Goal: Communication & Community: Answer question/provide support

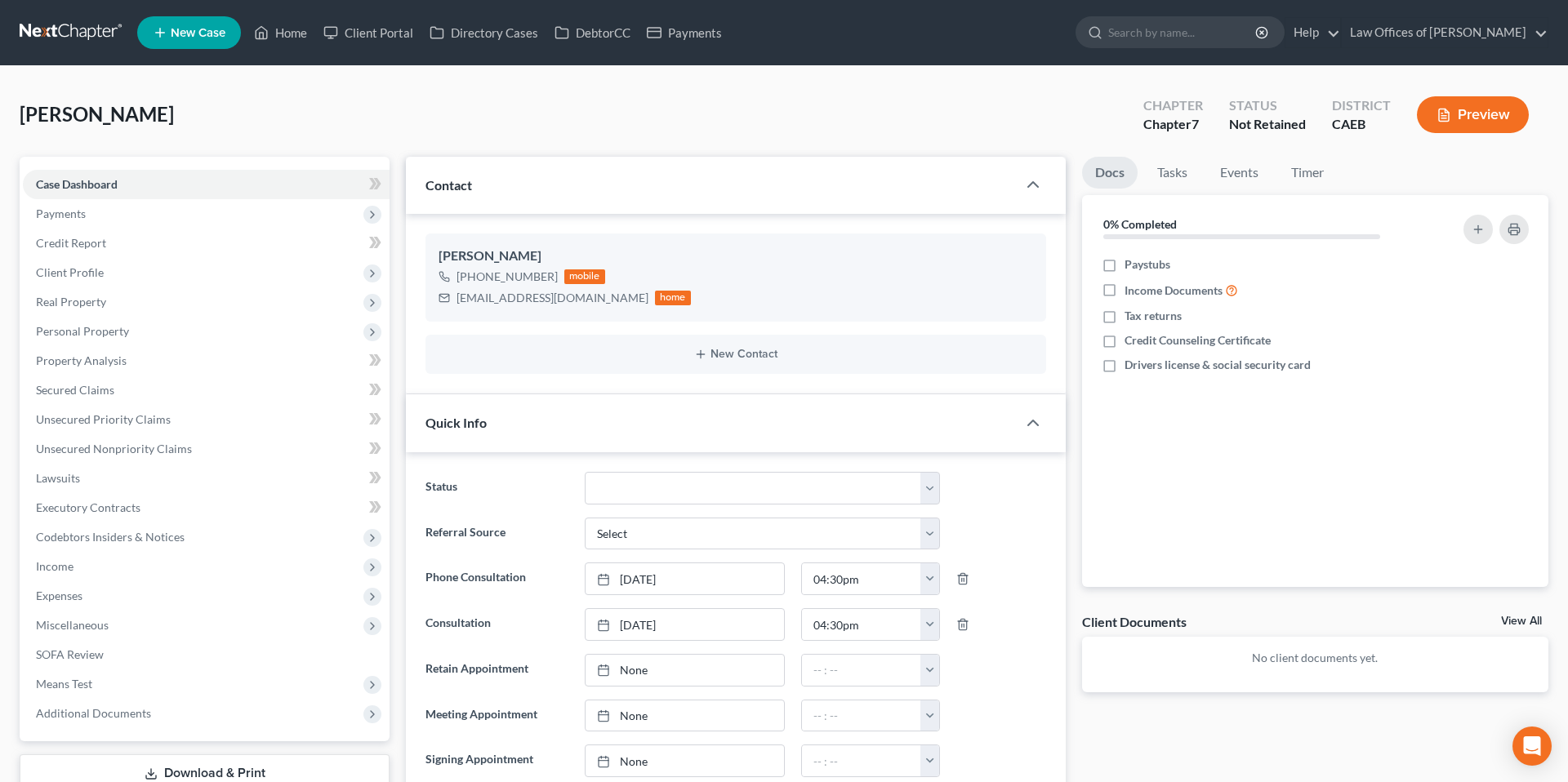
scroll to position [11409, 0]
click at [302, 38] on link "Home" at bounding box center [281, 33] width 69 height 29
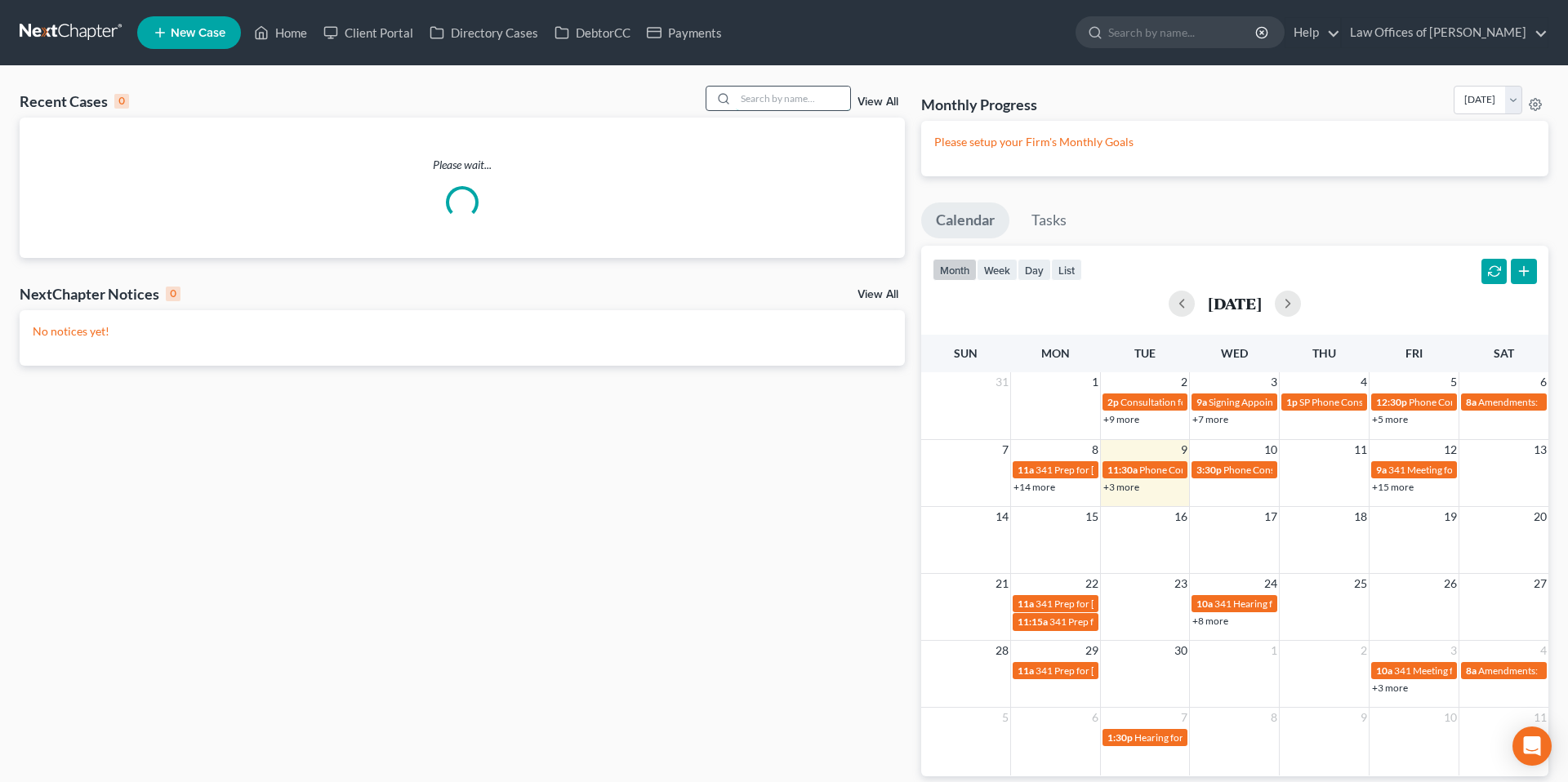
click at [793, 106] on input "search" at bounding box center [792, 98] width 114 height 24
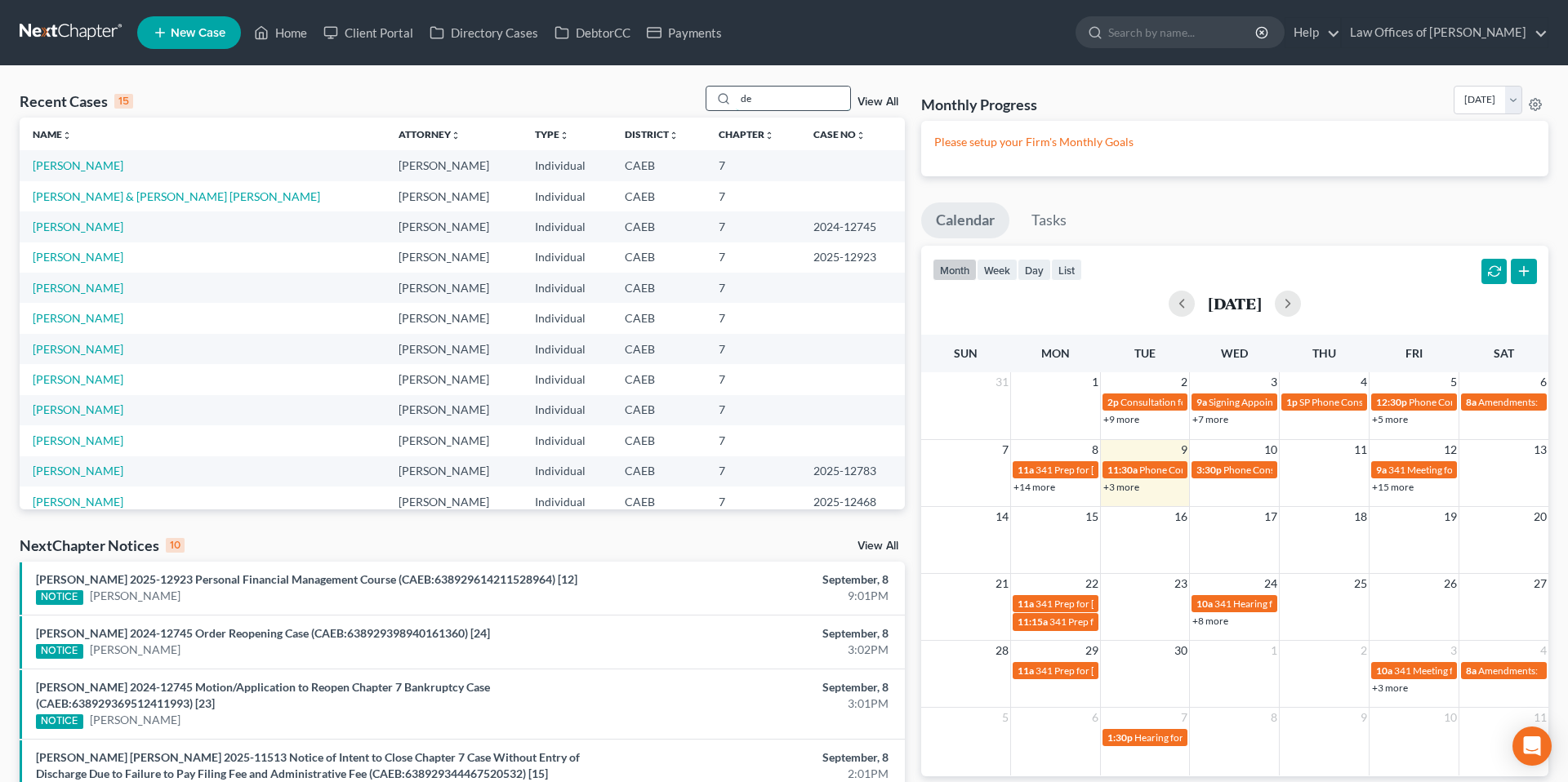
type input "d"
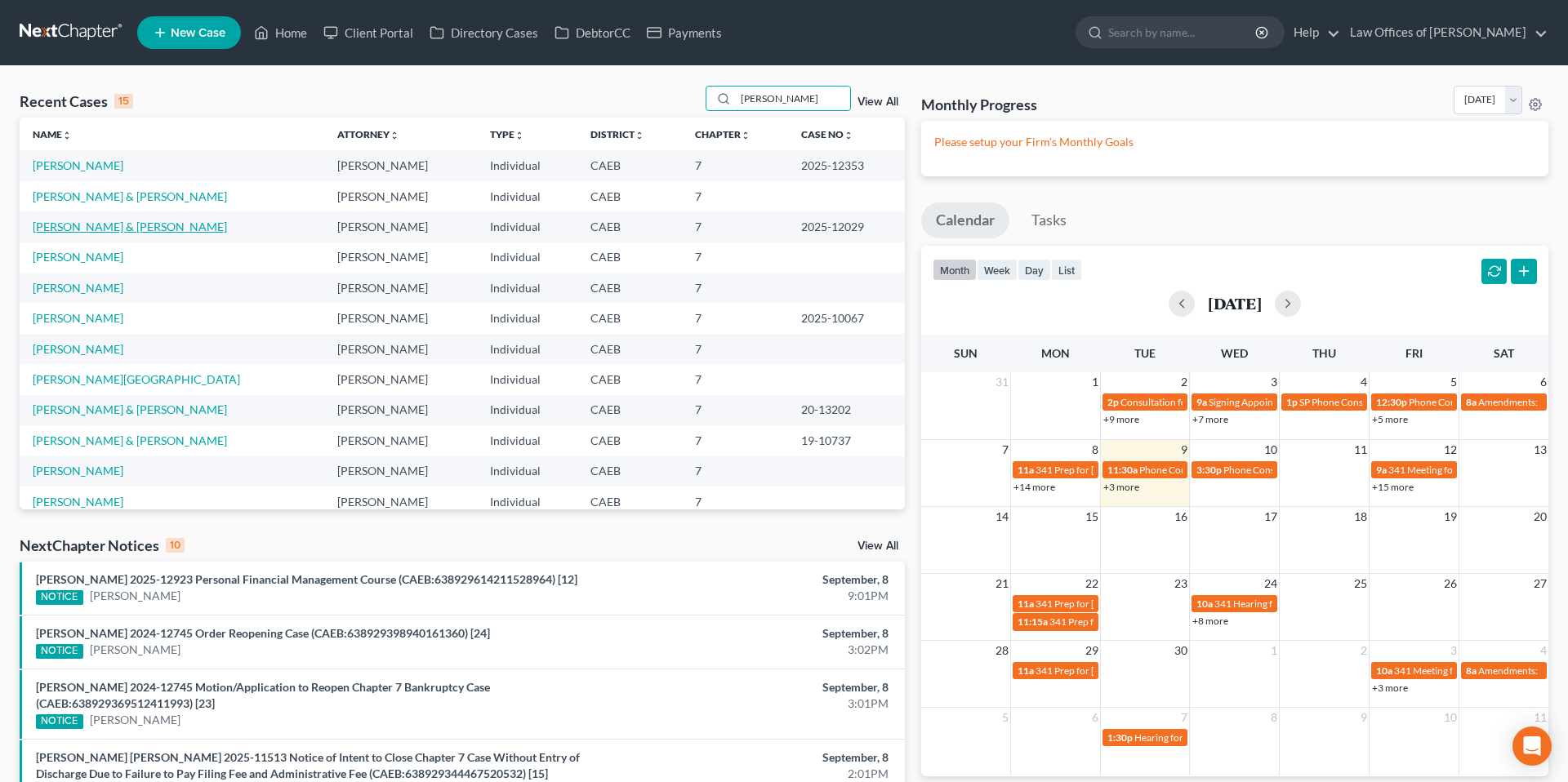
type input "[PERSON_NAME]"
click at [161, 231] on link "[PERSON_NAME] & [PERSON_NAME]" at bounding box center [129, 226] width 194 height 14
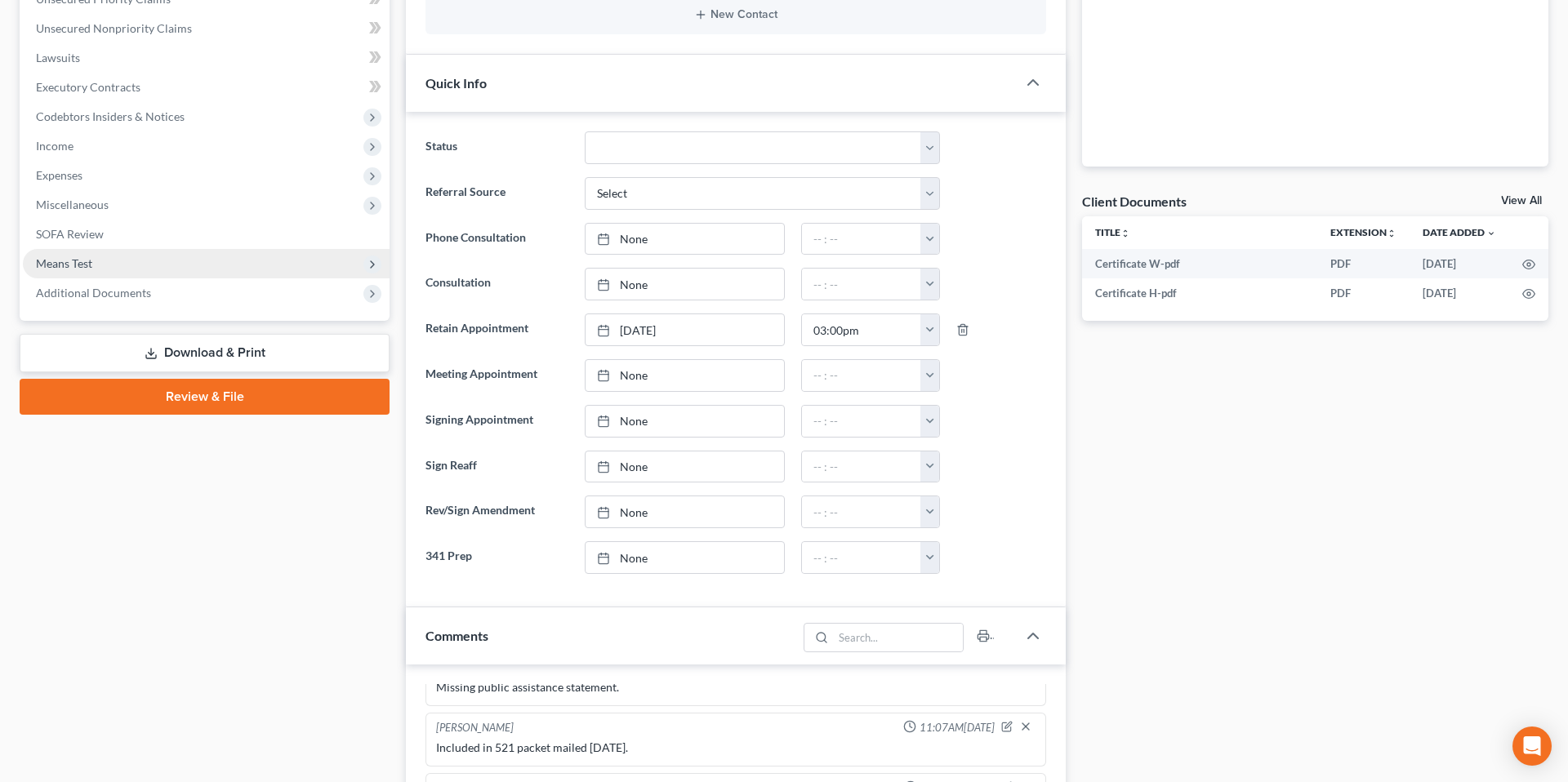
scroll to position [5646, 0]
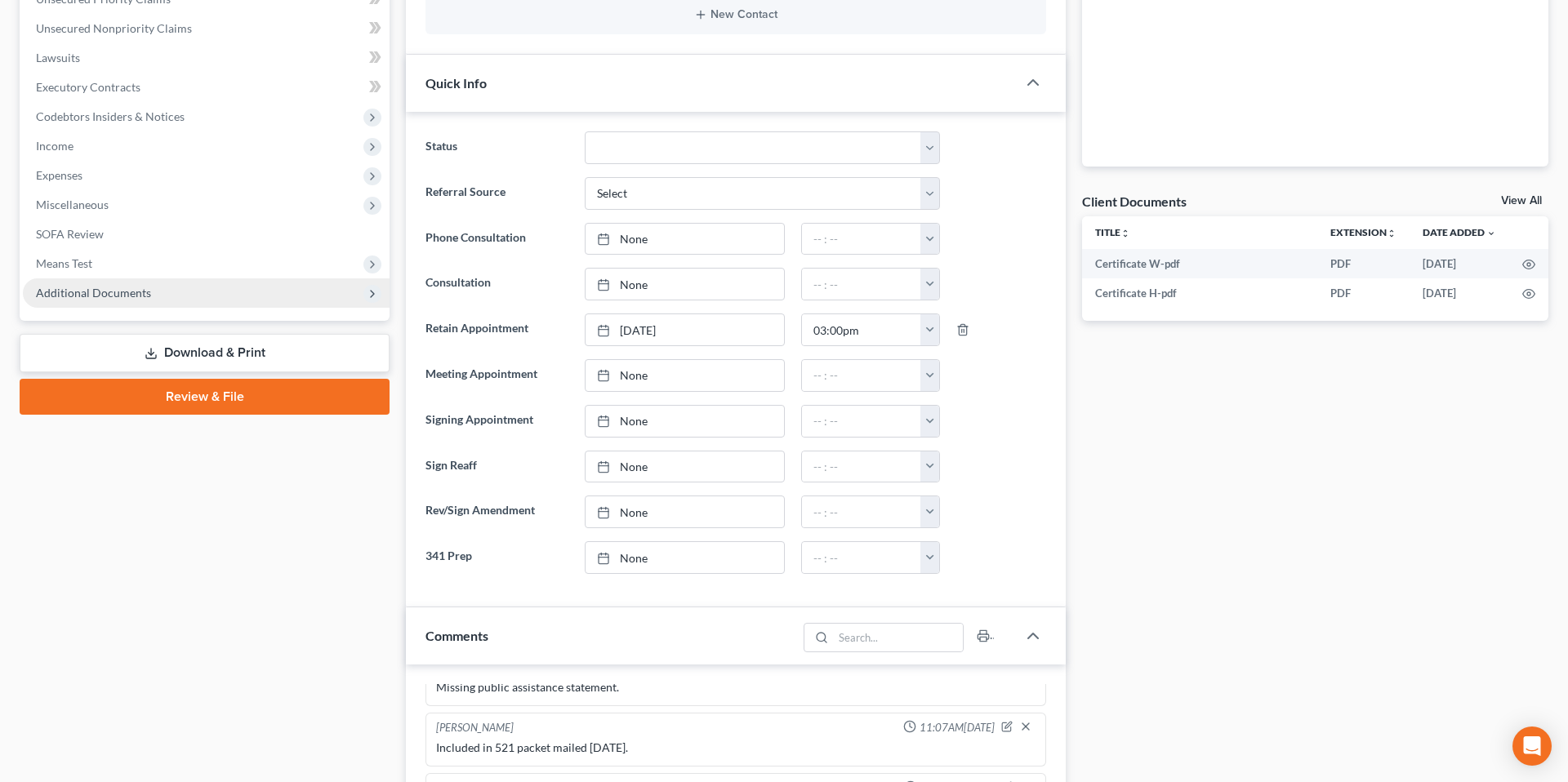
click at [141, 293] on span "Additional Documents" at bounding box center [93, 293] width 115 height 14
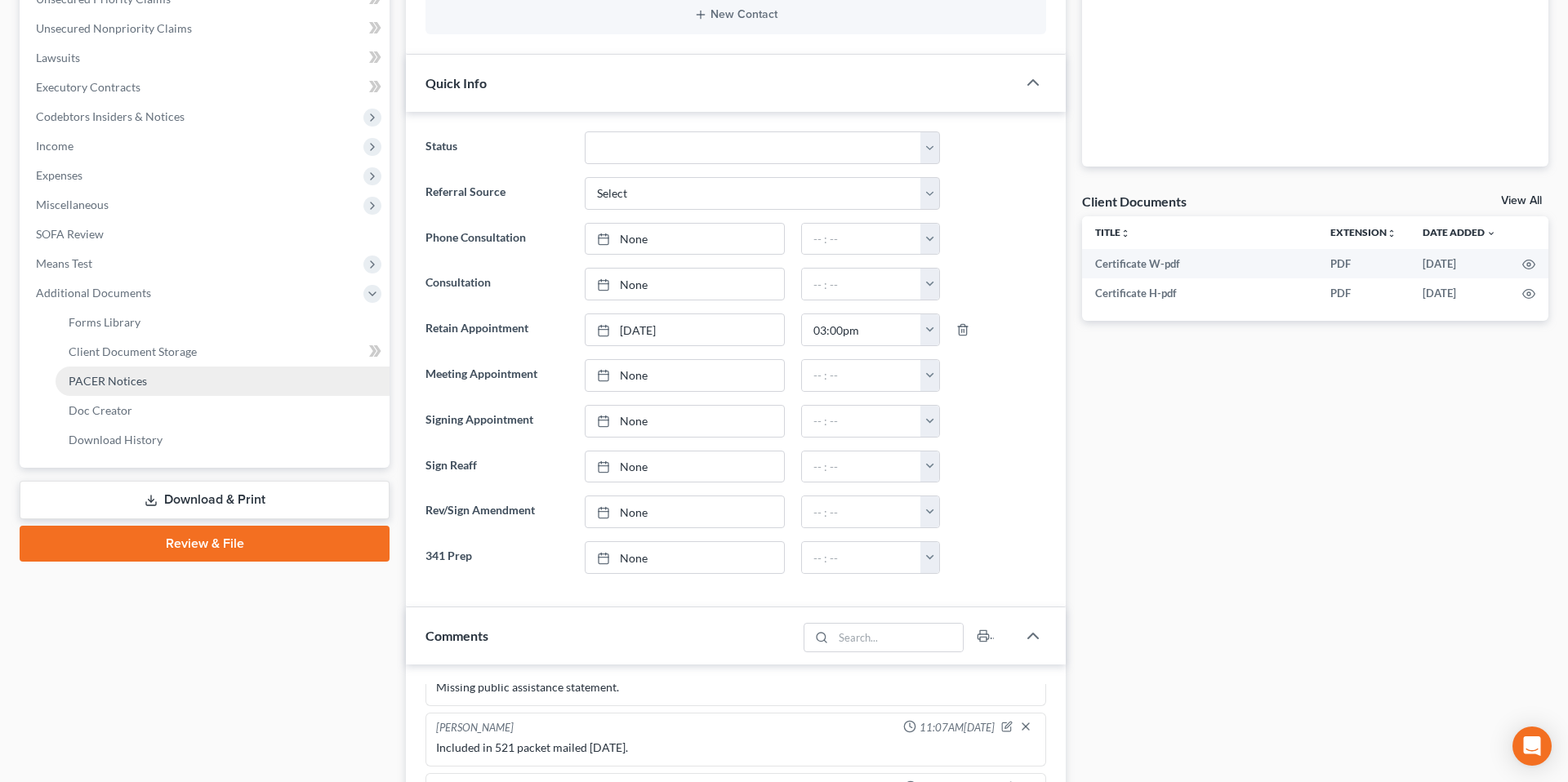
click at [139, 389] on link "PACER Notices" at bounding box center [222, 381] width 334 height 29
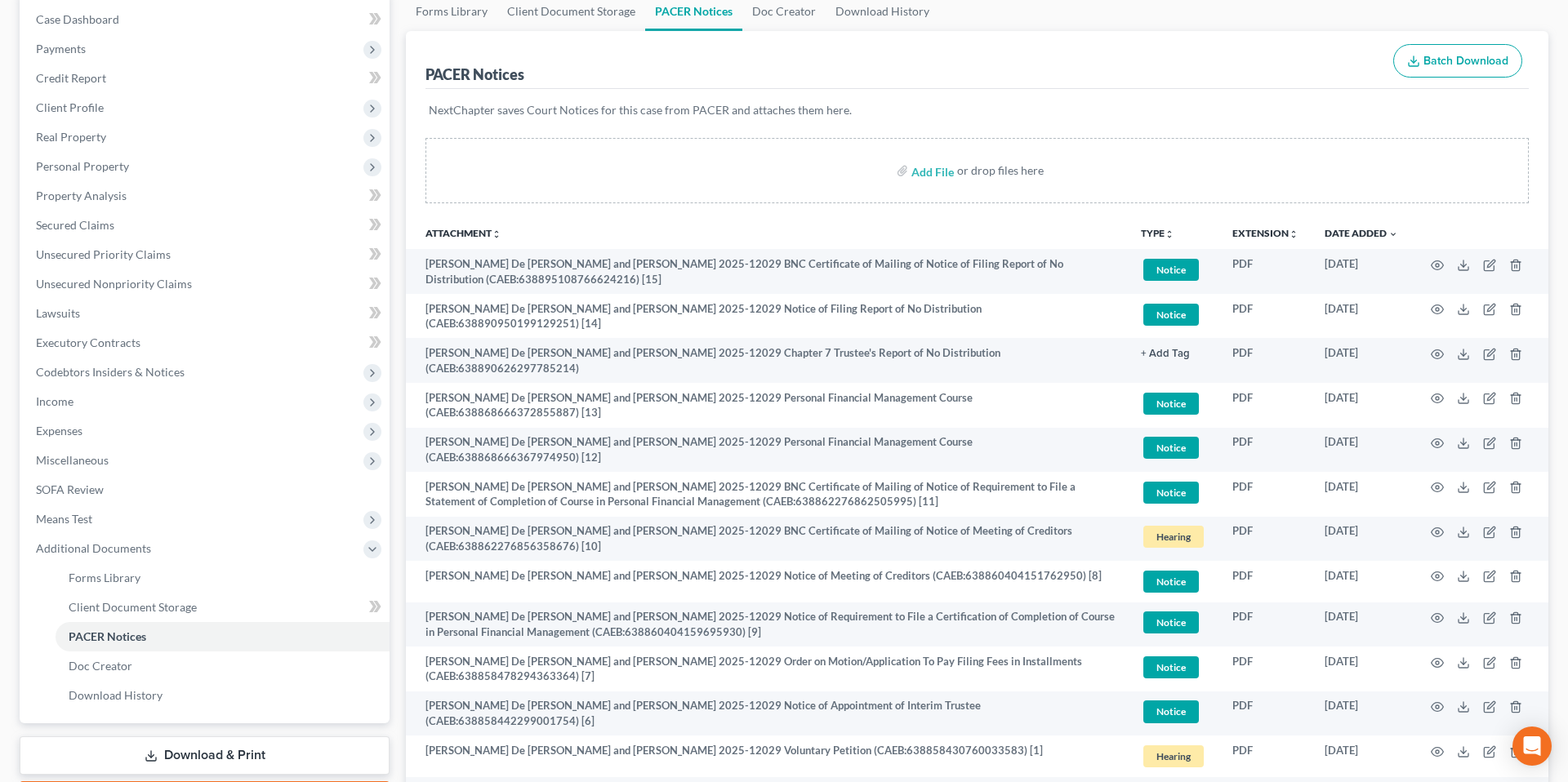
scroll to position [164, 0]
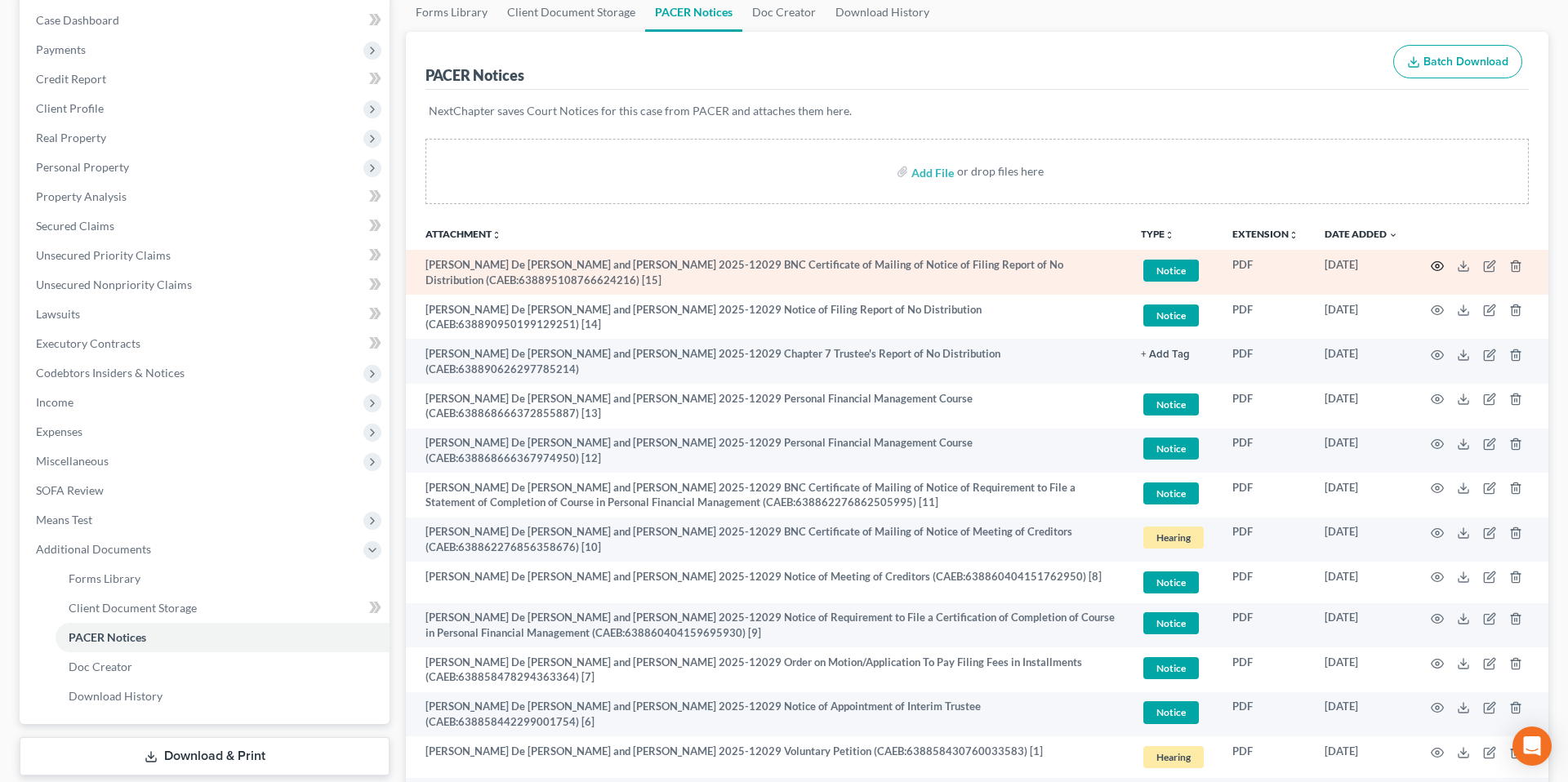
click at [1440, 267] on icon "button" at bounding box center [1438, 266] width 13 height 13
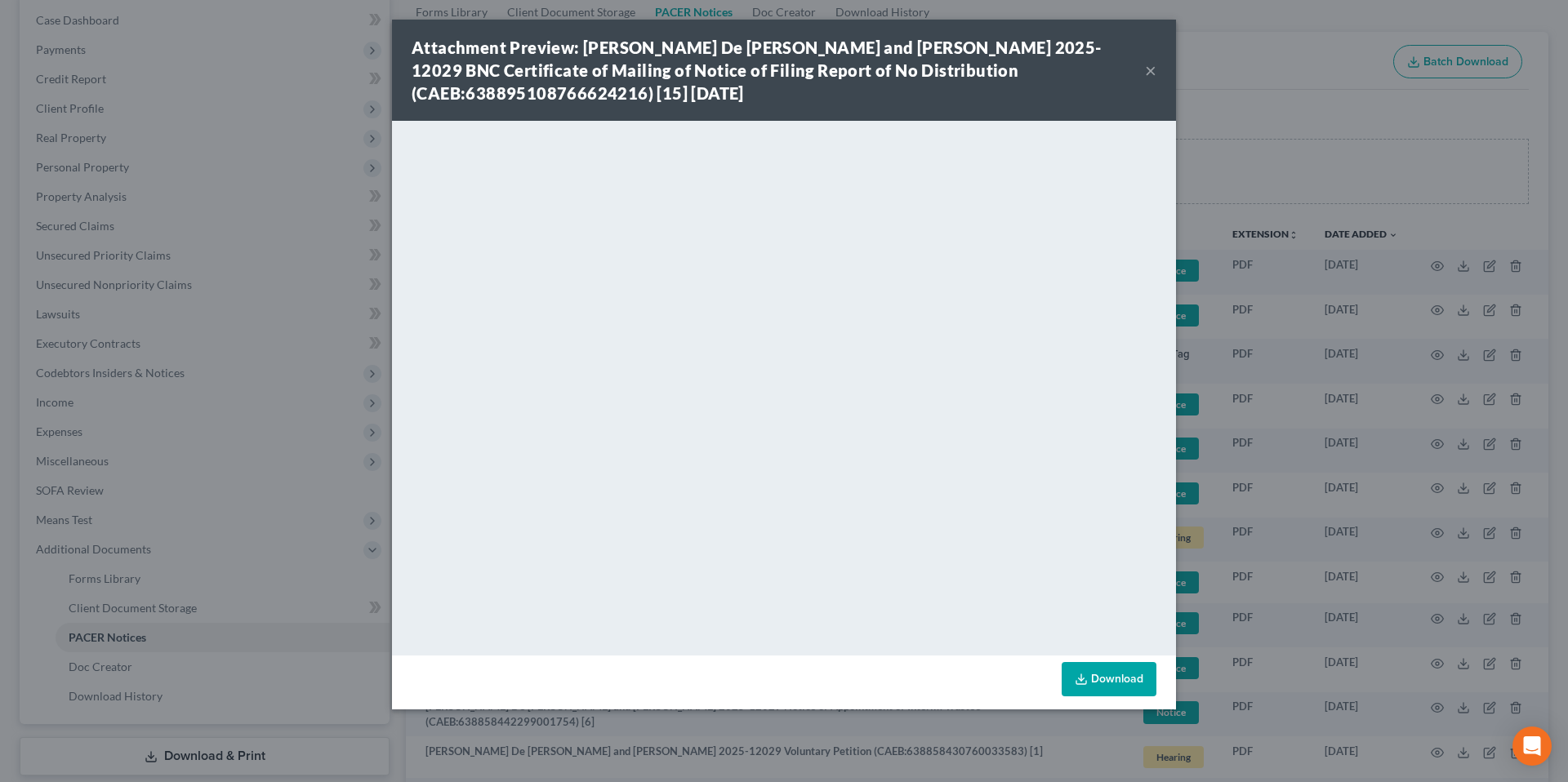
click at [1147, 69] on button "×" at bounding box center [1150, 70] width 12 height 20
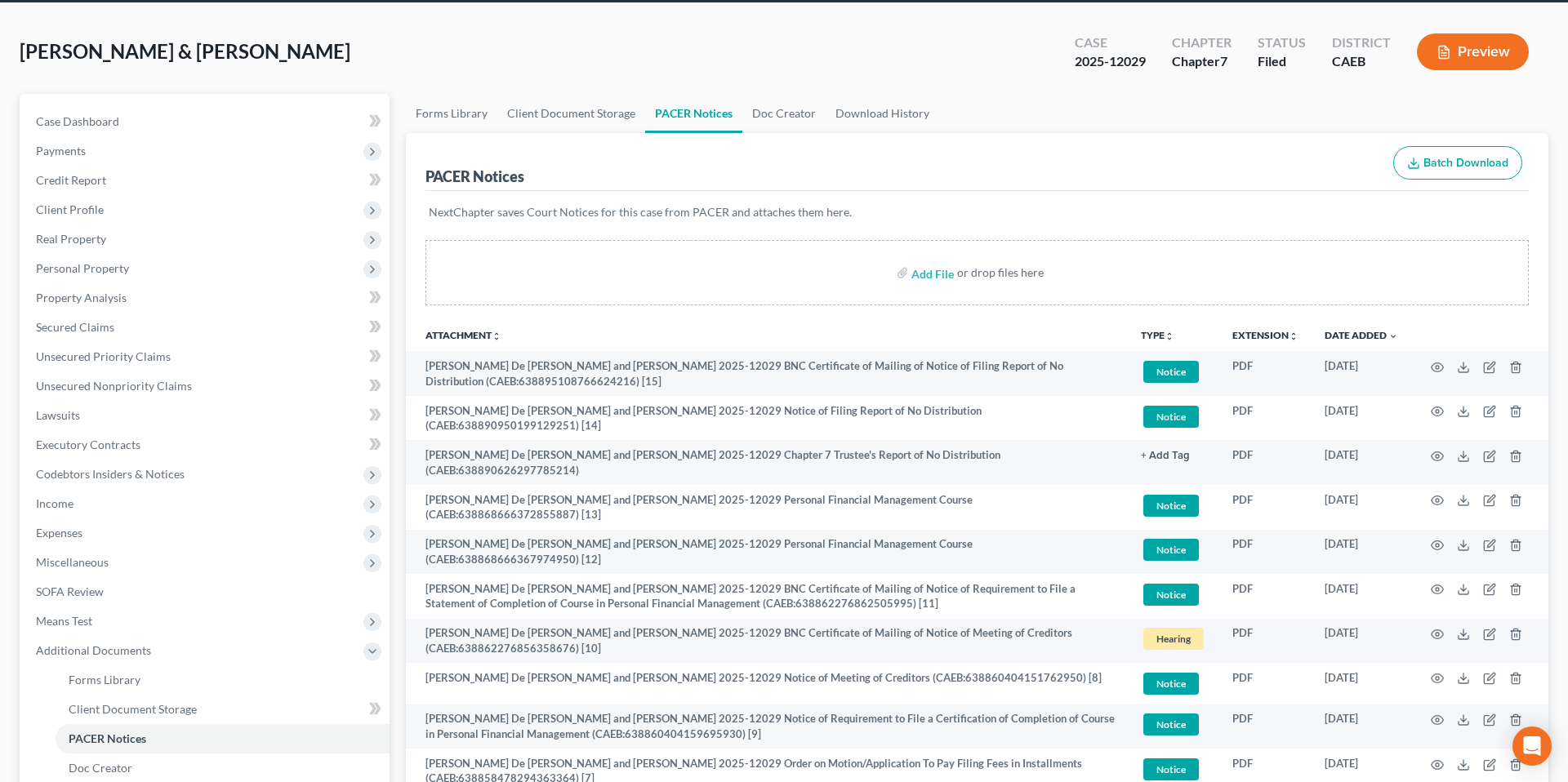
scroll to position [57, 0]
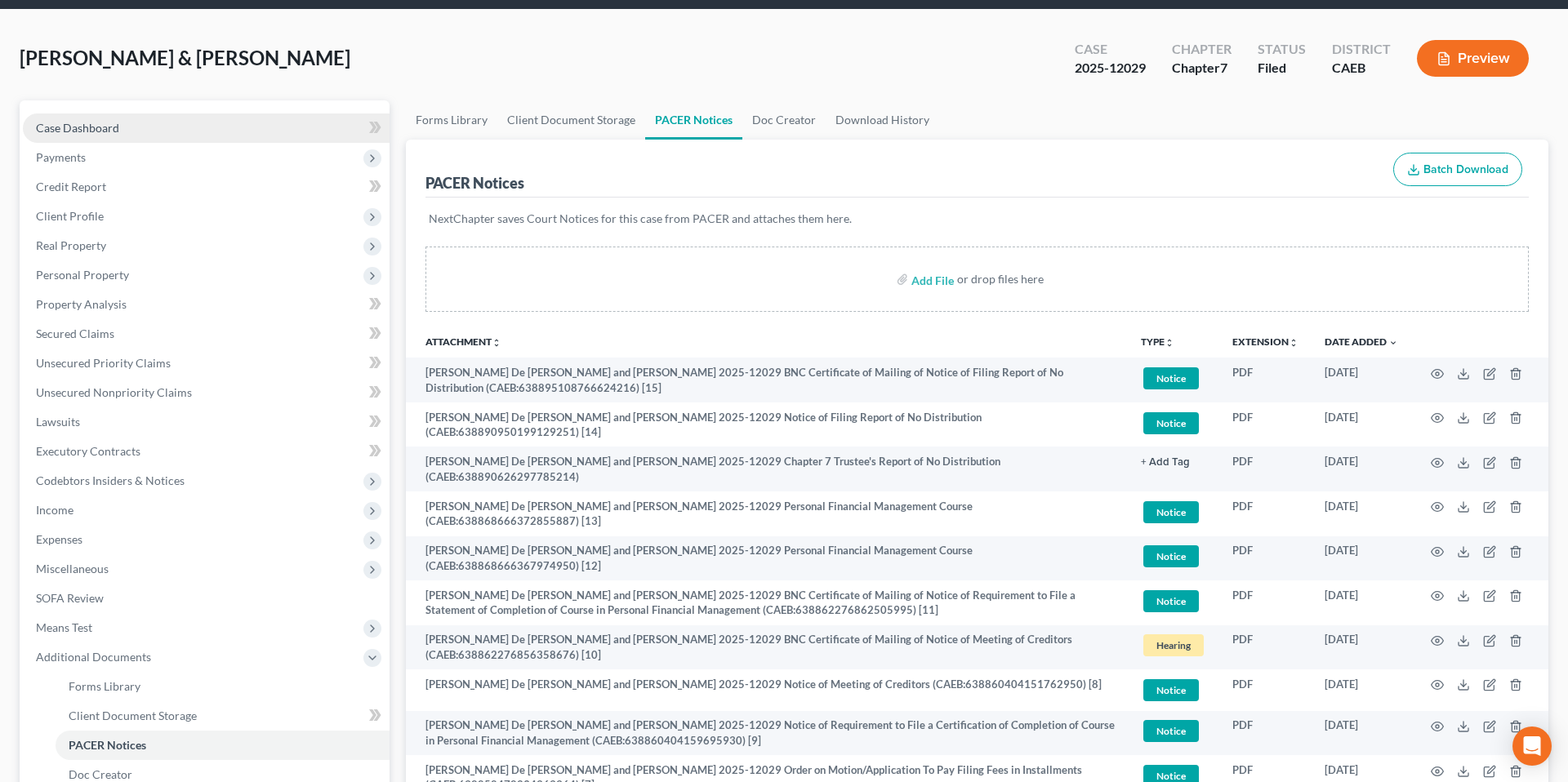
click at [68, 128] on span "Case Dashboard" at bounding box center [77, 128] width 83 height 14
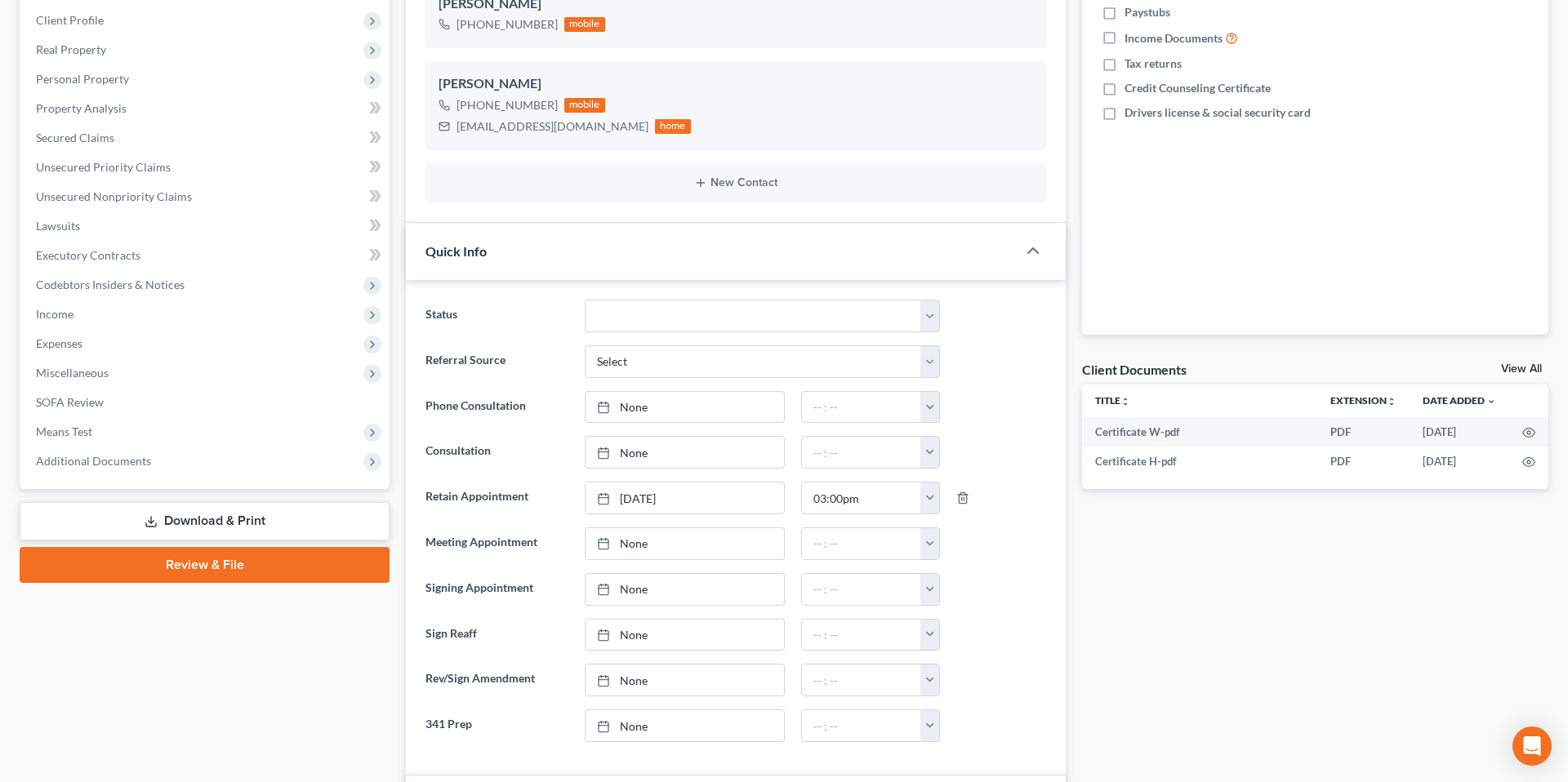
scroll to position [256, 0]
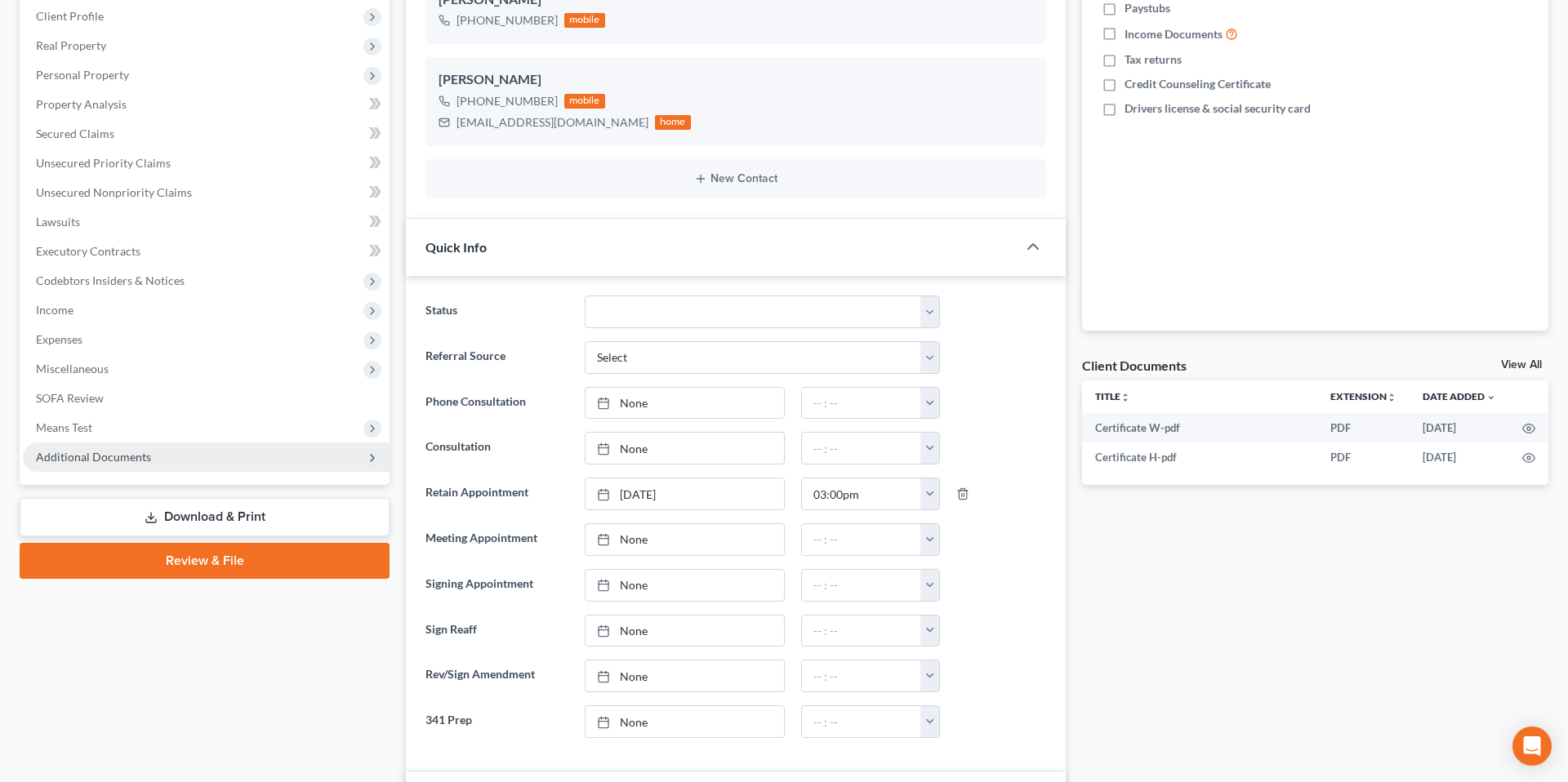
click at [124, 459] on span "Additional Documents" at bounding box center [93, 457] width 115 height 14
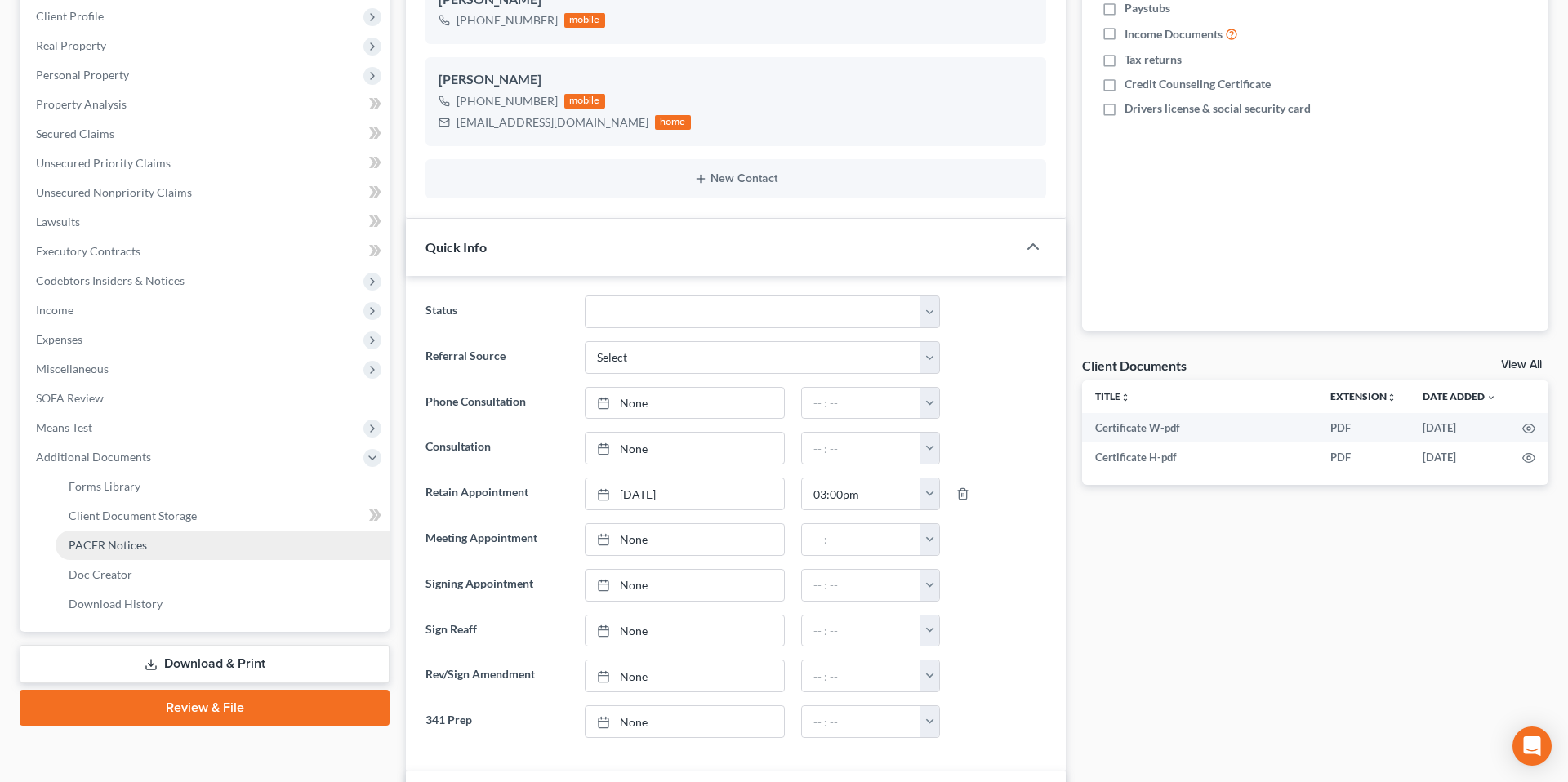
click at [124, 542] on span "PACER Notices" at bounding box center [108, 544] width 78 height 14
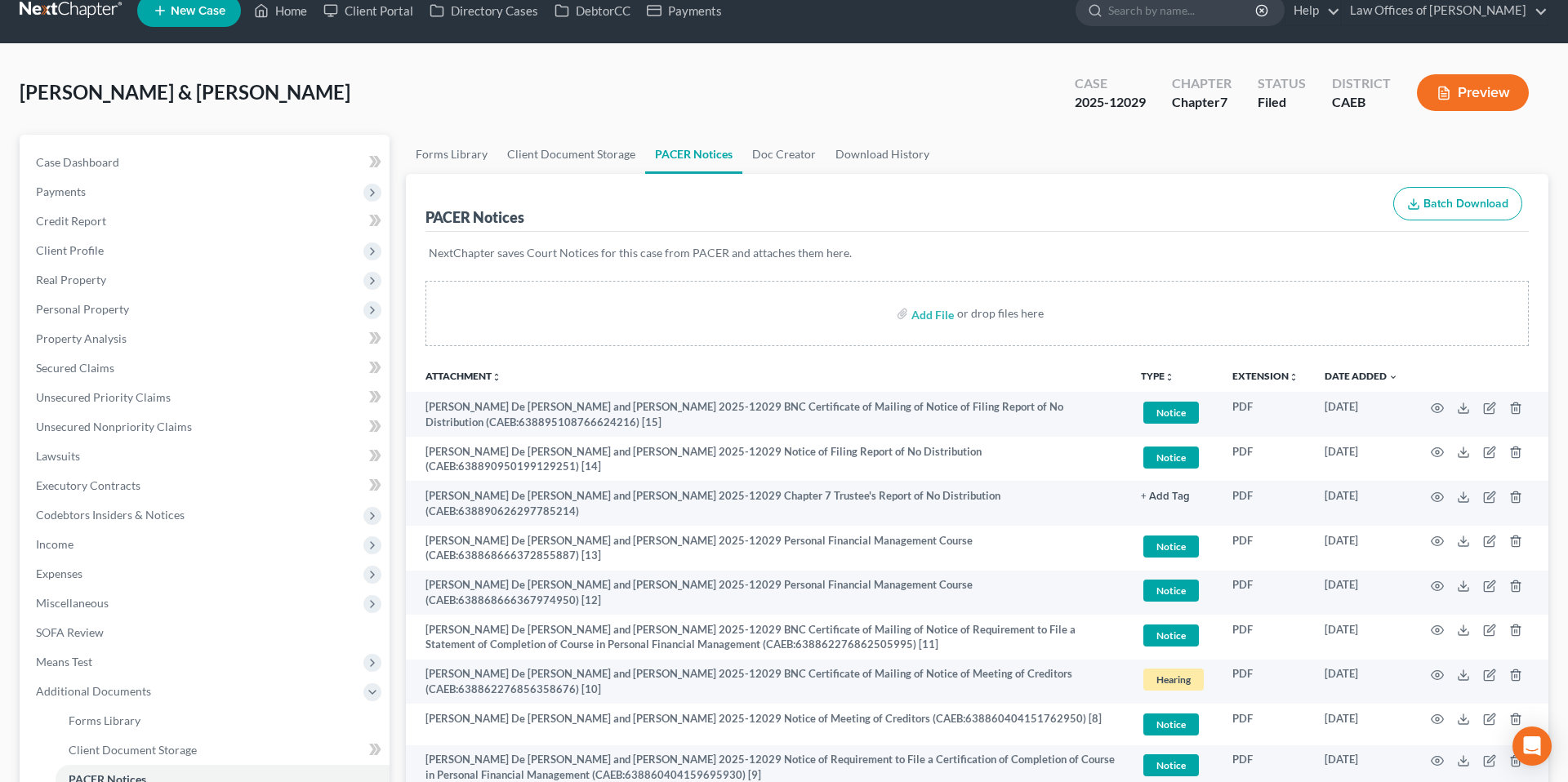
scroll to position [21, 0]
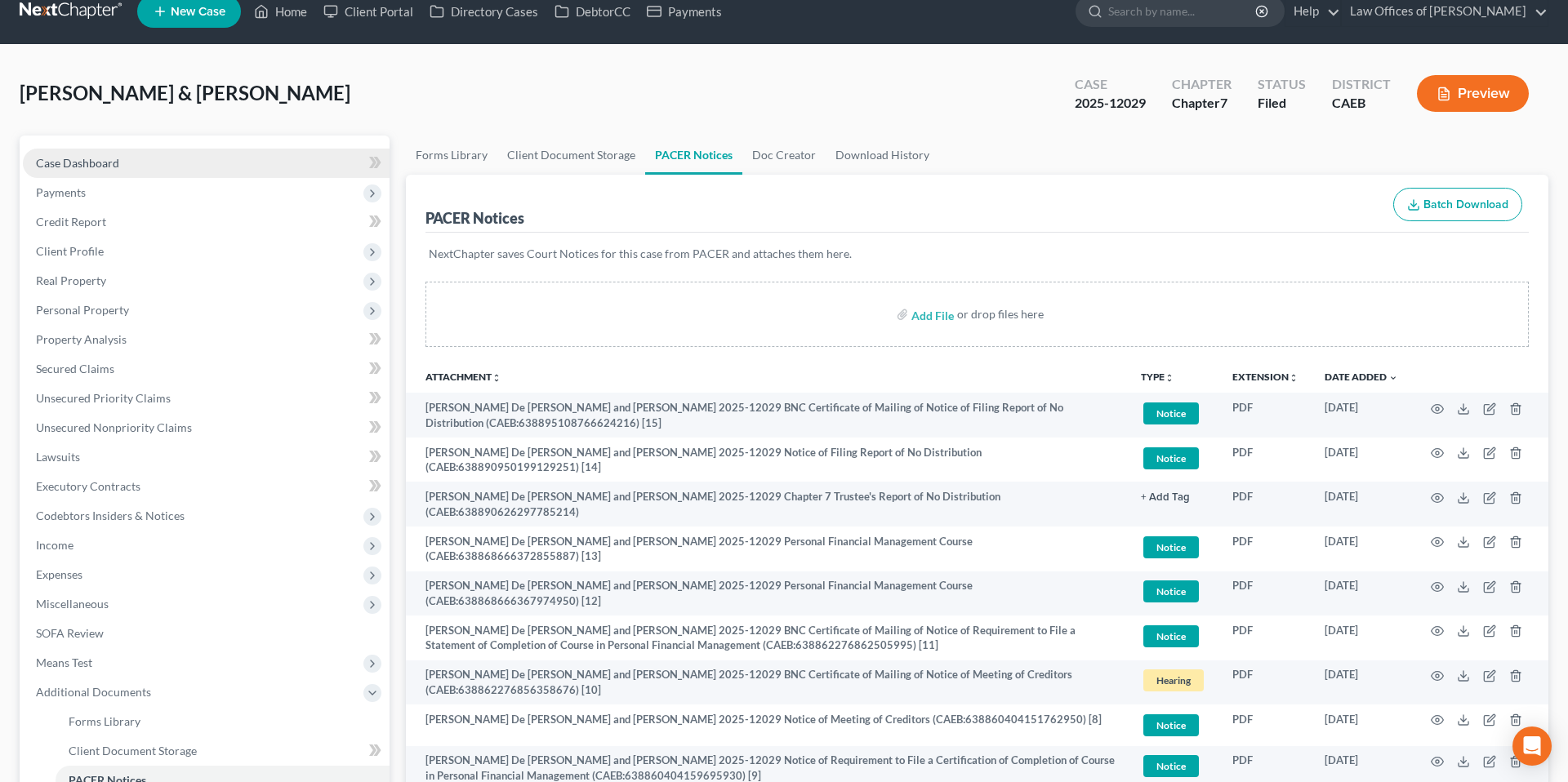
click at [103, 158] on span "Case Dashboard" at bounding box center [77, 162] width 83 height 14
select select "5"
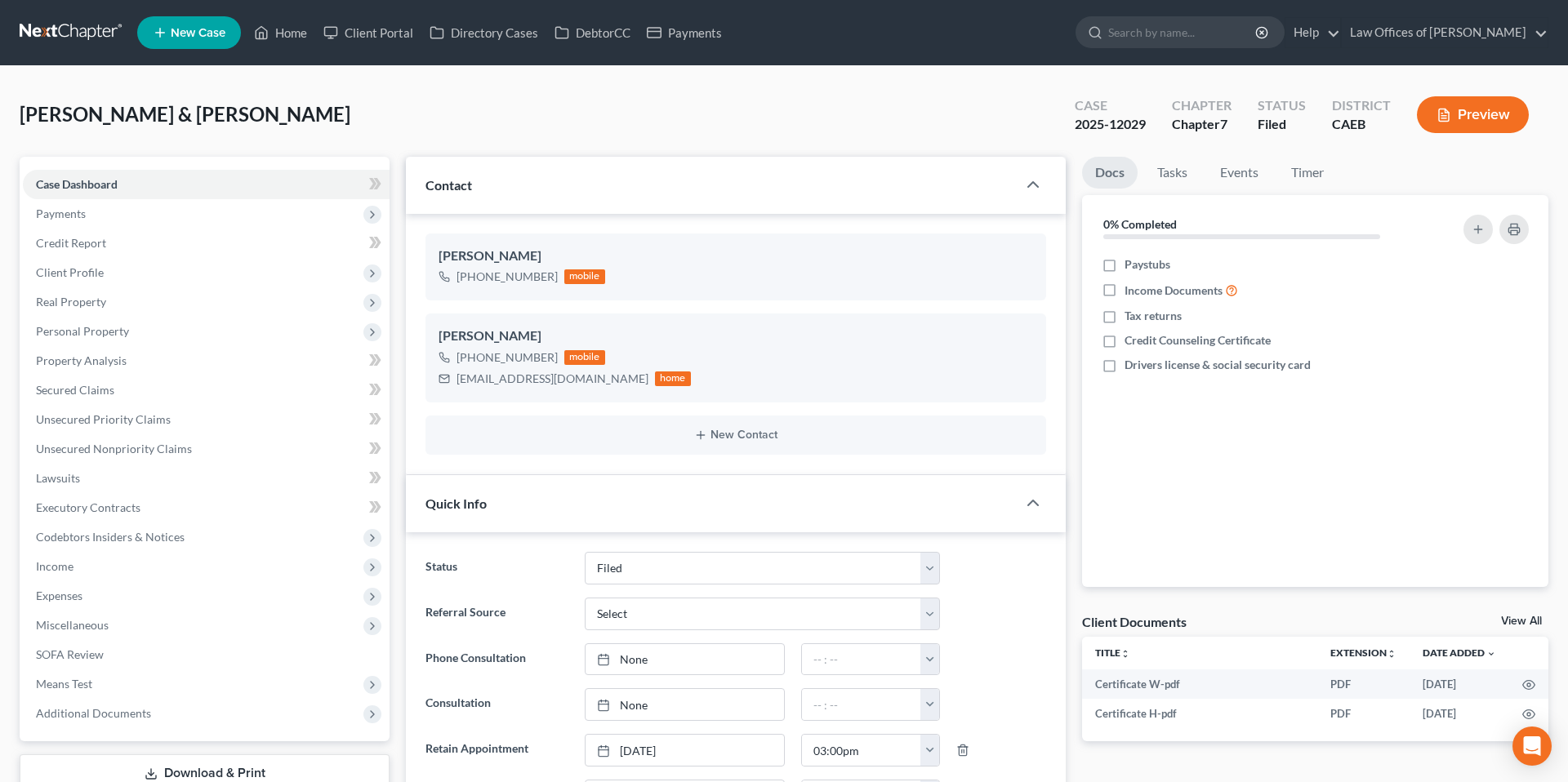
click at [191, 36] on span "New Case" at bounding box center [198, 33] width 55 height 12
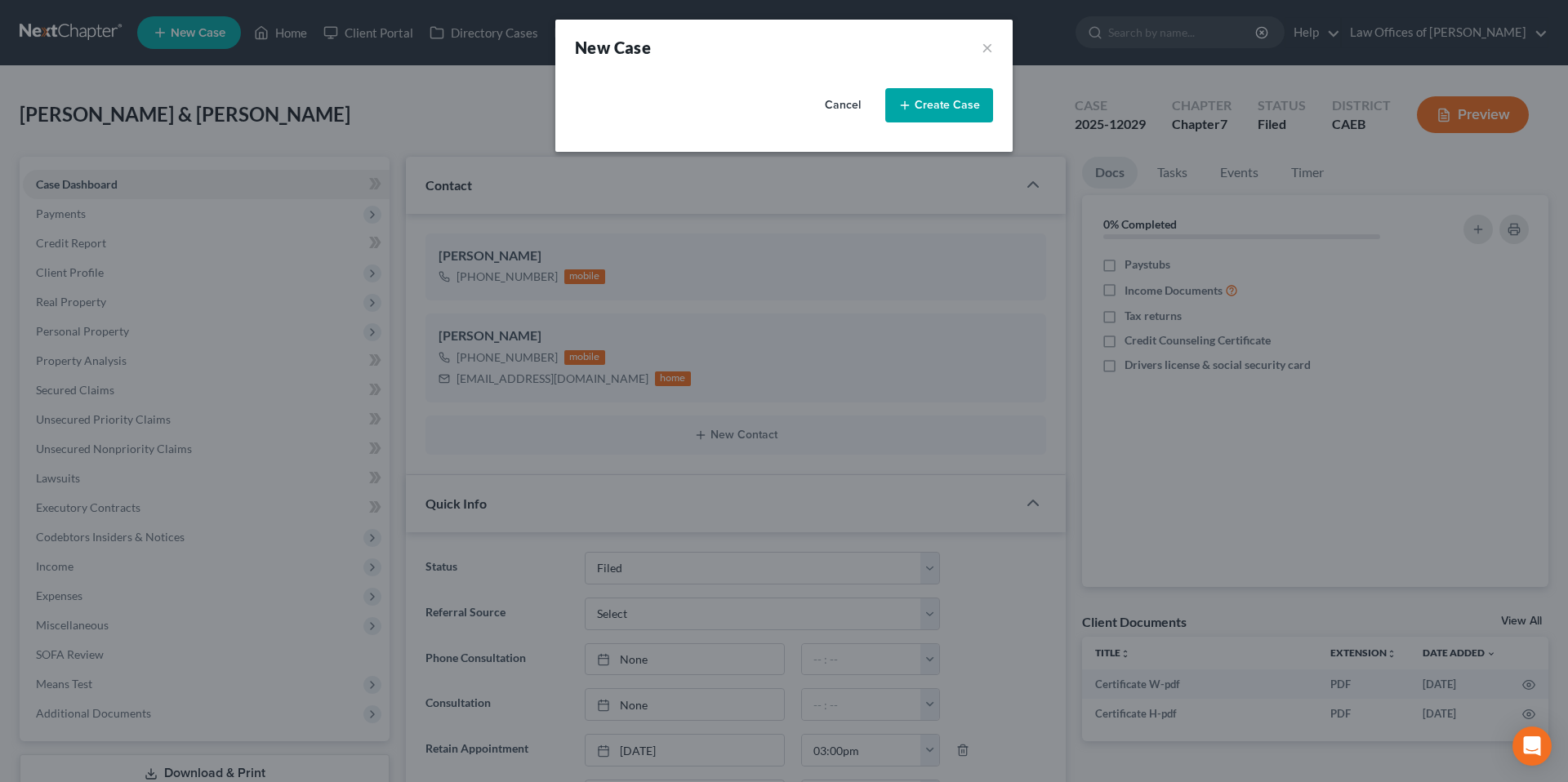
select select "8"
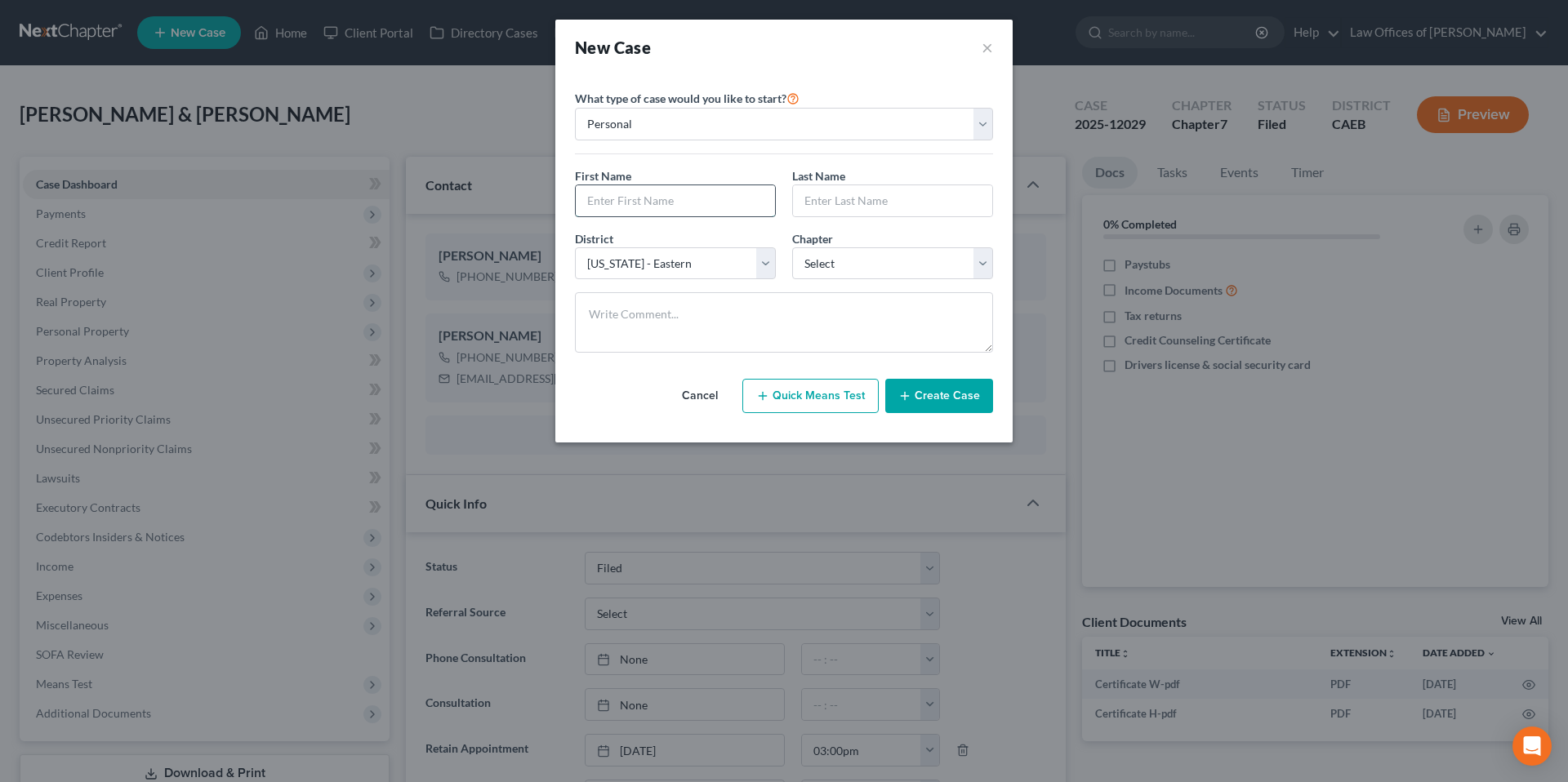
click at [691, 190] on input "text" at bounding box center [676, 201] width 200 height 31
type input "[PERSON_NAME]"
click at [846, 262] on select "Select 7 11 12 13" at bounding box center [892, 263] width 201 height 33
select select "0"
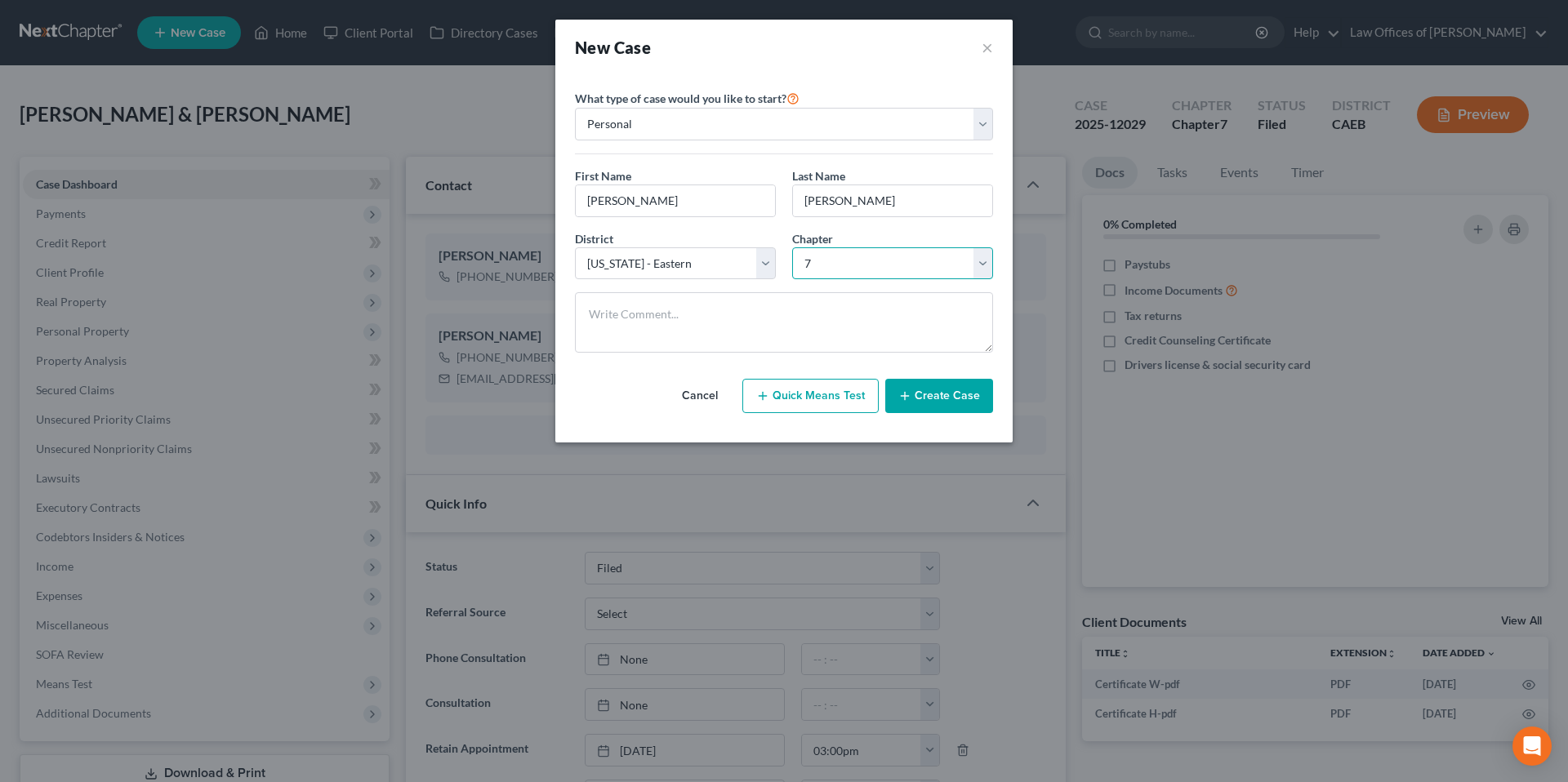
click at [792, 247] on select "Select 7 11 12 13" at bounding box center [892, 263] width 201 height 33
click at [931, 401] on button "Create Case" at bounding box center [939, 396] width 108 height 35
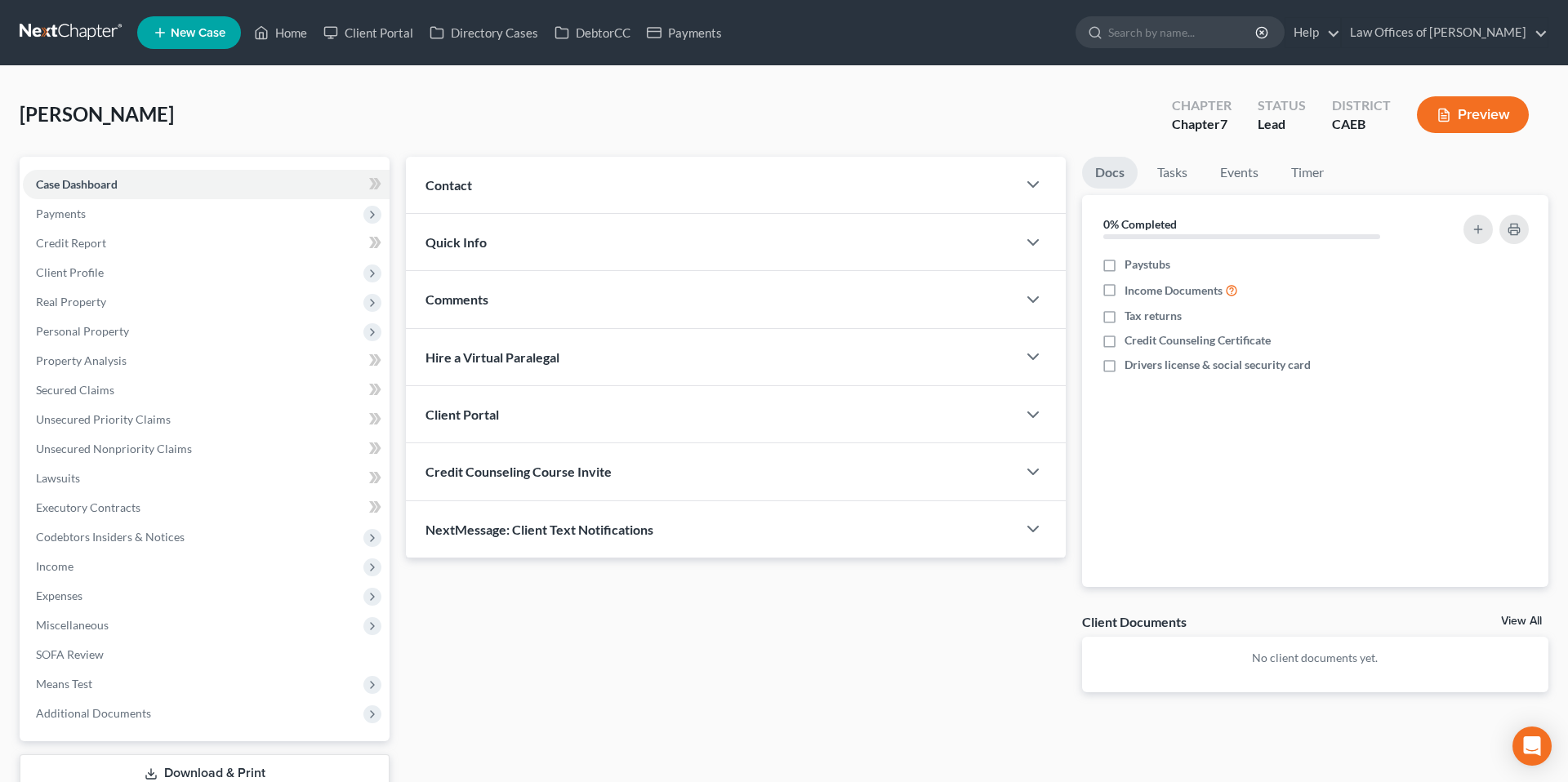
click at [1021, 186] on div at bounding box center [1042, 185] width 49 height 33
click at [1032, 184] on icon "button" at bounding box center [1034, 185] width 20 height 20
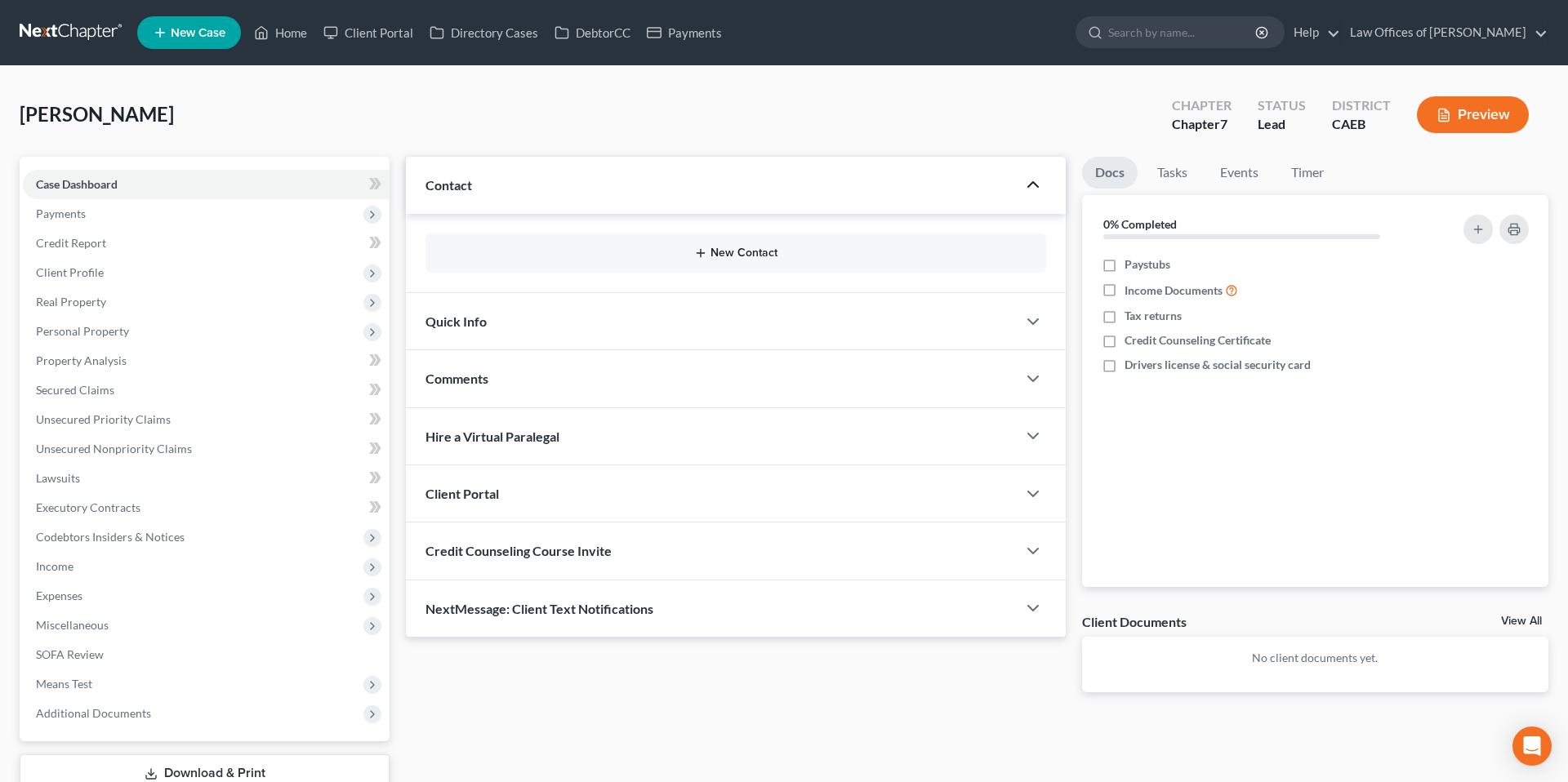
click at [720, 258] on button "New Contact" at bounding box center [736, 253] width 594 height 13
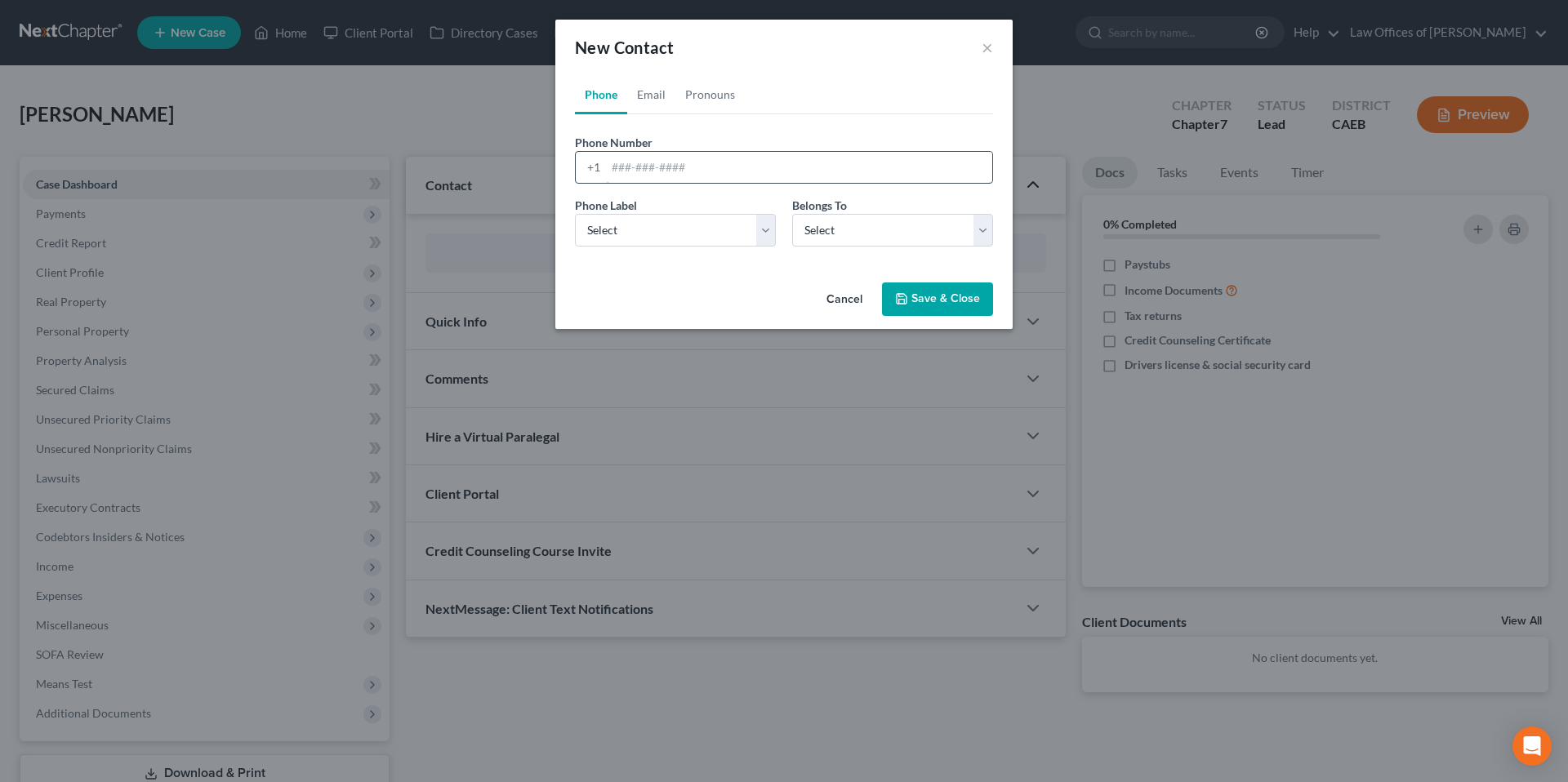
click at [652, 170] on input "tel" at bounding box center [799, 168] width 387 height 31
type input "6"
type input "3103675488"
click at [703, 234] on select "Select Mobile Home Work Other" at bounding box center [676, 231] width 201 height 33
select select "0"
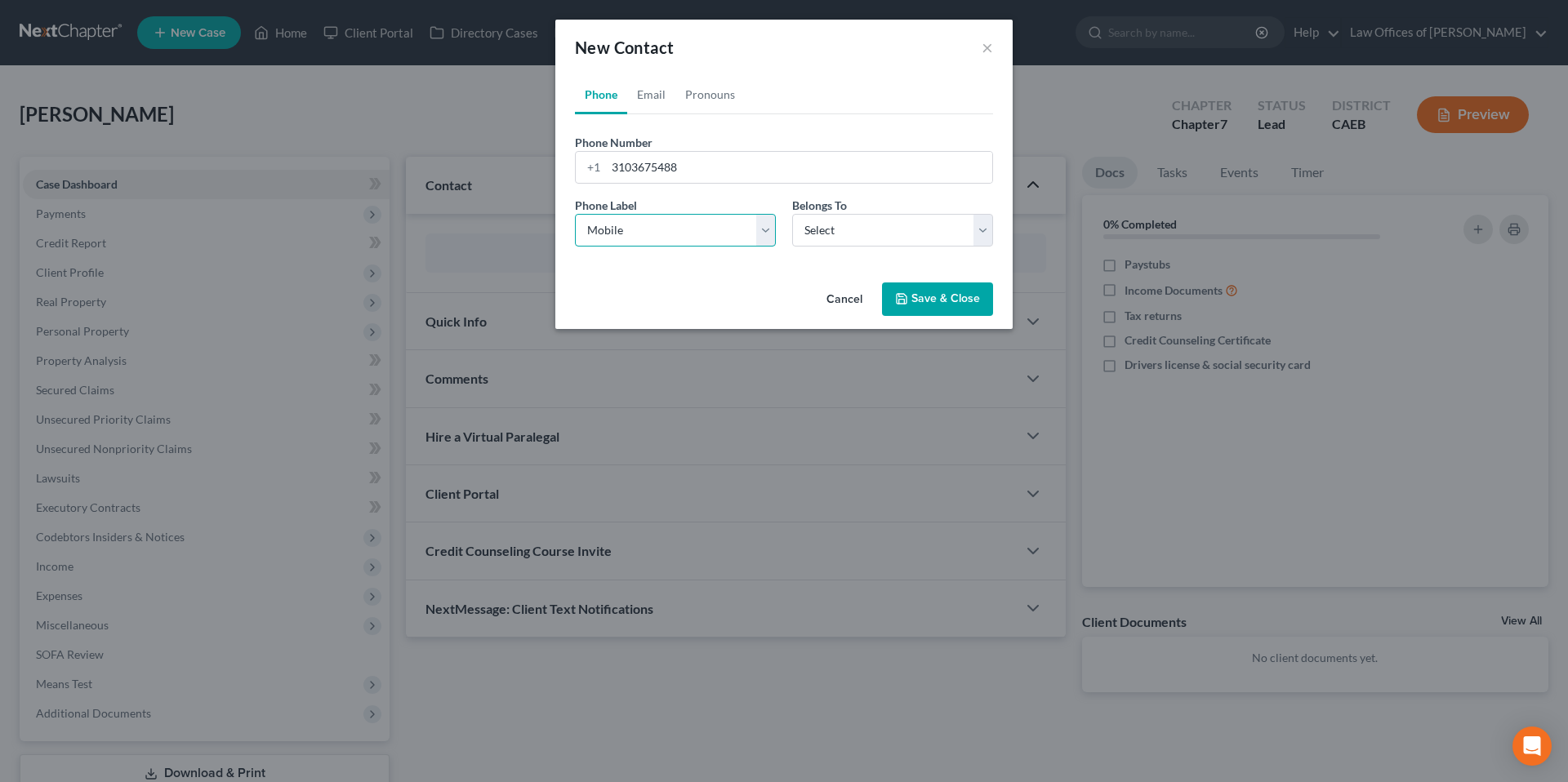
click at [575, 214] on select "Select Mobile Home Work Other" at bounding box center [676, 231] width 201 height 33
click at [861, 242] on select "Select Client Other" at bounding box center [892, 231] width 201 height 33
select select "0"
click at [792, 214] on select "Select Client Other" at bounding box center [892, 231] width 201 height 33
click at [941, 304] on button "Save & Close" at bounding box center [938, 300] width 111 height 35
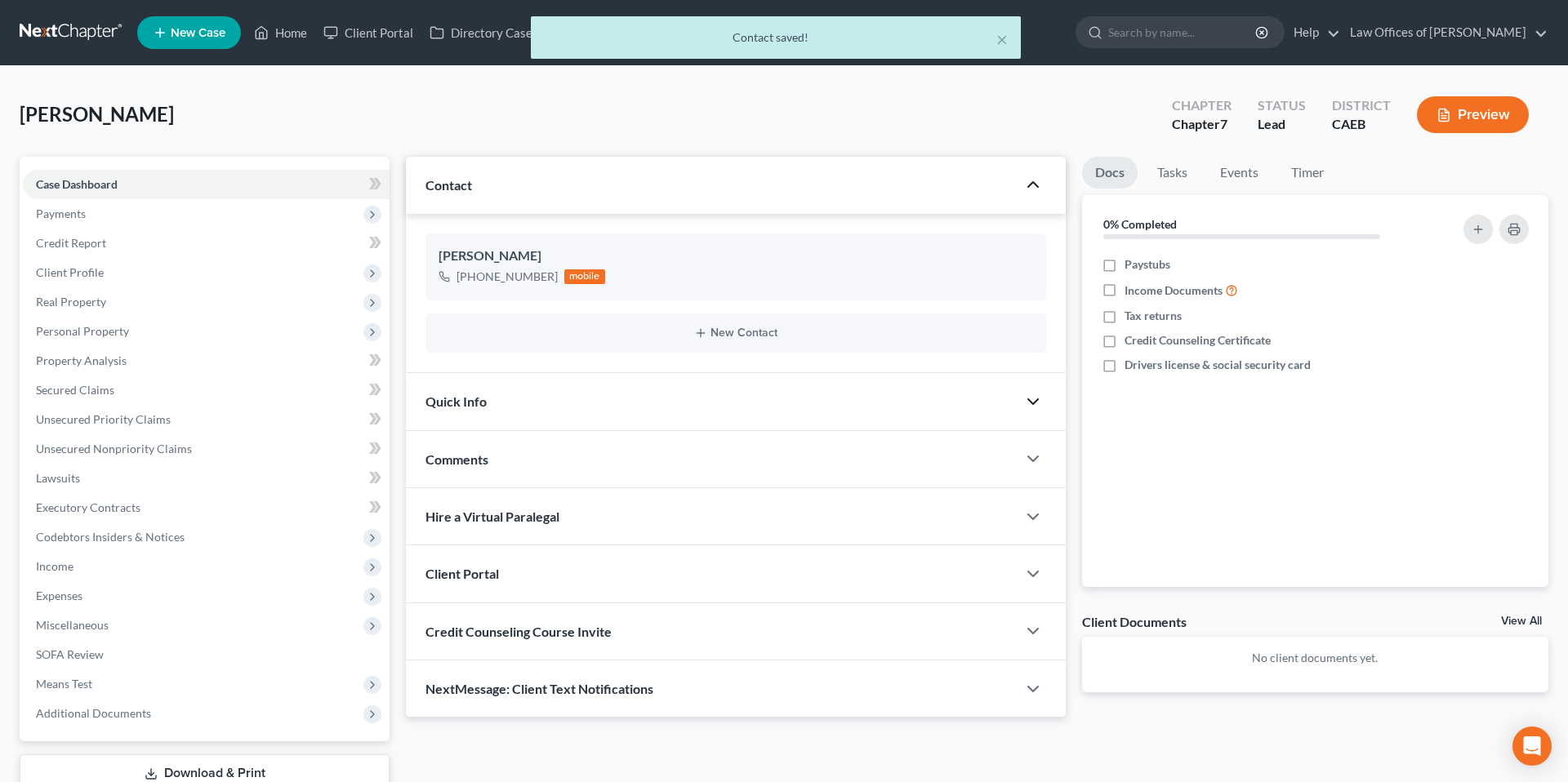
click at [1027, 396] on icon "button" at bounding box center [1034, 402] width 20 height 20
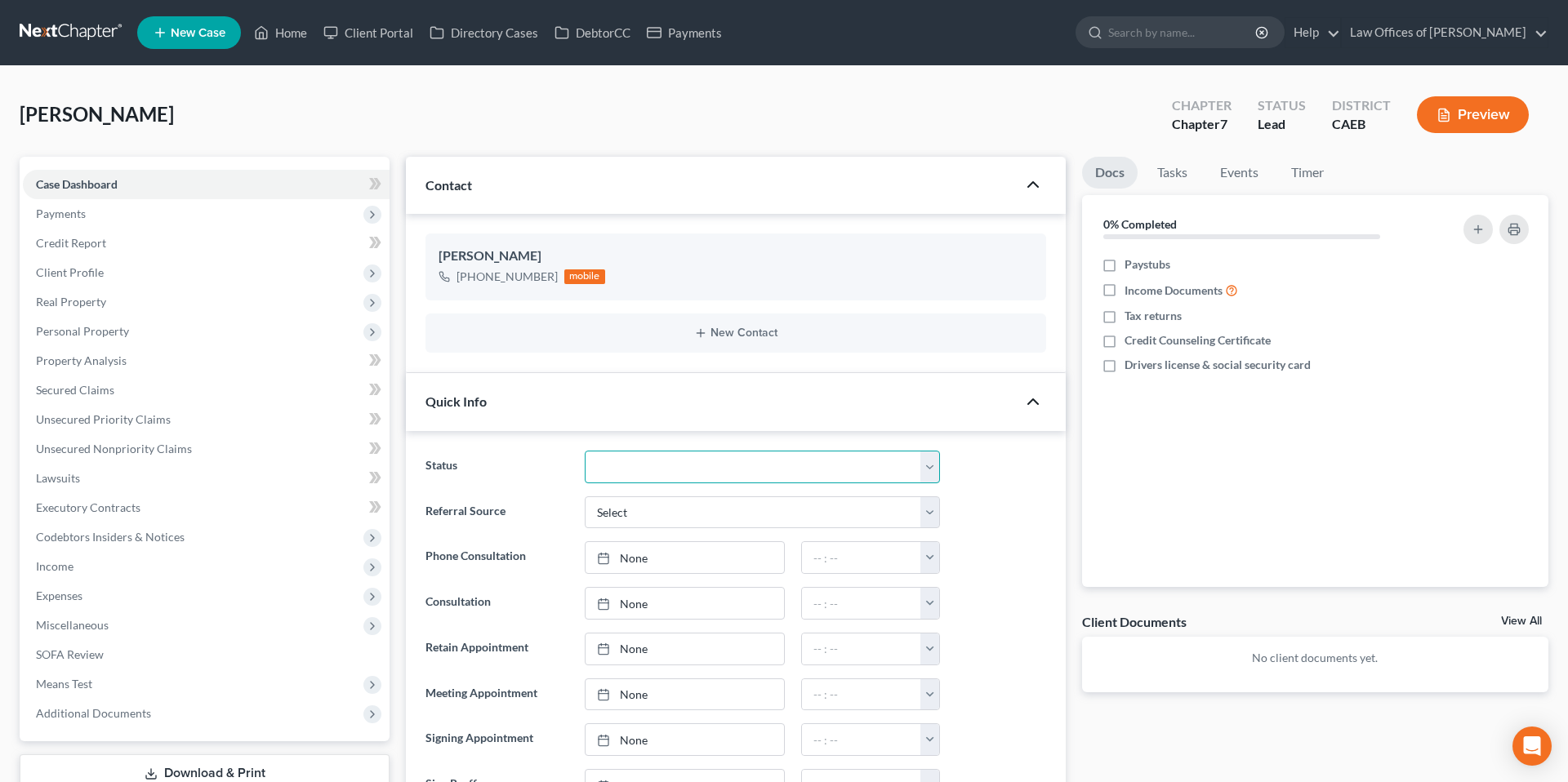
click at [797, 475] on select "Cancelled/Refund Closed Consultation Declined Discharged Filed Income Check In …" at bounding box center [763, 468] width 356 height 33
select select "2"
click at [585, 451] on select "Cancelled/Refund Closed Consultation Declined Discharged Filed Income Check In …" at bounding box center [763, 468] width 356 height 33
click at [1009, 517] on div "Referral Source Select Word Of Mouth Previous Clients Direct Mail Website Googl…" at bounding box center [736, 513] width 637 height 33
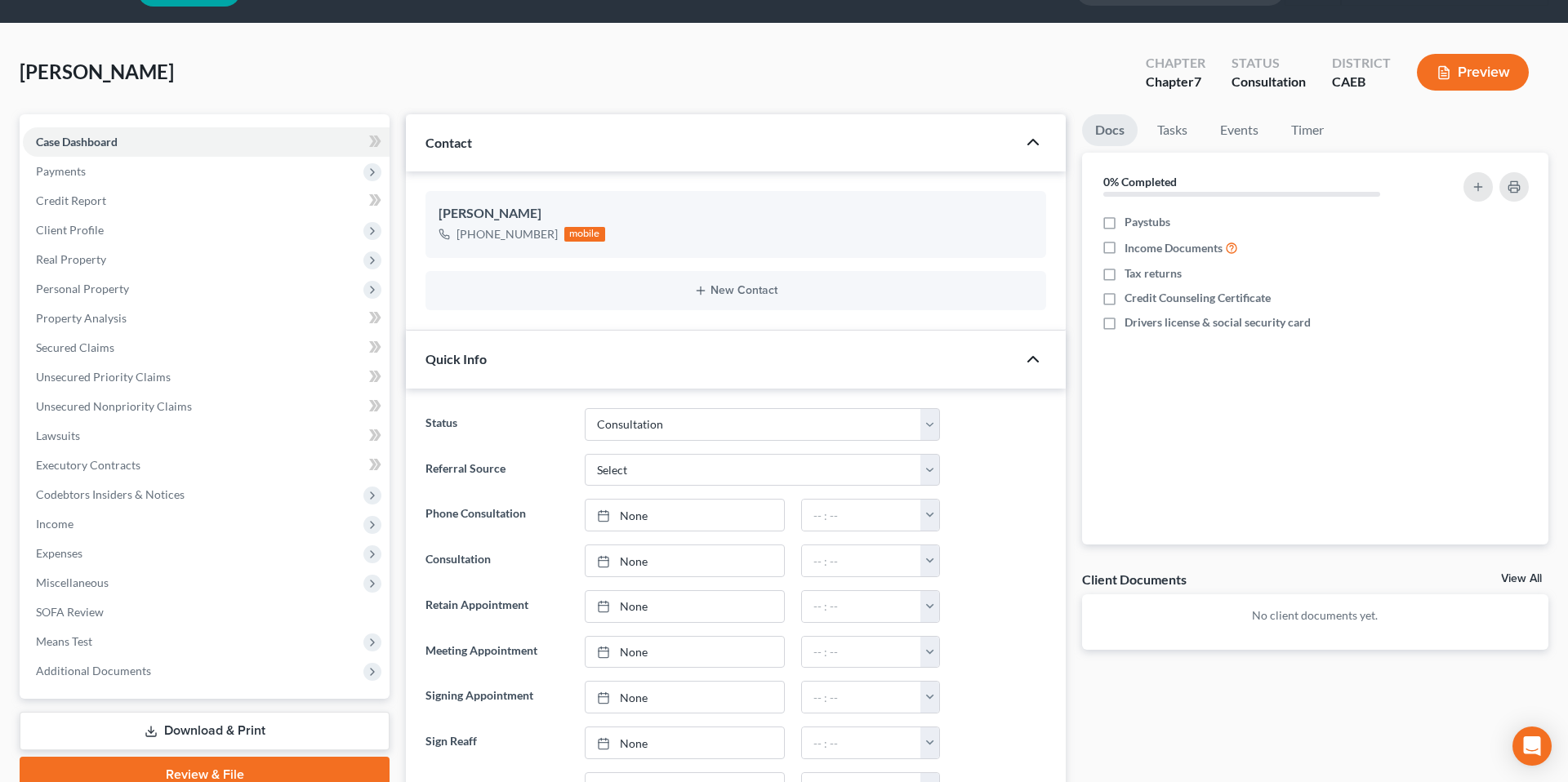
scroll to position [50, 0]
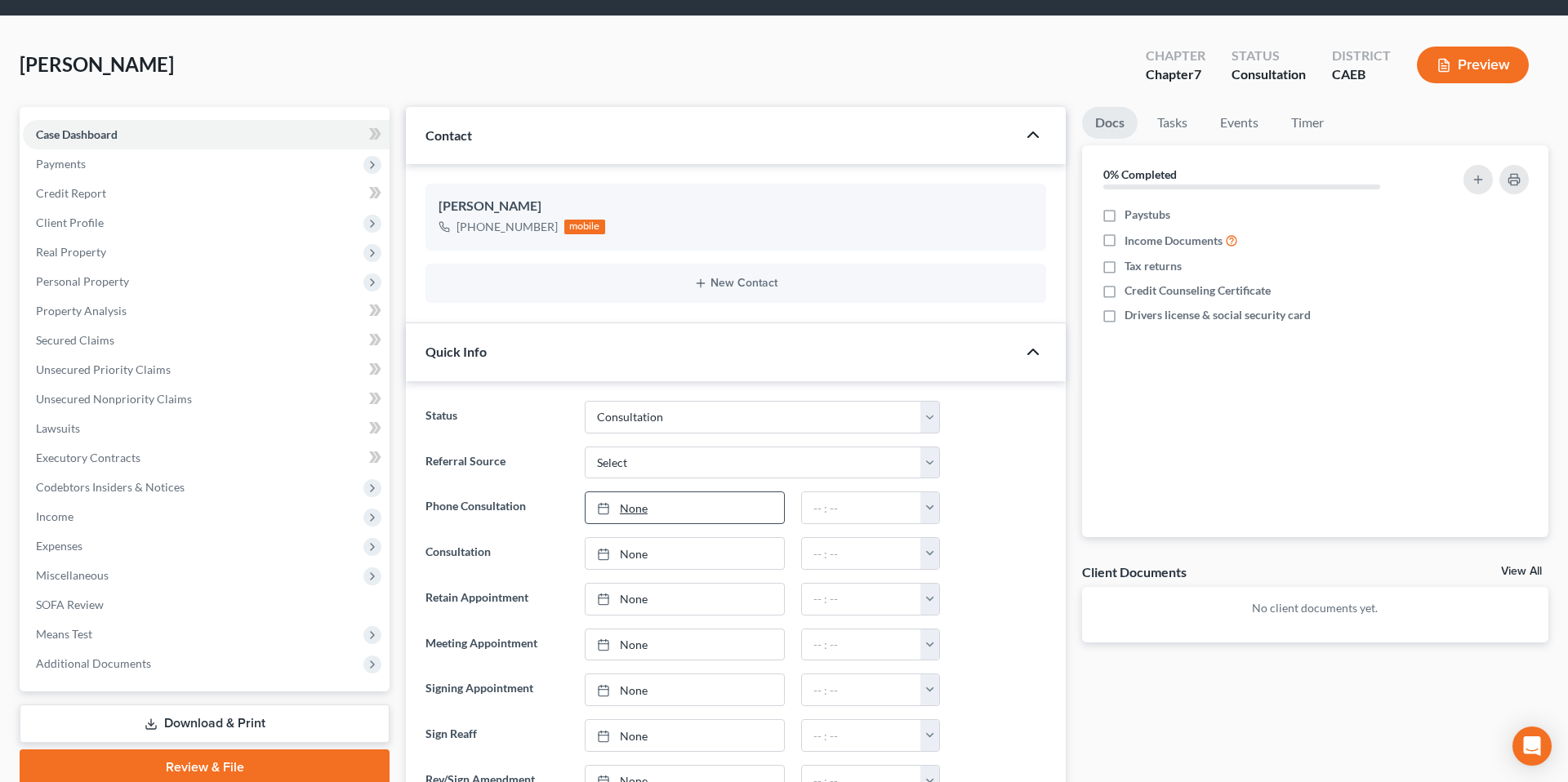
click at [742, 514] on link "None" at bounding box center [685, 508] width 199 height 31
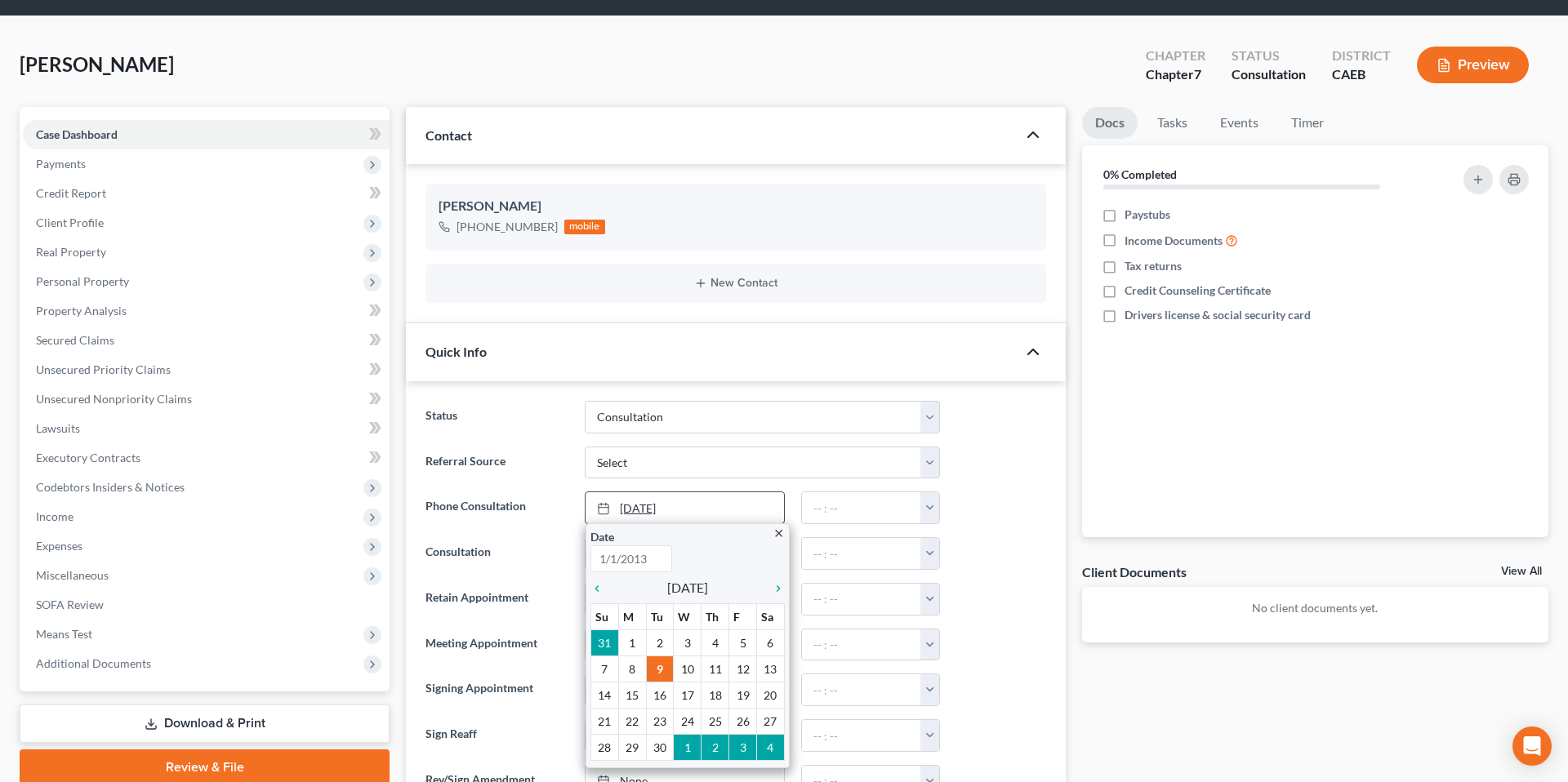
type input "[DATE]"
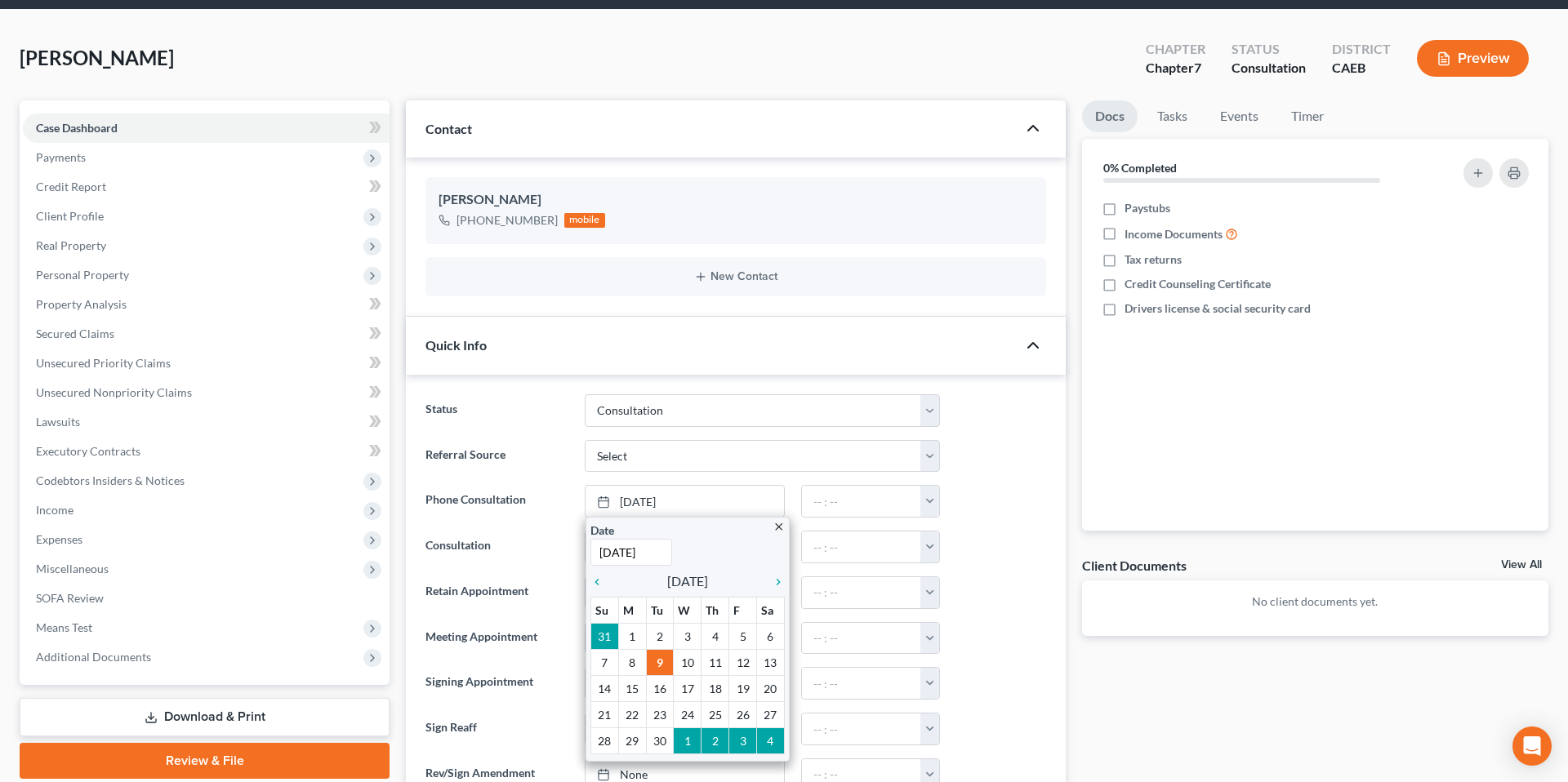
click at [1037, 494] on div at bounding box center [1001, 501] width 106 height 33
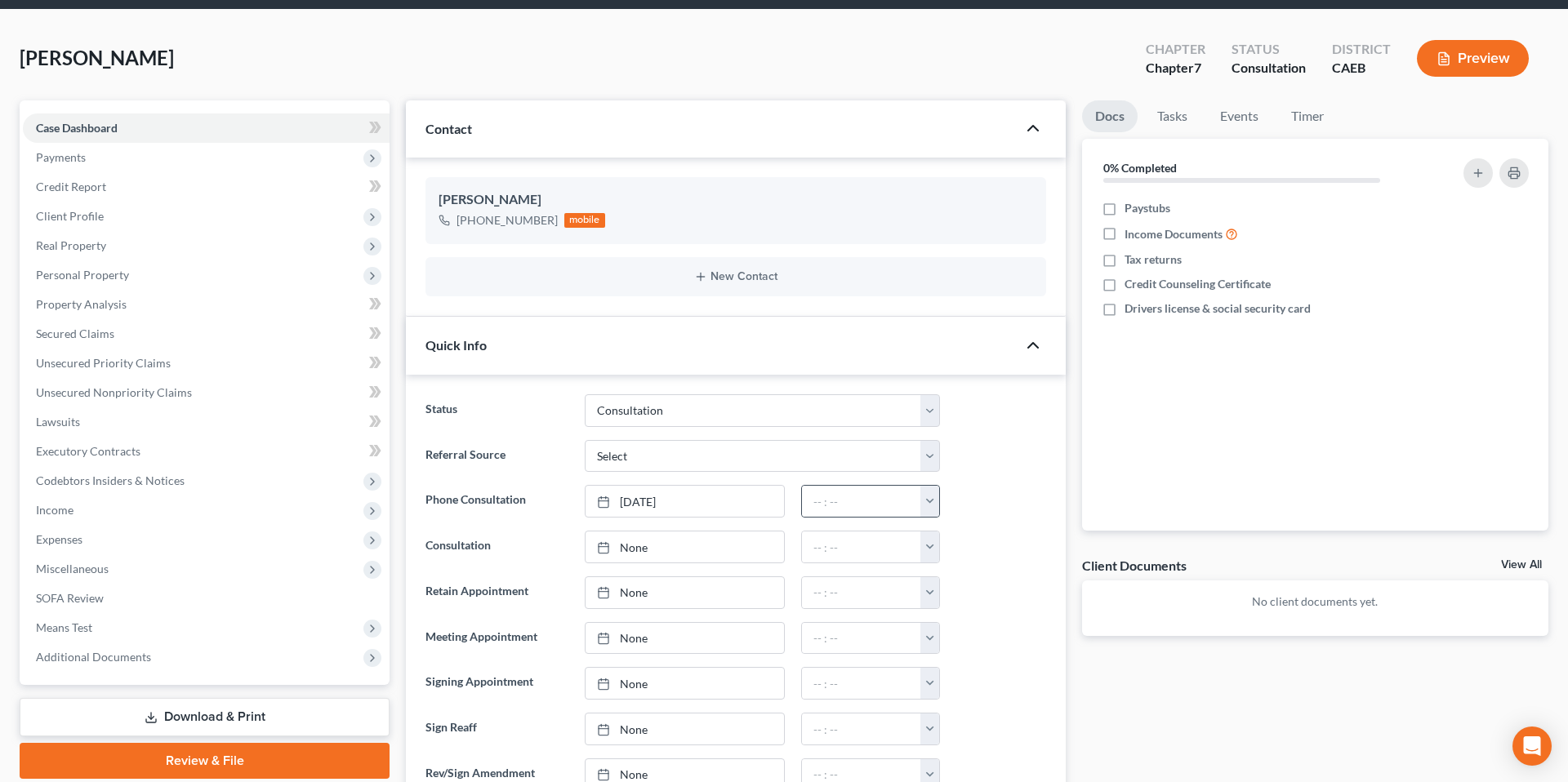
click at [925, 506] on button "button" at bounding box center [930, 501] width 19 height 31
click at [971, 558] on link "11:00am" at bounding box center [965, 560] width 91 height 27
type input "11:00am"
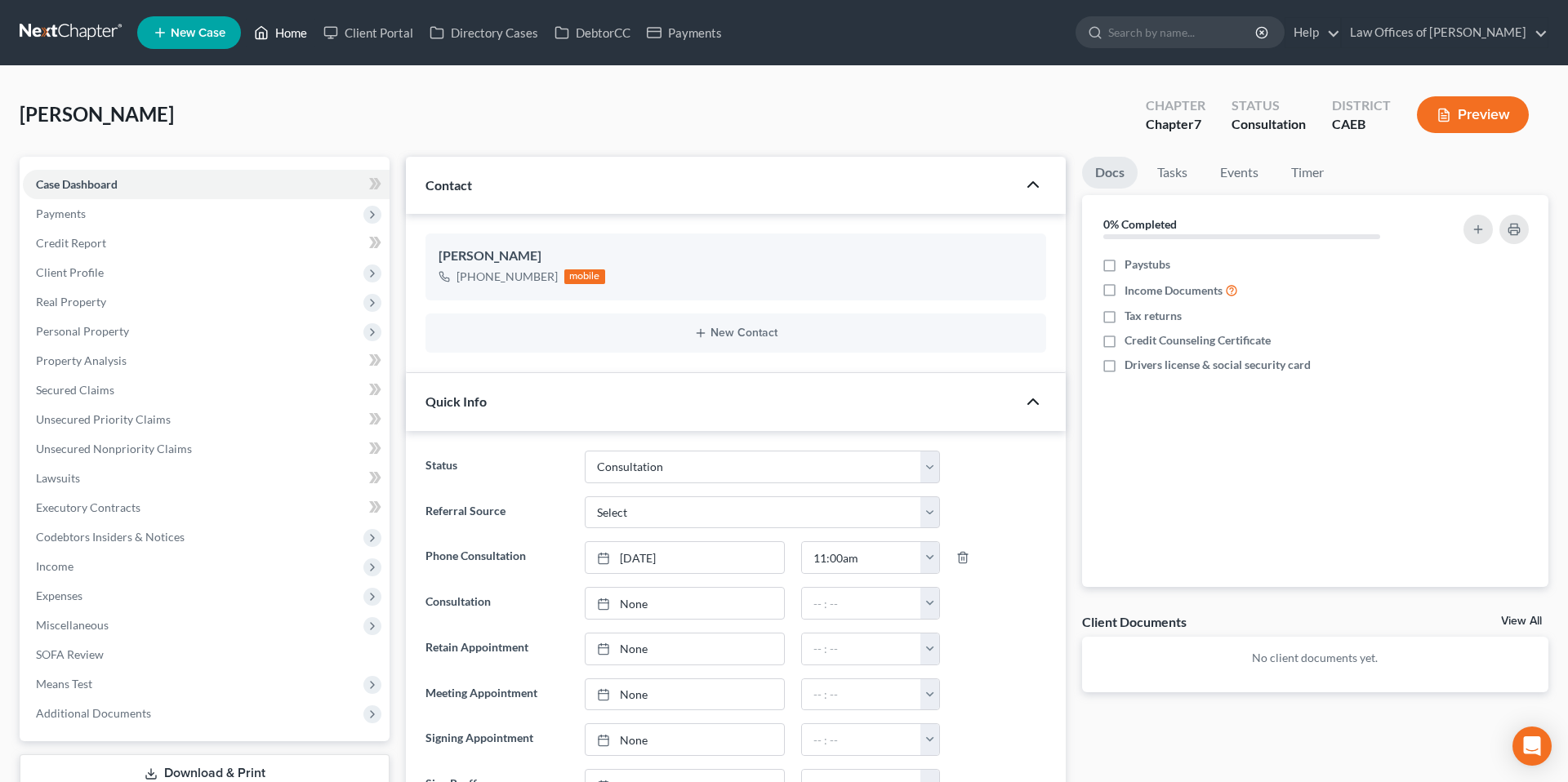
click at [263, 27] on icon at bounding box center [262, 33] width 12 height 12
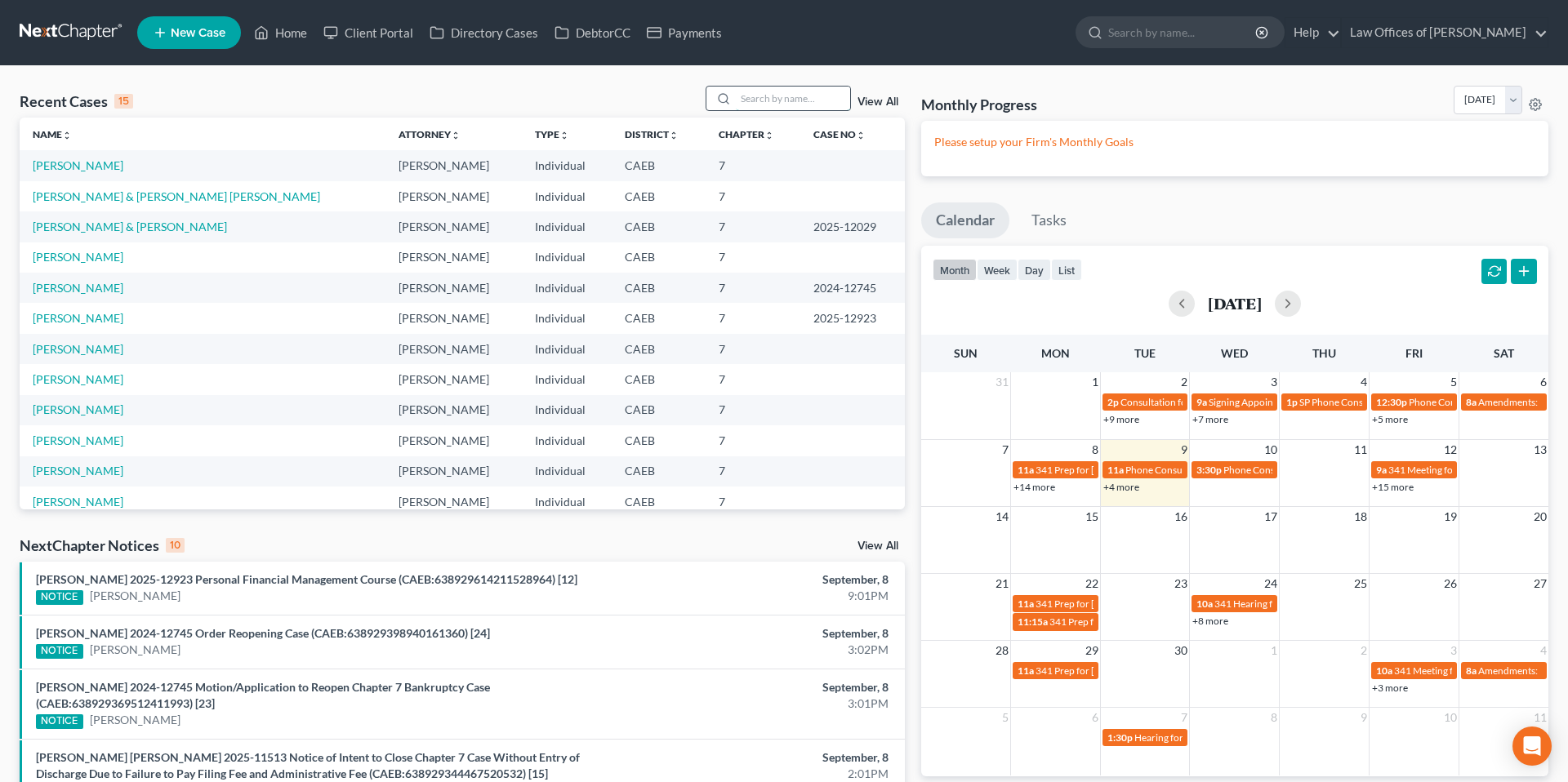
click at [790, 101] on input "search" at bounding box center [792, 98] width 114 height 24
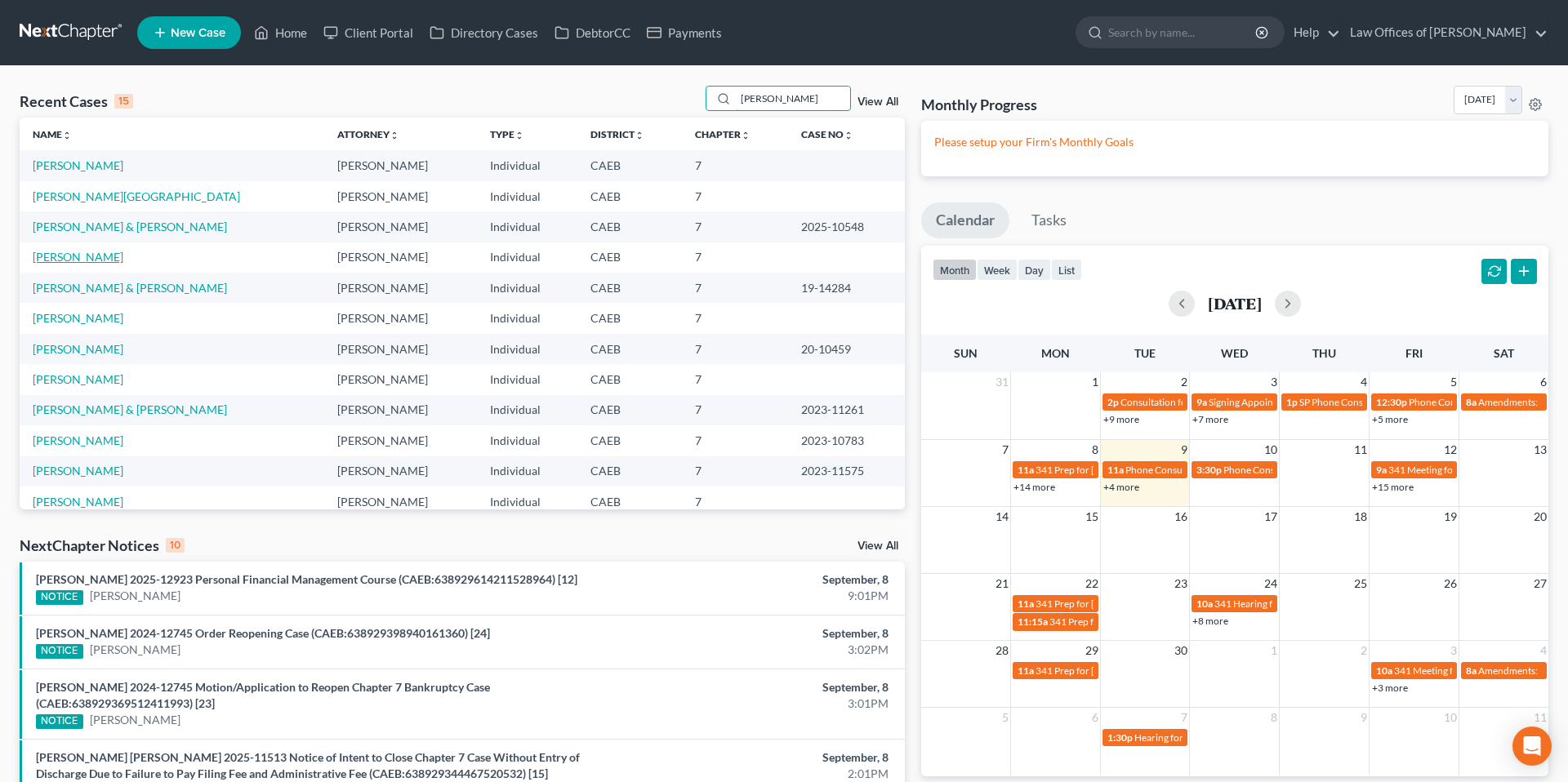
type input "[PERSON_NAME]"
click at [106, 261] on link "[PERSON_NAME]" at bounding box center [77, 256] width 90 height 14
select select "14"
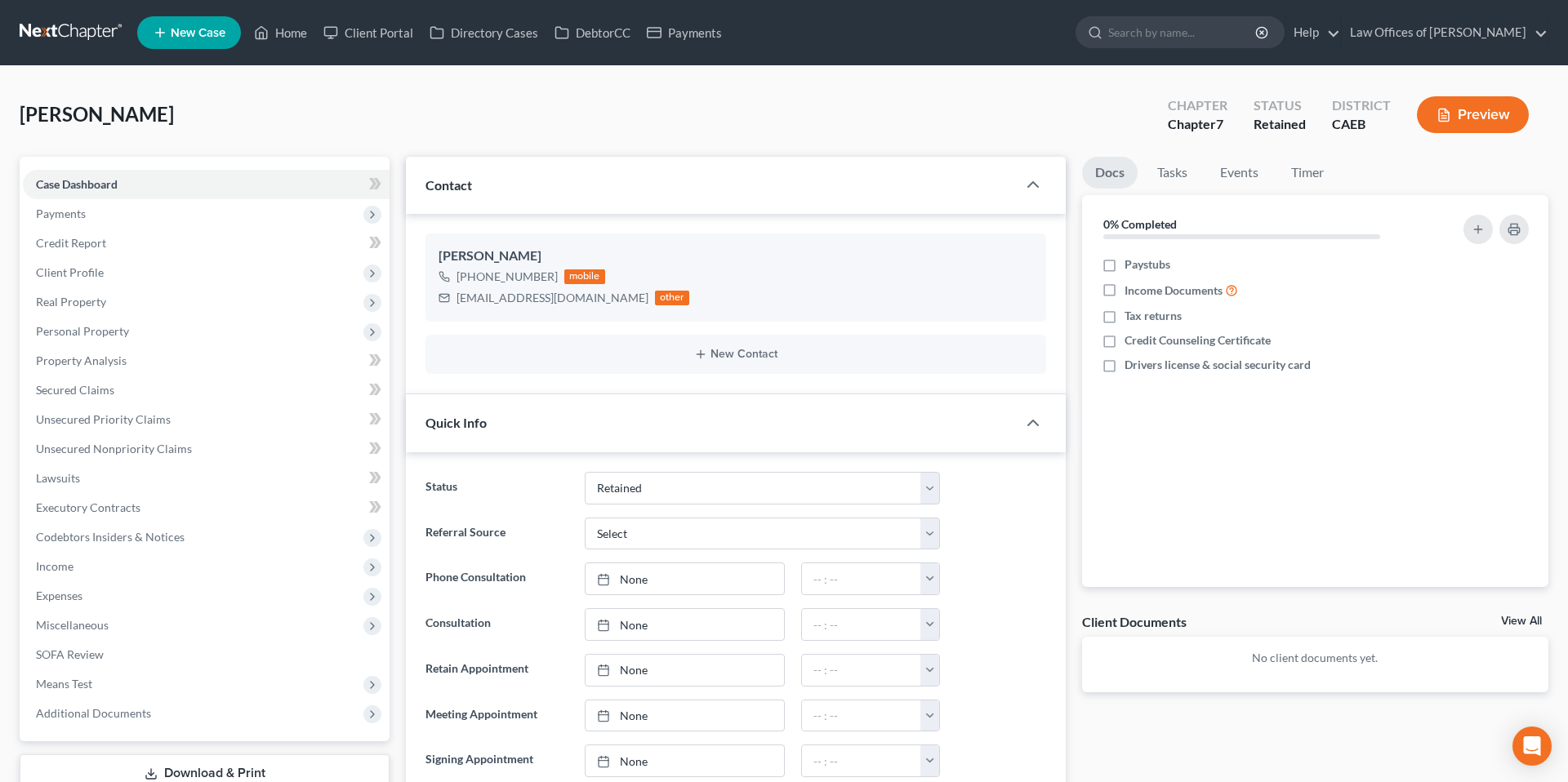
scroll to position [349, 0]
click at [90, 211] on span "Payments" at bounding box center [206, 214] width 366 height 29
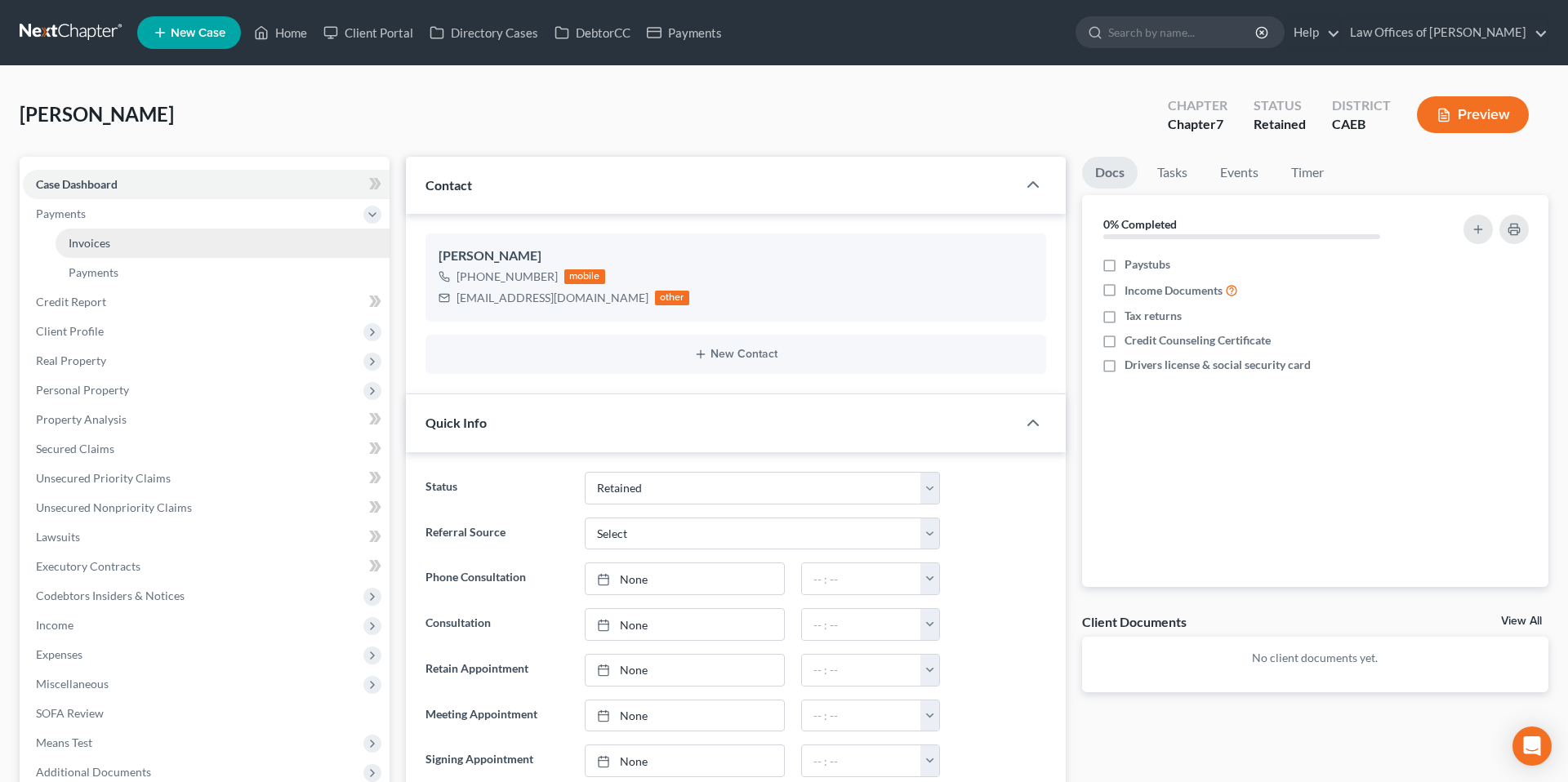
click at [98, 243] on span "Invoices" at bounding box center [89, 242] width 42 height 14
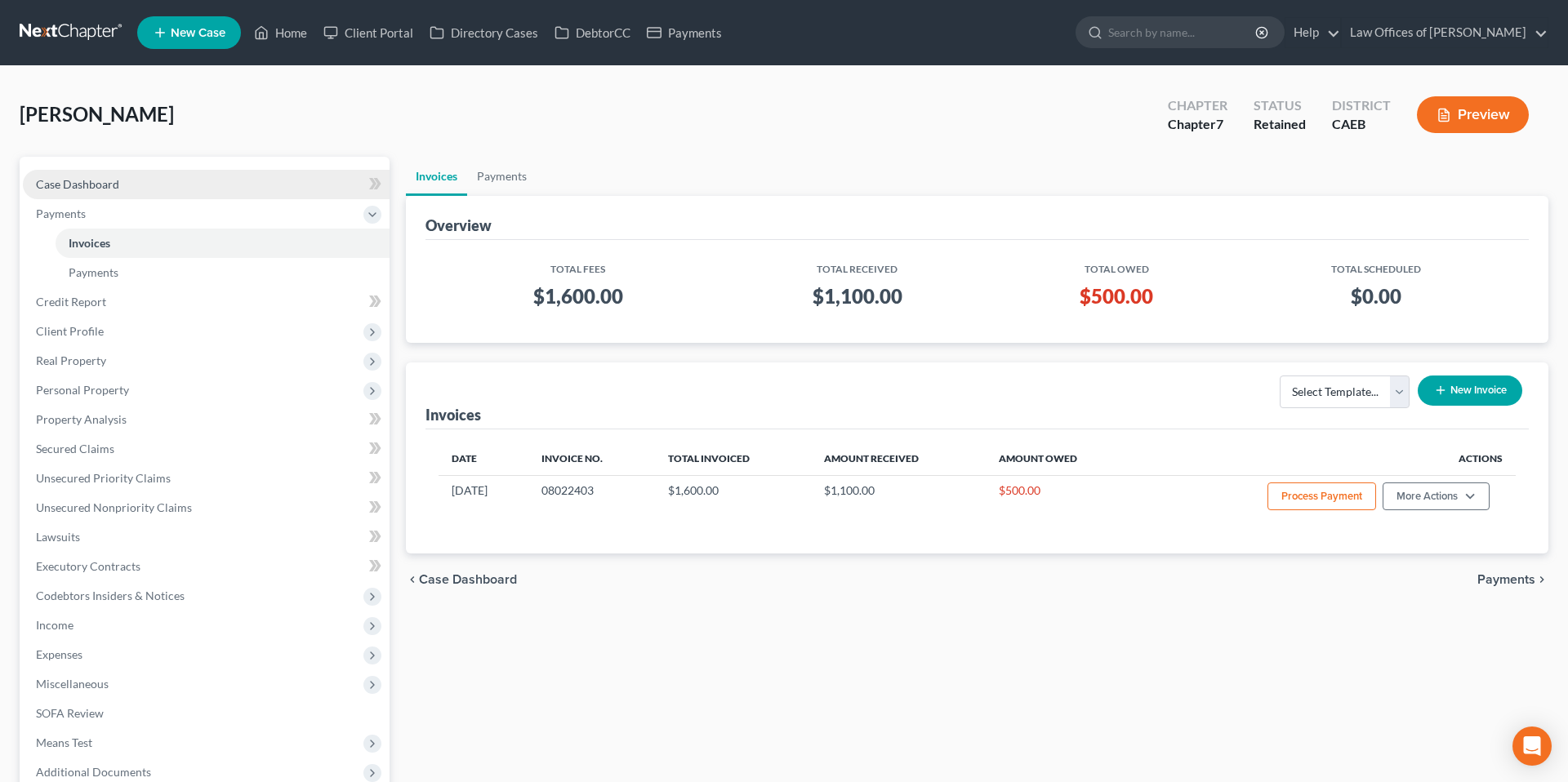
click at [139, 183] on link "Case Dashboard" at bounding box center [206, 184] width 366 height 29
select select "14"
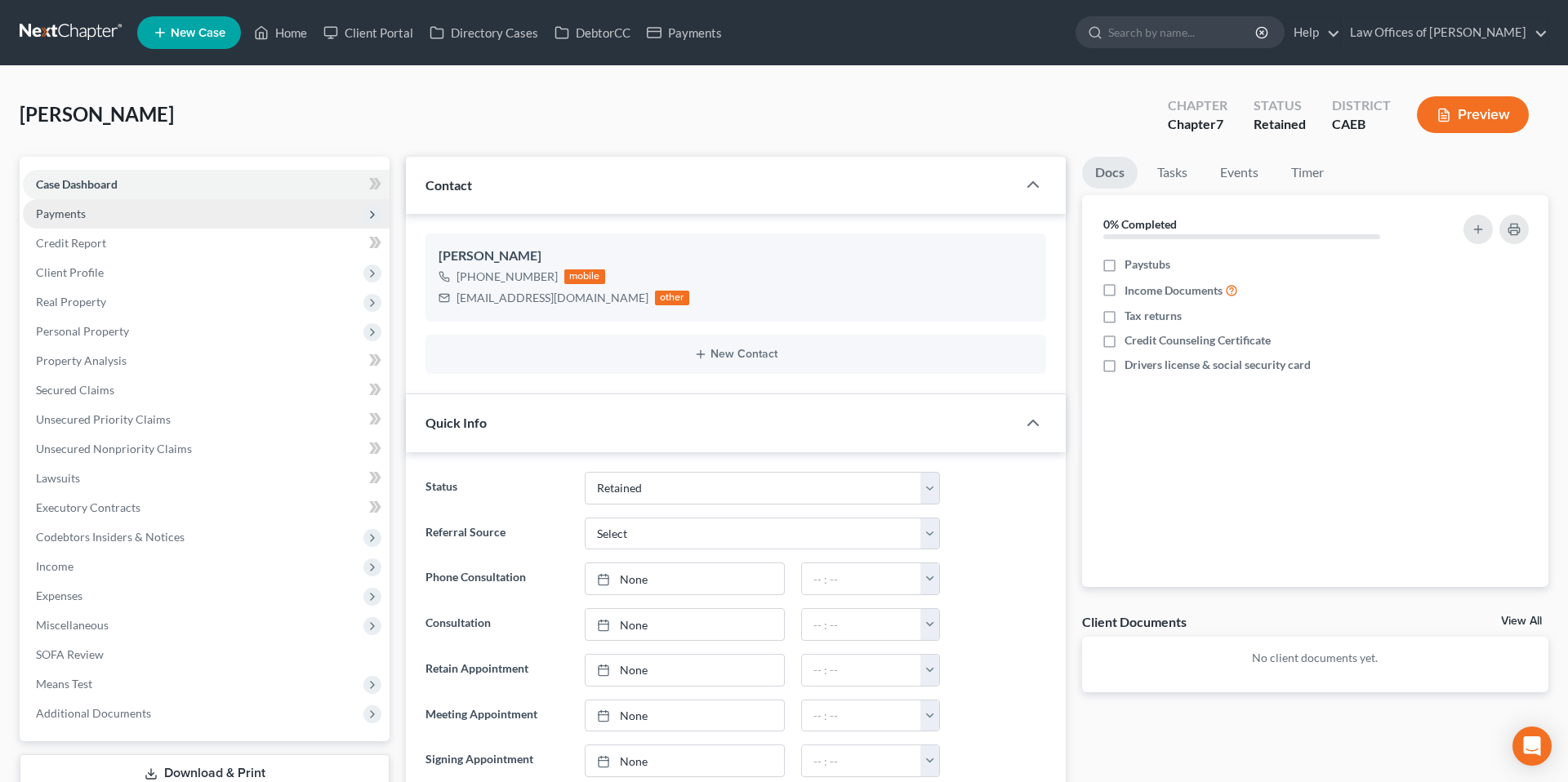
click at [49, 216] on span "Payments" at bounding box center [60, 213] width 50 height 14
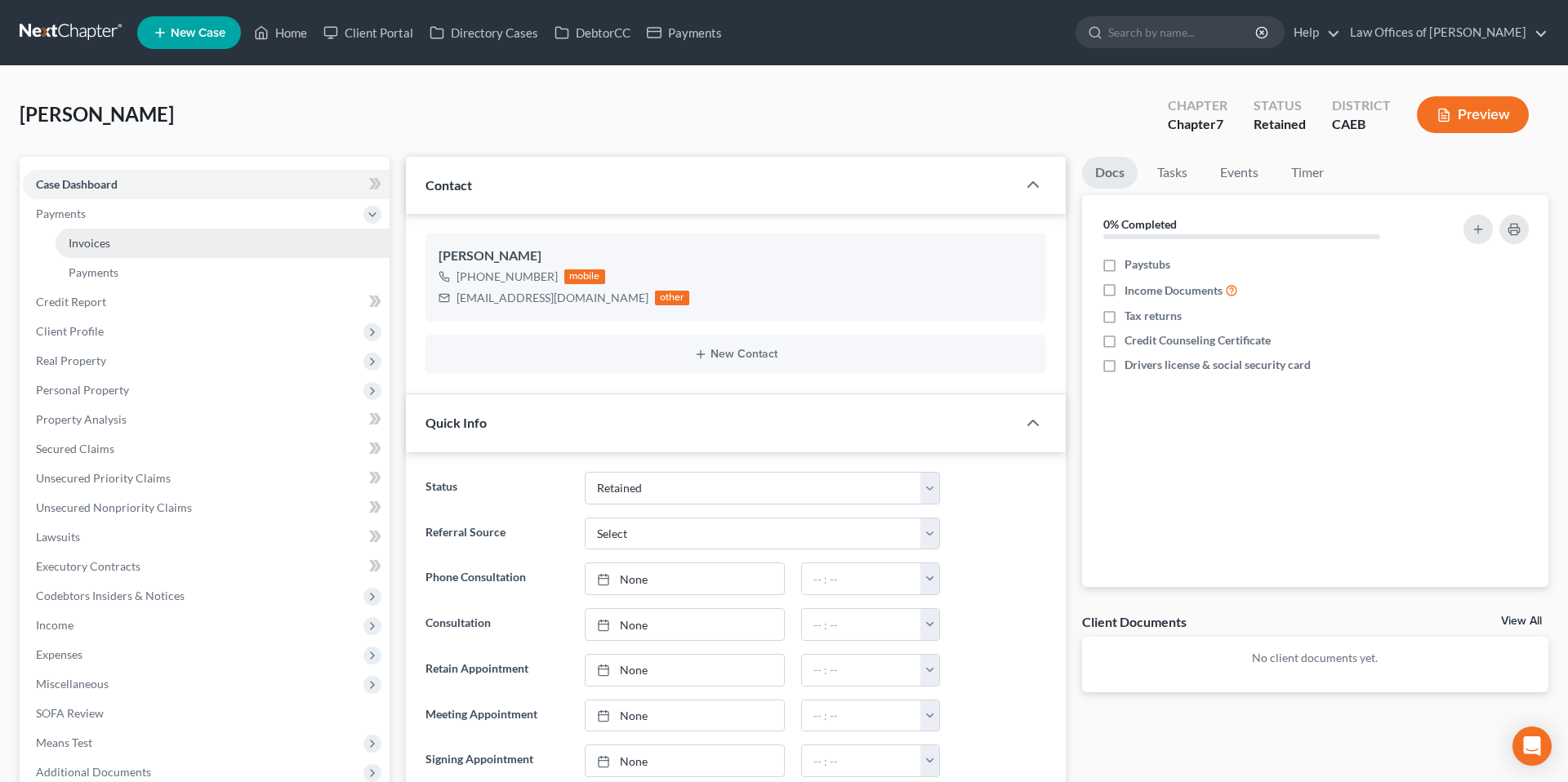
click at [92, 245] on span "Invoices" at bounding box center [89, 242] width 42 height 14
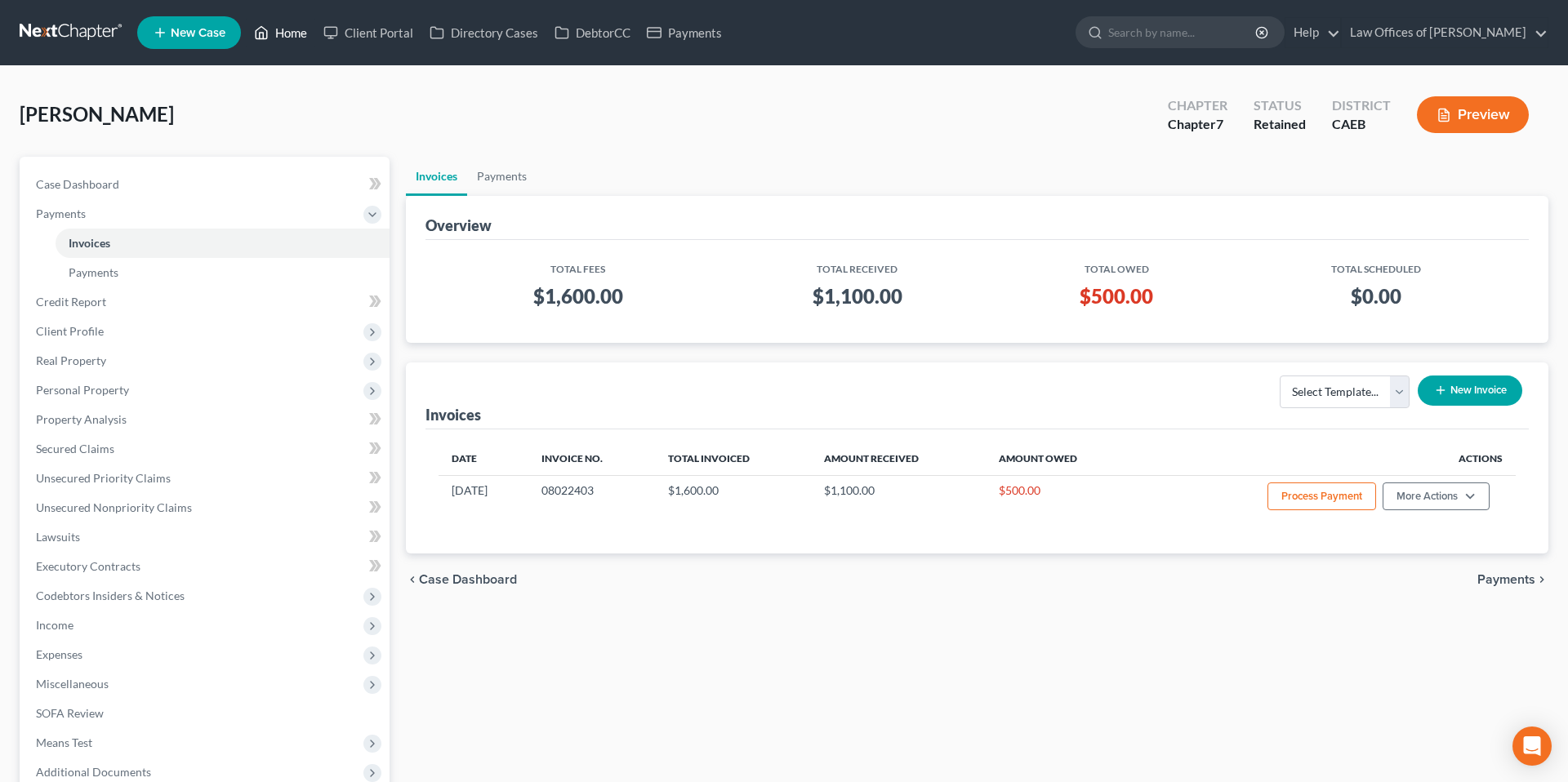
click at [276, 43] on link "Home" at bounding box center [281, 33] width 69 height 29
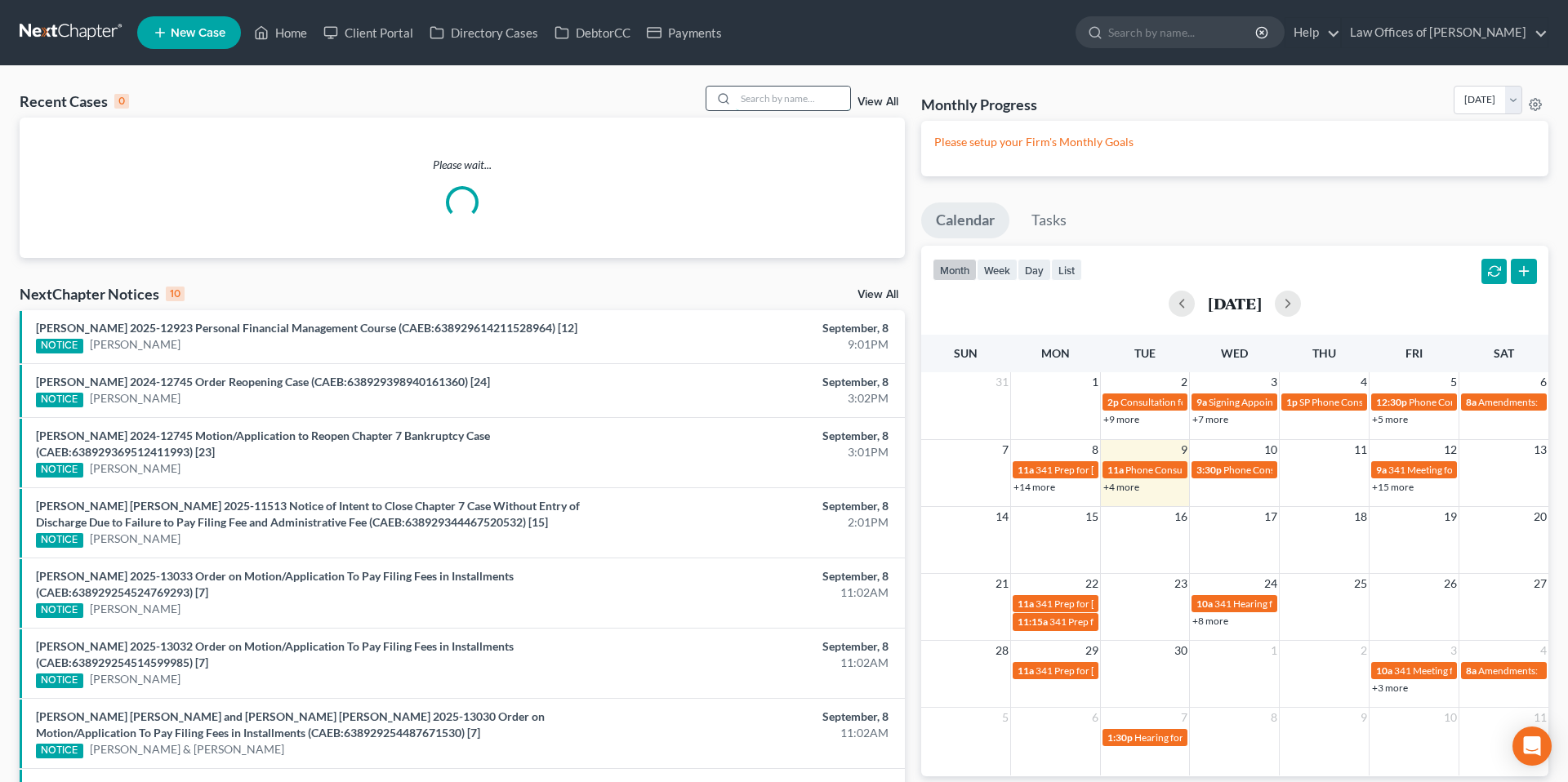
click at [786, 100] on input "search" at bounding box center [792, 98] width 114 height 24
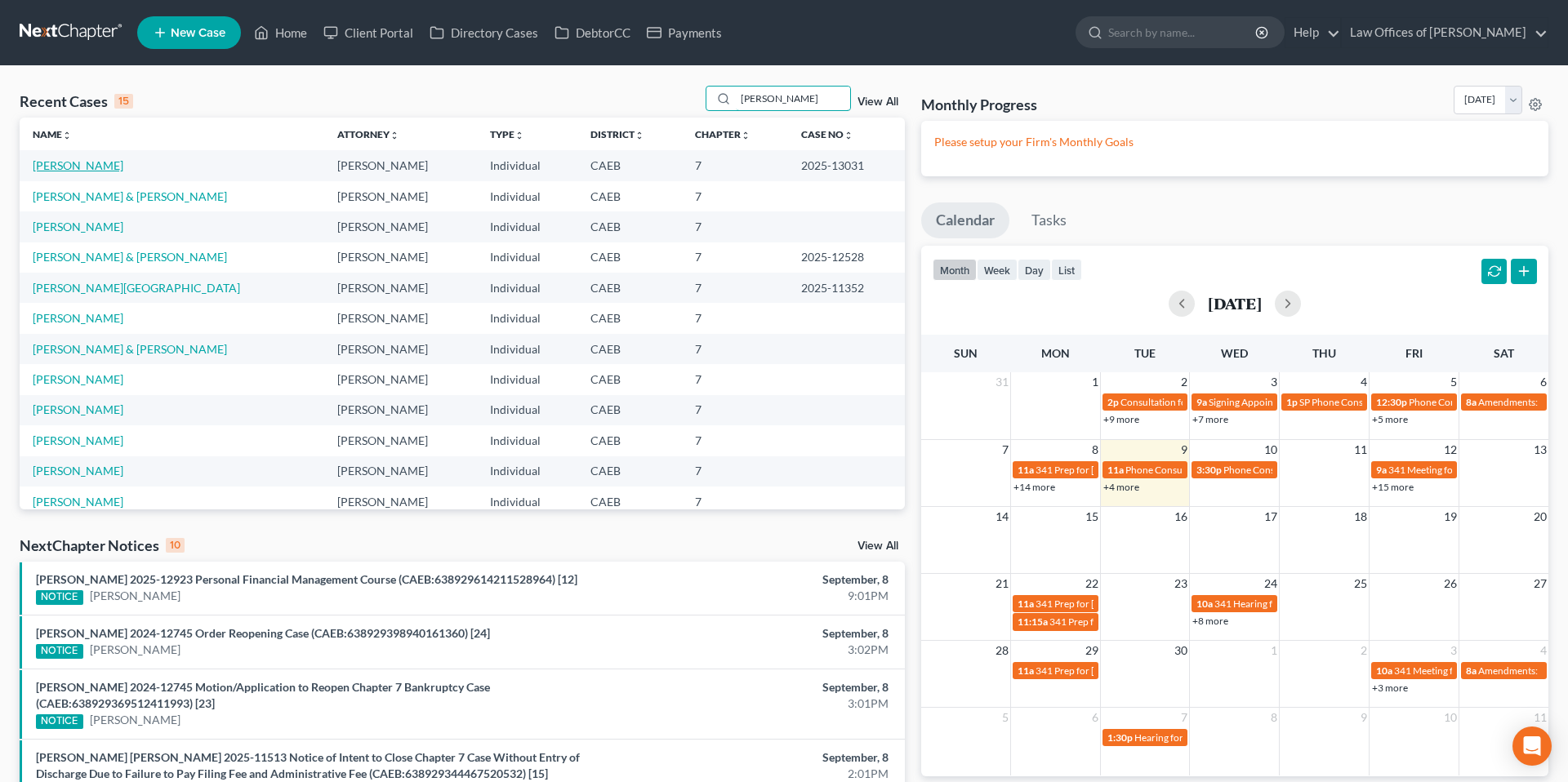
type input "[PERSON_NAME]"
click at [83, 170] on link "[PERSON_NAME]" at bounding box center [77, 165] width 90 height 14
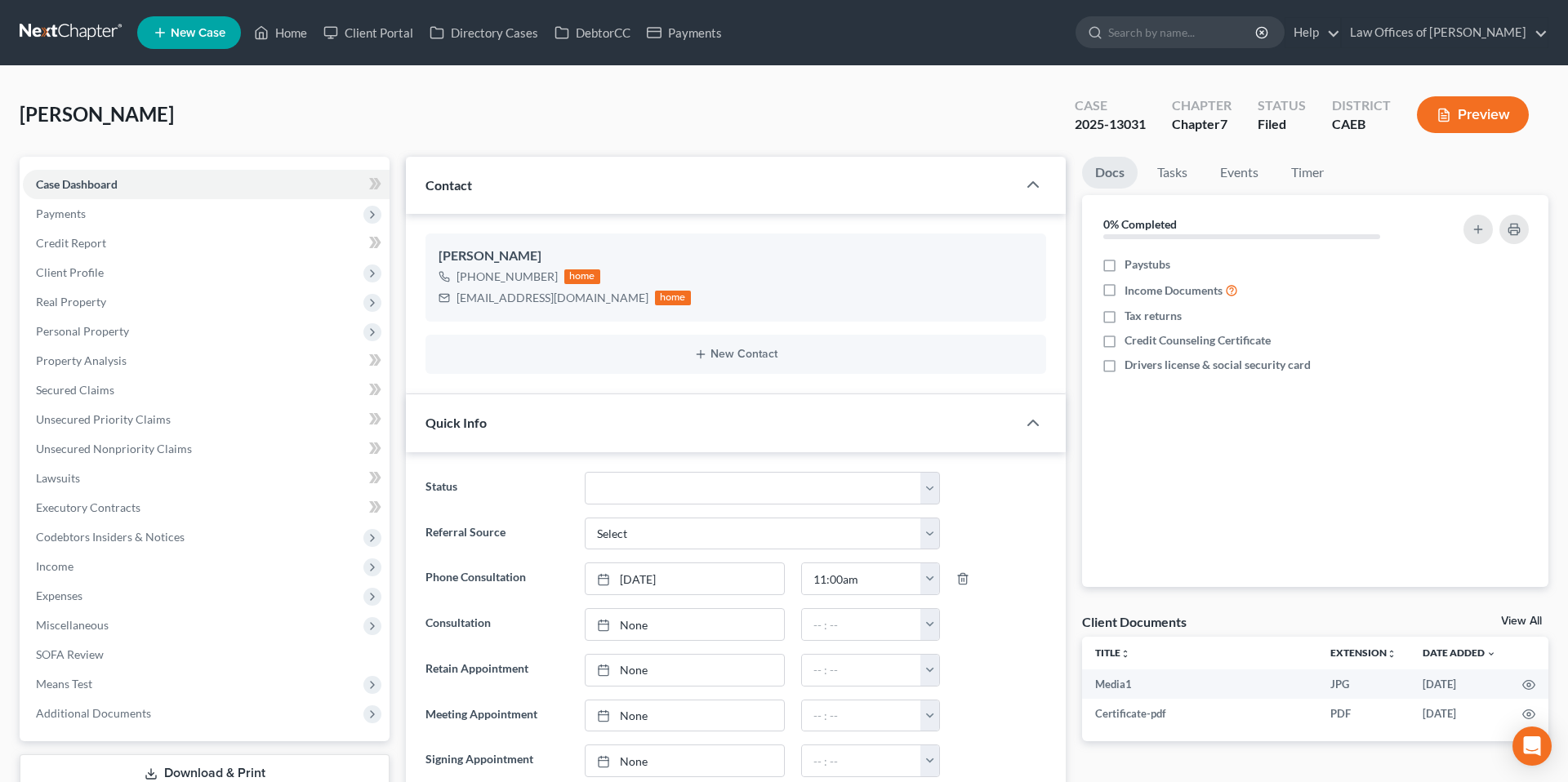
scroll to position [7640, 0]
click at [375, 107] on div "[PERSON_NAME] Upgraded Case 2025-13031 Chapter Chapter 7 Status Filed District …" at bounding box center [784, 121] width 1529 height 71
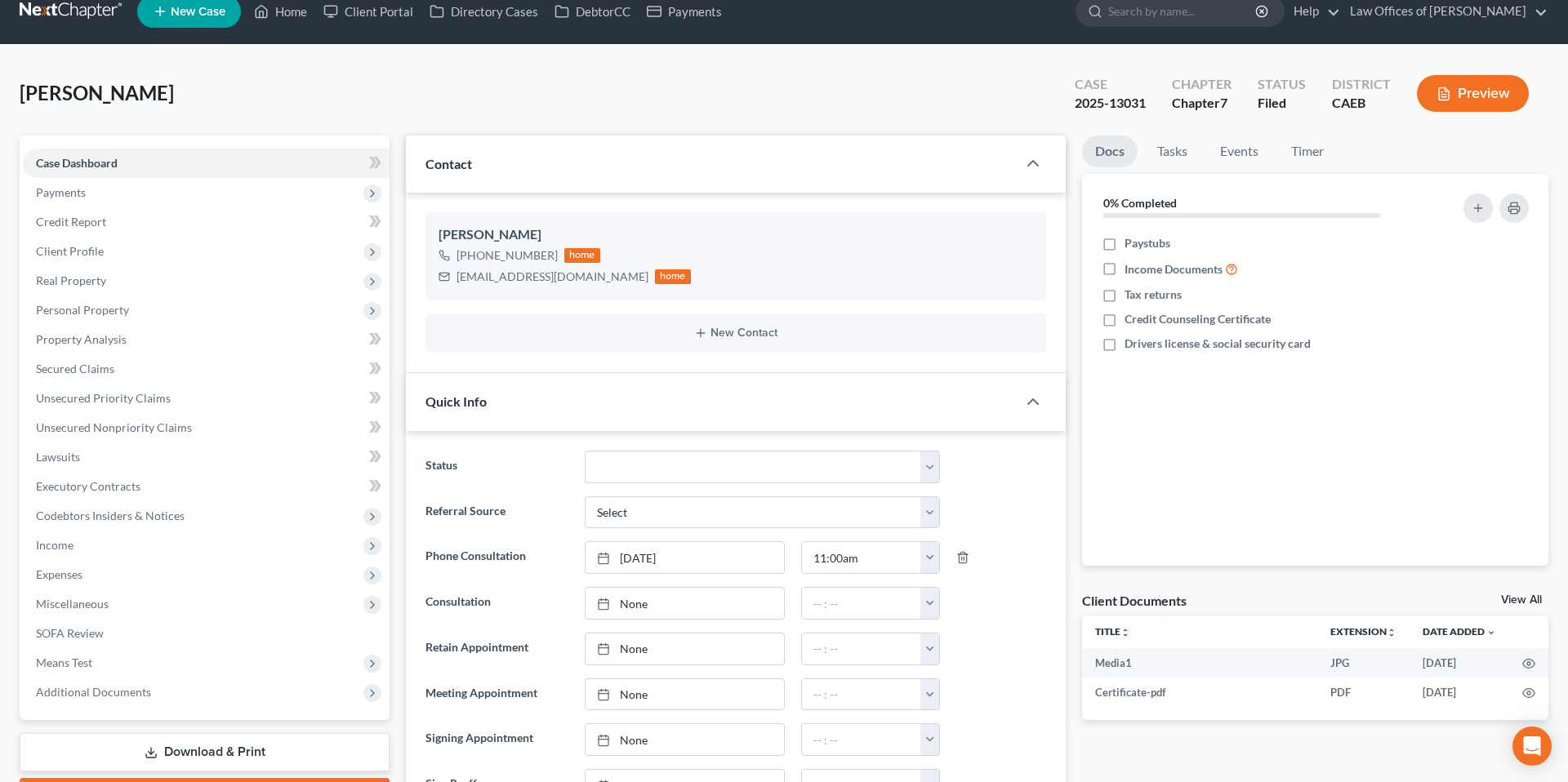
scroll to position [22, 0]
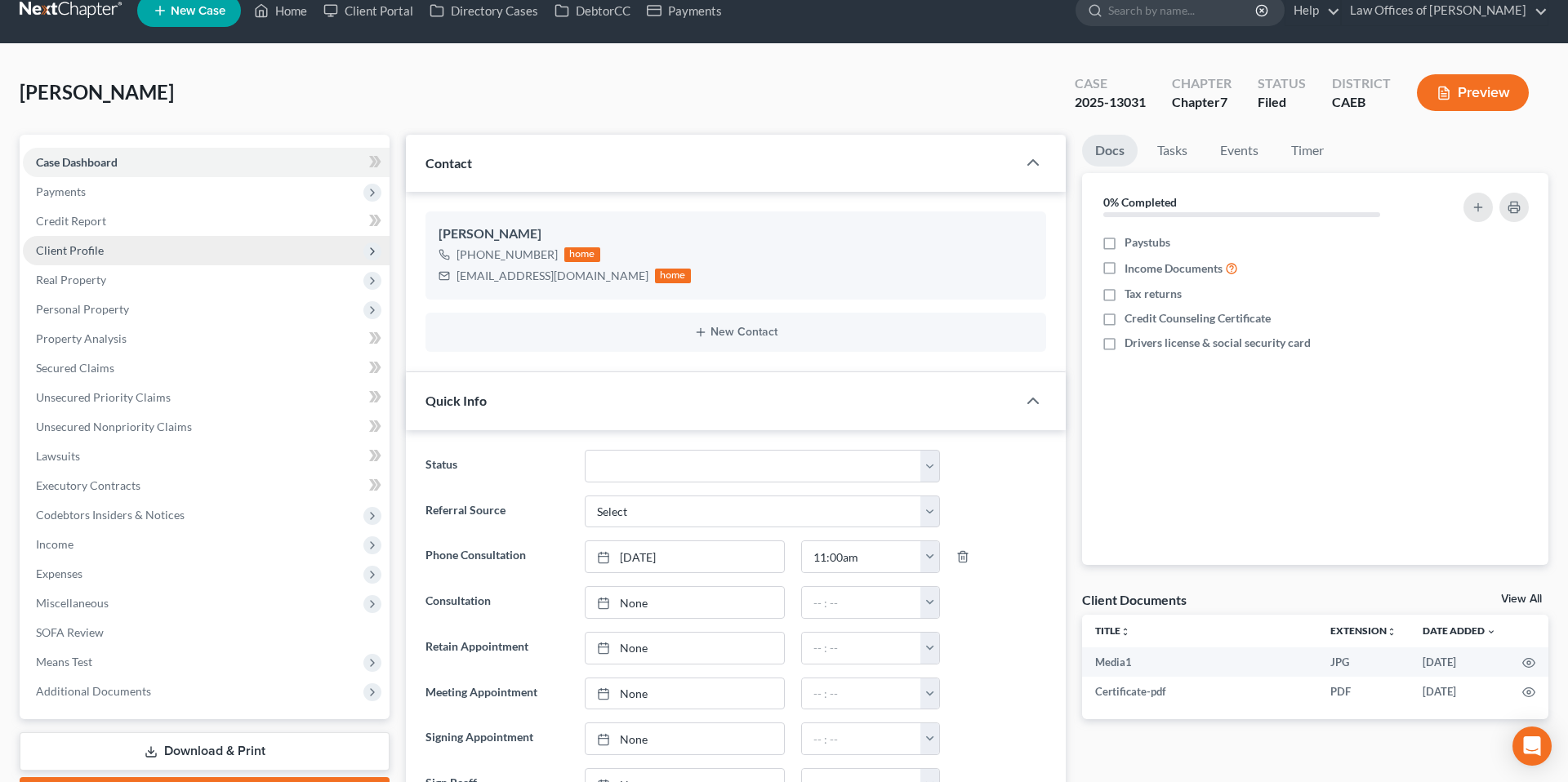
click at [94, 244] on span "Client Profile" at bounding box center [69, 250] width 67 height 14
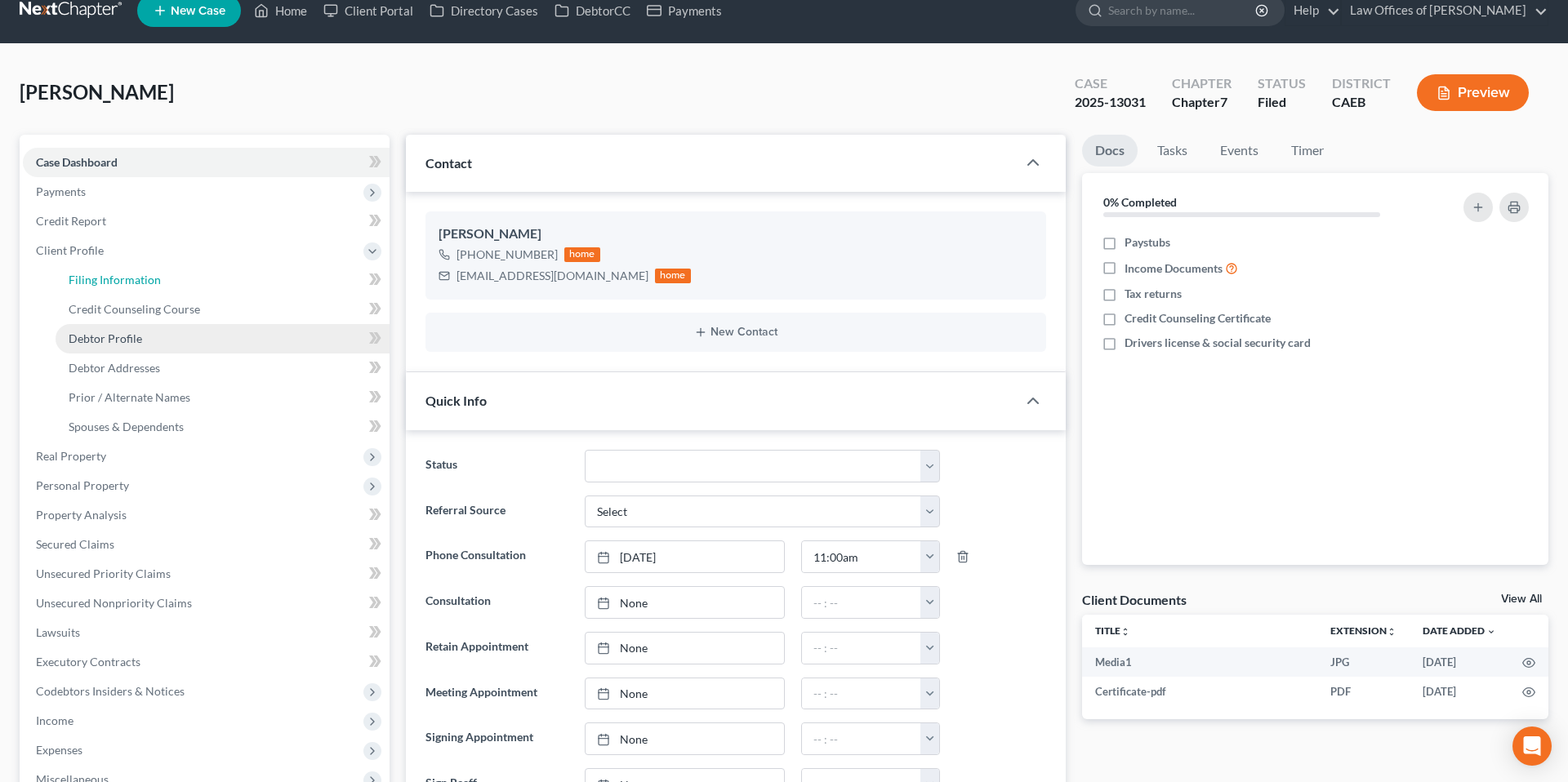
drag, startPoint x: 108, startPoint y: 278, endPoint x: 325, endPoint y: 332, distance: 223.6
click at [108, 279] on span "Filing Information" at bounding box center [114, 279] width 92 height 14
select select "1"
select select "0"
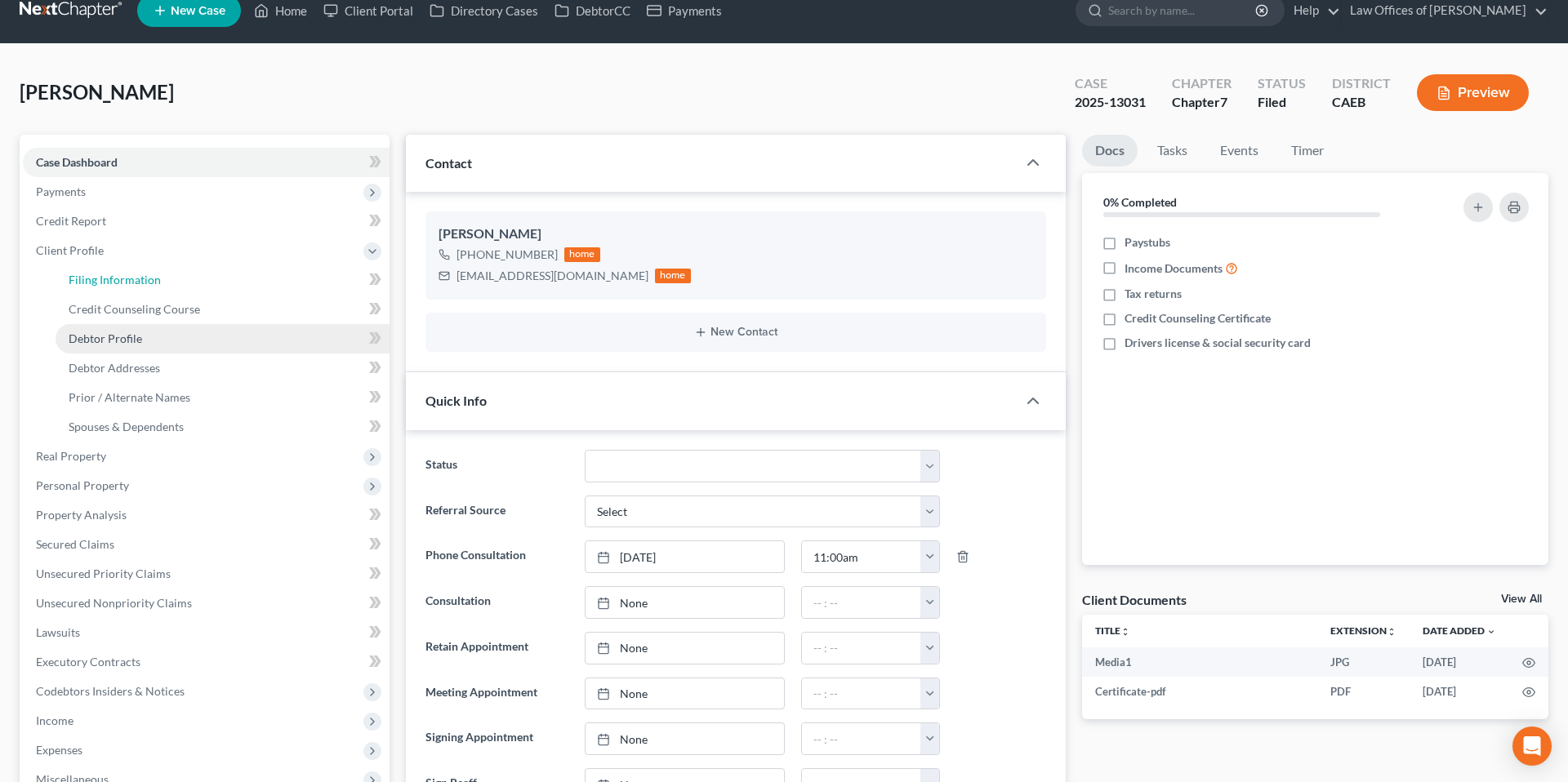
select select "8"
select select "4"
select select "0"
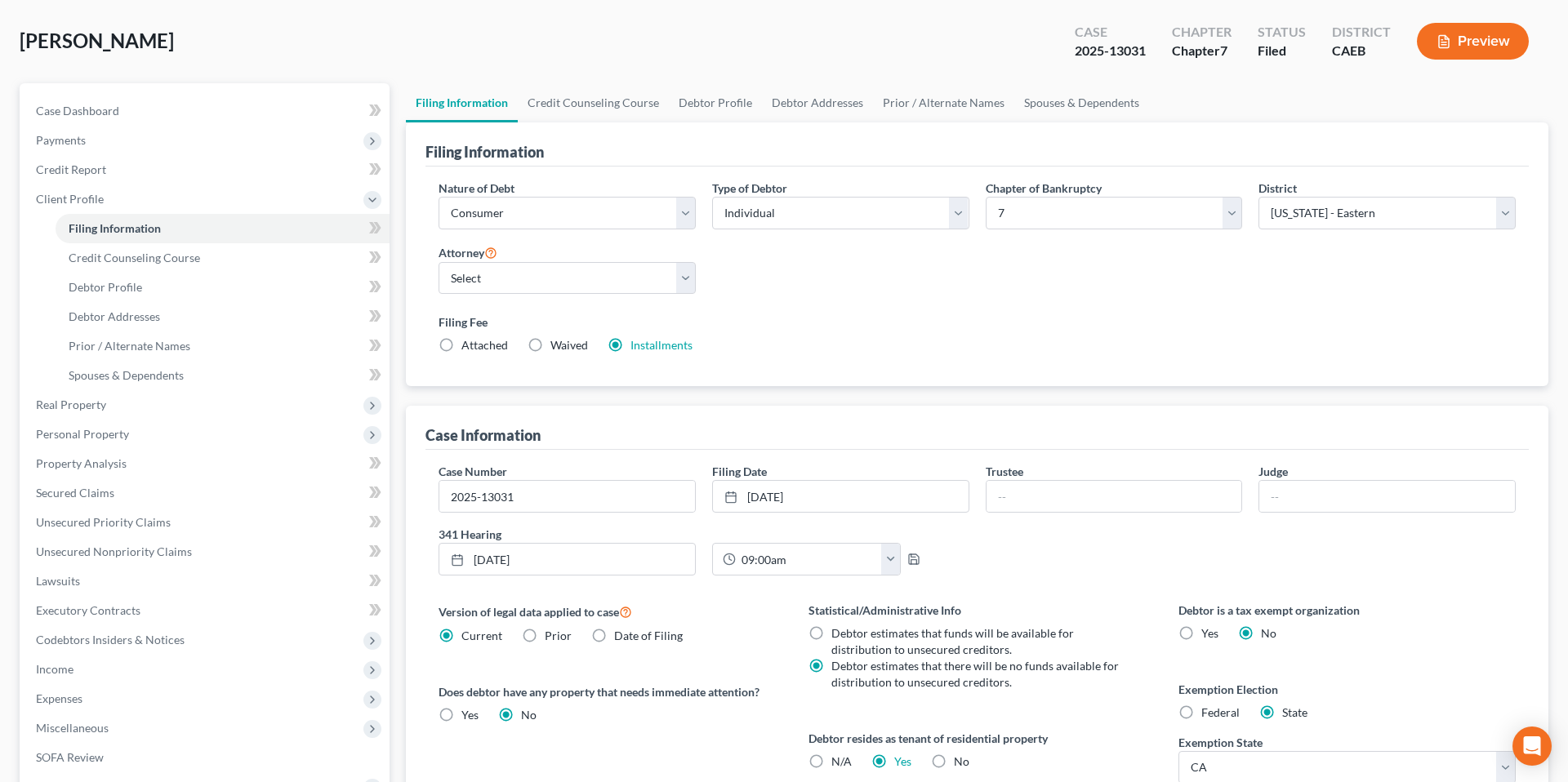
scroll to position [75, 0]
click at [90, 490] on span "Secured Claims" at bounding box center [75, 491] width 78 height 14
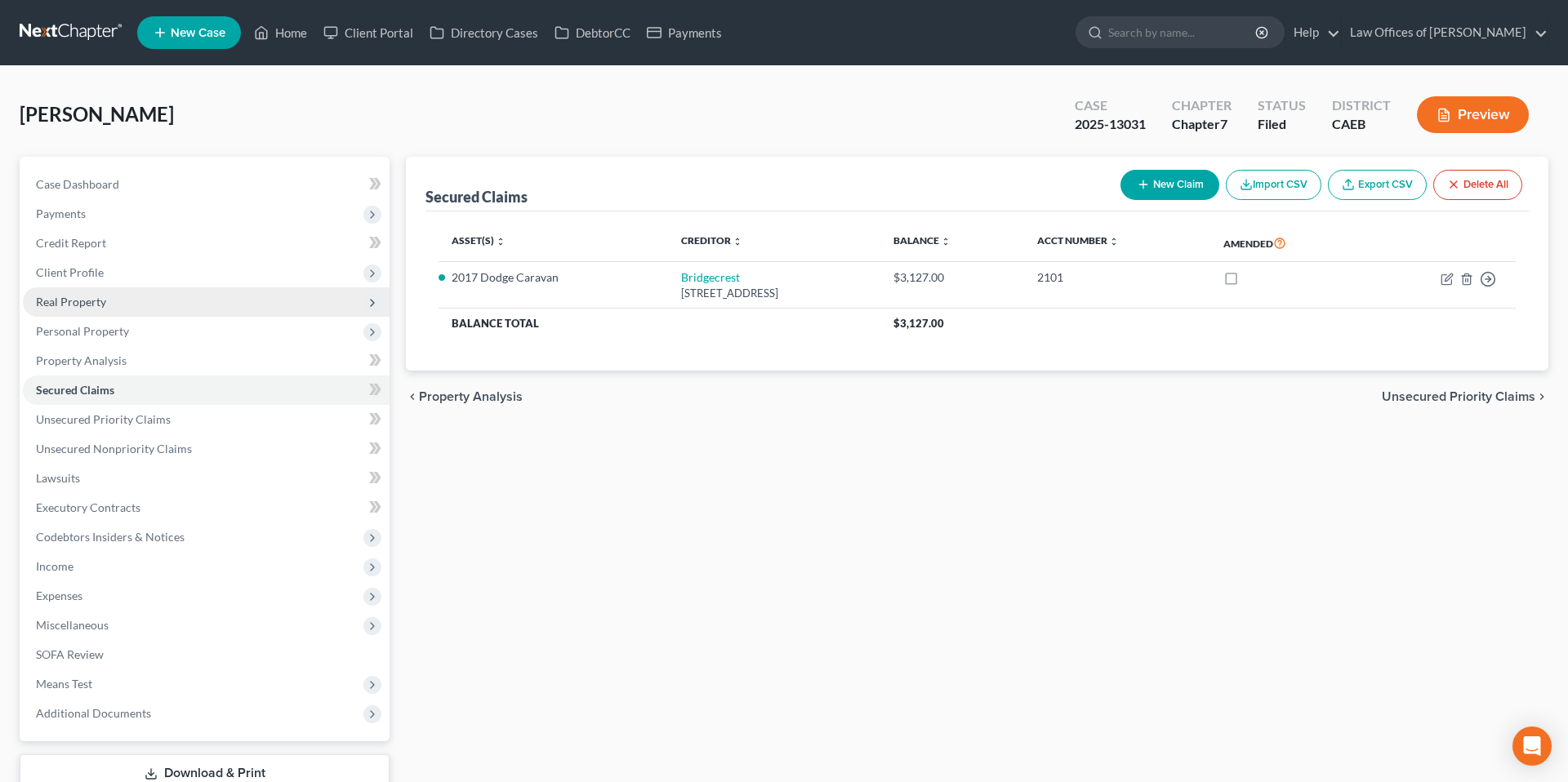
scroll to position [115, 0]
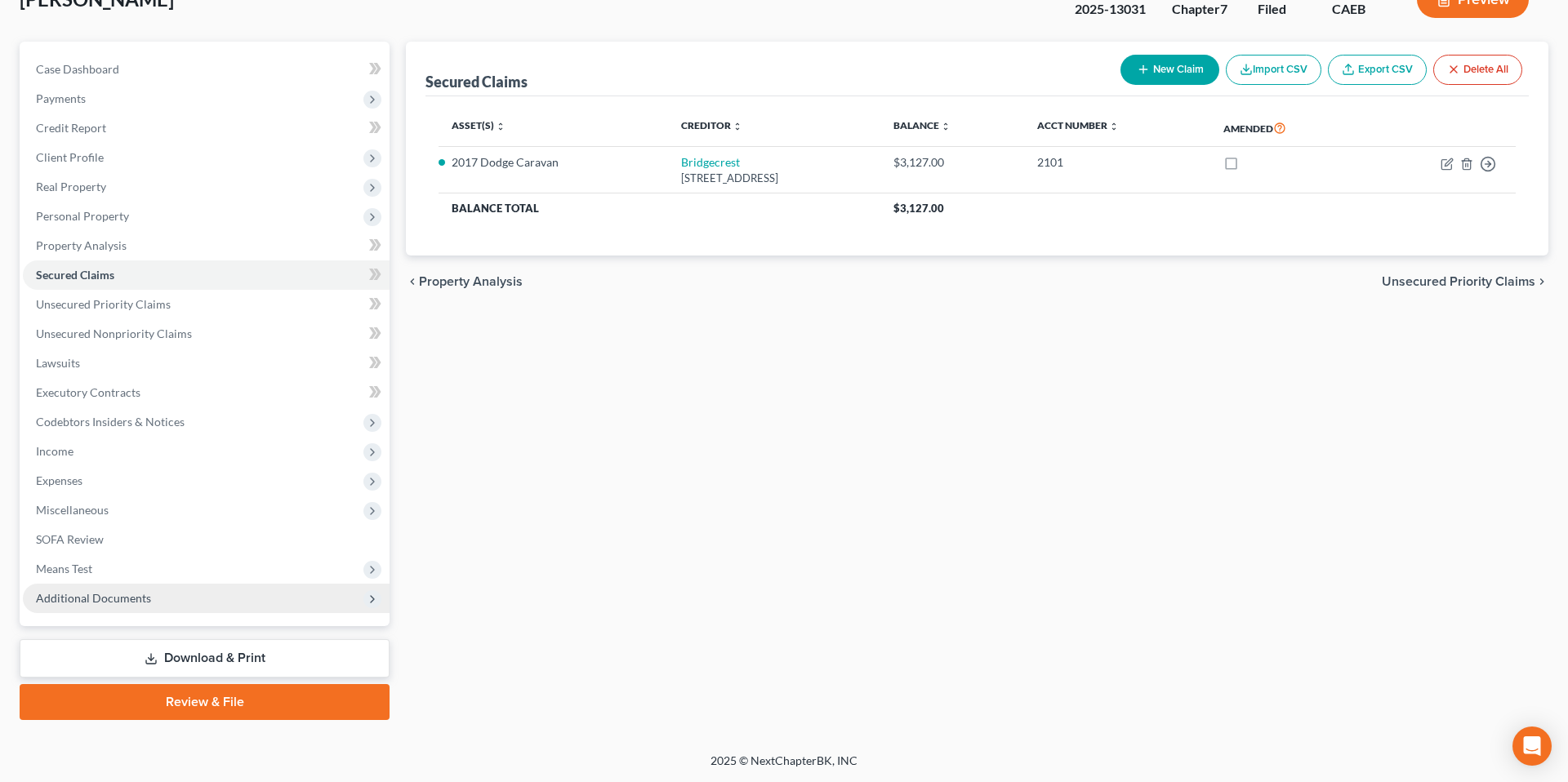
click at [106, 585] on span "Additional Documents" at bounding box center [206, 599] width 366 height 29
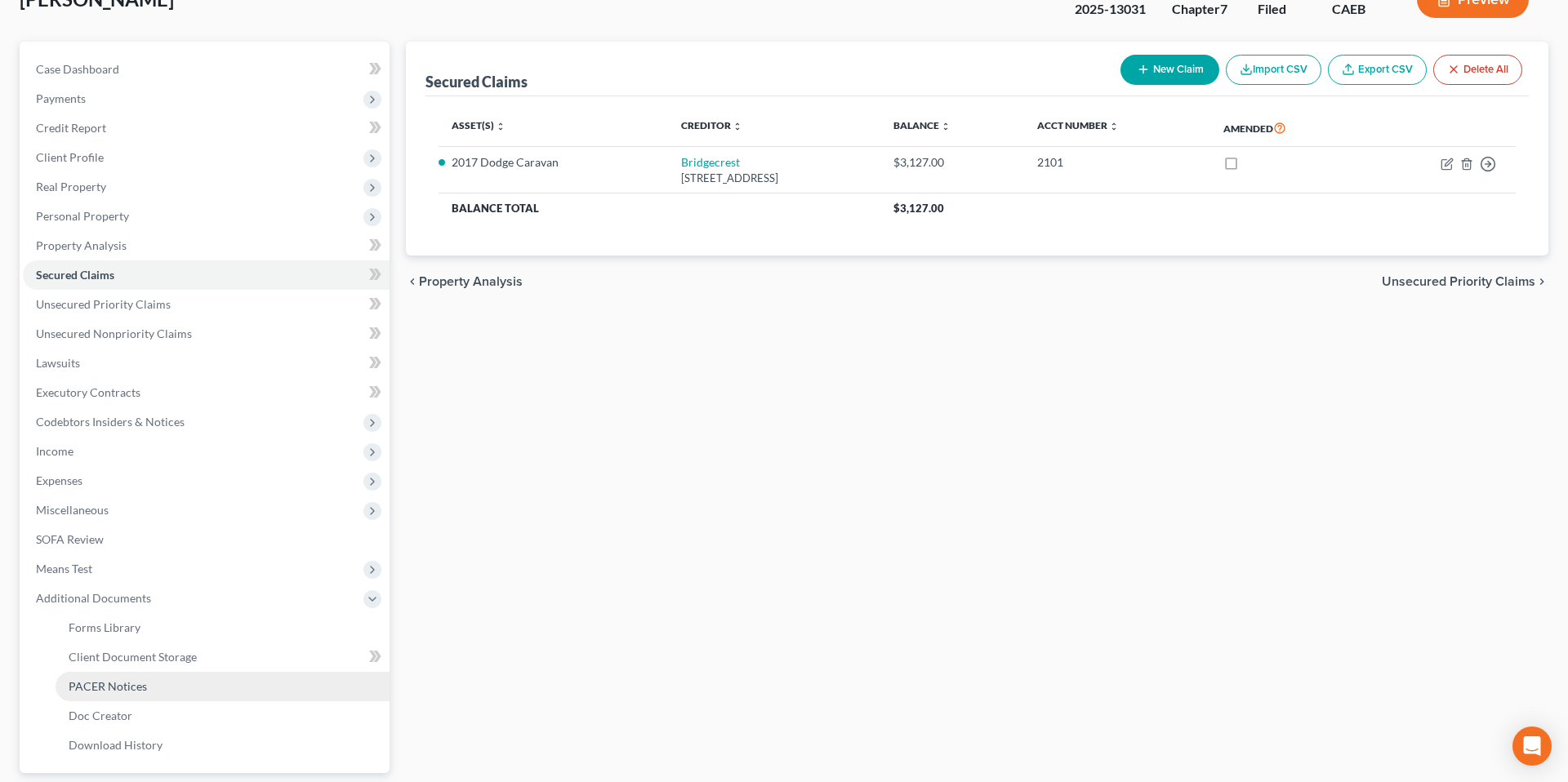
click at [139, 679] on span "PACER Notices" at bounding box center [108, 685] width 78 height 14
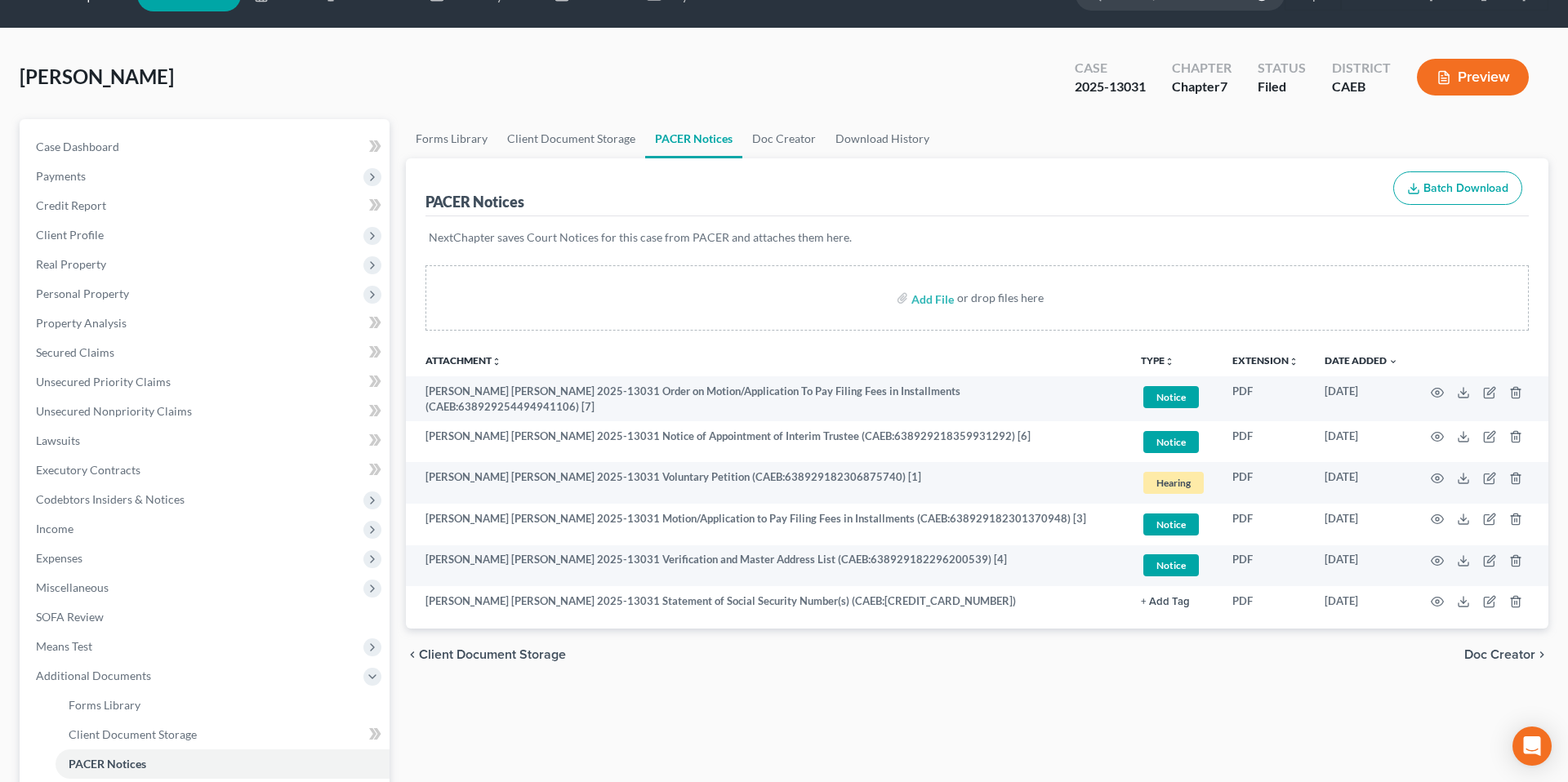
scroll to position [52, 0]
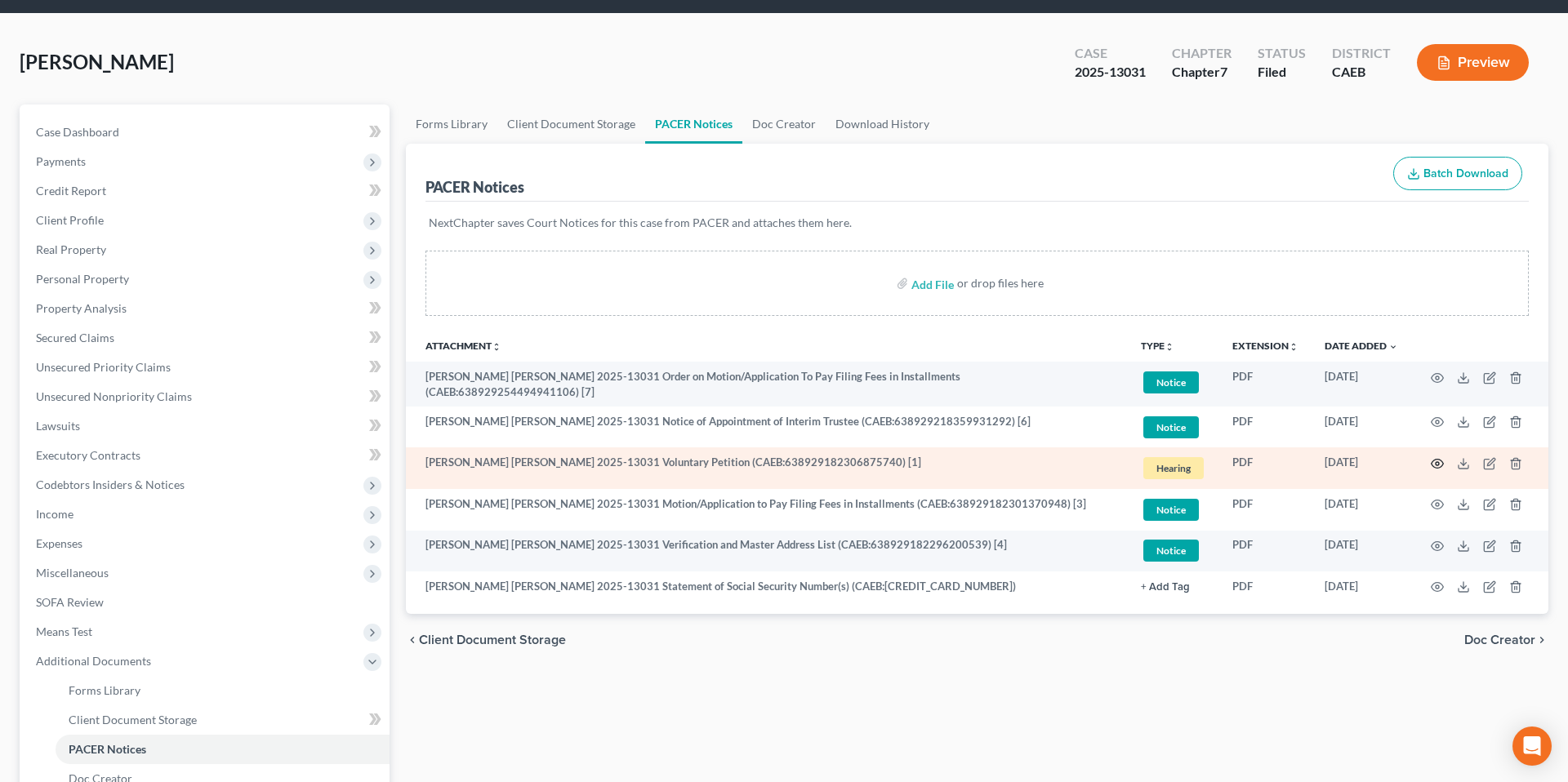
click at [1440, 460] on icon "button" at bounding box center [1438, 464] width 13 height 13
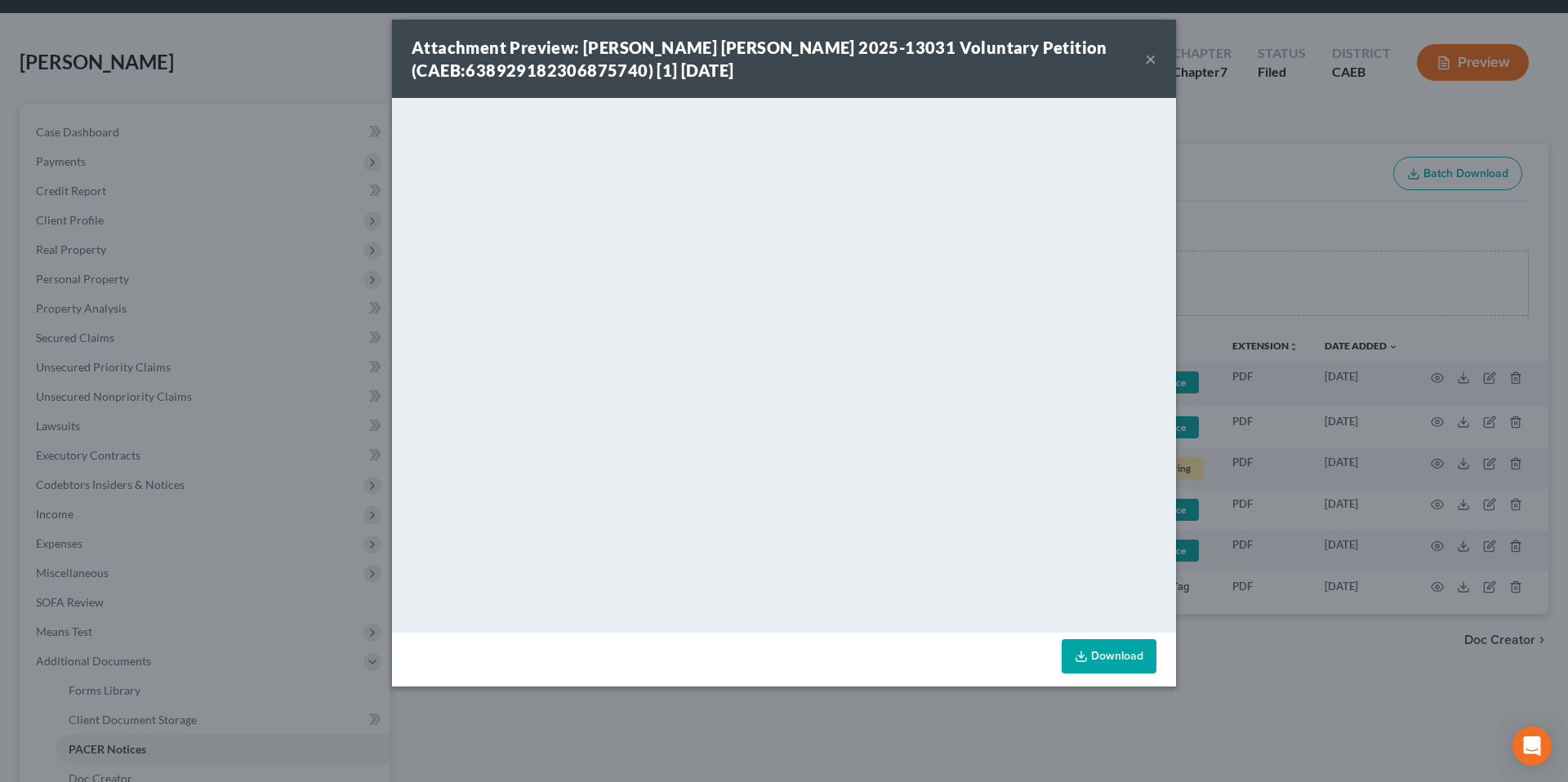
click at [1097, 54] on div "Attachment Preview: [PERSON_NAME] [PERSON_NAME] 2025-13031 Voluntary Petition (…" at bounding box center [779, 58] width 734 height 46
click at [1127, 63] on div "Attachment Preview: [PERSON_NAME] [PERSON_NAME] 2025-13031 Voluntary Petition (…" at bounding box center [779, 58] width 734 height 46
click at [1379, 198] on div "Attachment Preview: [PERSON_NAME] [PERSON_NAME] 2025-13031 Voluntary Petition (…" at bounding box center [784, 391] width 1568 height 782
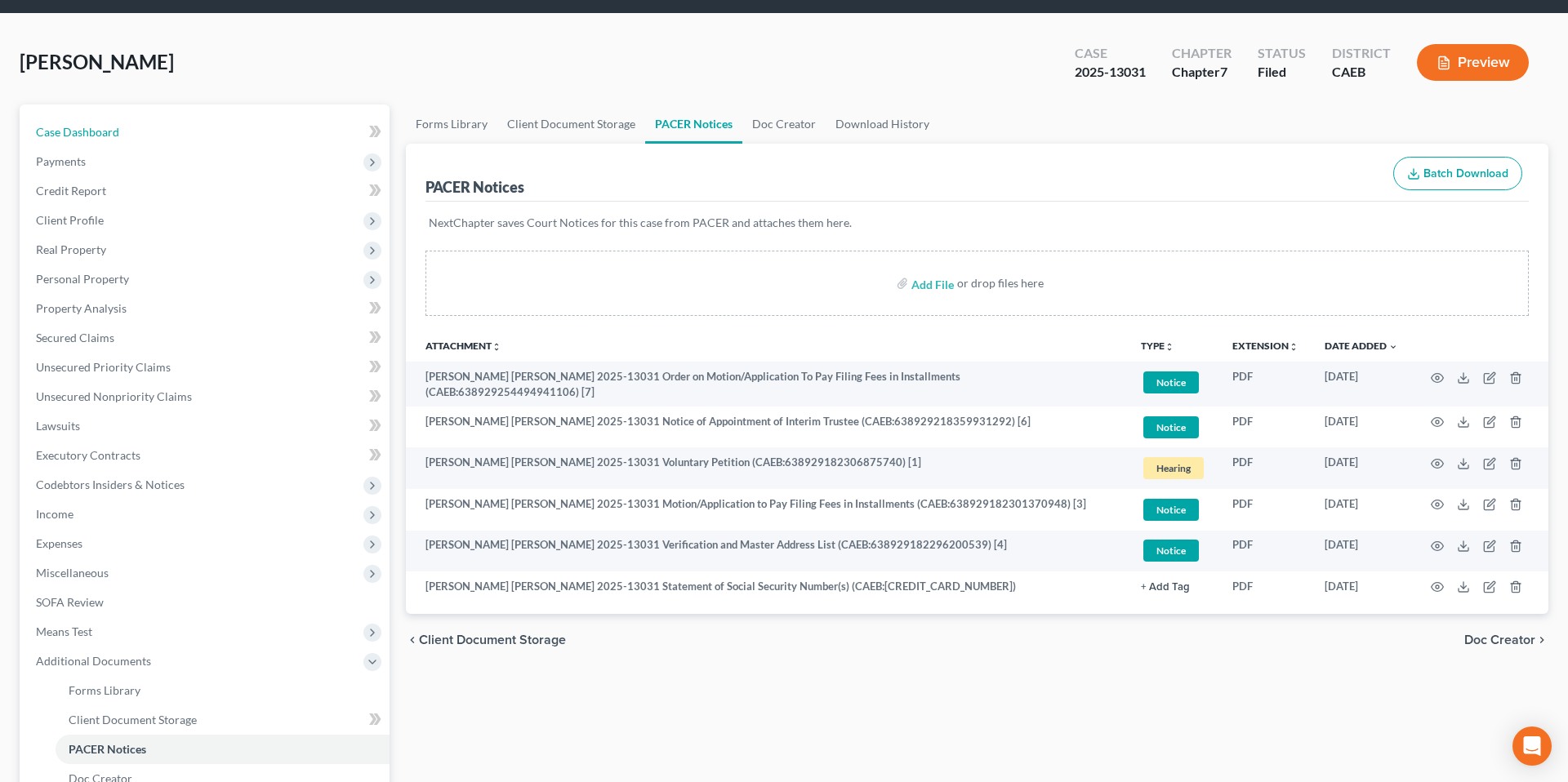
scroll to position [0, 0]
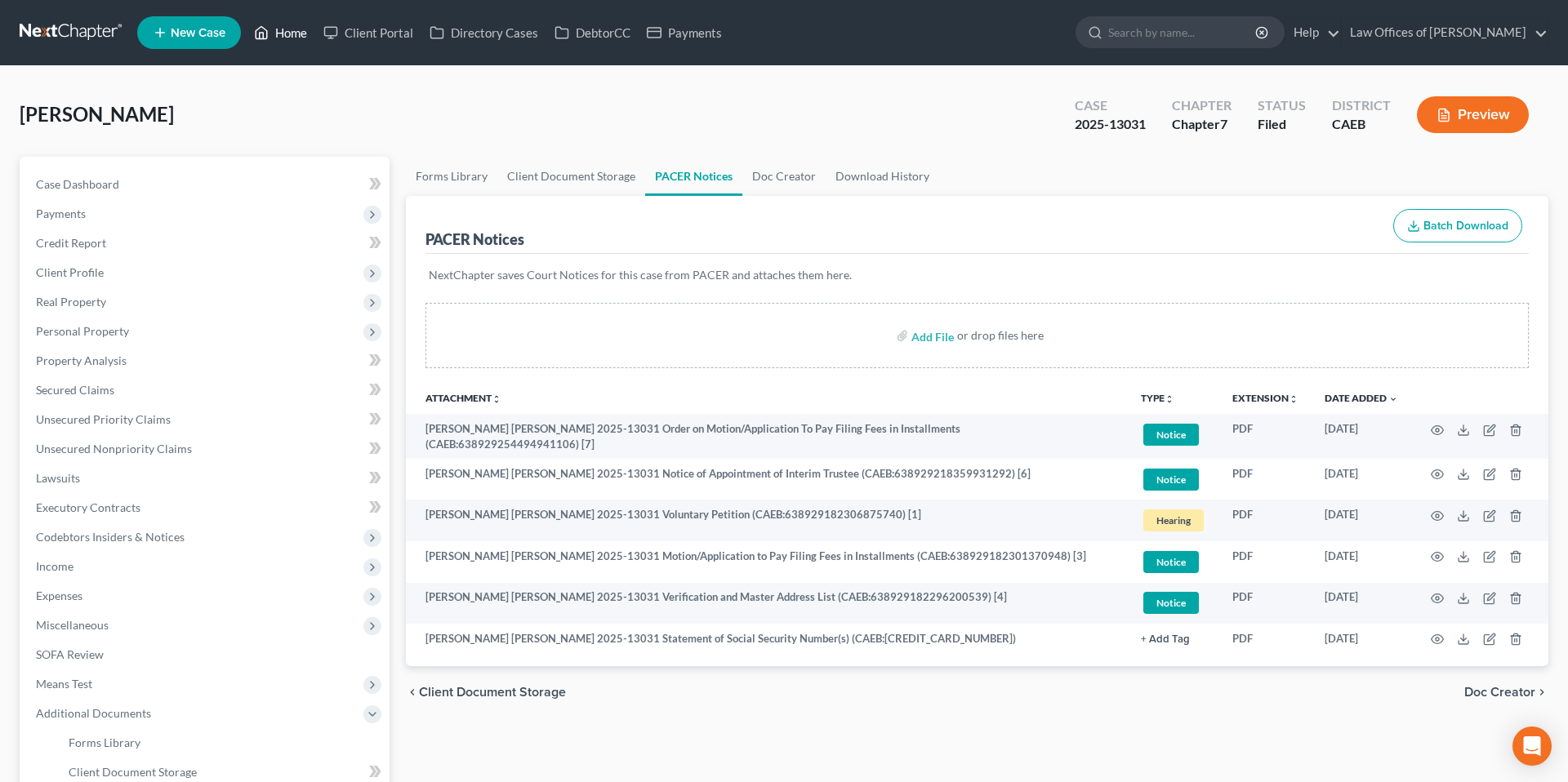
click at [284, 30] on link "Home" at bounding box center [281, 33] width 69 height 29
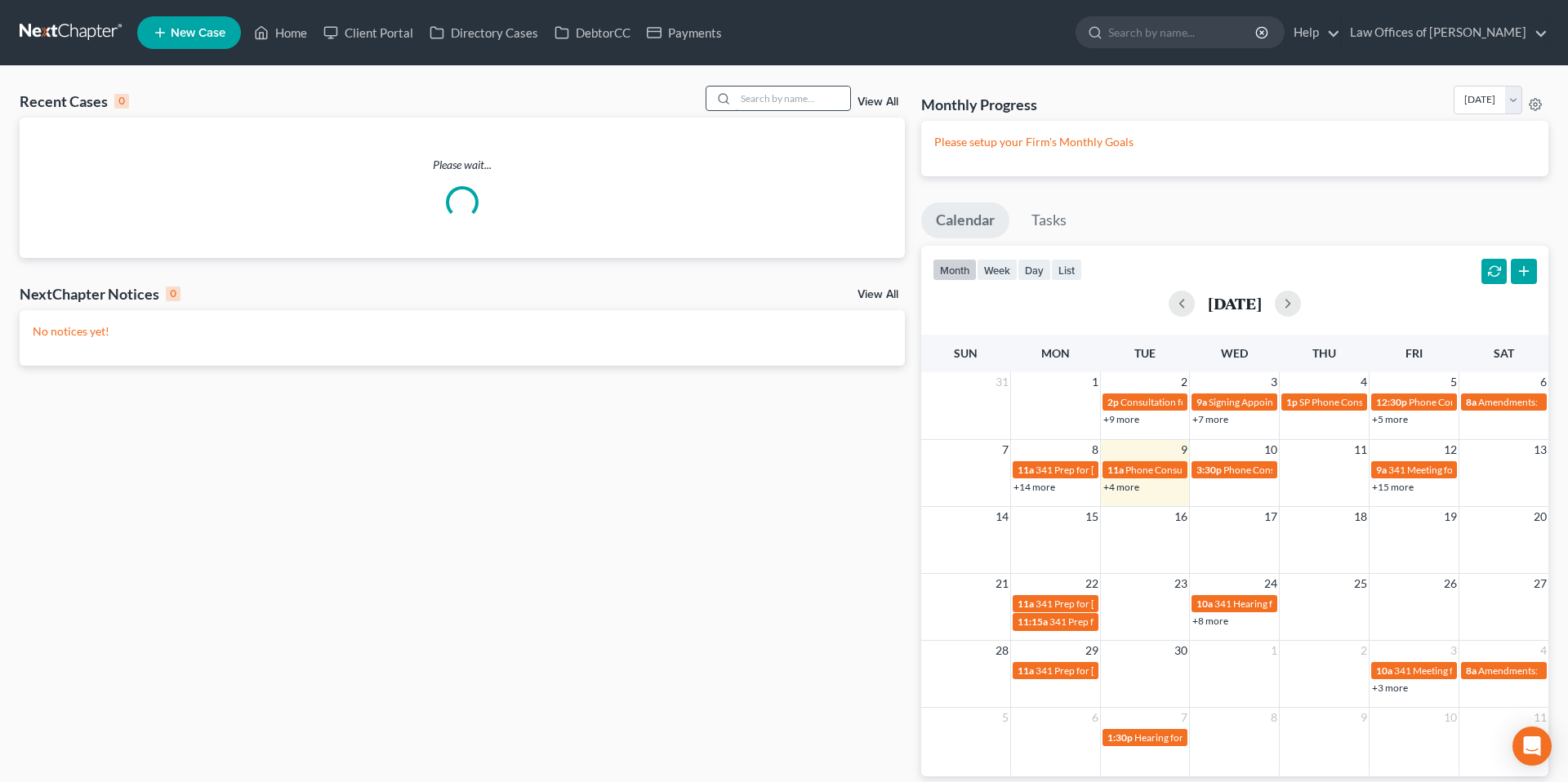
click at [755, 108] on input "search" at bounding box center [792, 98] width 114 height 24
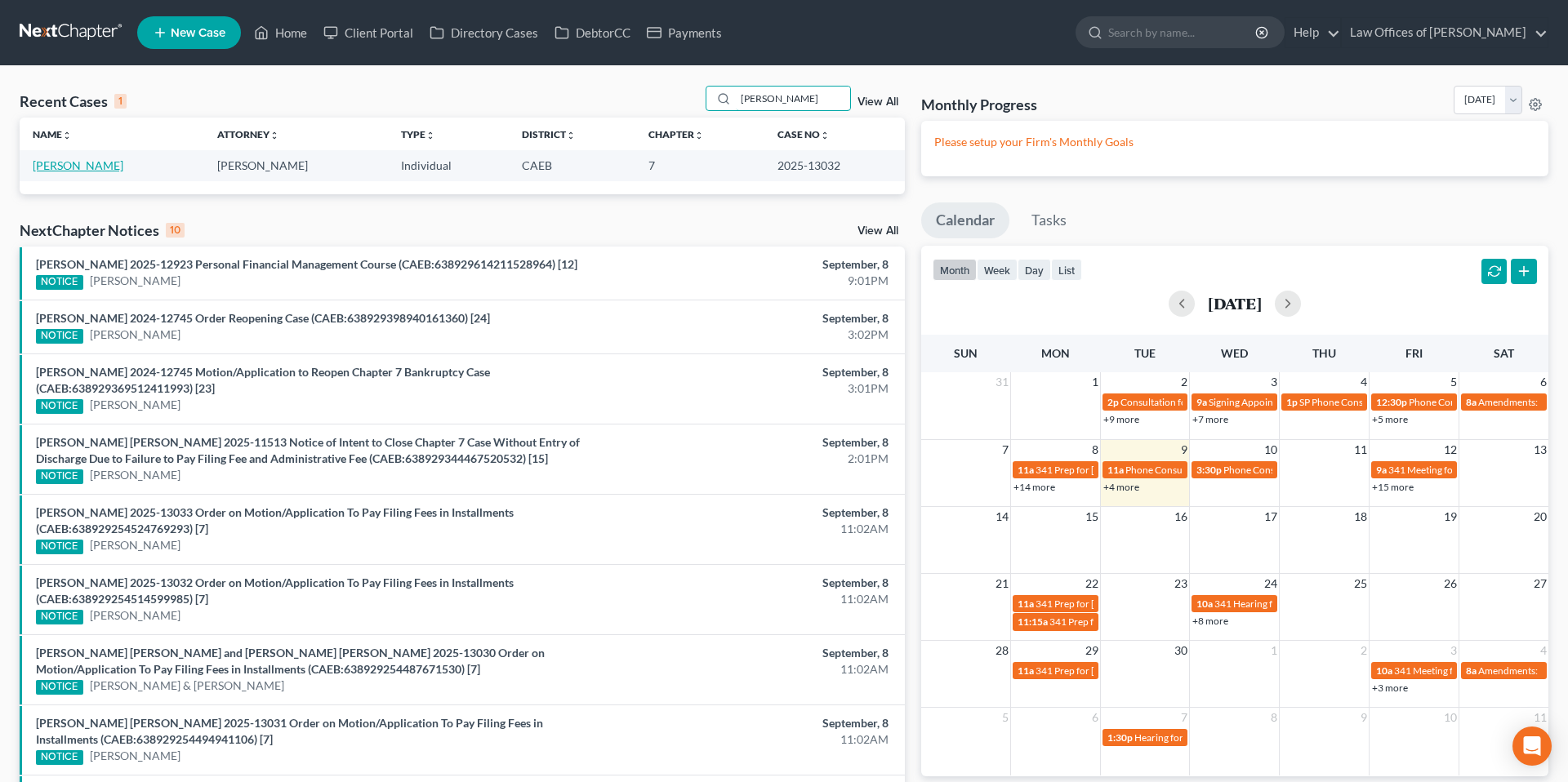
type input "[PERSON_NAME]"
click at [88, 168] on link "[PERSON_NAME]" at bounding box center [77, 165] width 90 height 14
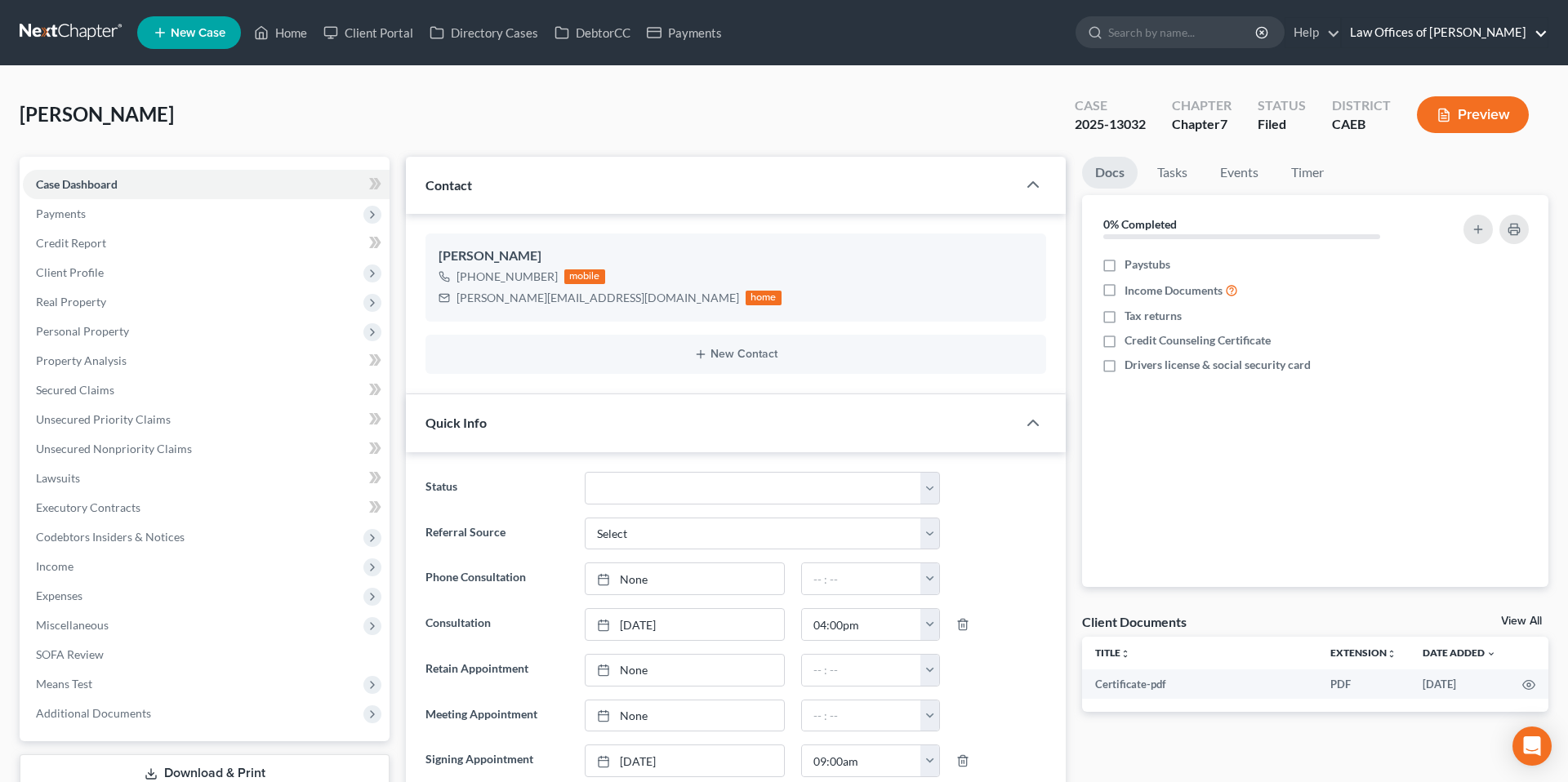
scroll to position [6409, 0]
click at [1016, 114] on div "[PERSON_NAME] Upgraded Case 2025-13032 Chapter Chapter 7 Status Filed District …" at bounding box center [784, 121] width 1529 height 71
click at [1037, 104] on div "[PERSON_NAME] Upgraded Case 2025-13032 Chapter Chapter 7 Status Filed District …" at bounding box center [784, 121] width 1529 height 71
click at [93, 270] on span "Client Profile" at bounding box center [69, 272] width 67 height 14
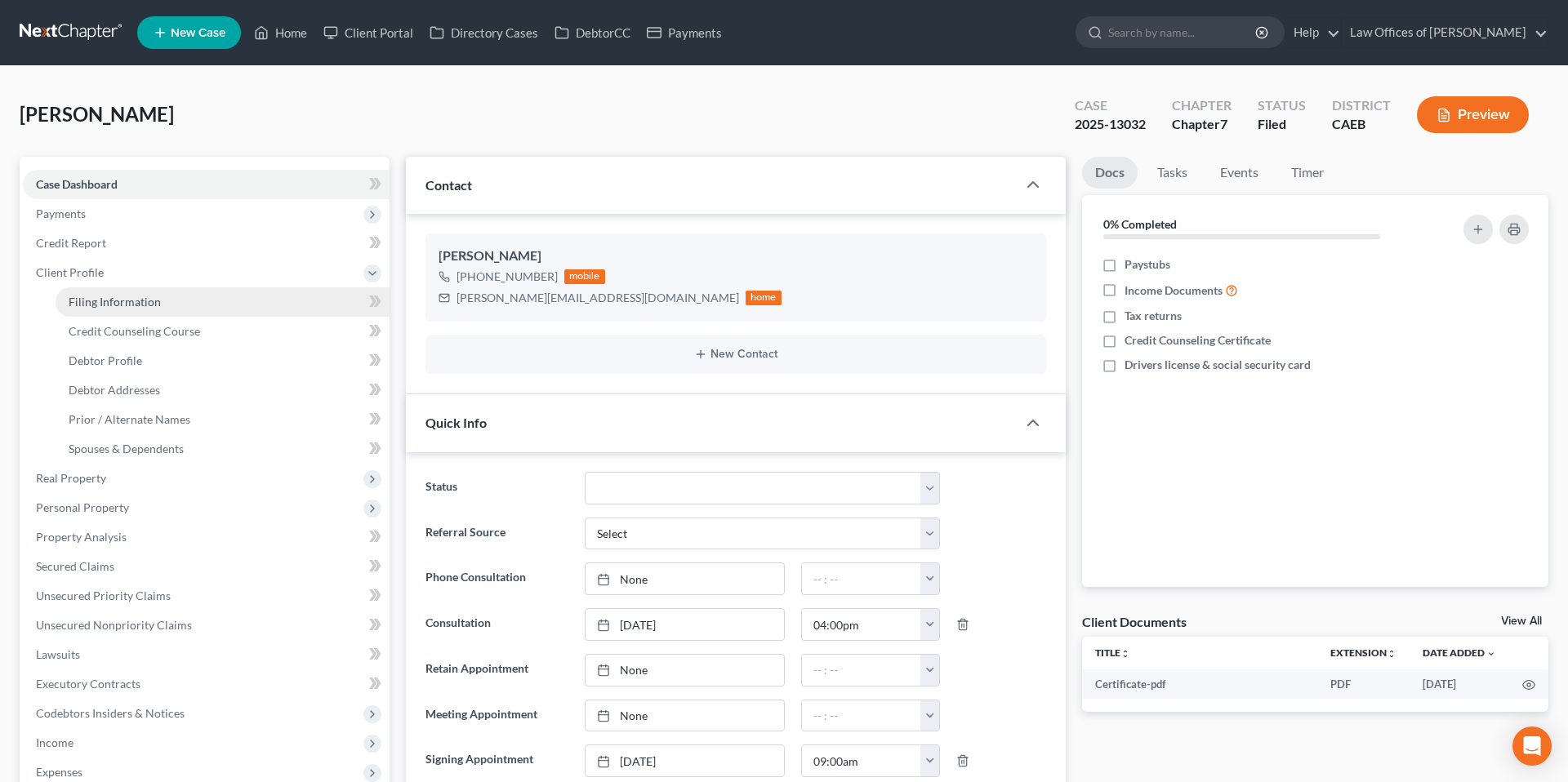
click at [121, 301] on span "Filing Information" at bounding box center [114, 301] width 92 height 14
select select "1"
select select "0"
select select "8"
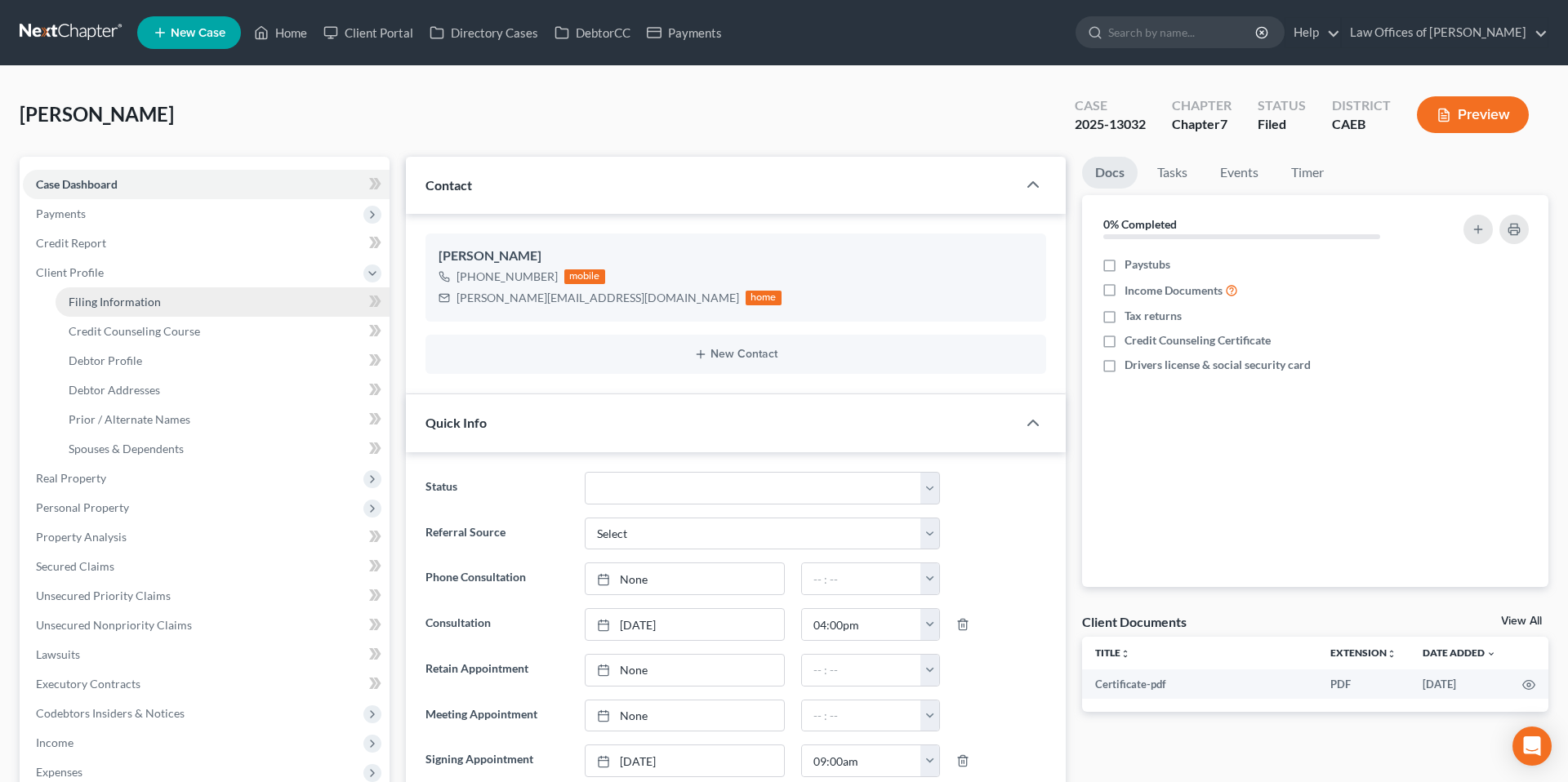
select select "0"
select select "4"
select select "0"
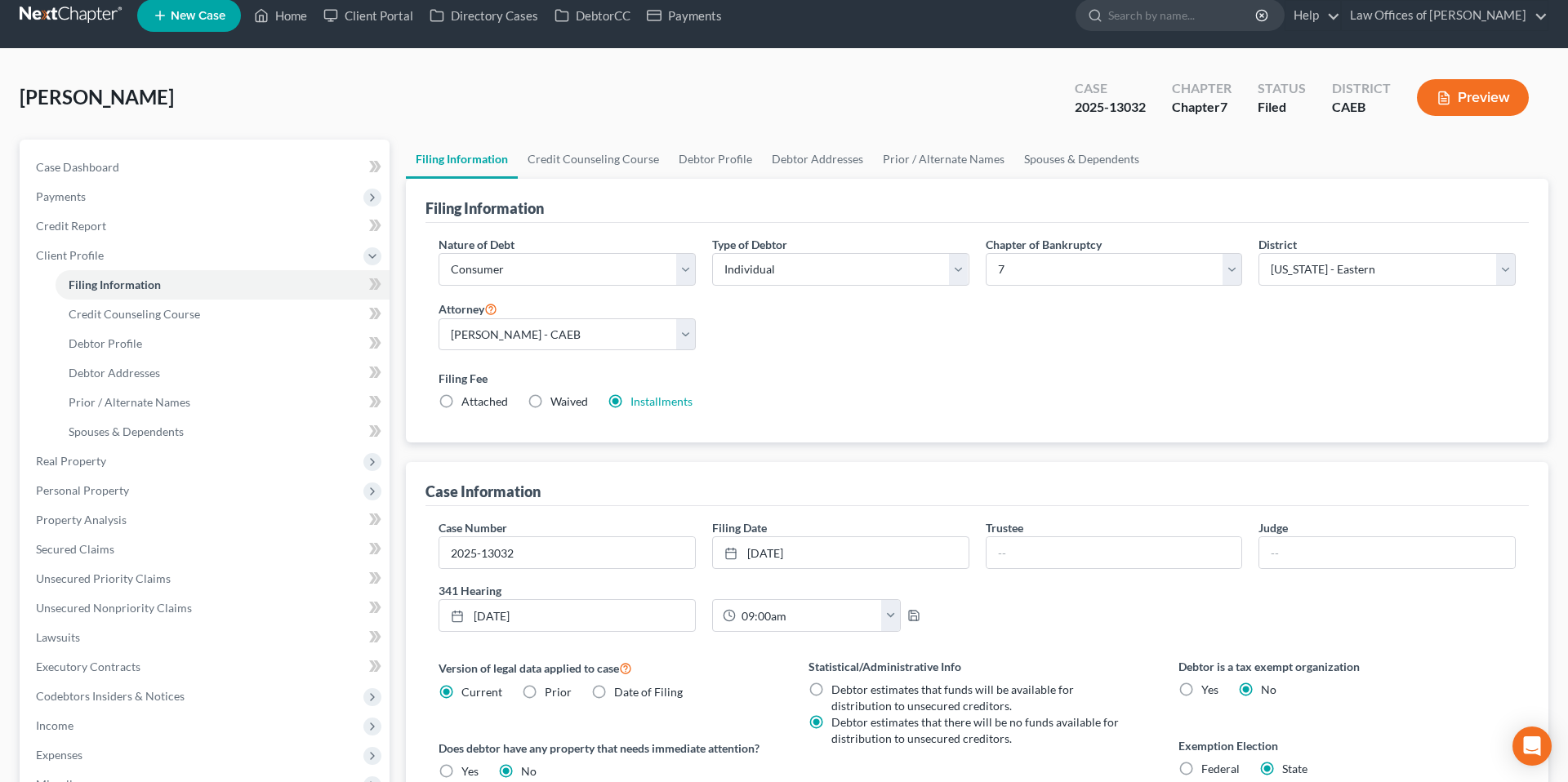
scroll to position [24, 0]
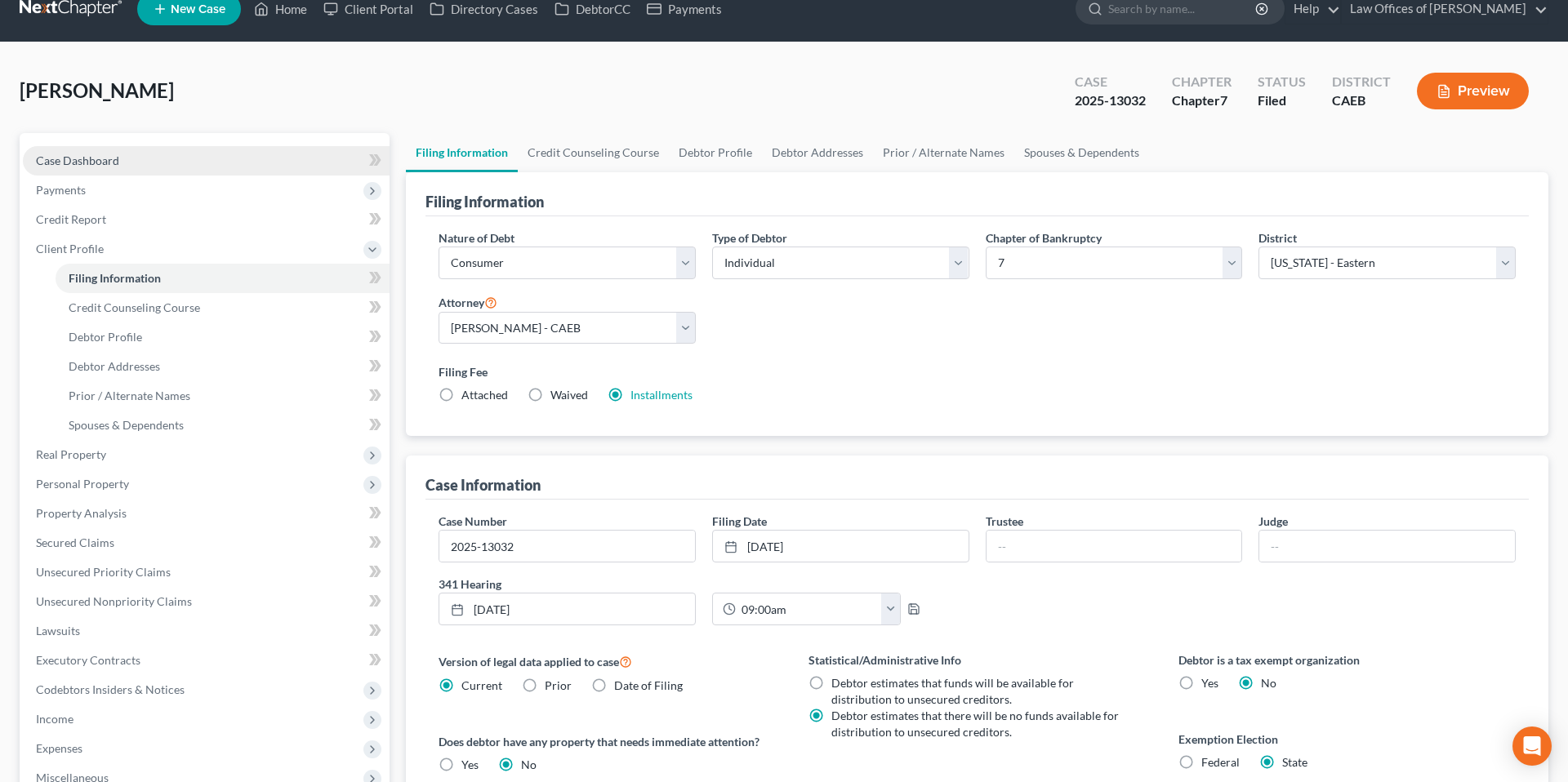
click at [161, 161] on link "Case Dashboard" at bounding box center [206, 160] width 366 height 29
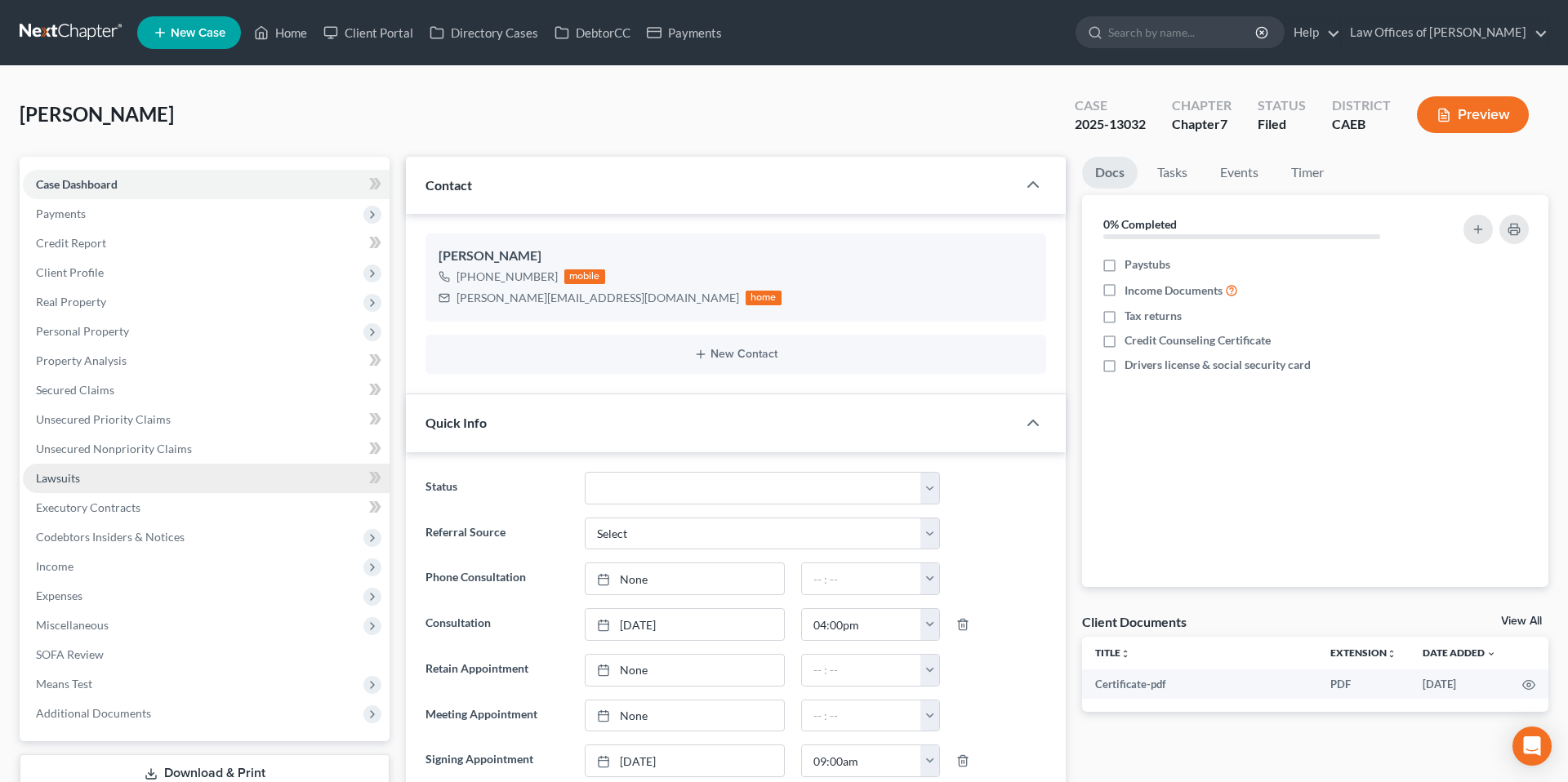
scroll to position [6409, 0]
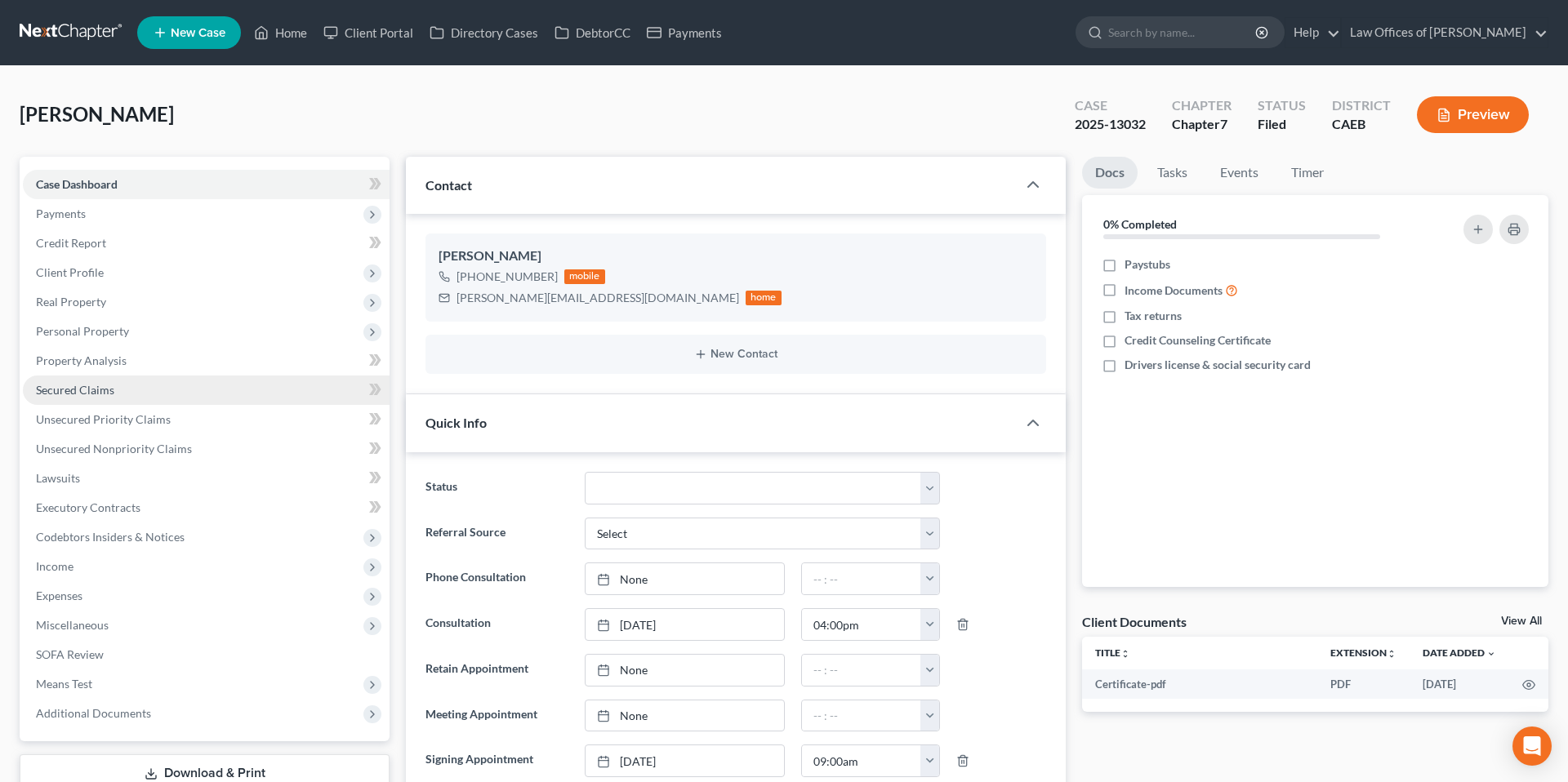
click at [96, 387] on span "Secured Claims" at bounding box center [75, 389] width 78 height 14
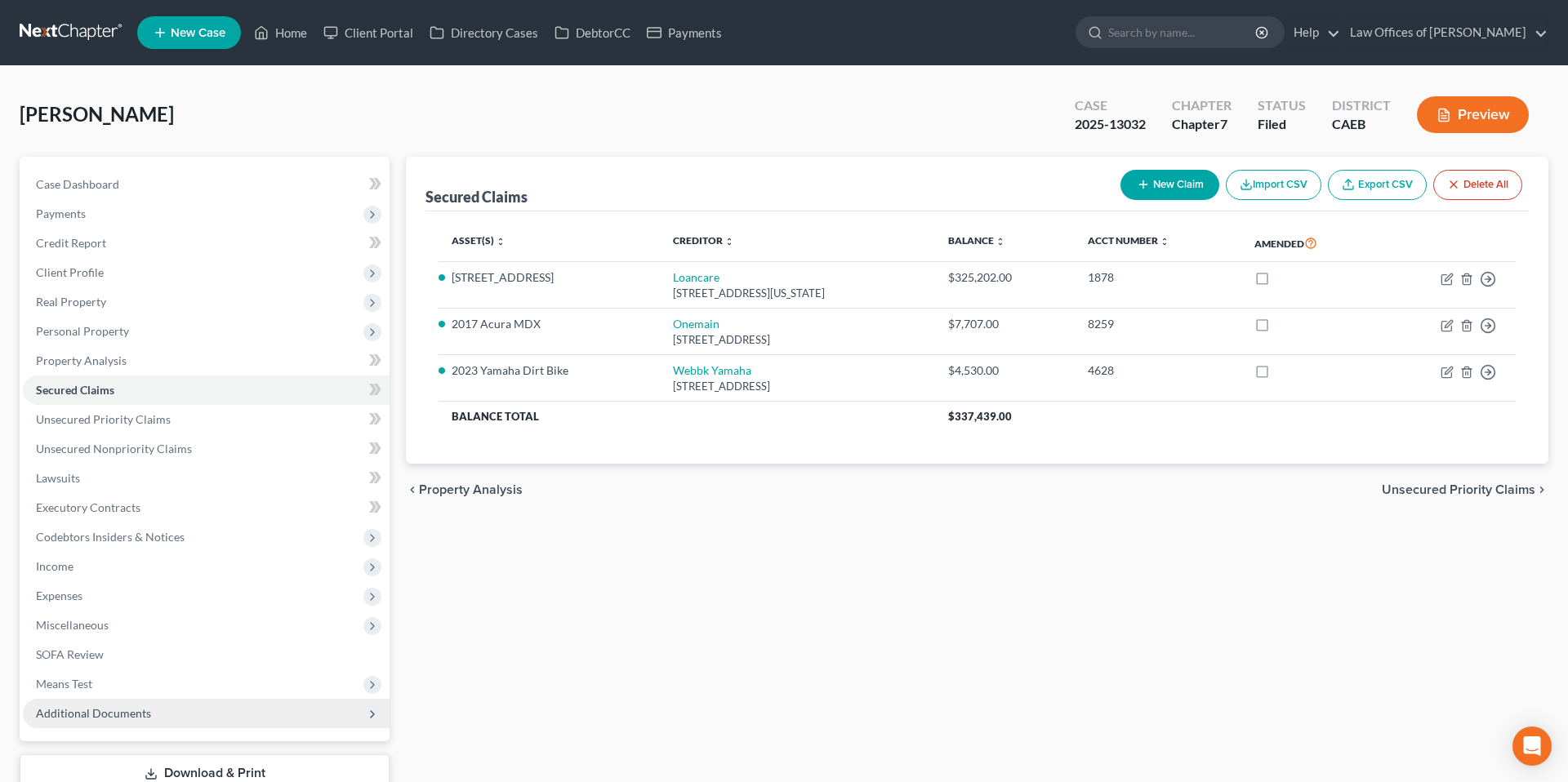
click at [131, 711] on span "Additional Documents" at bounding box center [93, 713] width 115 height 14
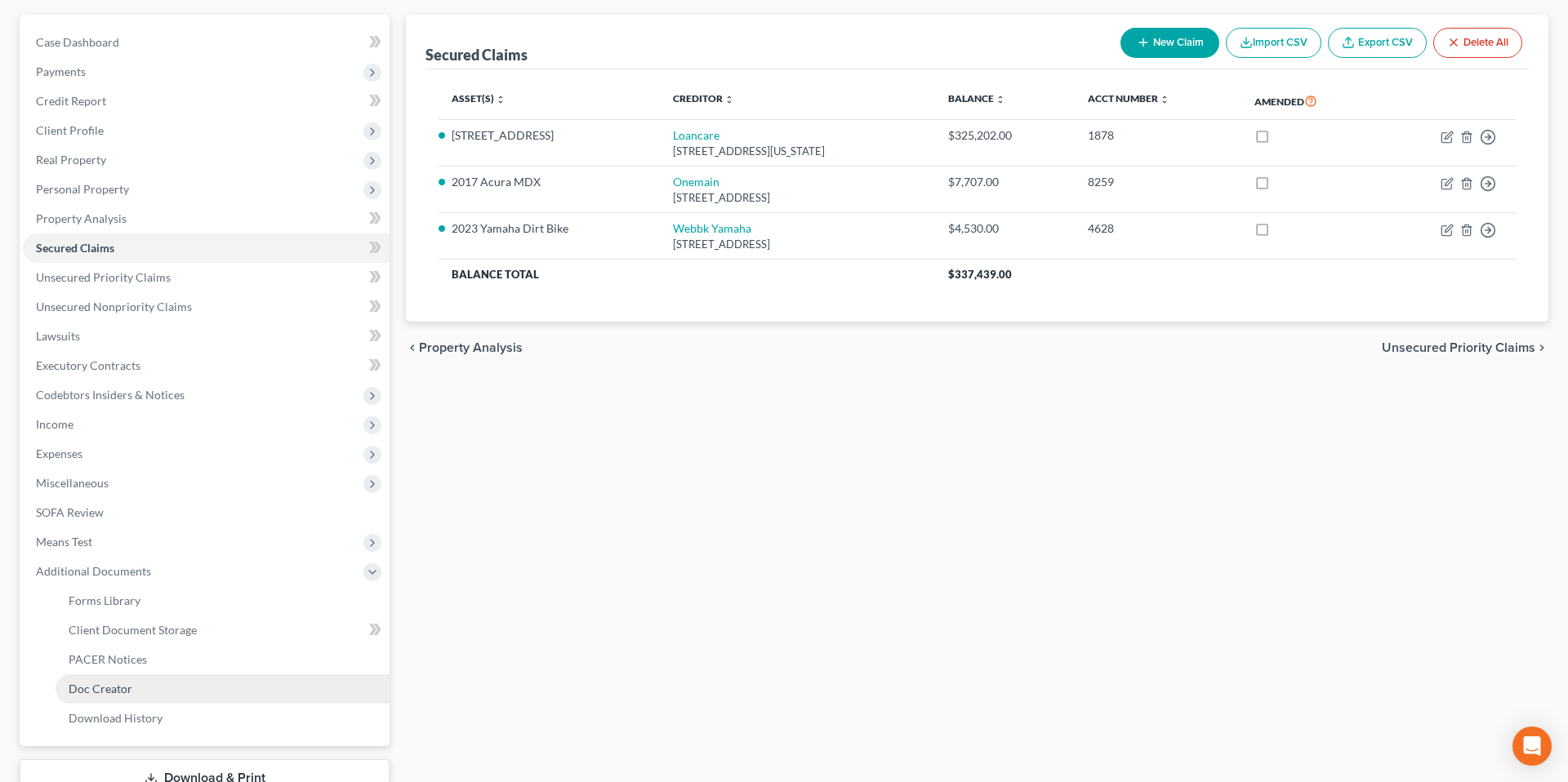
scroll to position [154, 0]
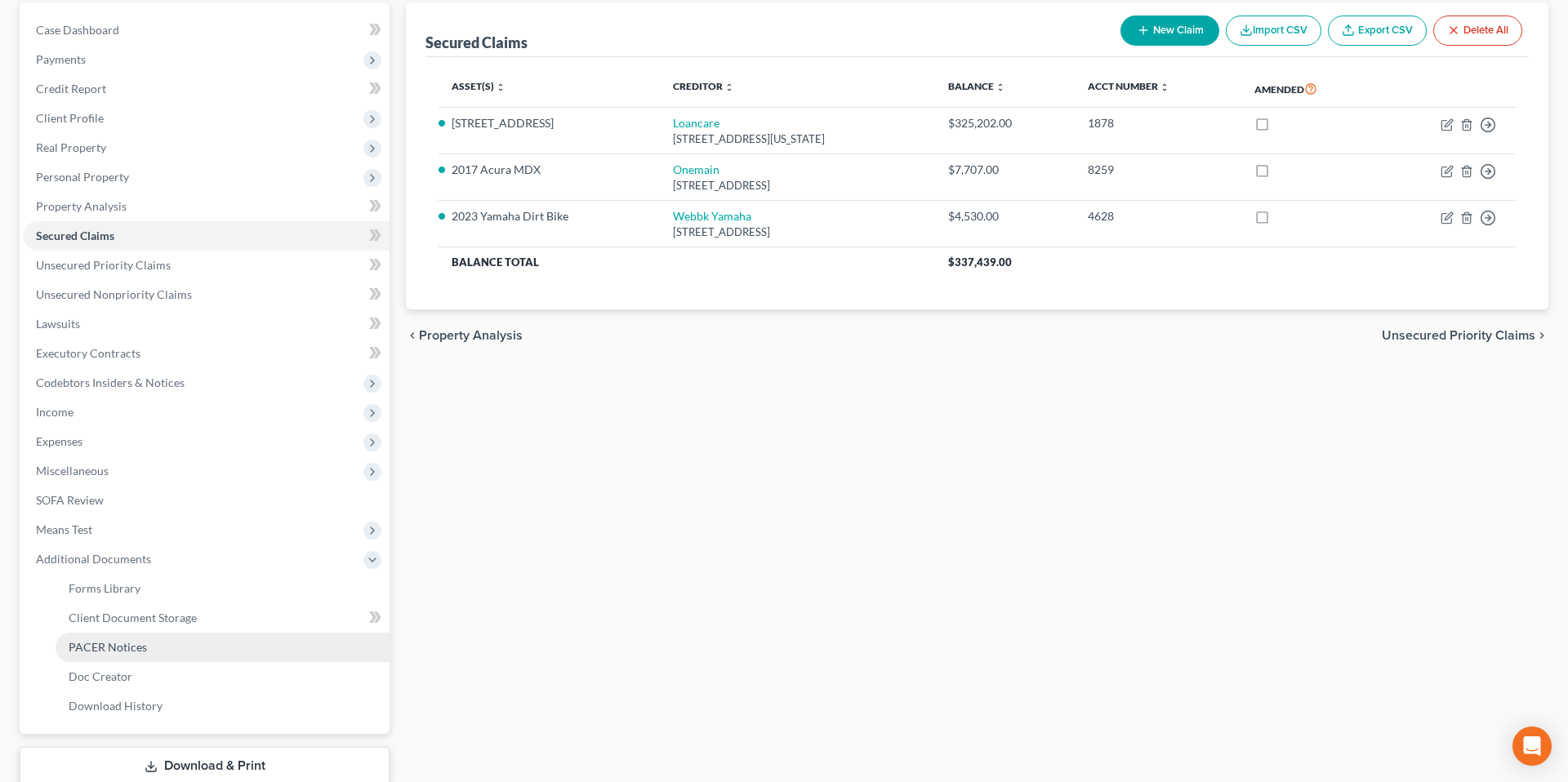
click at [121, 650] on span "PACER Notices" at bounding box center [108, 646] width 78 height 14
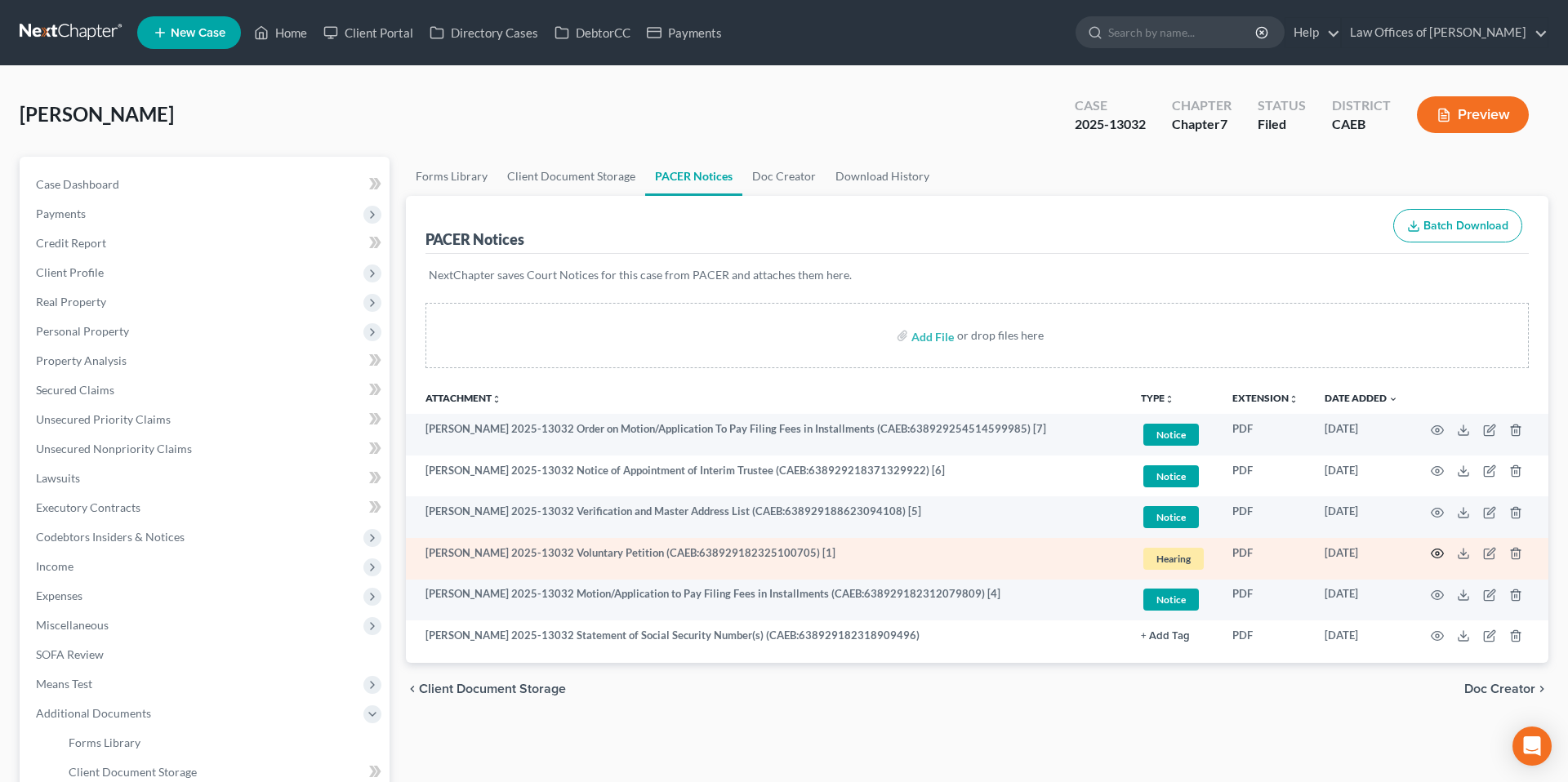
click at [1441, 555] on icon "button" at bounding box center [1438, 554] width 12 height 9
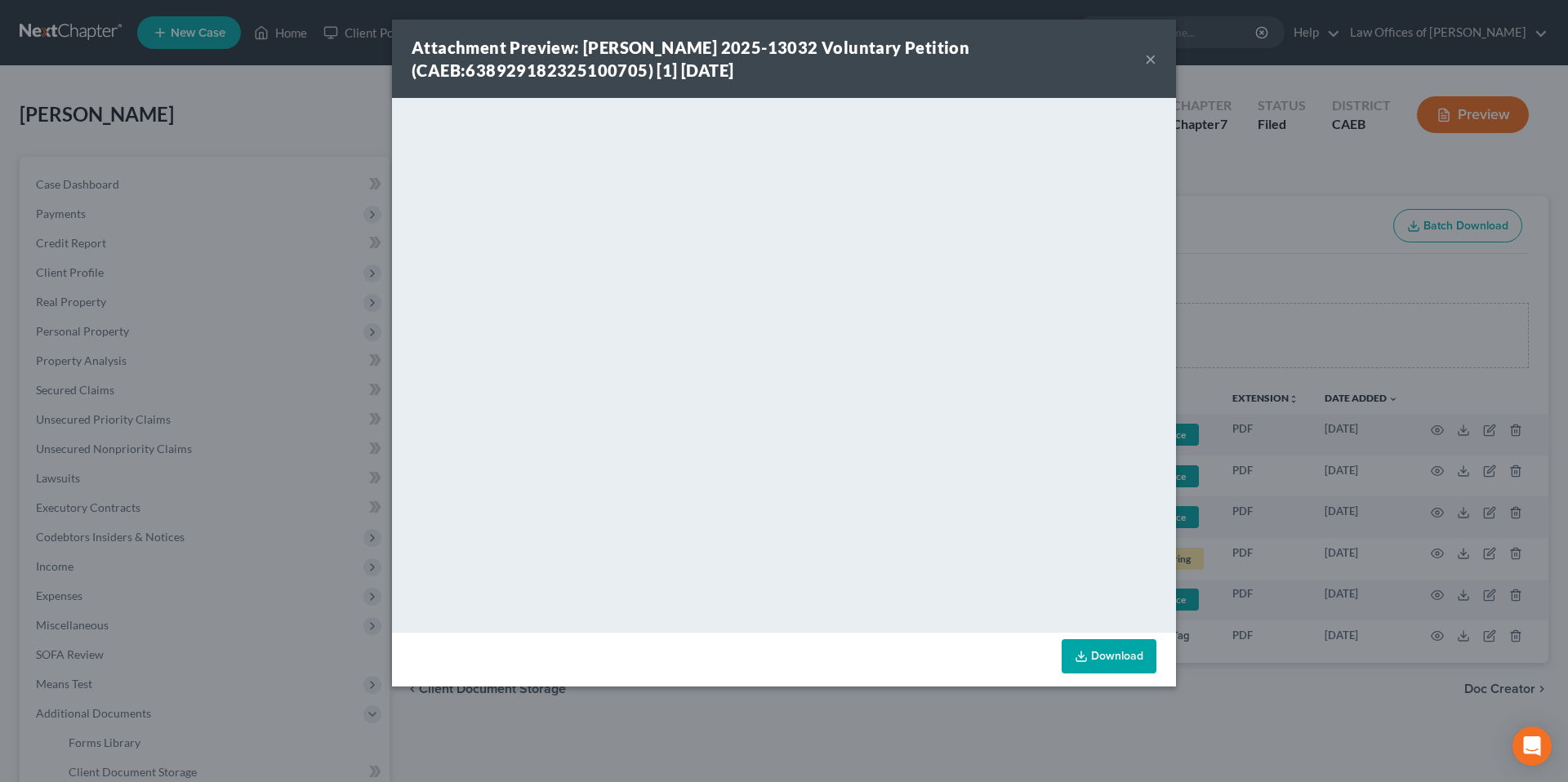
click at [1133, 47] on div "Attachment Preview: [PERSON_NAME] 2025-13032 Voluntary Petition (CAEB:638929182…" at bounding box center [779, 58] width 734 height 46
click at [1153, 60] on button "×" at bounding box center [1150, 59] width 12 height 20
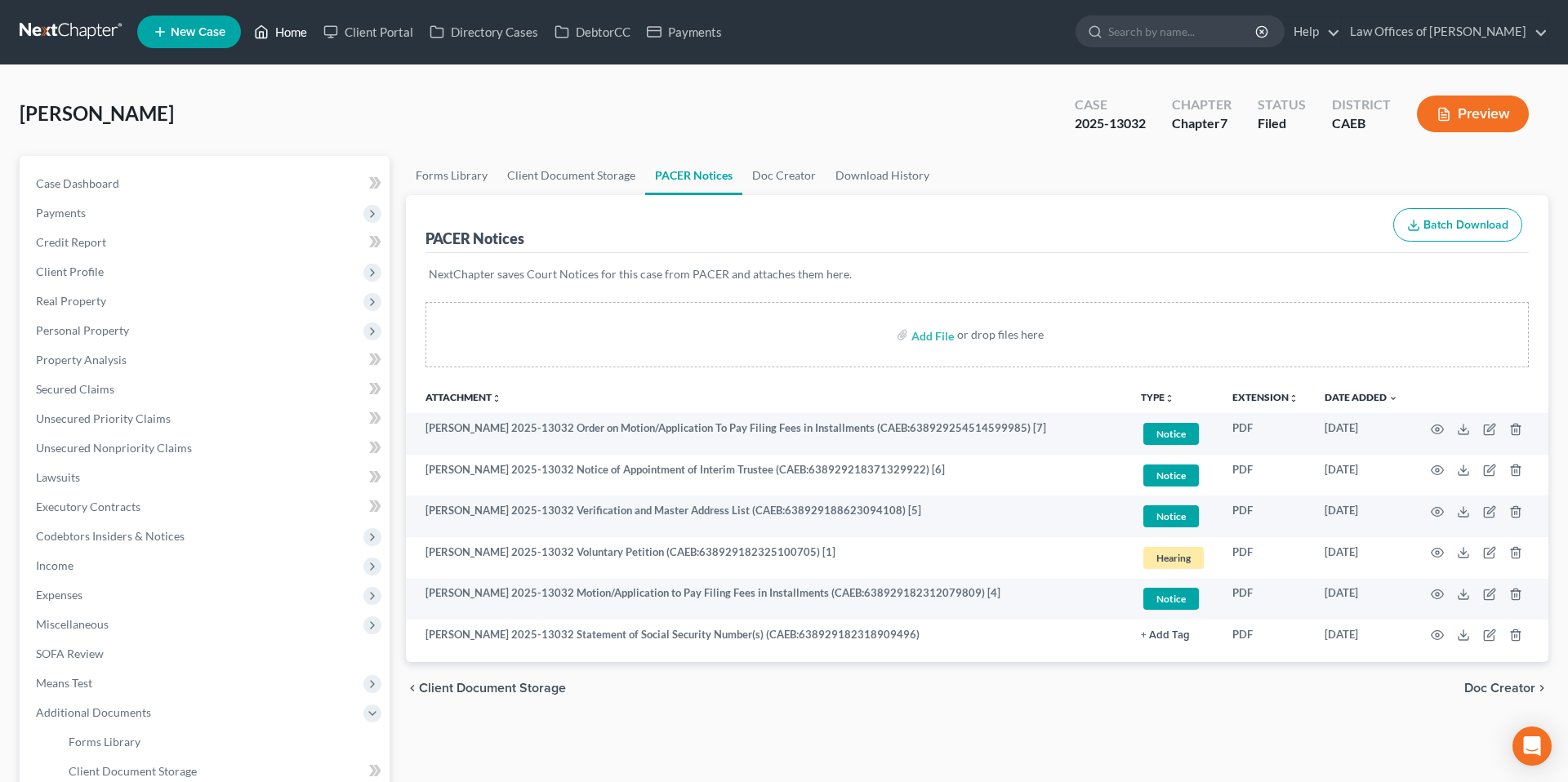
click at [287, 36] on link "Home" at bounding box center [281, 32] width 69 height 29
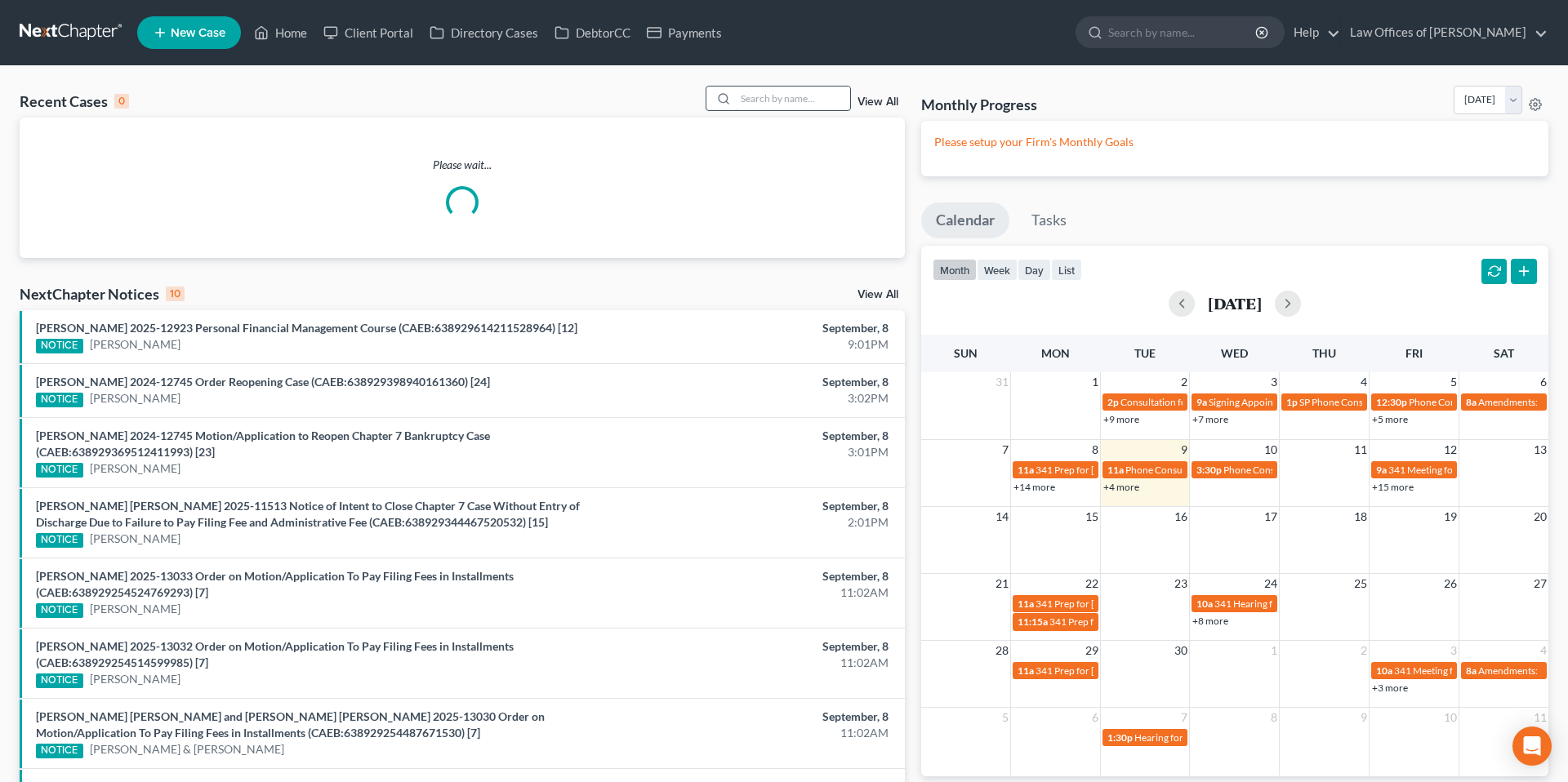
click at [781, 108] on input "search" at bounding box center [792, 98] width 114 height 24
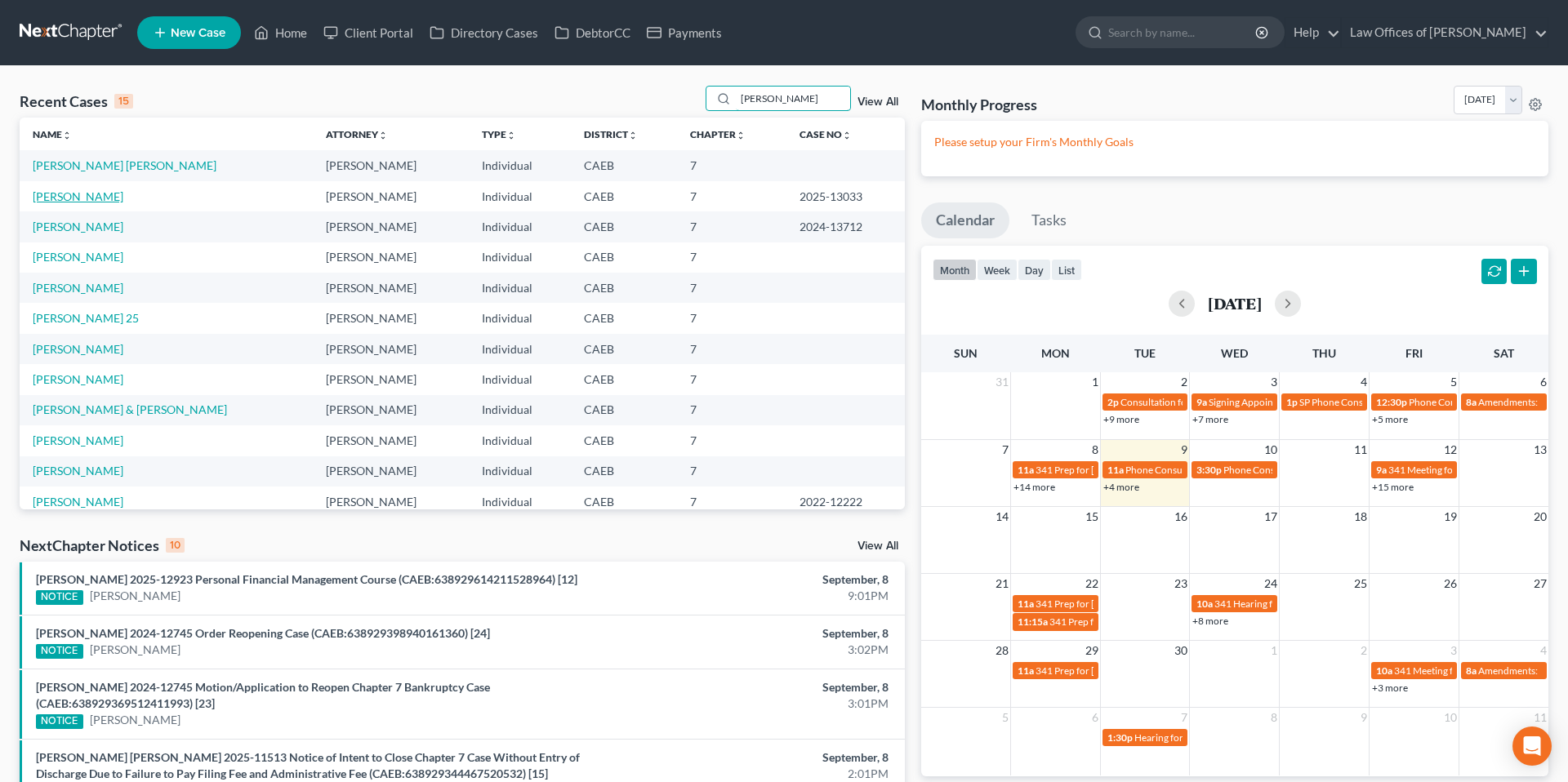
type input "[PERSON_NAME]"
click at [89, 198] on link "[PERSON_NAME]" at bounding box center [77, 196] width 90 height 14
select select "6"
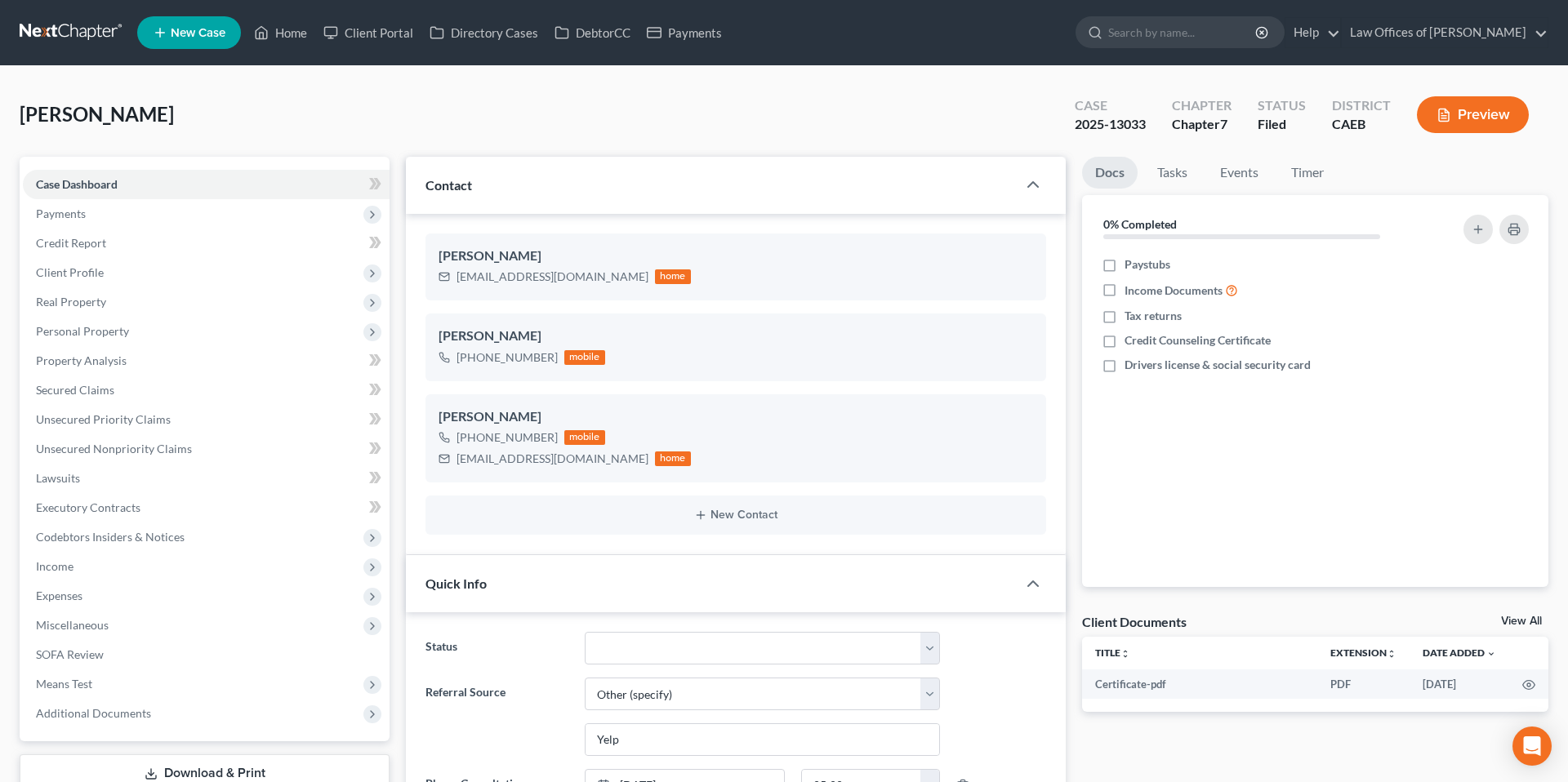
scroll to position [3689, 0]
click at [77, 271] on span "Client Profile" at bounding box center [69, 272] width 67 height 14
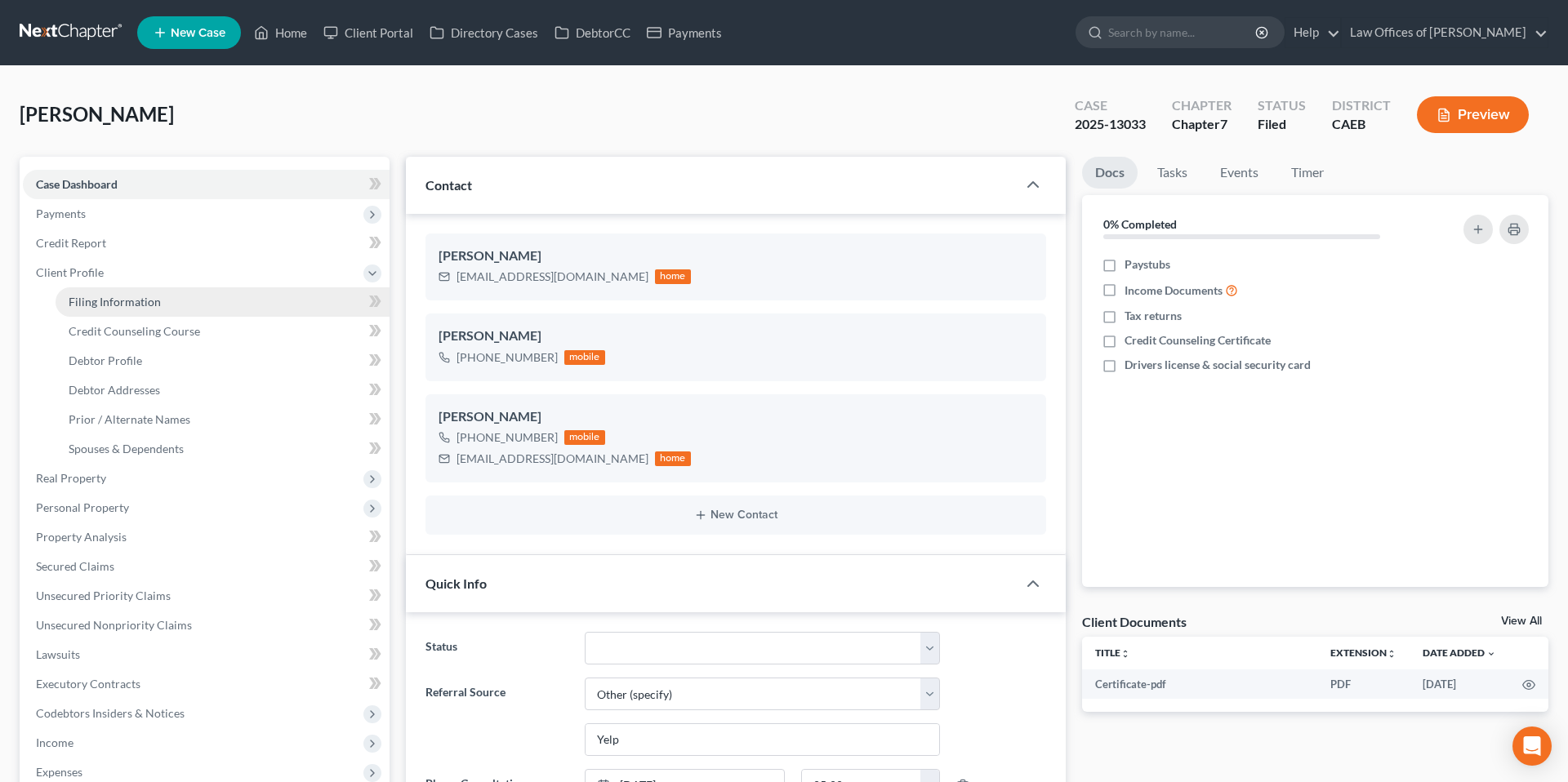
click at [135, 296] on span "Filing Information" at bounding box center [114, 301] width 92 height 14
select select "1"
select select "0"
select select "8"
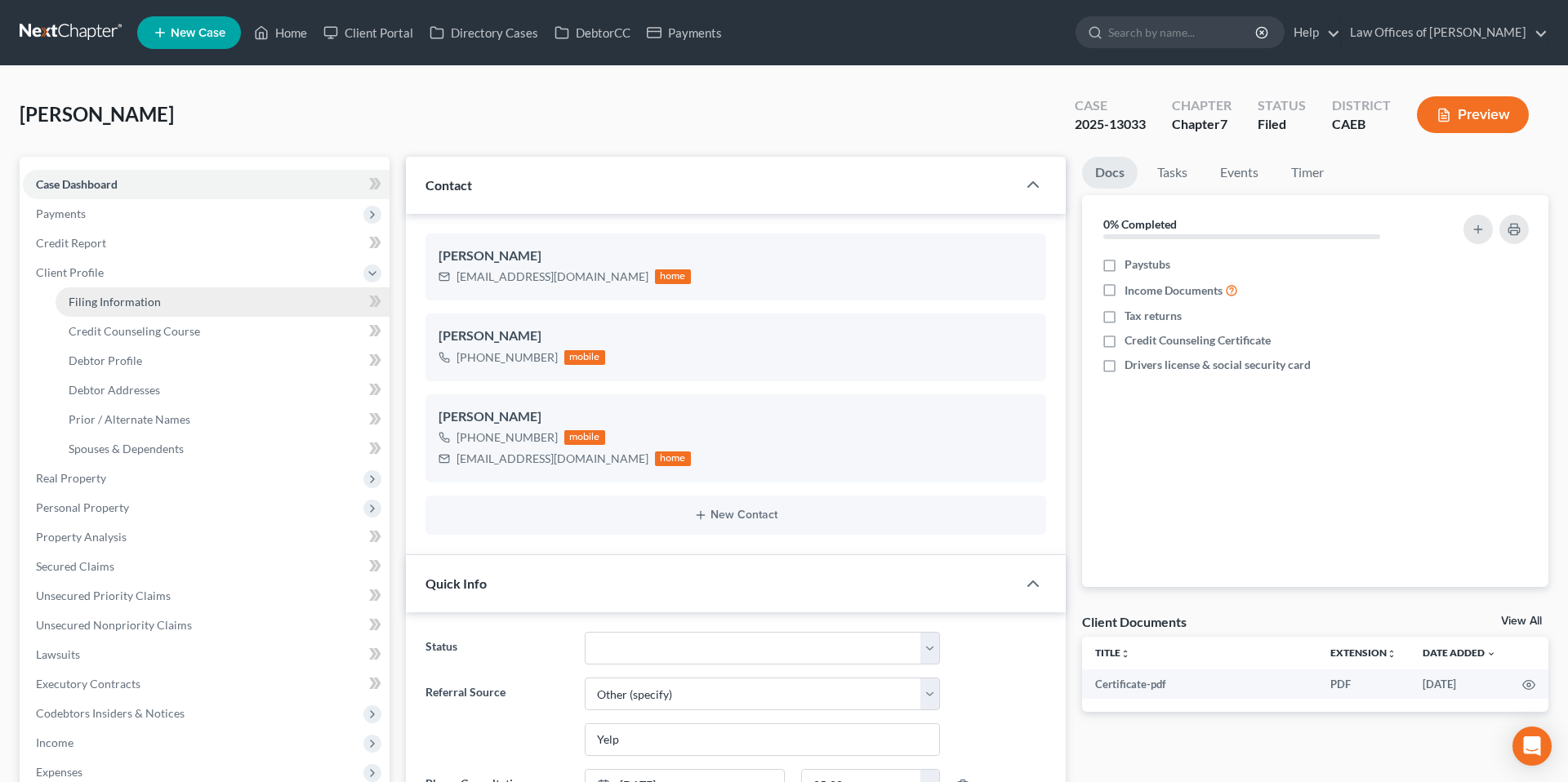
select select "0"
select select "4"
select select "0"
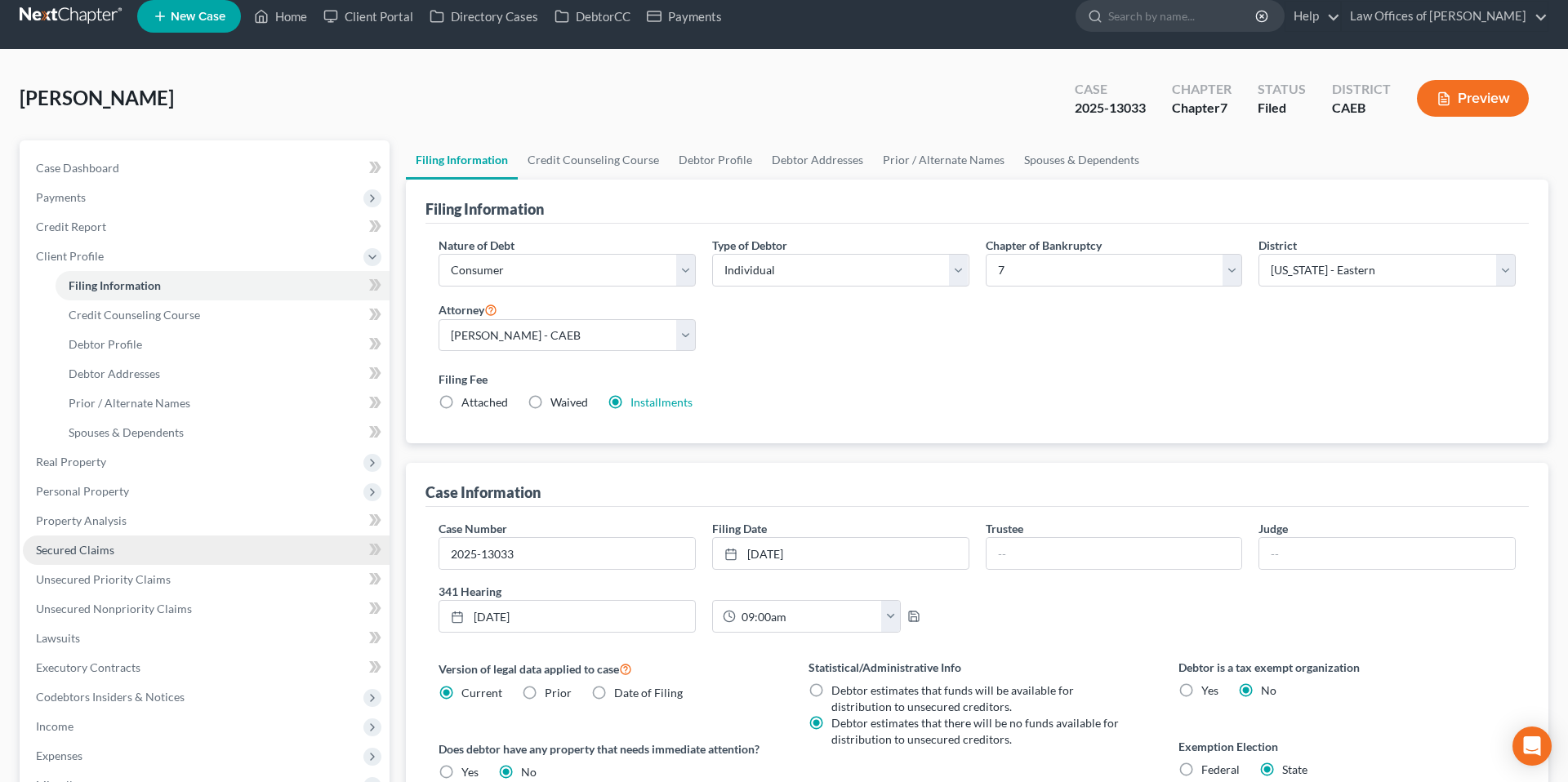
scroll to position [19, 0]
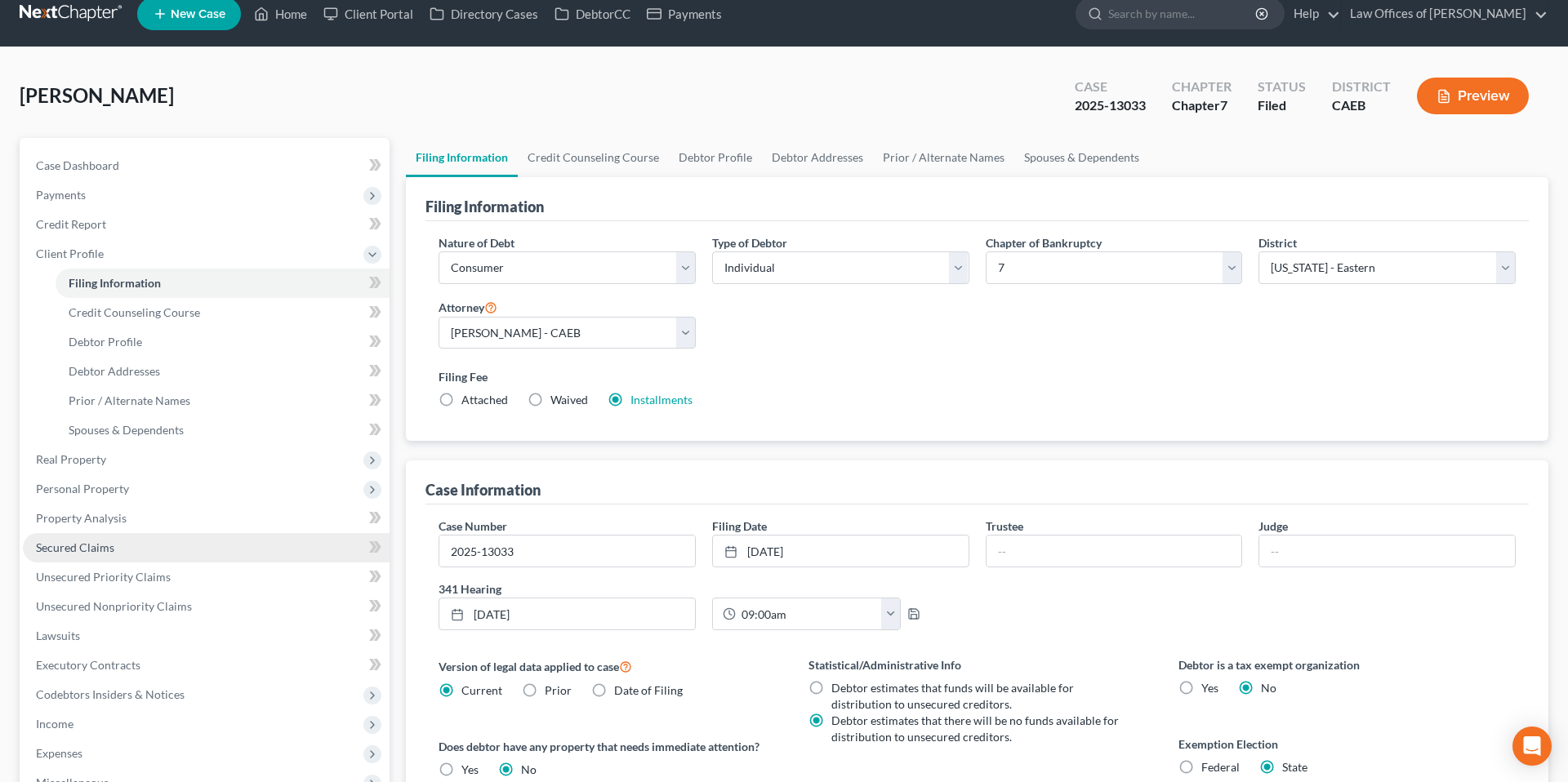
click at [77, 543] on span "Secured Claims" at bounding box center [75, 547] width 78 height 14
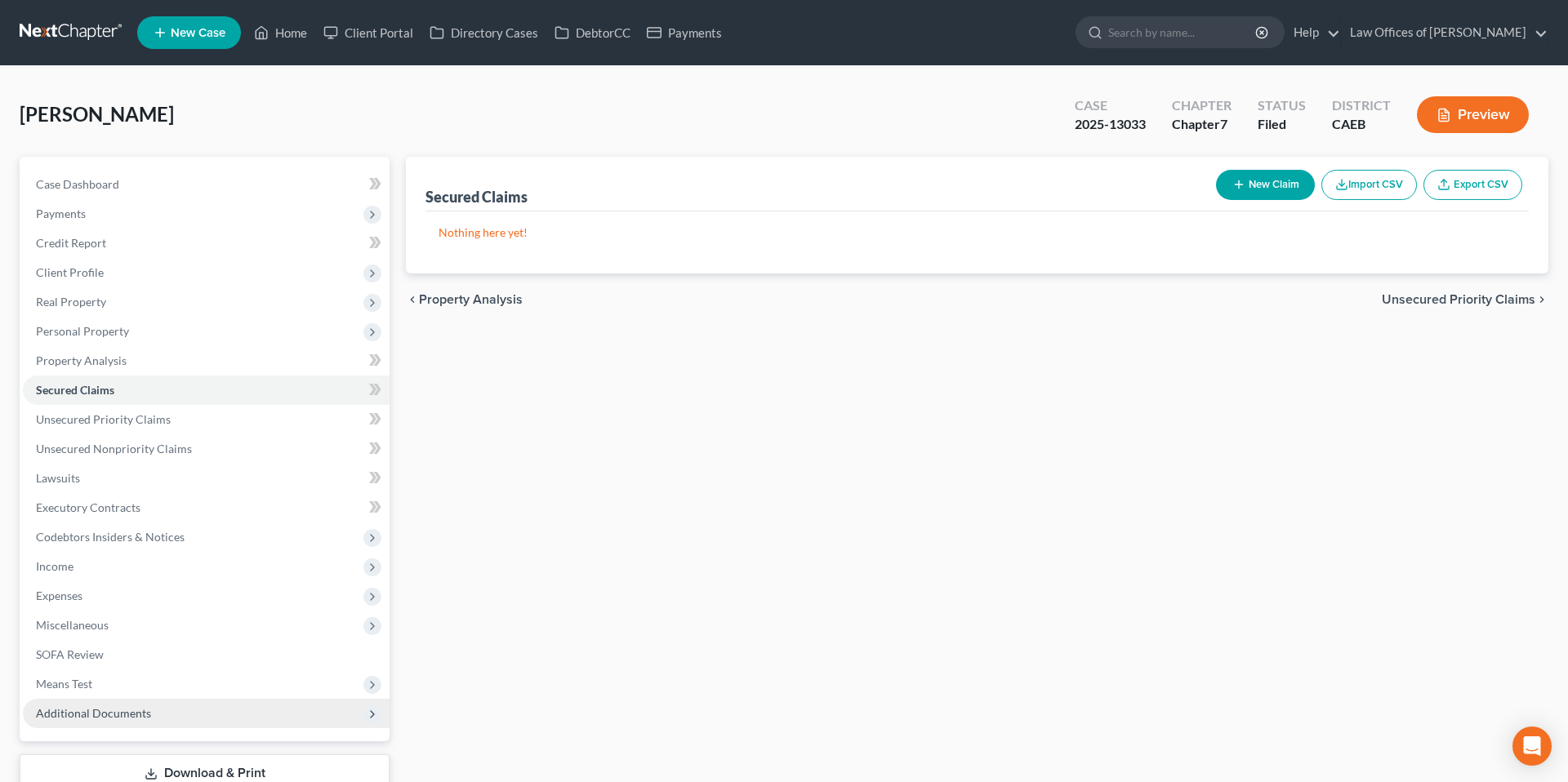
click at [132, 714] on span "Additional Documents" at bounding box center [93, 713] width 115 height 14
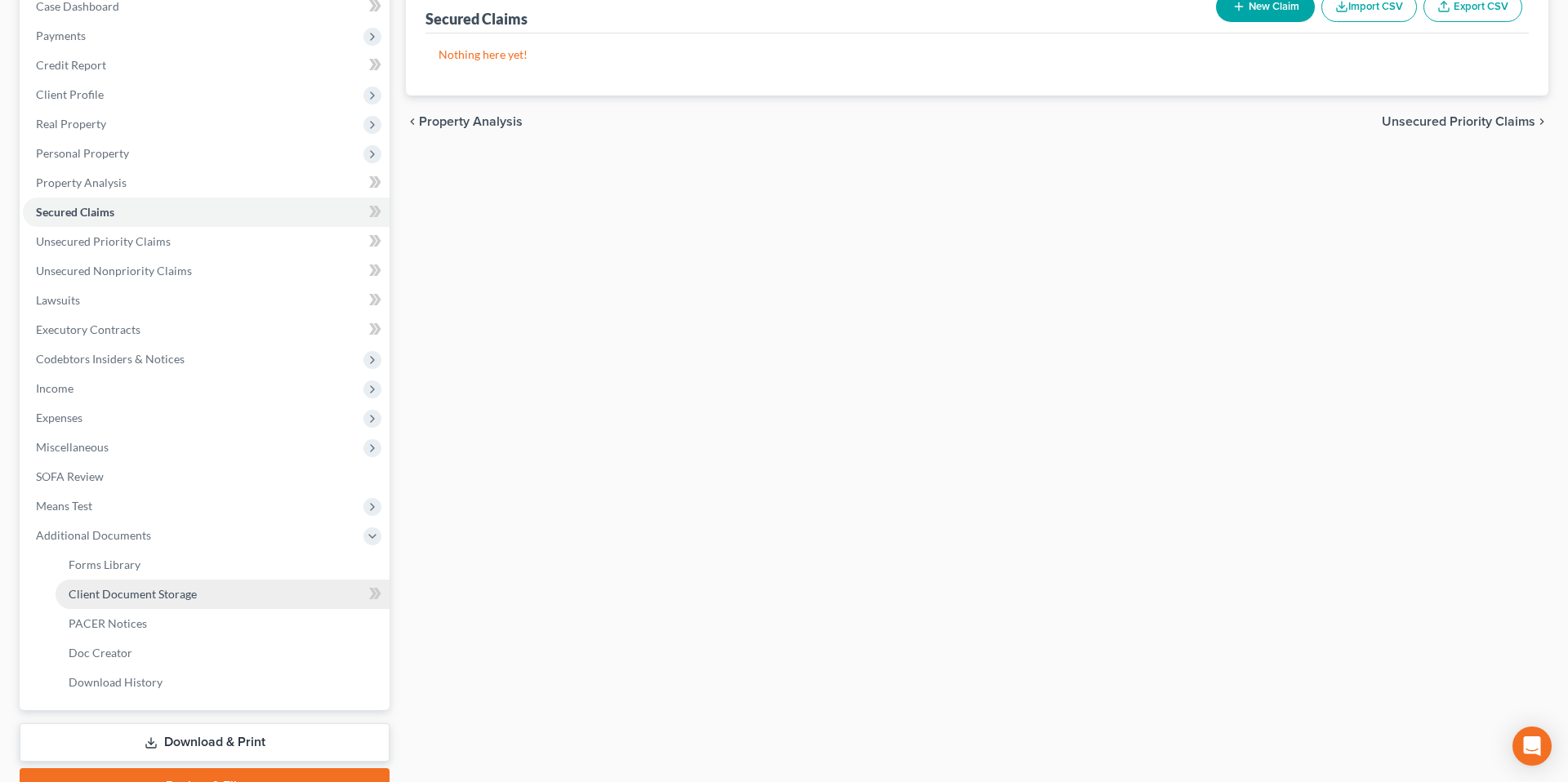
scroll to position [180, 0]
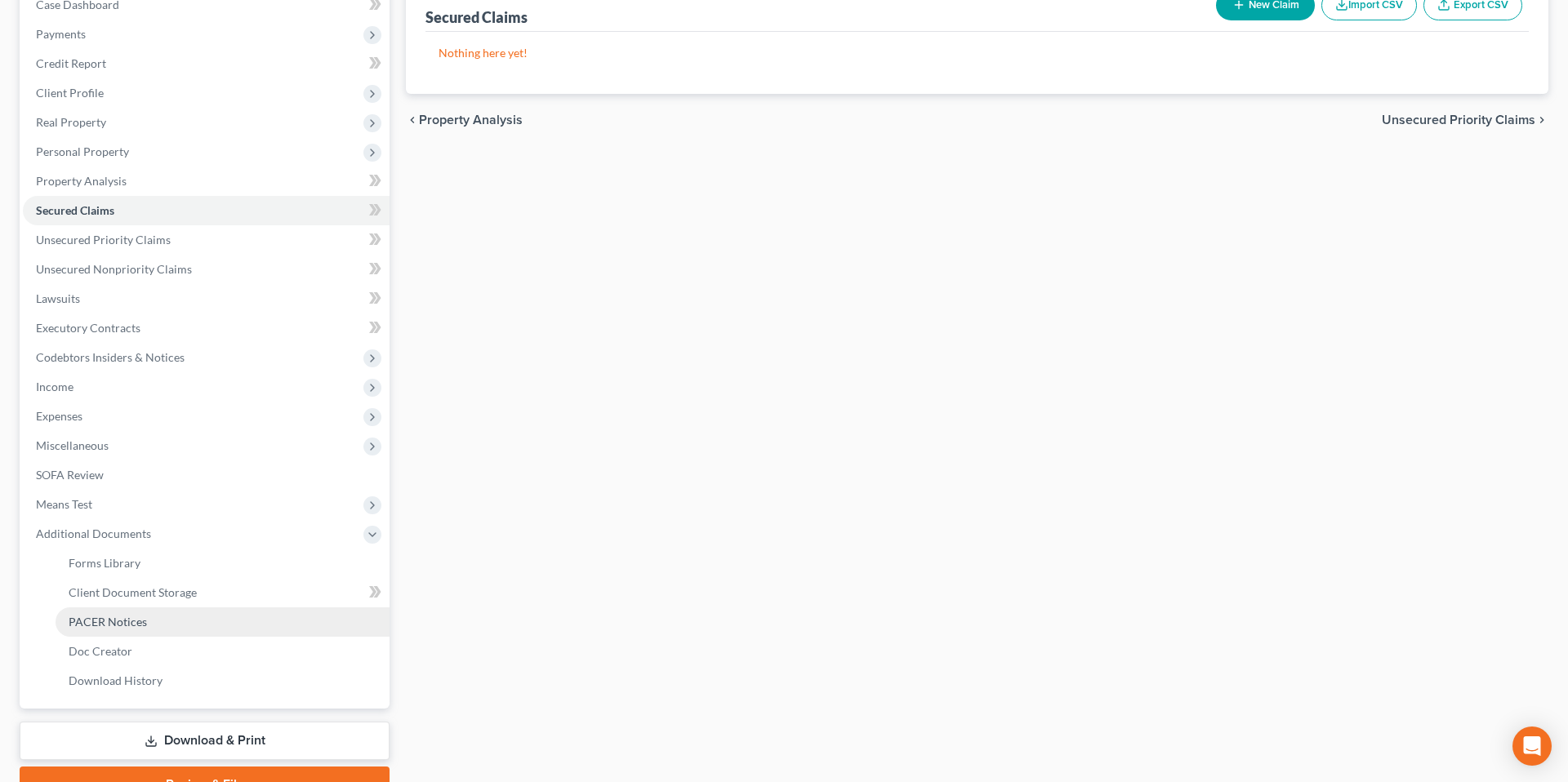
click at [113, 624] on span "PACER Notices" at bounding box center [108, 622] width 78 height 14
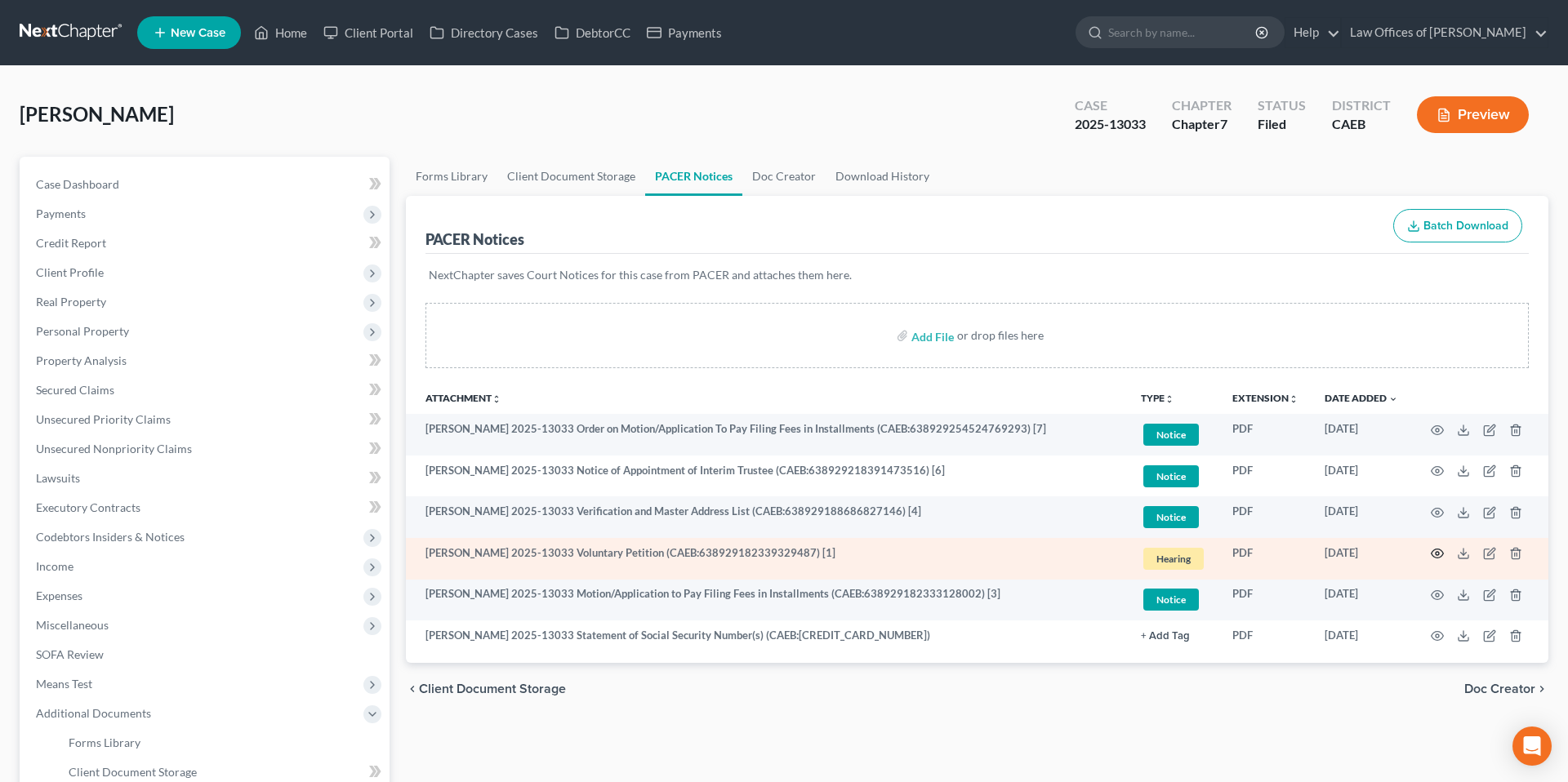
click at [1436, 553] on circle "button" at bounding box center [1438, 554] width 4 height 4
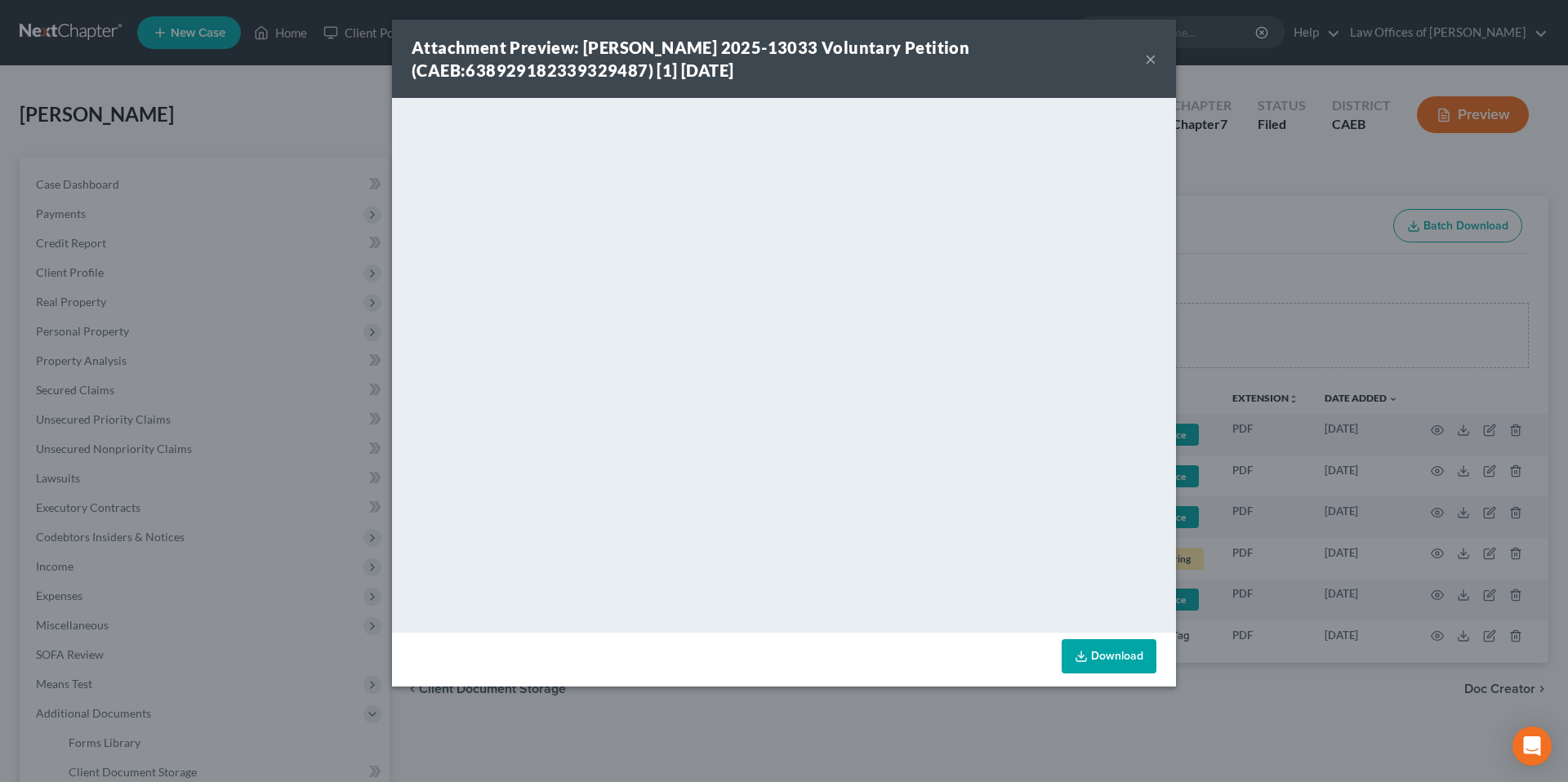
click at [1147, 56] on button "×" at bounding box center [1150, 59] width 12 height 20
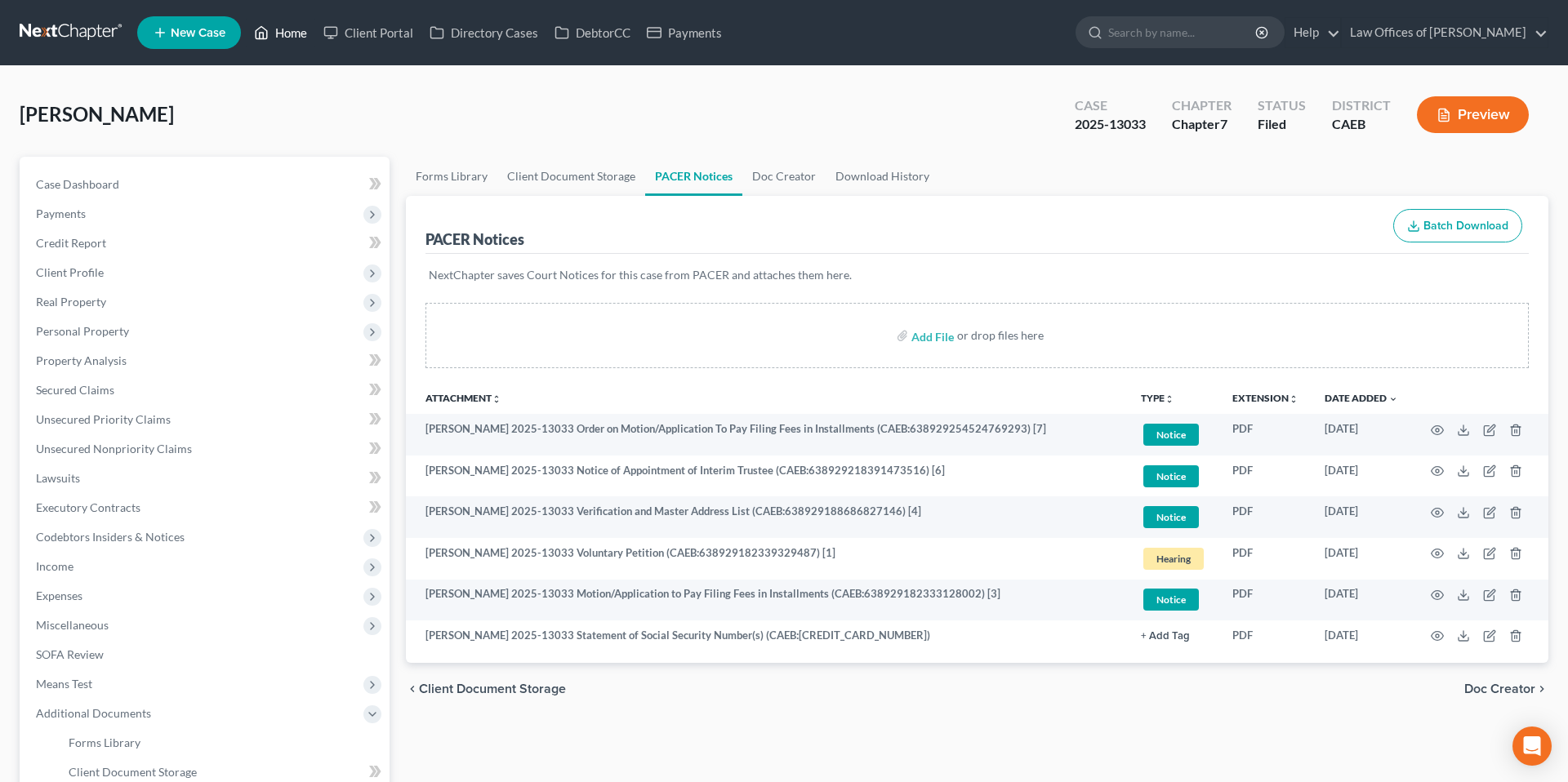
click at [247, 36] on link "Home" at bounding box center [281, 33] width 69 height 29
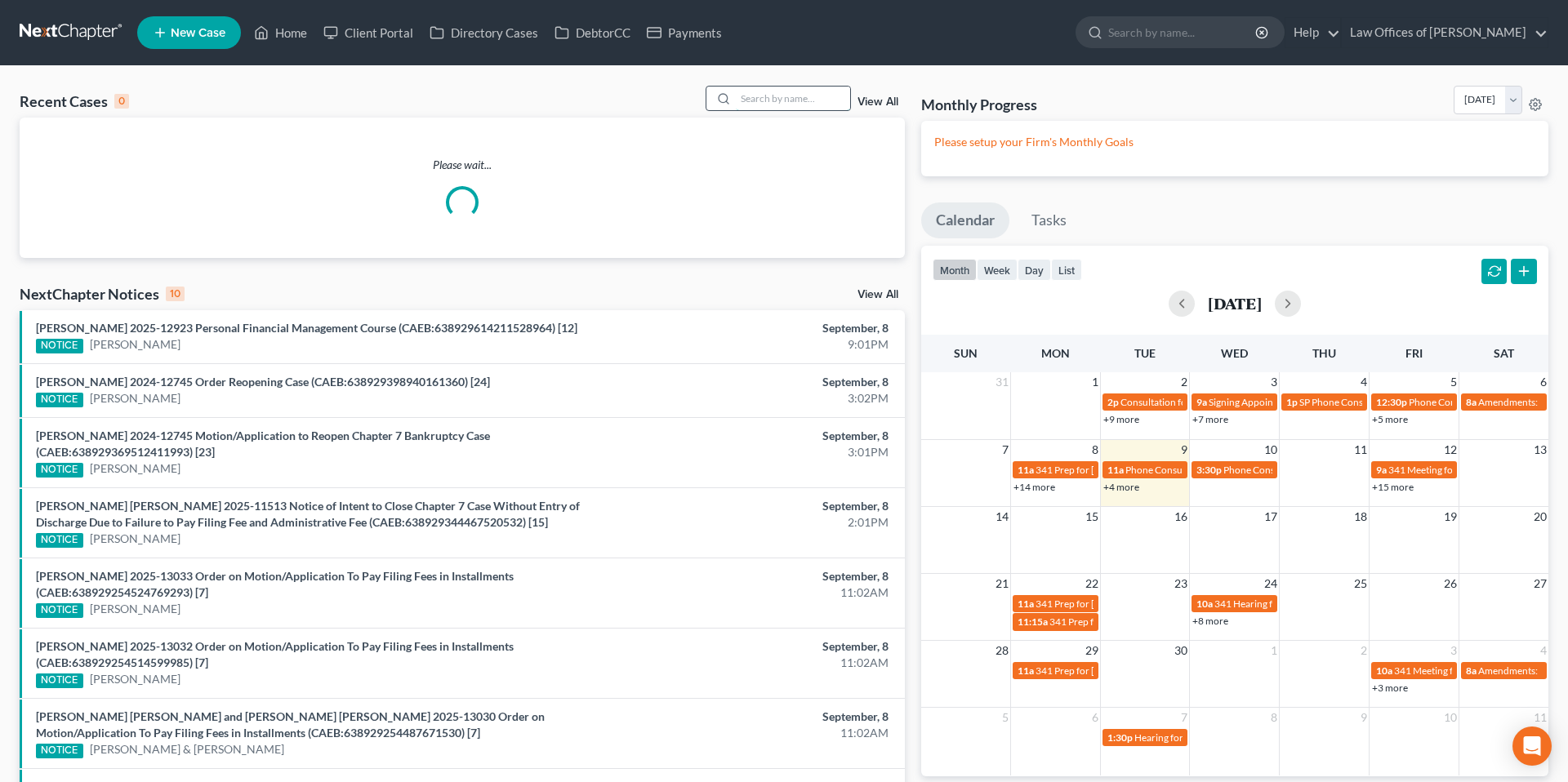
click at [795, 91] on input "search" at bounding box center [792, 98] width 114 height 24
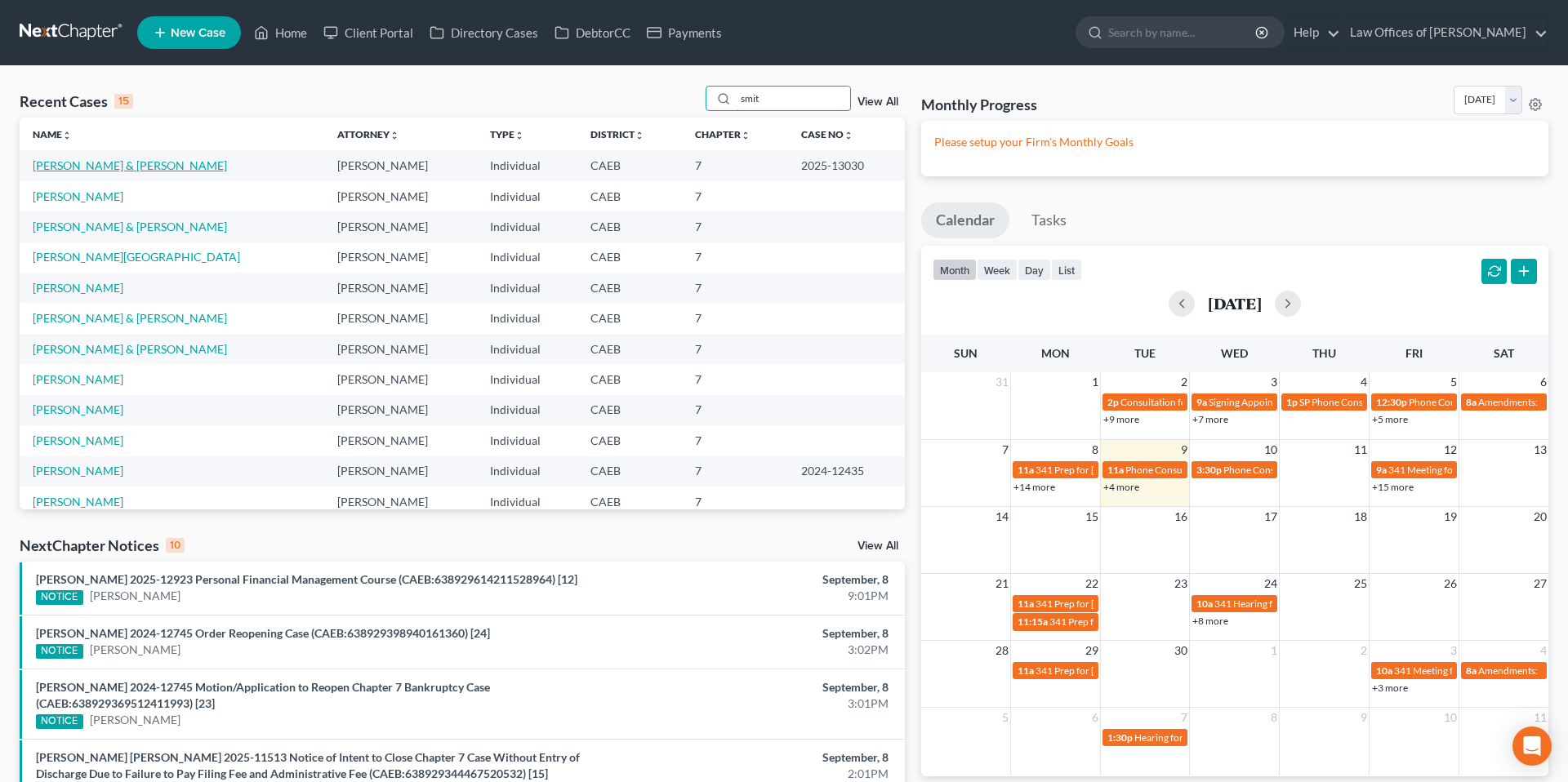
type input "smit"
click at [110, 170] on link "[PERSON_NAME] & [PERSON_NAME]" at bounding box center [129, 165] width 194 height 14
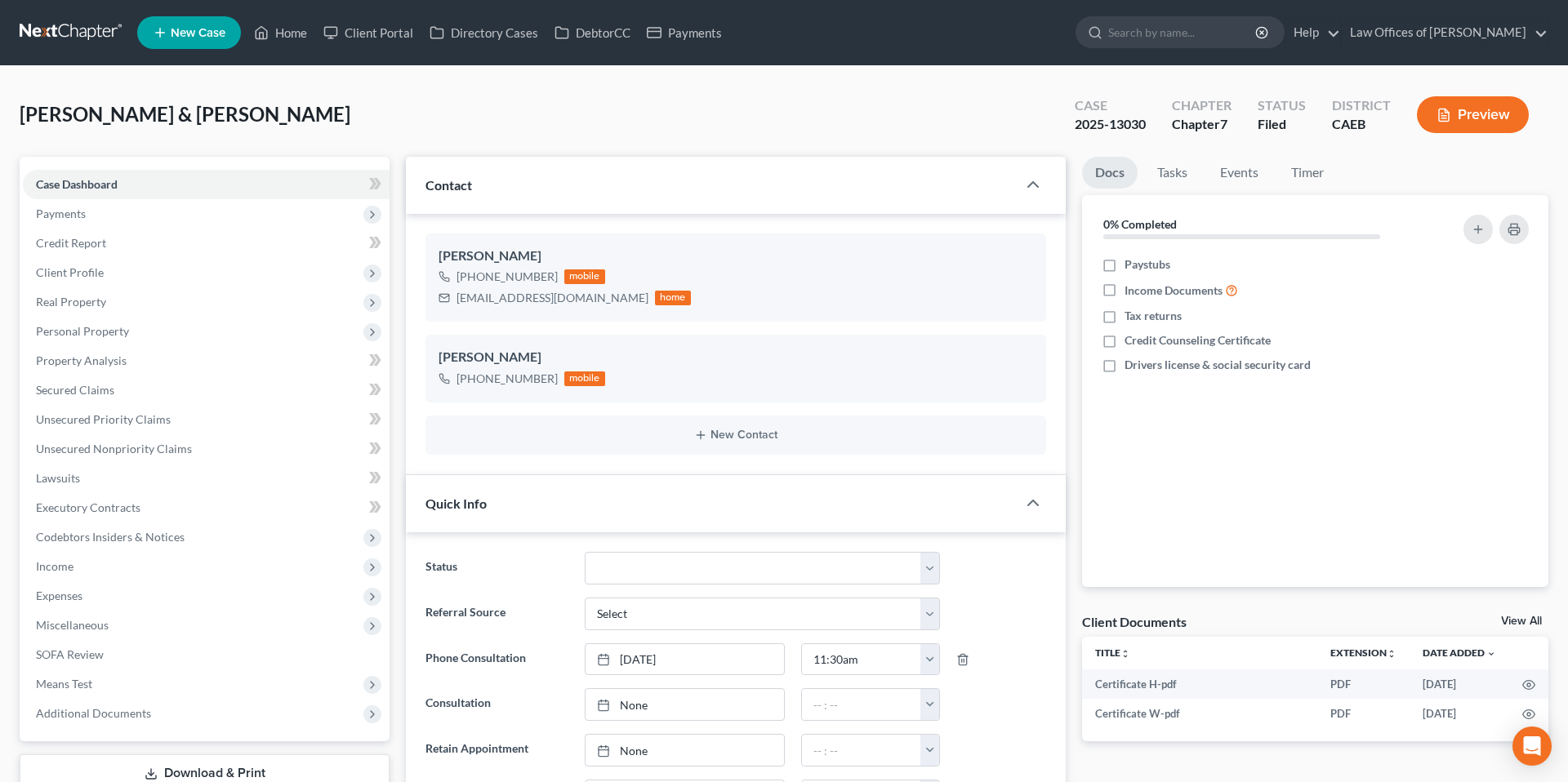
scroll to position [3837, 0]
click at [98, 271] on span "Client Profile" at bounding box center [69, 272] width 67 height 14
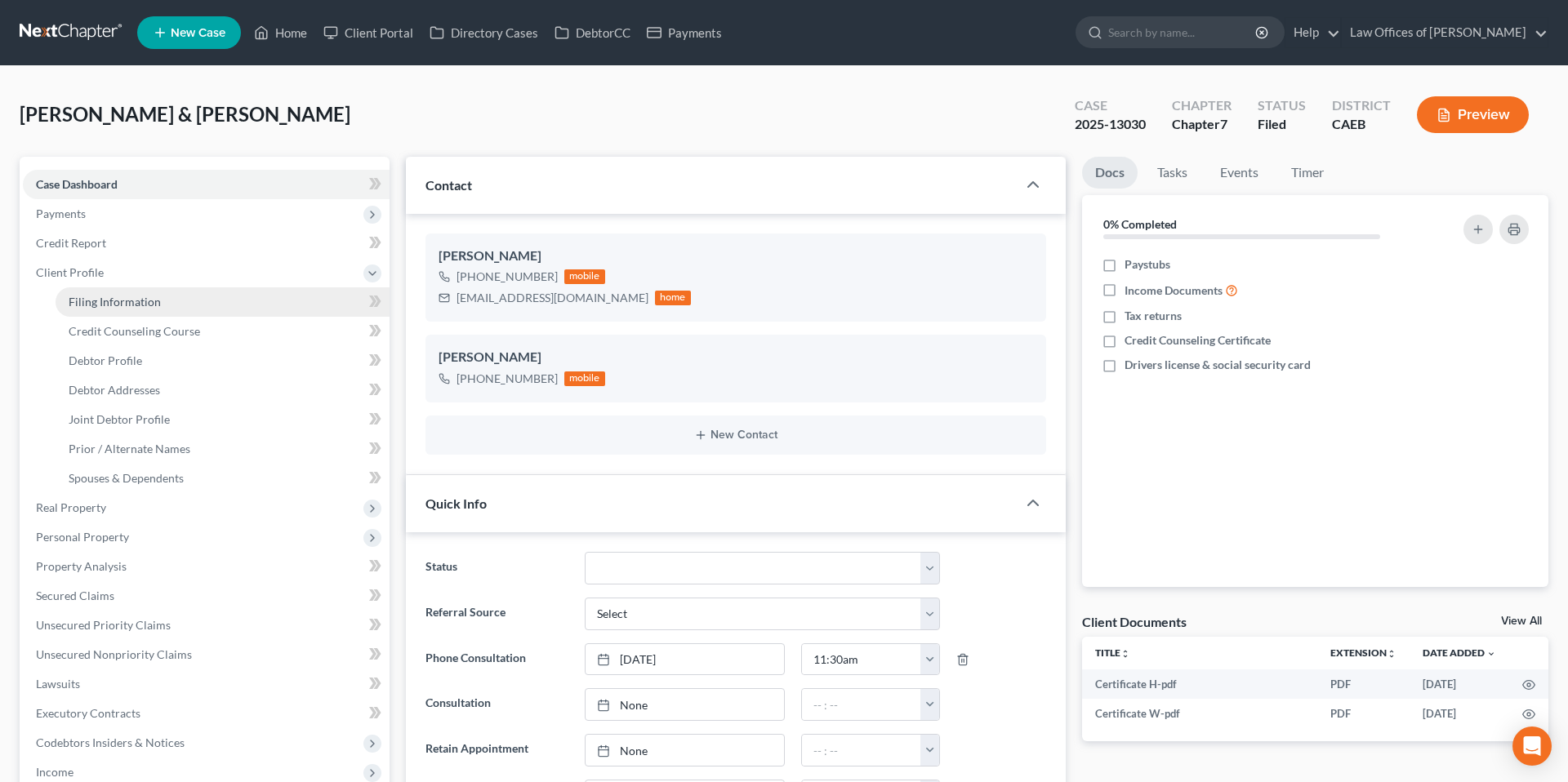
click at [110, 307] on span "Filing Information" at bounding box center [114, 301] width 92 height 14
select select "1"
select select "0"
select select "8"
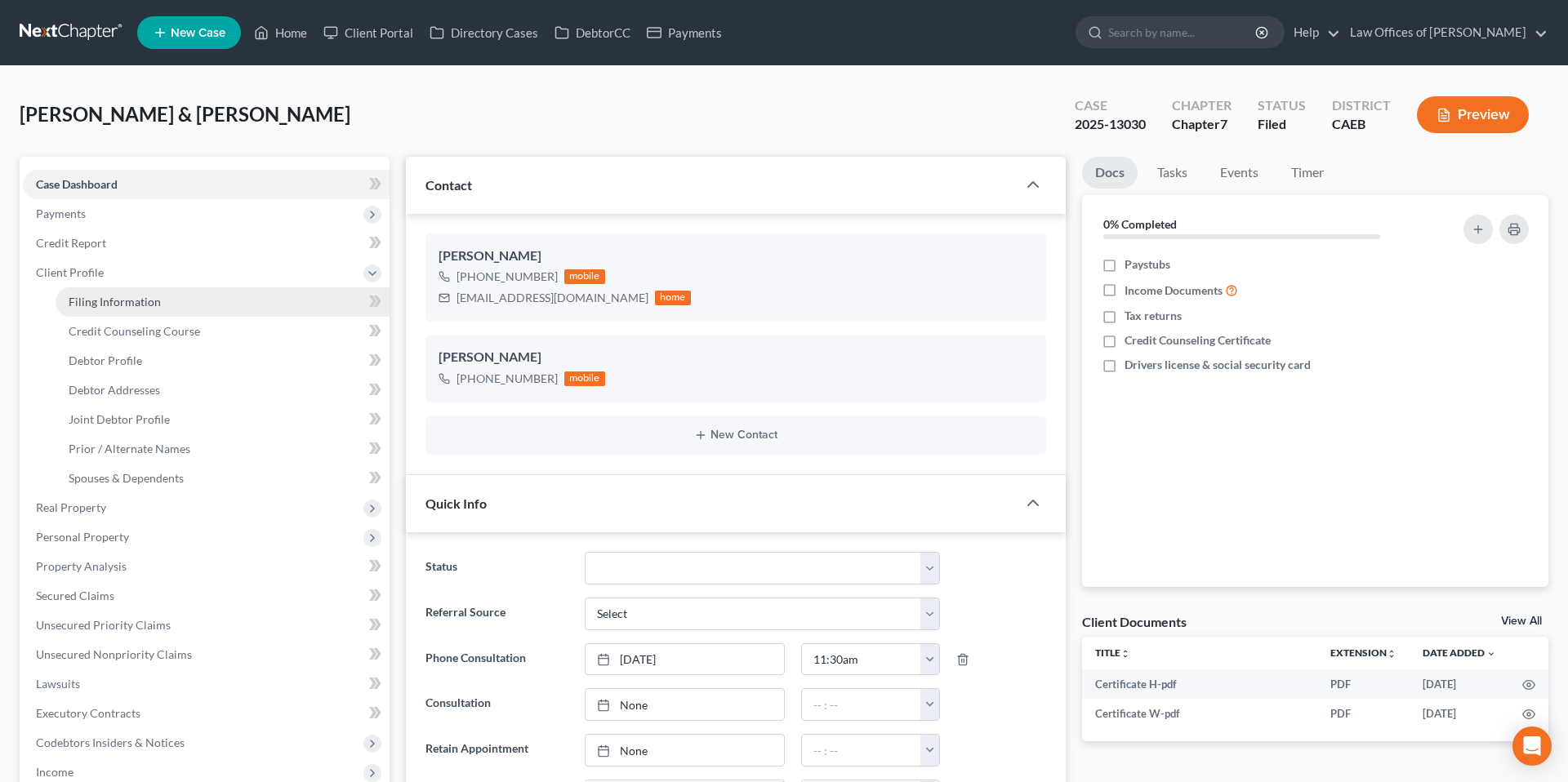
select select "0"
select select "4"
select select "1"
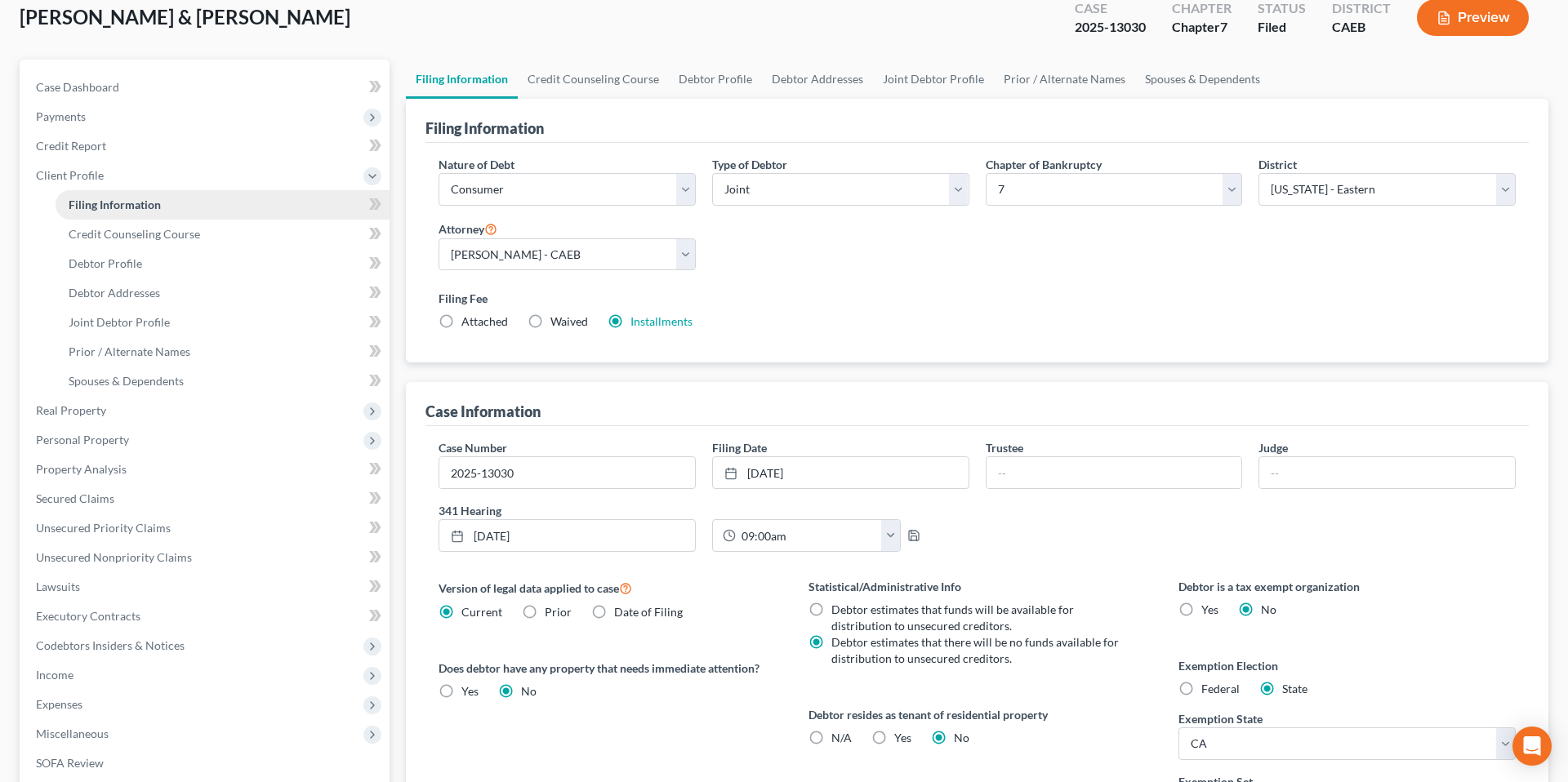
scroll to position [98, 0]
click at [87, 507] on link "Secured Claims" at bounding box center [206, 498] width 366 height 29
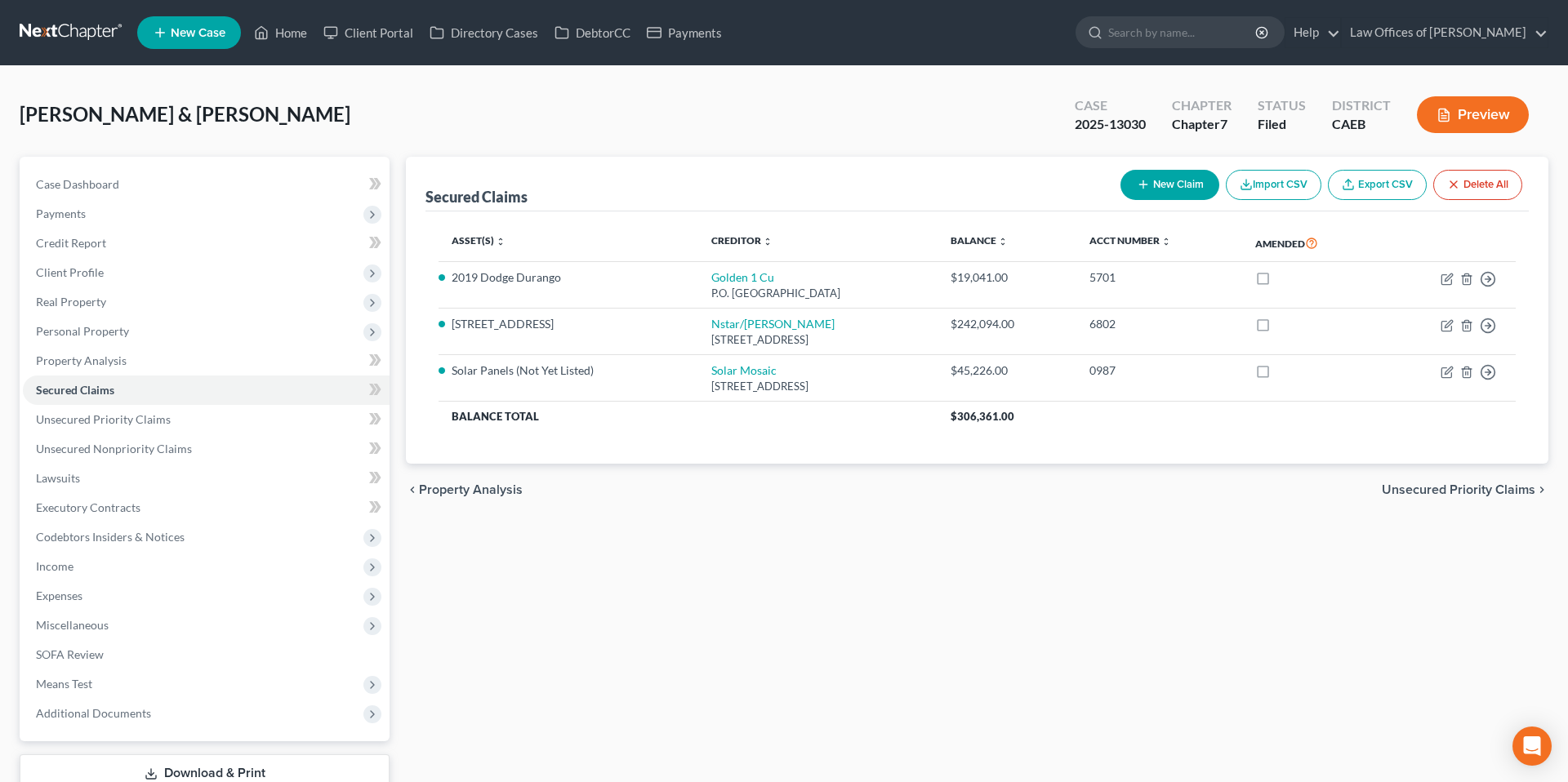
click at [189, 38] on span "New Case" at bounding box center [198, 33] width 55 height 12
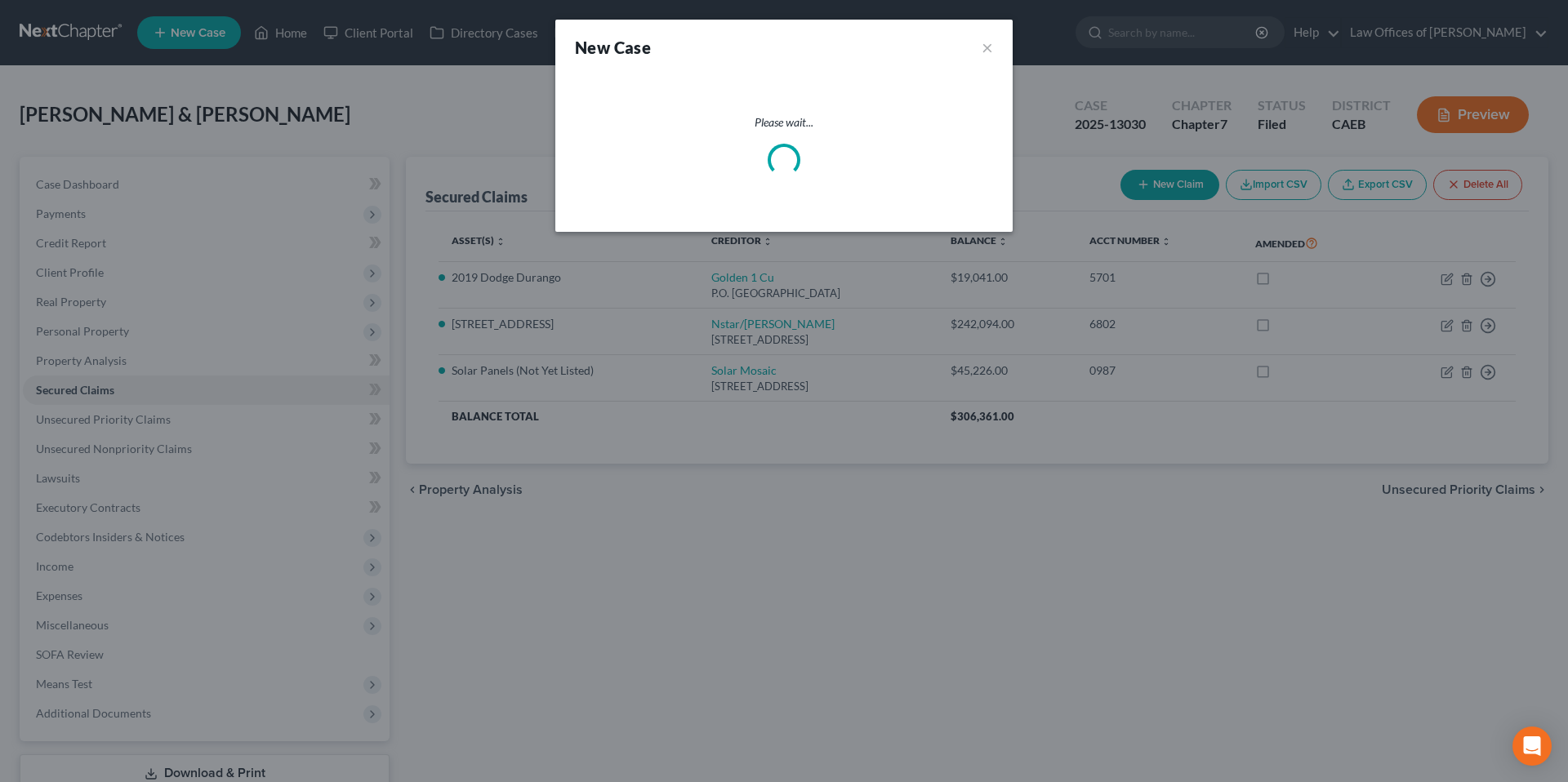
select select "8"
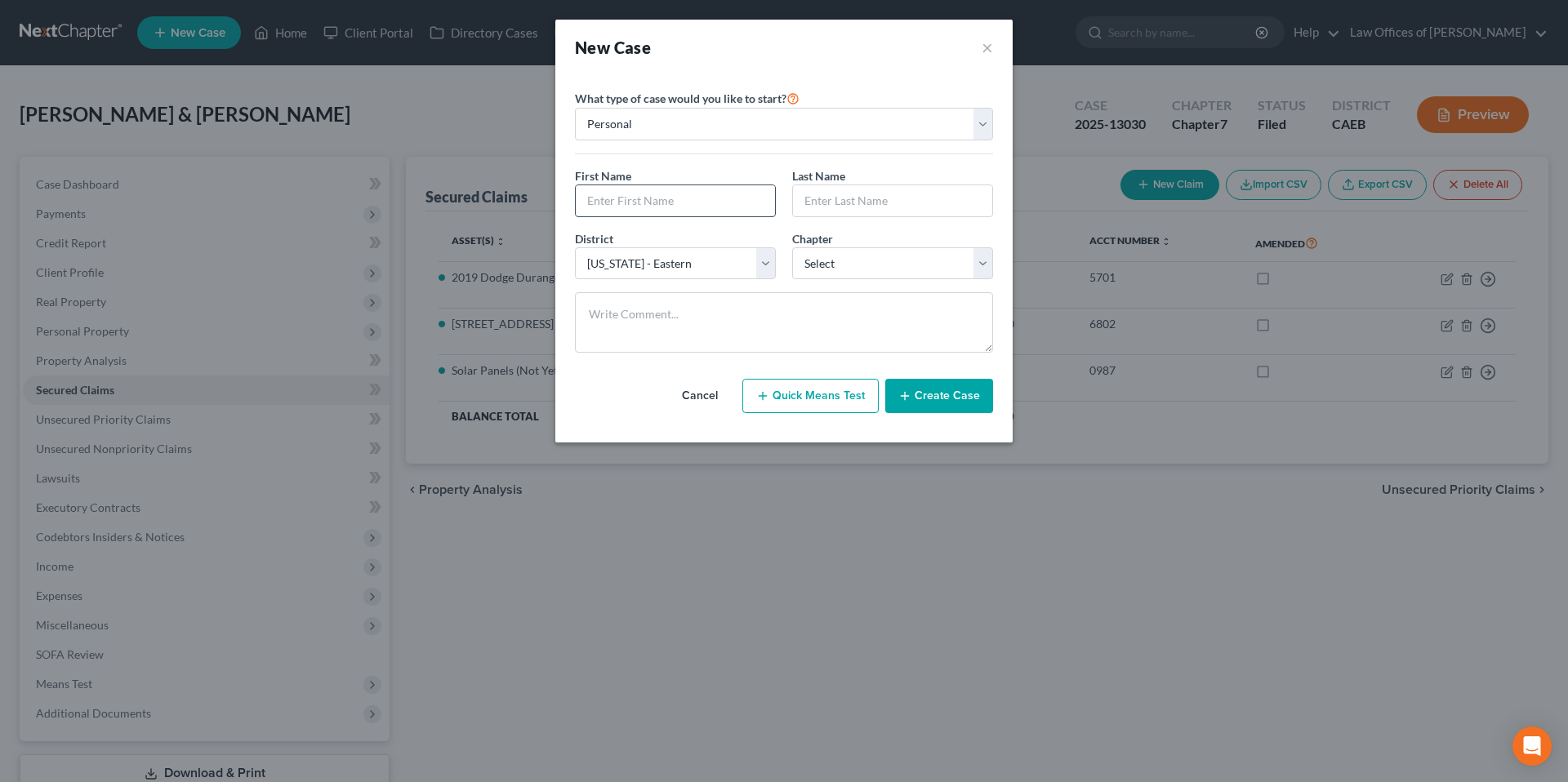
click at [618, 211] on input "text" at bounding box center [676, 201] width 200 height 31
type input "[PERSON_NAME]"
click at [850, 267] on select "Select 7 11 12 13" at bounding box center [892, 263] width 201 height 33
select select "0"
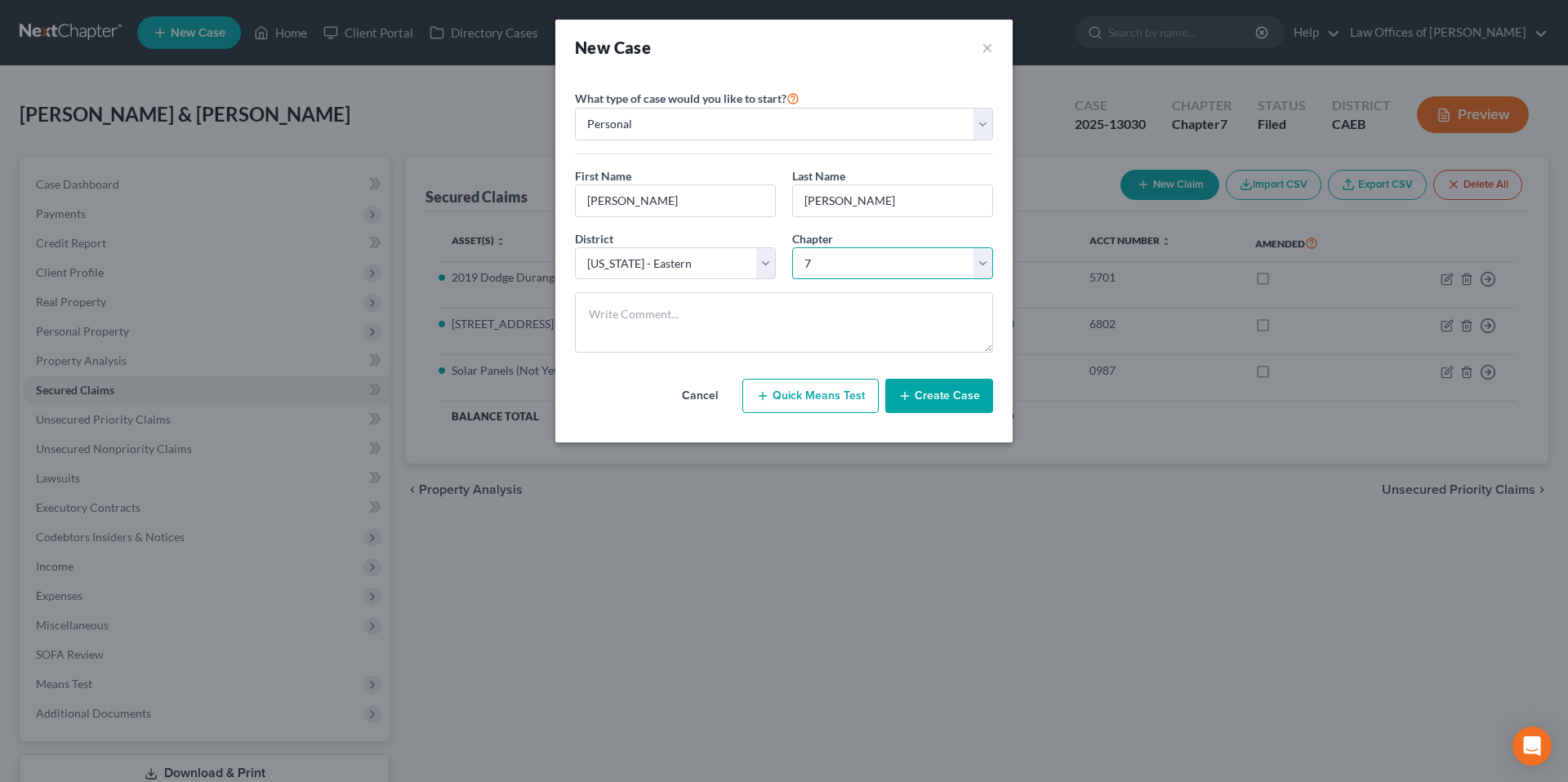
click at [792, 247] on select "Select 7 11 12 13" at bounding box center [892, 263] width 201 height 33
click at [946, 395] on button "Create Case" at bounding box center [939, 396] width 108 height 35
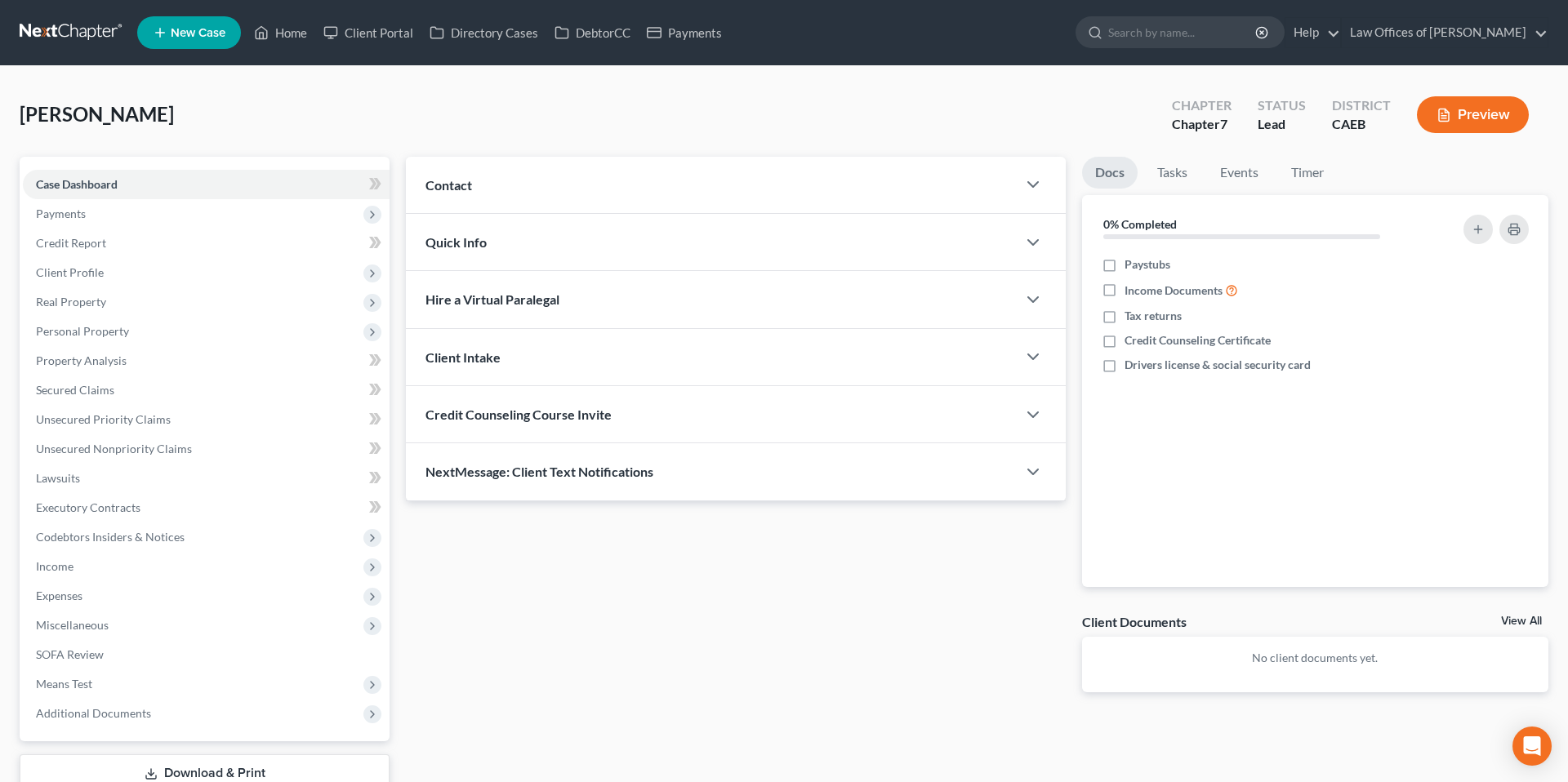
click at [779, 190] on div "Contact" at bounding box center [711, 185] width 611 height 57
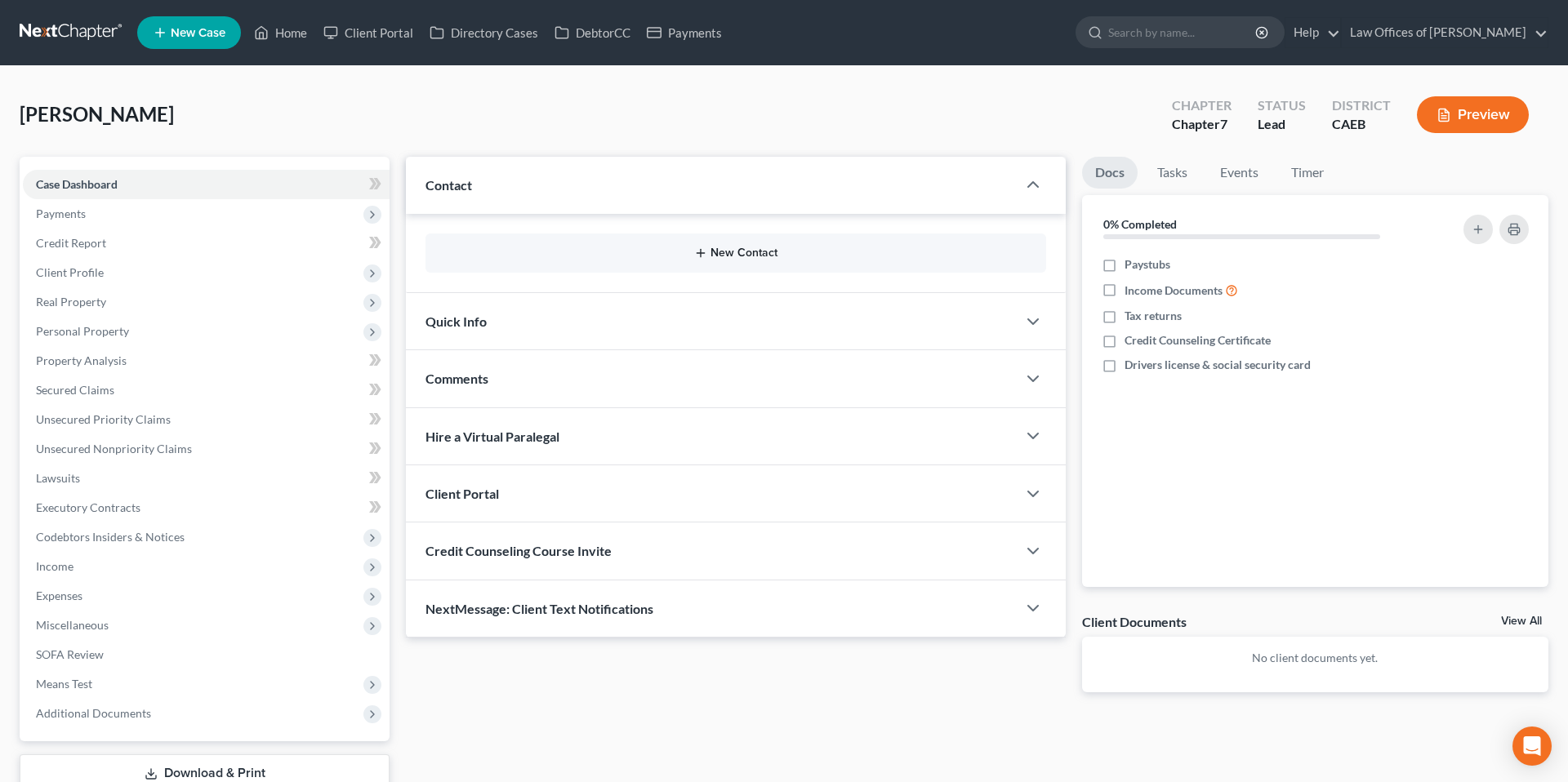
click at [731, 248] on button "New Contact" at bounding box center [736, 253] width 594 height 13
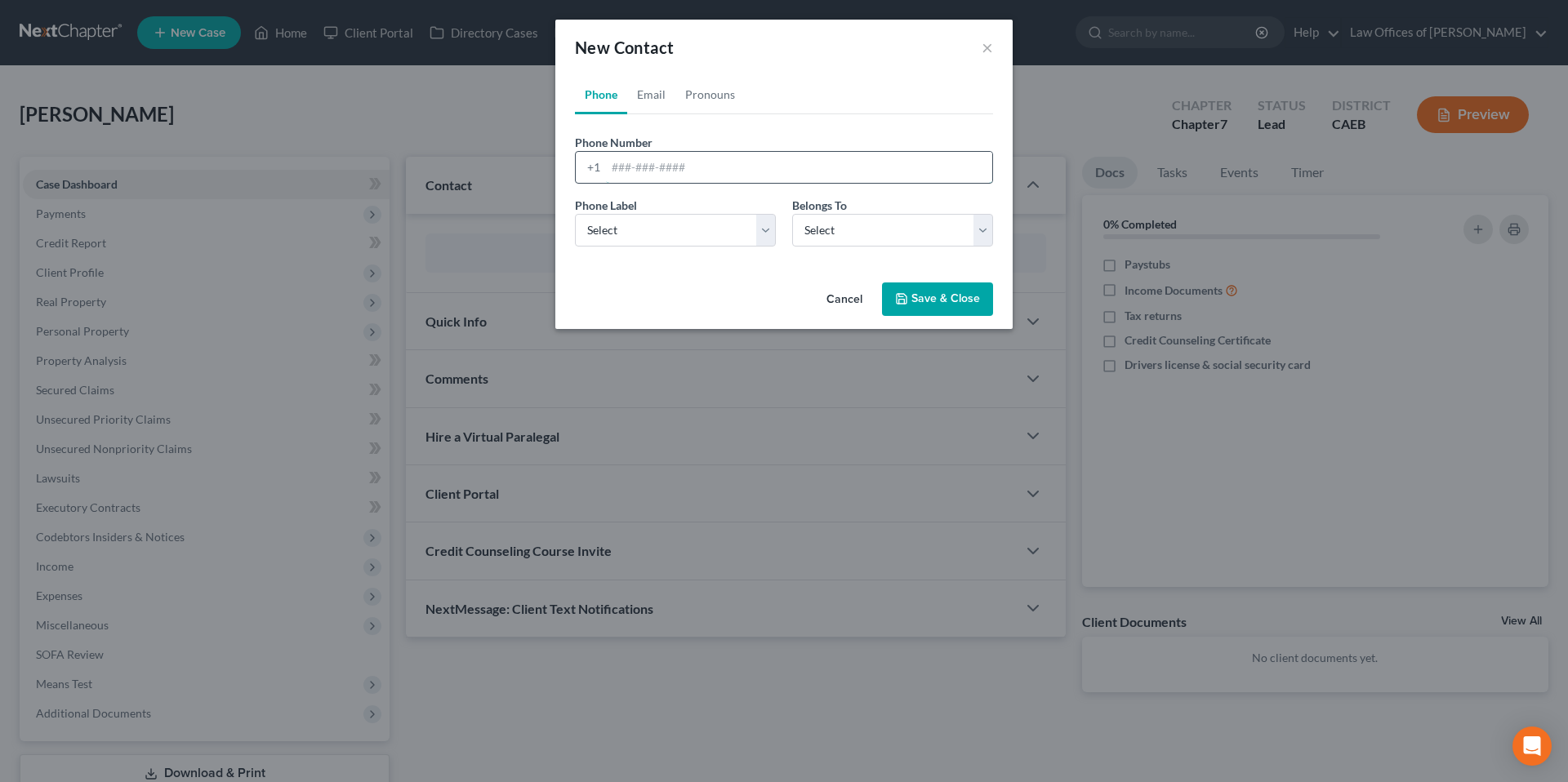
click at [640, 159] on input "tel" at bounding box center [799, 168] width 387 height 31
type input "6613724274"
click at [664, 226] on select "Select Mobile Home Work Other" at bounding box center [676, 231] width 201 height 33
select select "0"
click at [575, 214] on select "Select Mobile Home Work Other" at bounding box center [676, 231] width 201 height 33
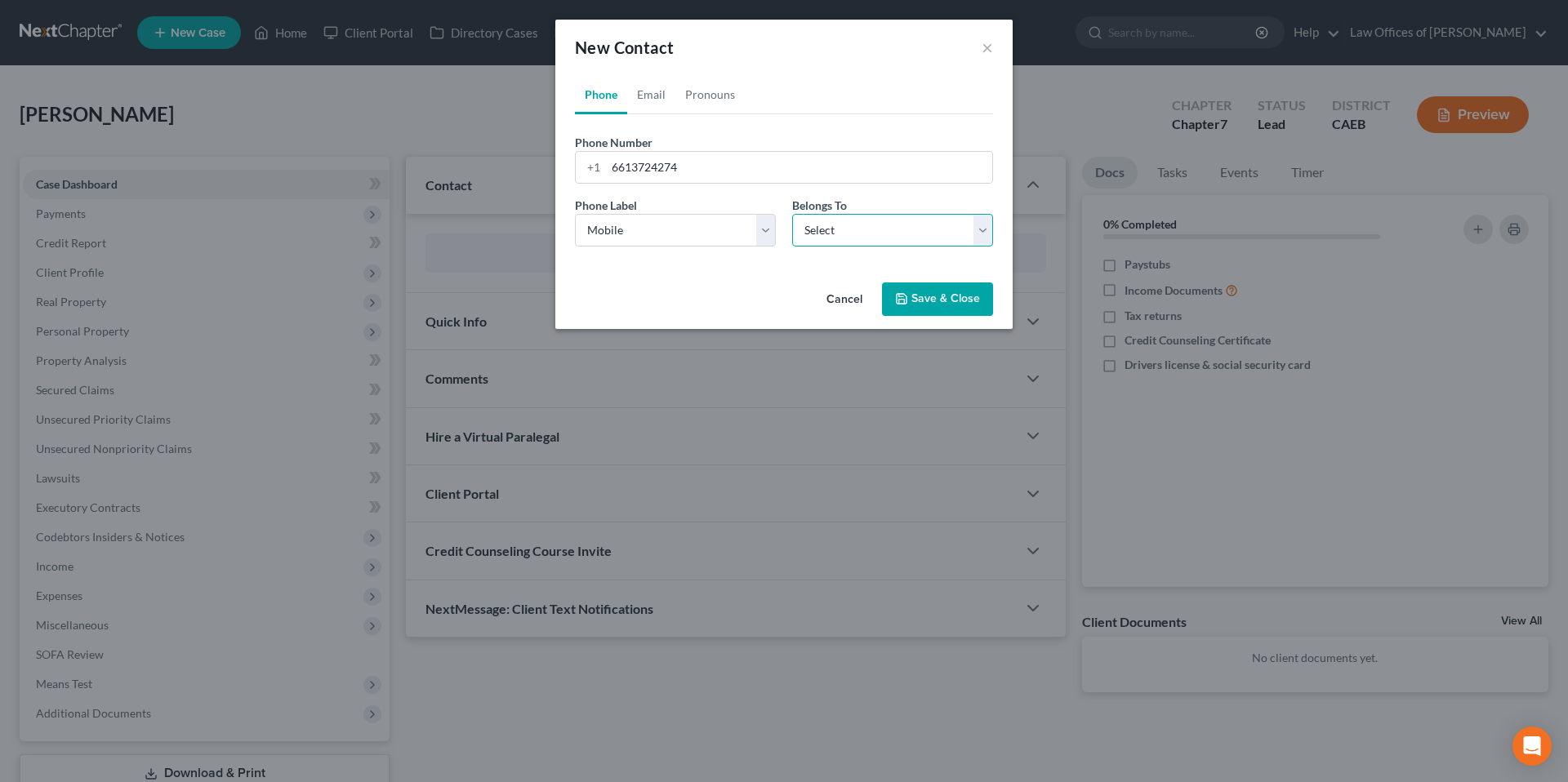
click at [851, 238] on select "Select Client Other" at bounding box center [892, 231] width 201 height 33
select select "0"
click at [792, 214] on select "Select Client Other" at bounding box center [892, 231] width 201 height 33
click at [938, 304] on button "Save & Close" at bounding box center [938, 300] width 111 height 35
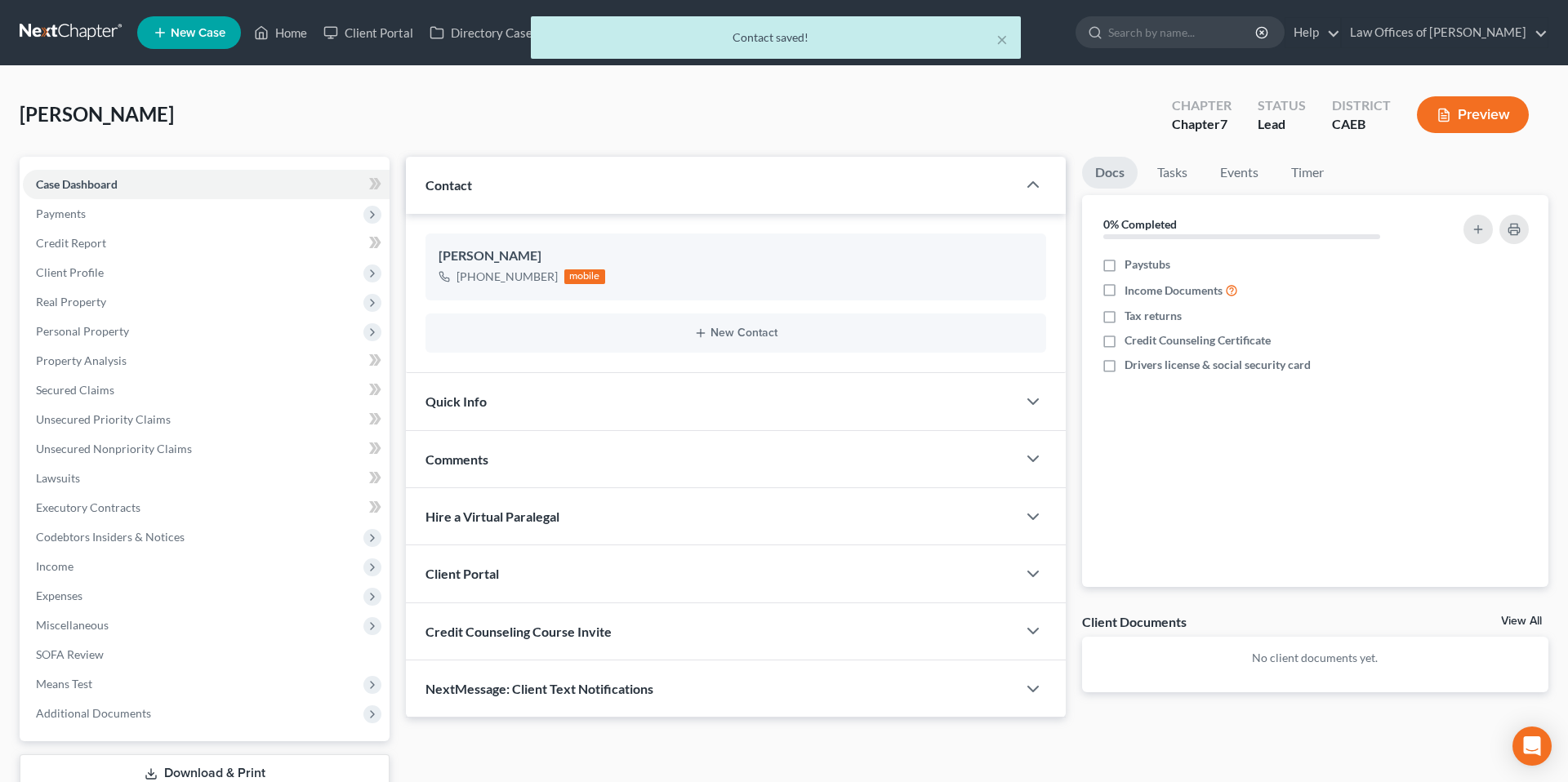
click at [515, 390] on div "Quick Info" at bounding box center [711, 401] width 611 height 57
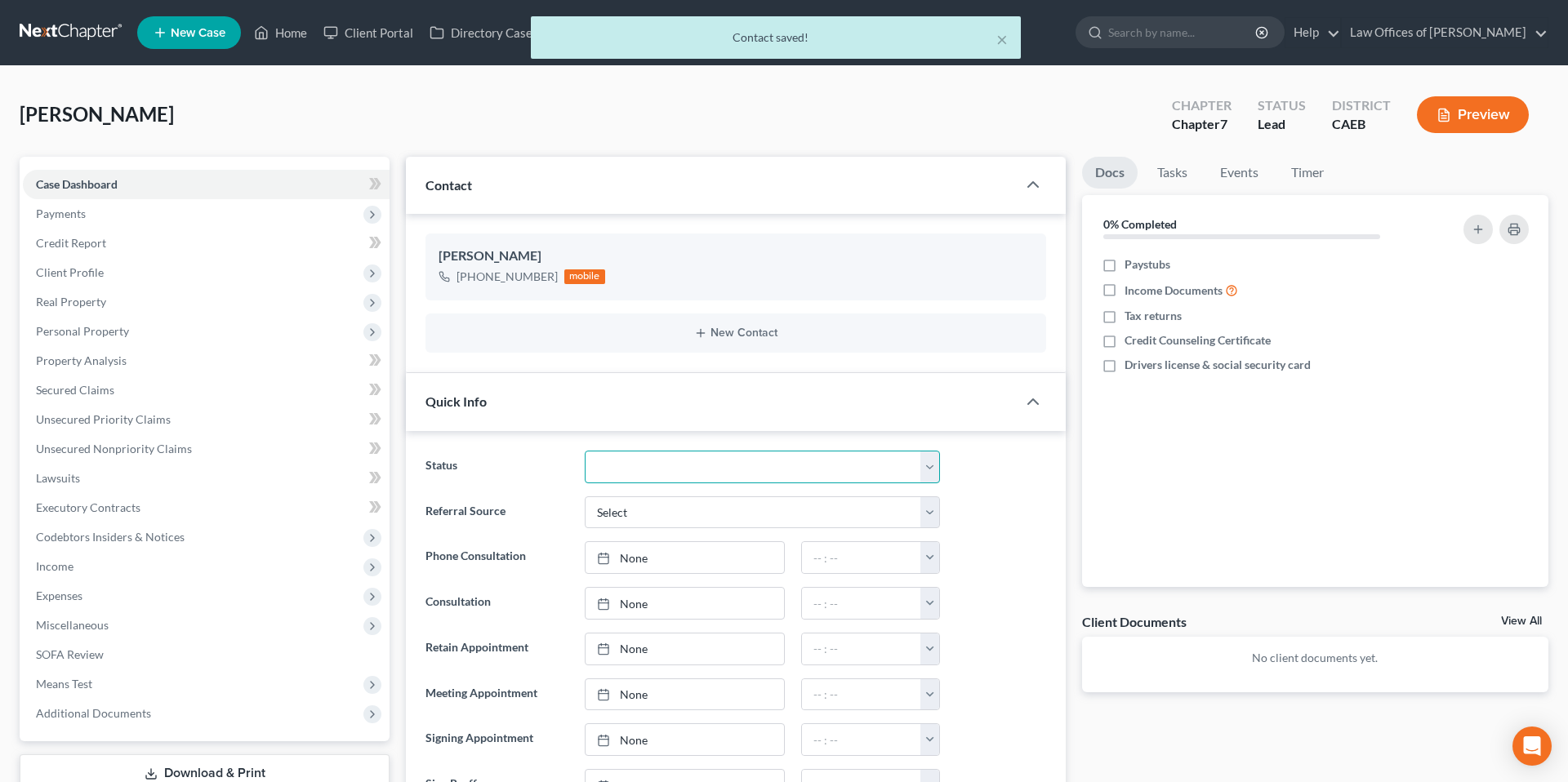
click at [684, 474] on select "Cancelled/Refund Closed Consultation Declined Discharged Filed Income Check In …" at bounding box center [763, 468] width 356 height 33
select select "2"
click at [585, 451] on select "Cancelled/Refund Closed Consultation Declined Discharged Filed Income Check In …" at bounding box center [763, 468] width 356 height 33
click at [1019, 506] on div "Referral Source Select Word Of Mouth Previous Clients Direct Mail Website Googl…" at bounding box center [736, 513] width 637 height 33
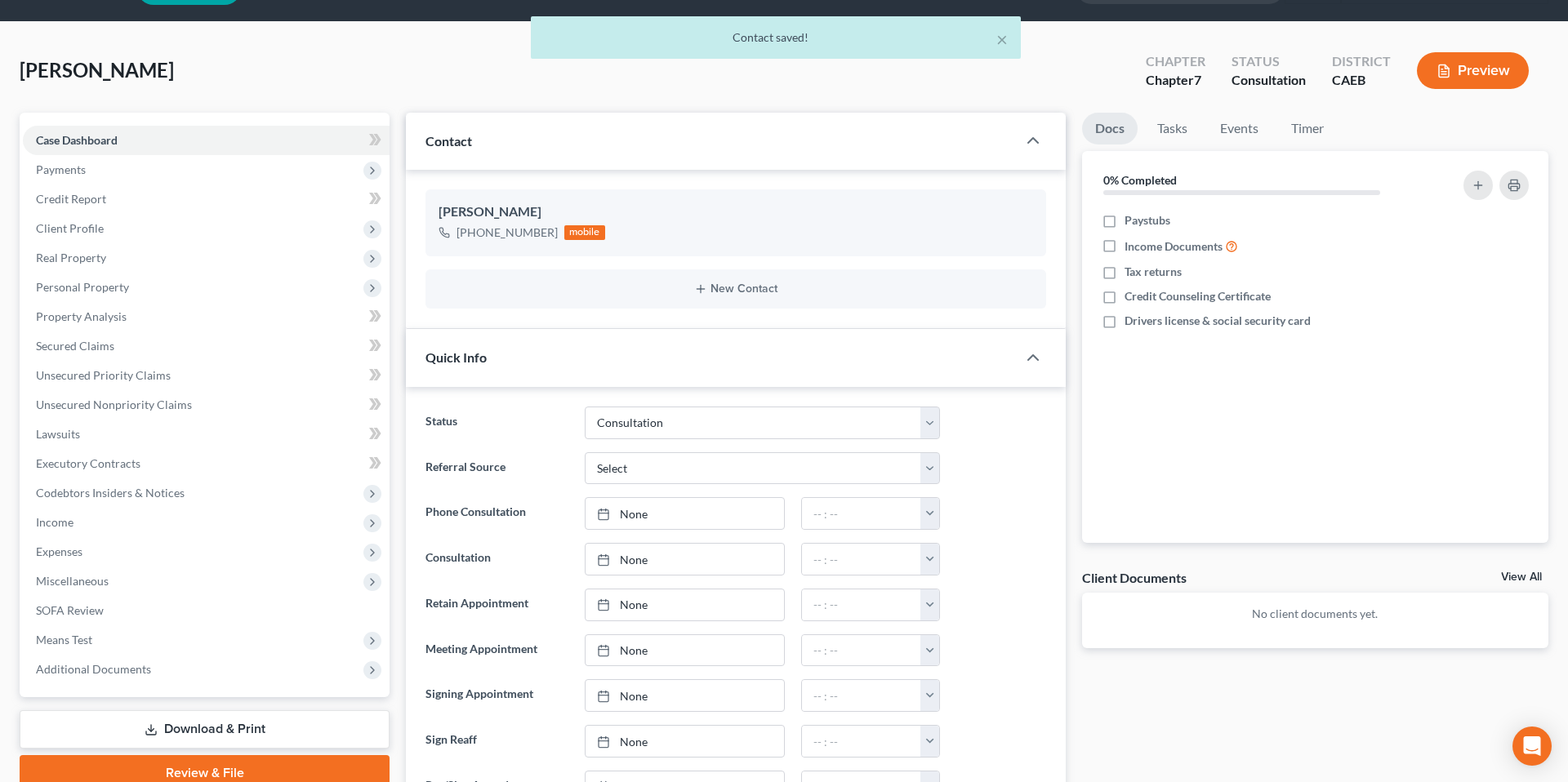
scroll to position [43, 0]
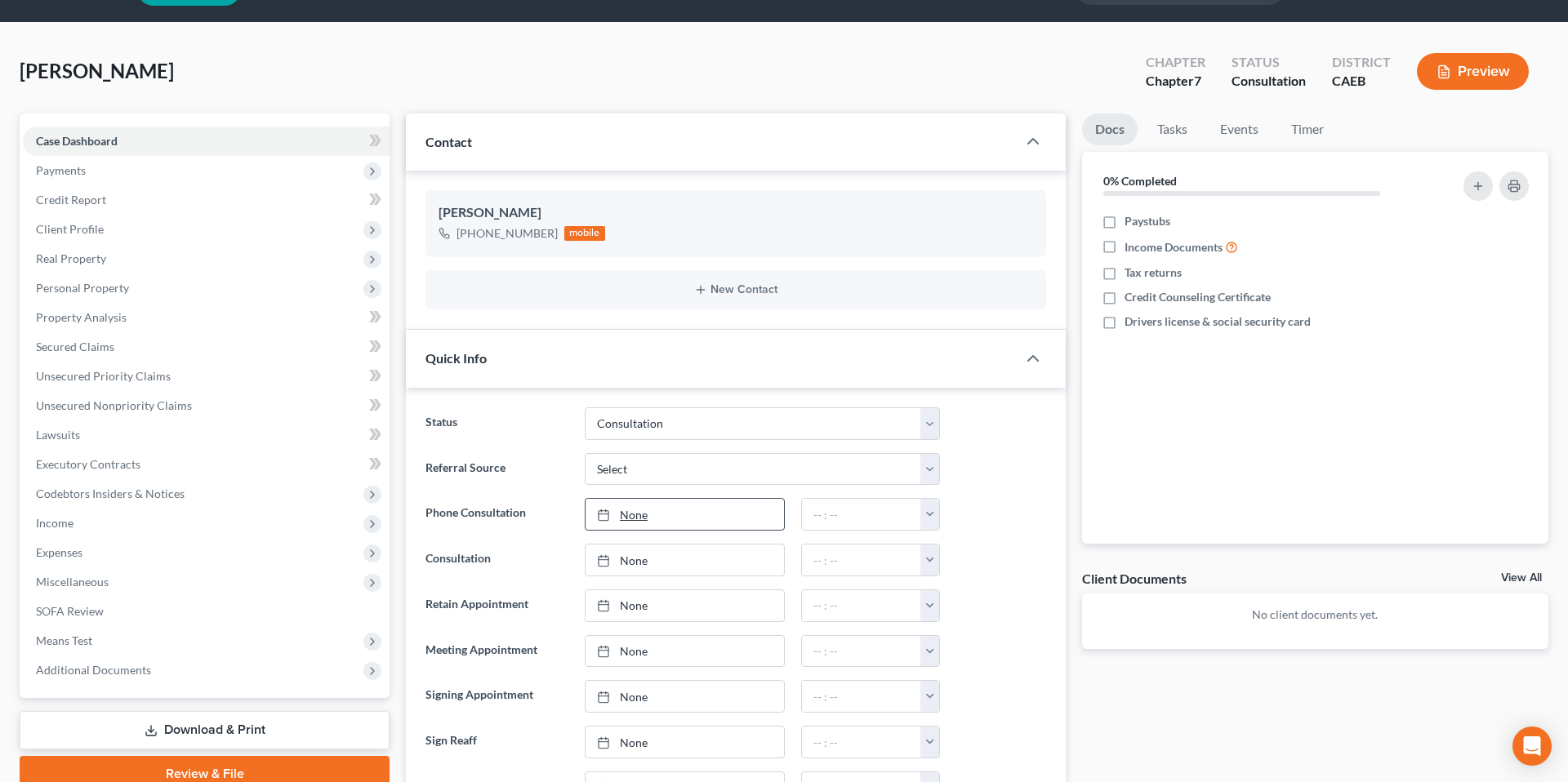
click at [671, 515] on link "None" at bounding box center [685, 514] width 199 height 31
type input "[DATE]"
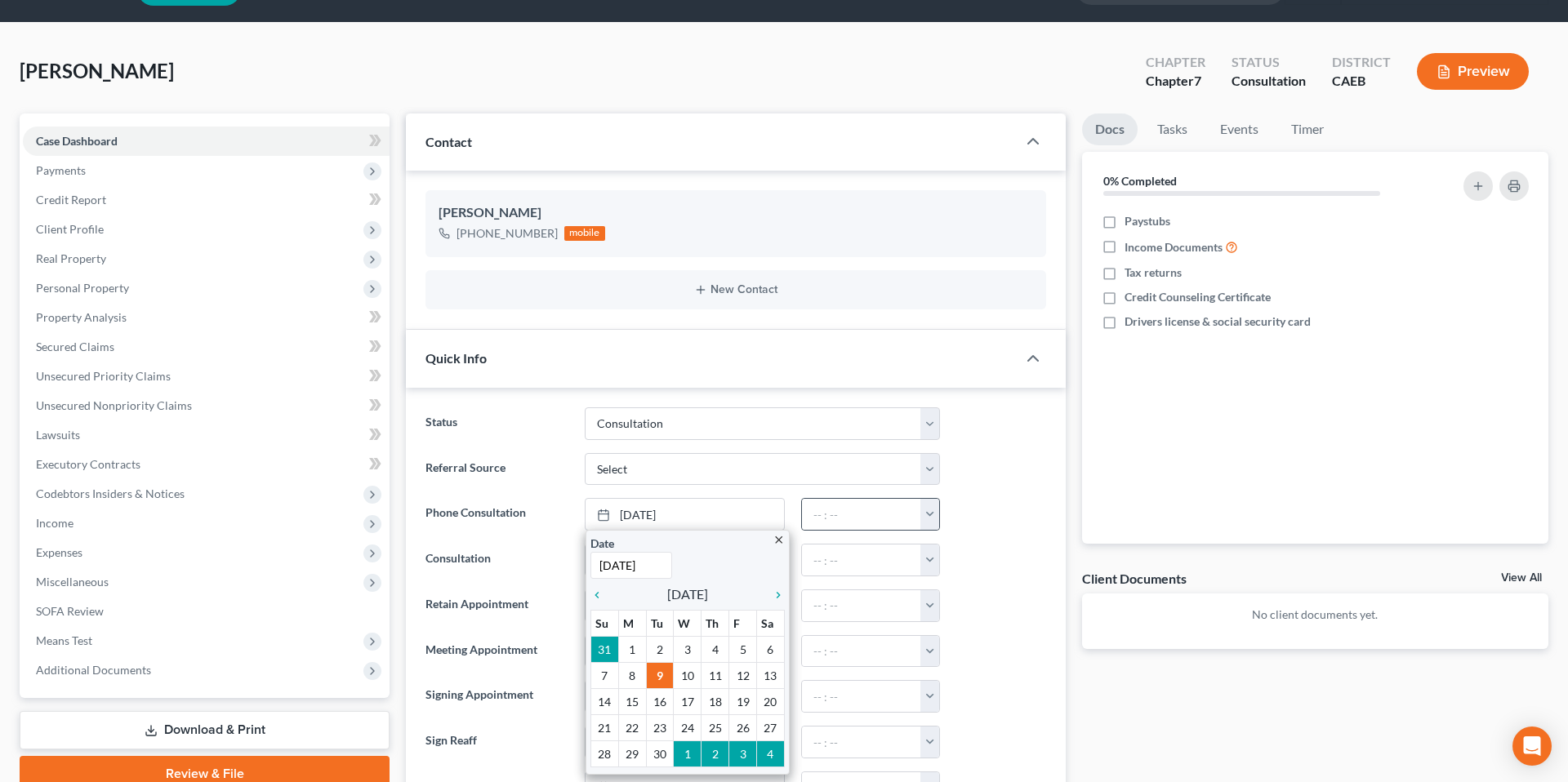
drag, startPoint x: 1001, startPoint y: 488, endPoint x: 926, endPoint y: 512, distance: 78.7
click at [1001, 488] on ng-include "Status Cancelled/Refund Closed Consultation Declined Discharged Filed Income Ch…" at bounding box center [736, 629] width 621 height 443
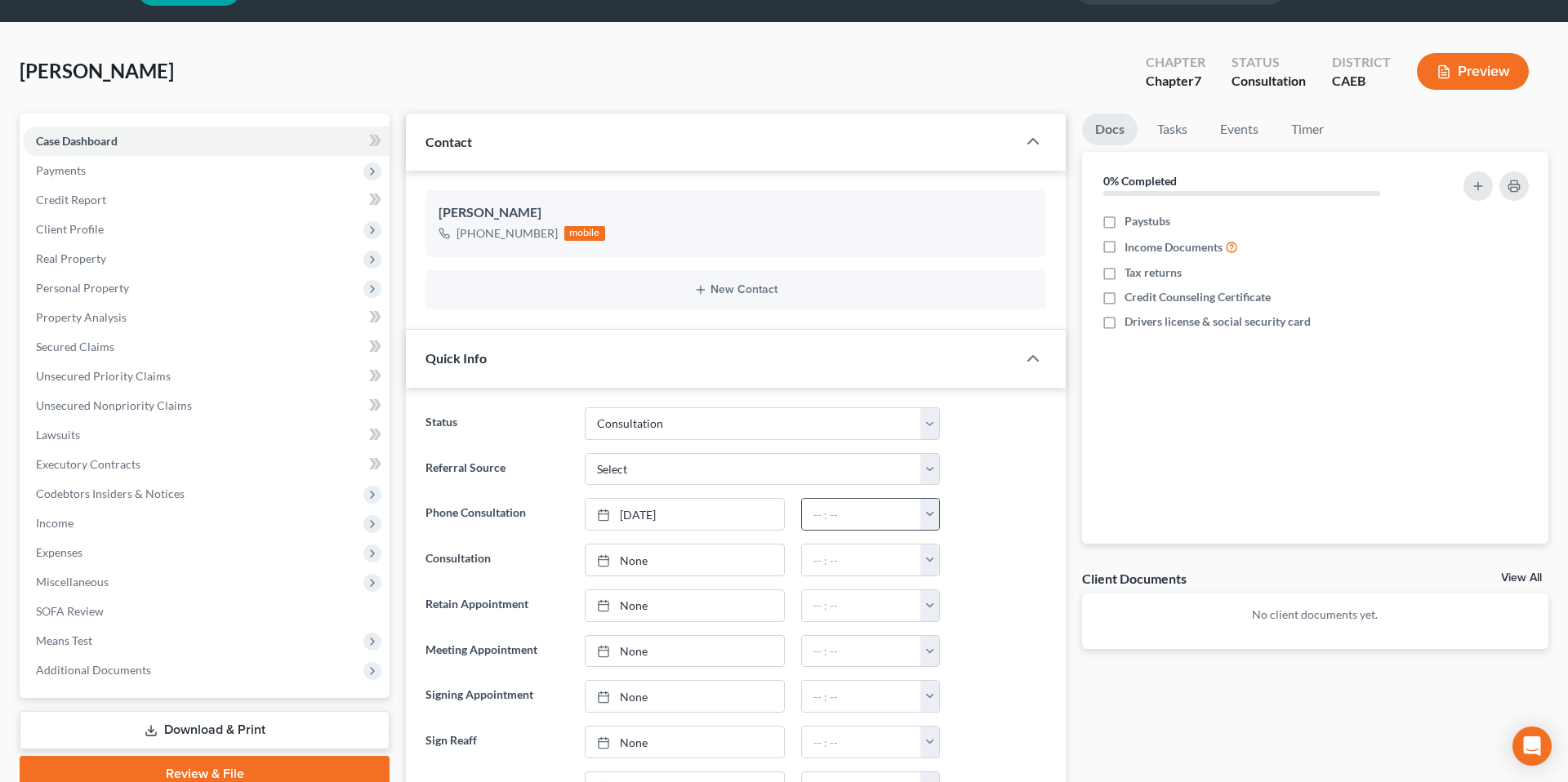
click at [931, 511] on button "button" at bounding box center [930, 514] width 19 height 31
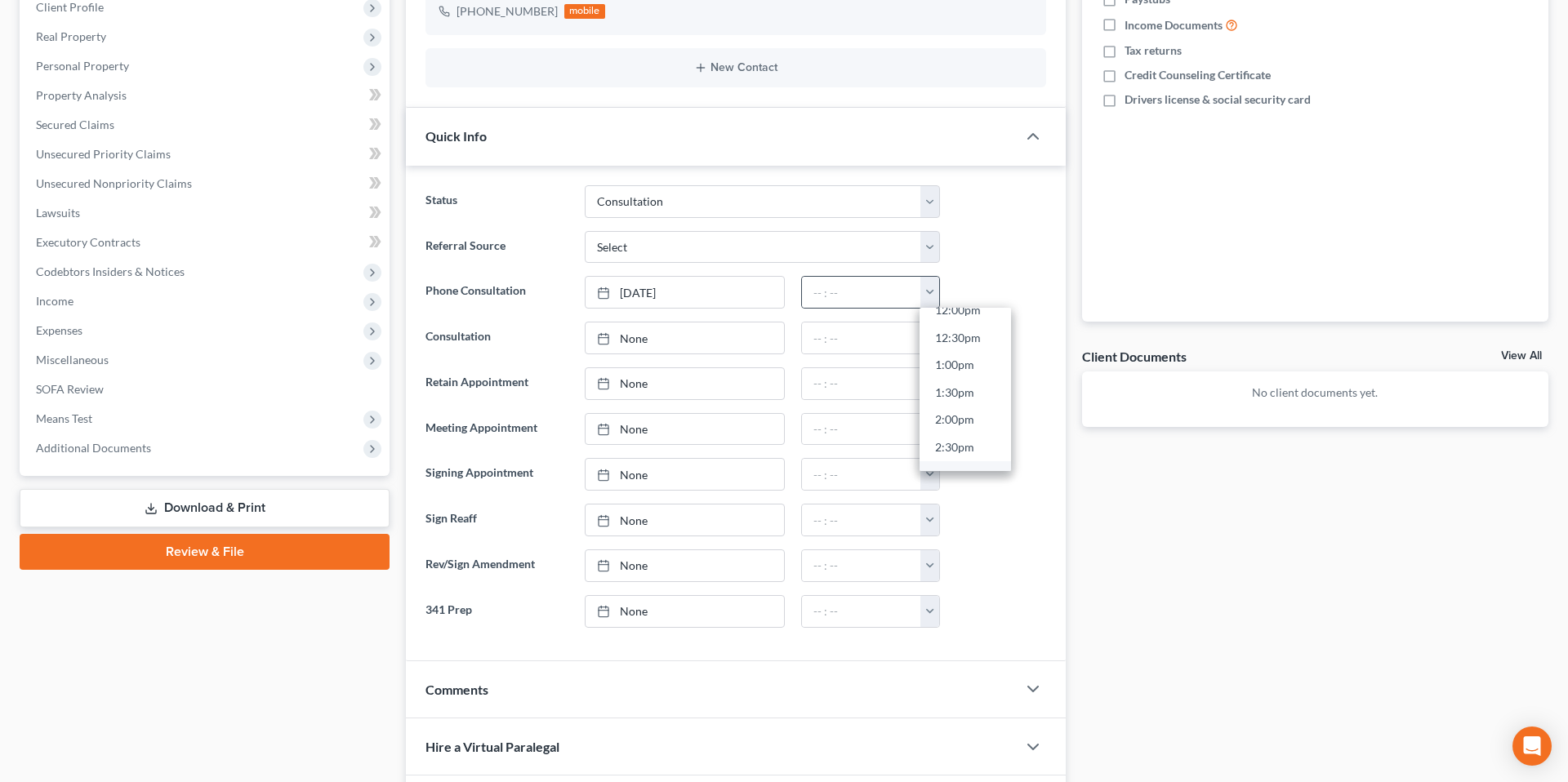
scroll to position [623, 0]
click at [961, 366] on link "12:00pm" at bounding box center [965, 365] width 91 height 27
type input "12:00pm"
click at [987, 376] on div at bounding box center [1001, 384] width 106 height 33
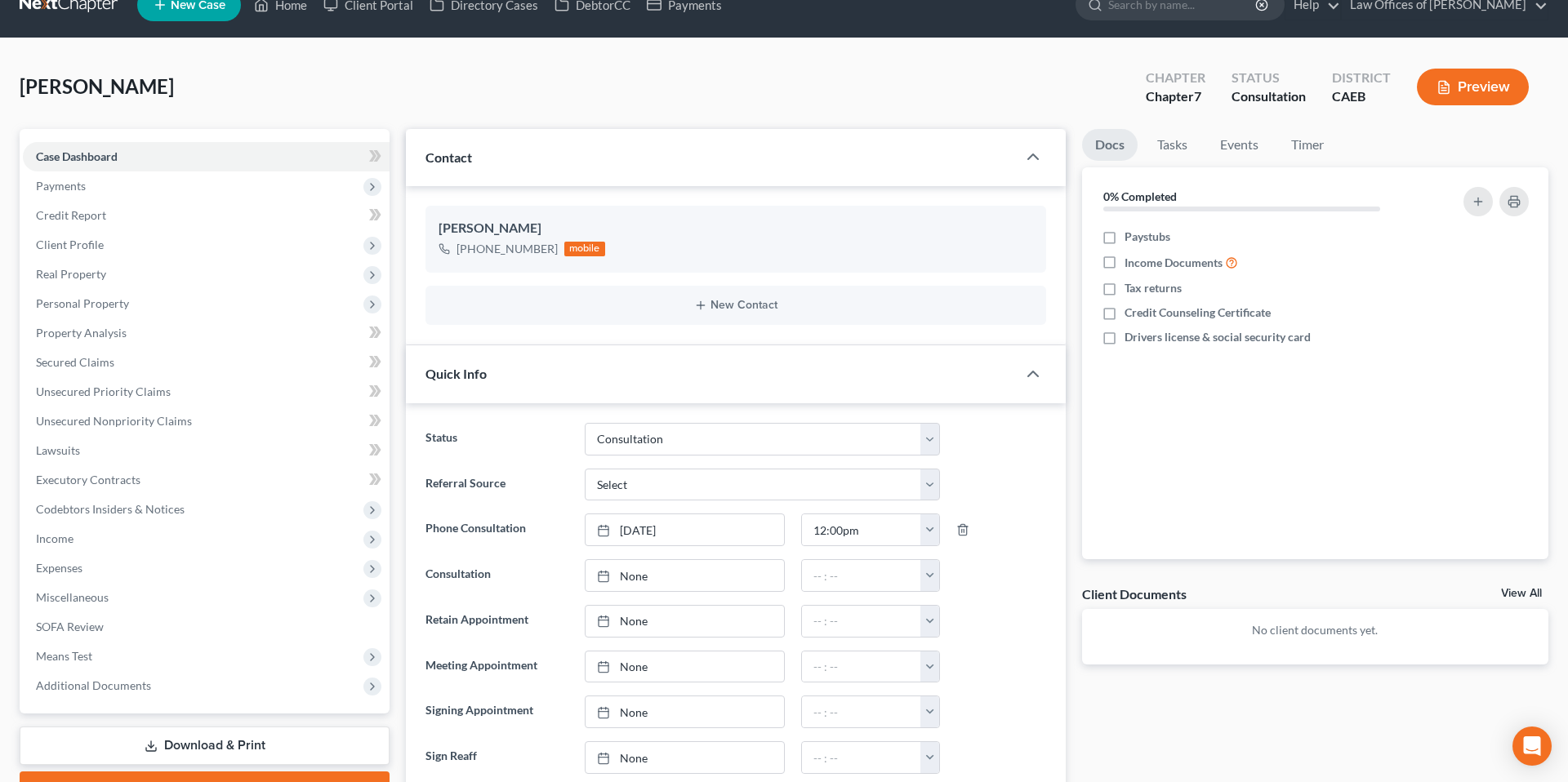
scroll to position [0, 0]
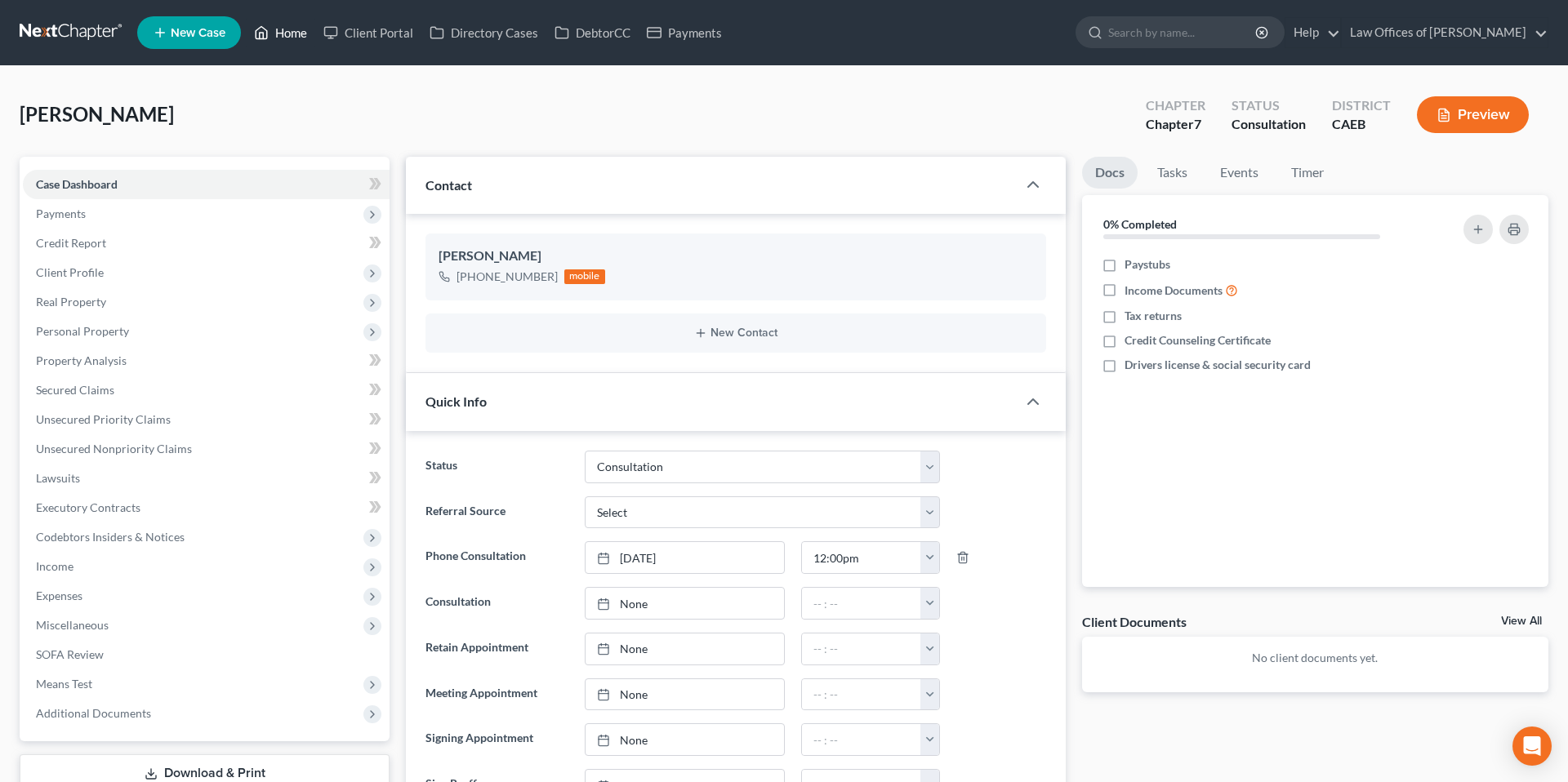
click at [271, 27] on link "Home" at bounding box center [281, 33] width 69 height 29
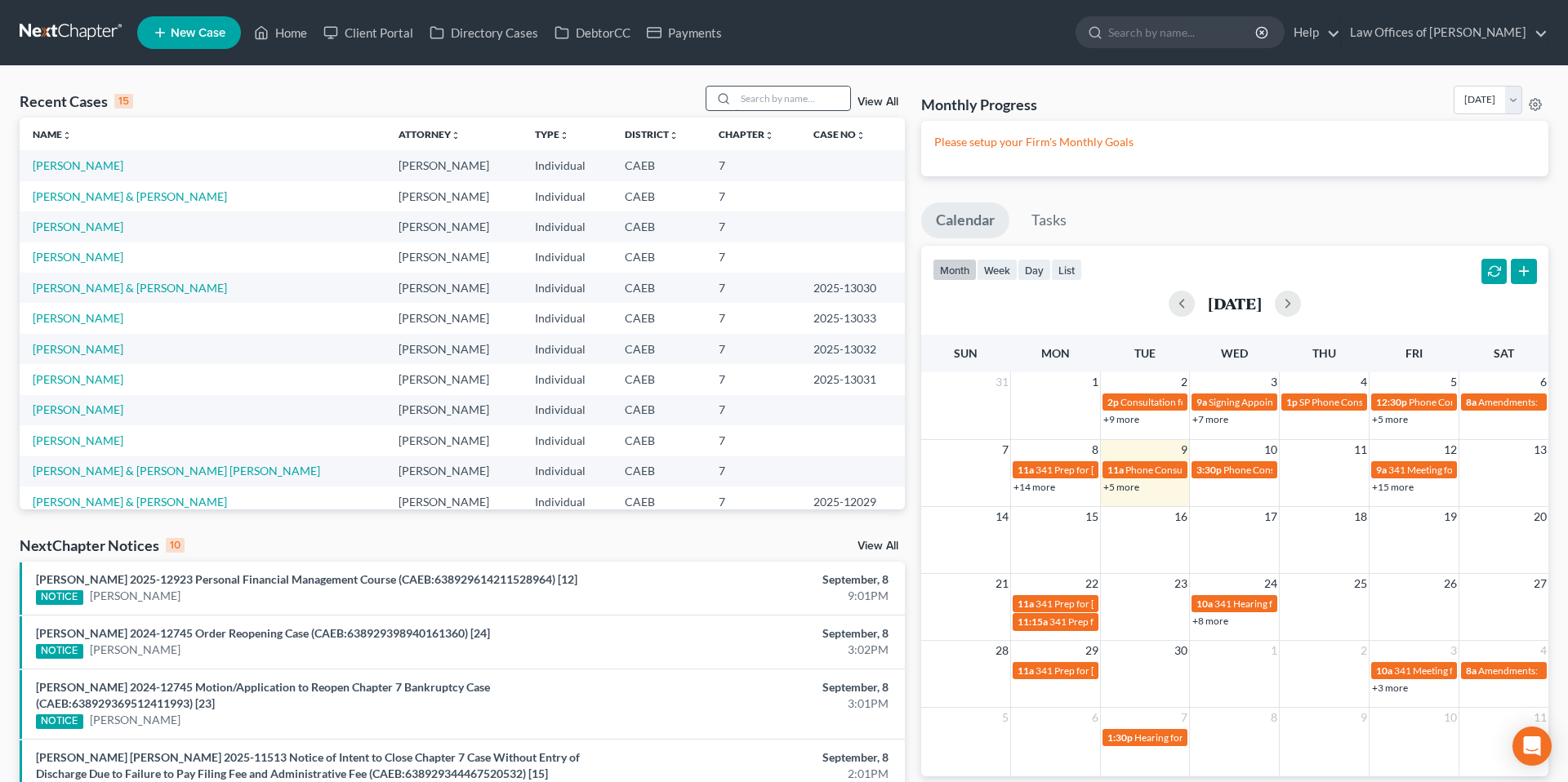
click at [759, 92] on input "search" at bounding box center [792, 98] width 114 height 24
click at [119, 291] on link "[PERSON_NAME] & [PERSON_NAME]" at bounding box center [129, 287] width 194 height 14
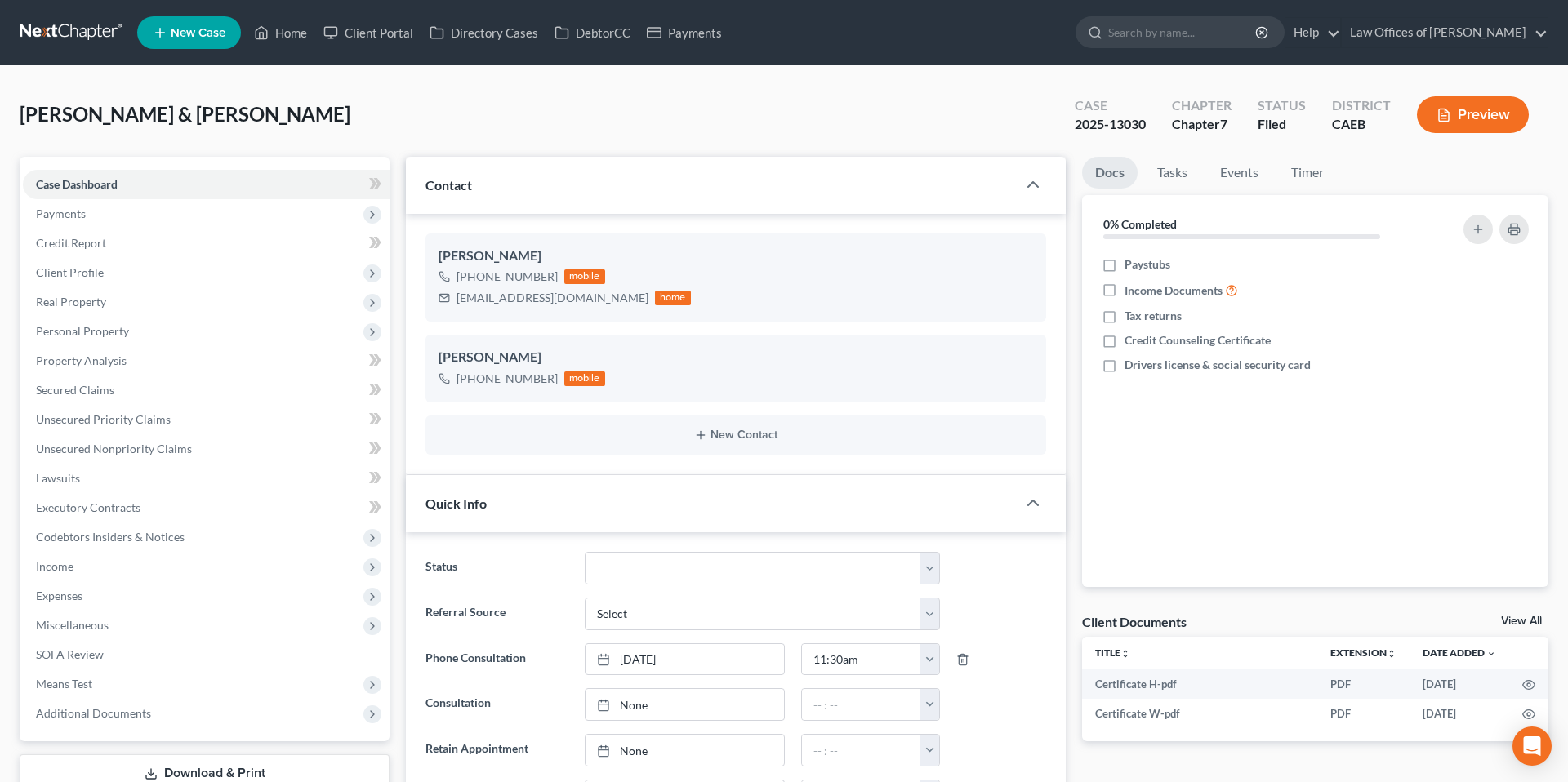
scroll to position [3837, 0]
drag, startPoint x: 296, startPoint y: 31, endPoint x: 523, endPoint y: 184, distance: 273.7
click at [296, 31] on link "Home" at bounding box center [281, 33] width 69 height 29
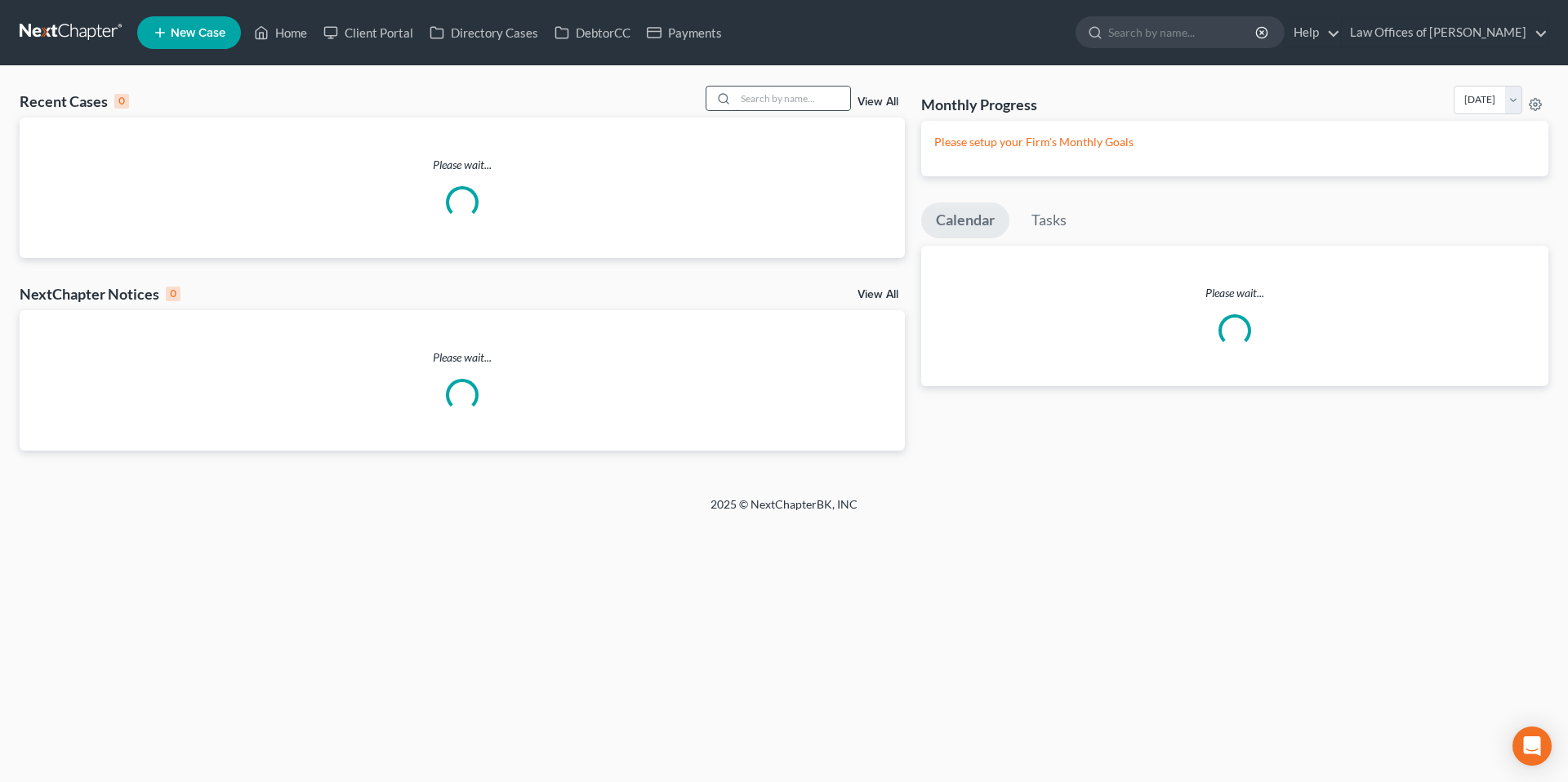
click at [814, 105] on input "search" at bounding box center [792, 98] width 114 height 24
click at [810, 100] on input "search" at bounding box center [792, 98] width 114 height 24
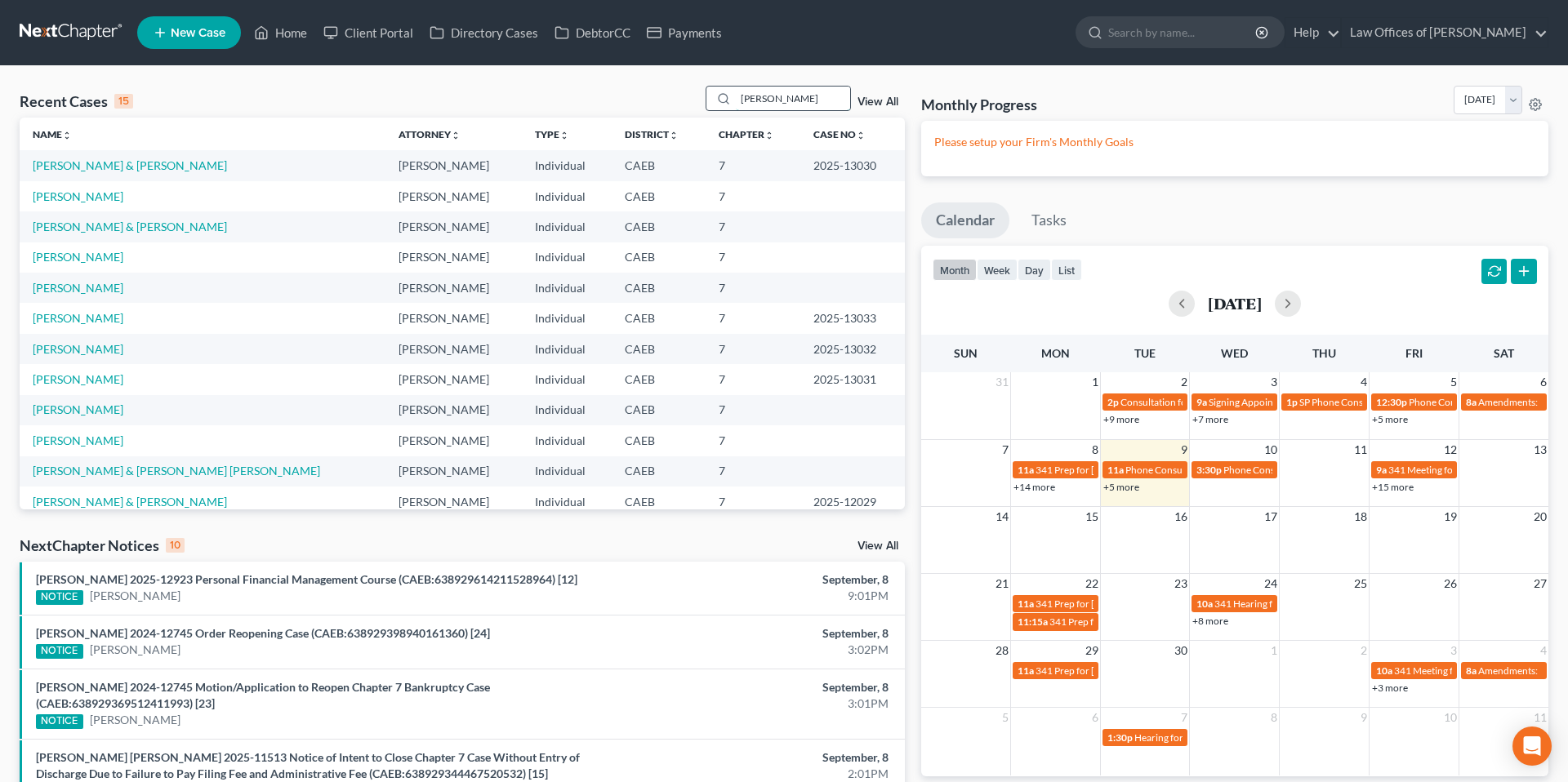
click at [828, 102] on input "[PERSON_NAME]" at bounding box center [792, 98] width 114 height 24
click at [827, 102] on input "[PERSON_NAME]" at bounding box center [792, 98] width 114 height 24
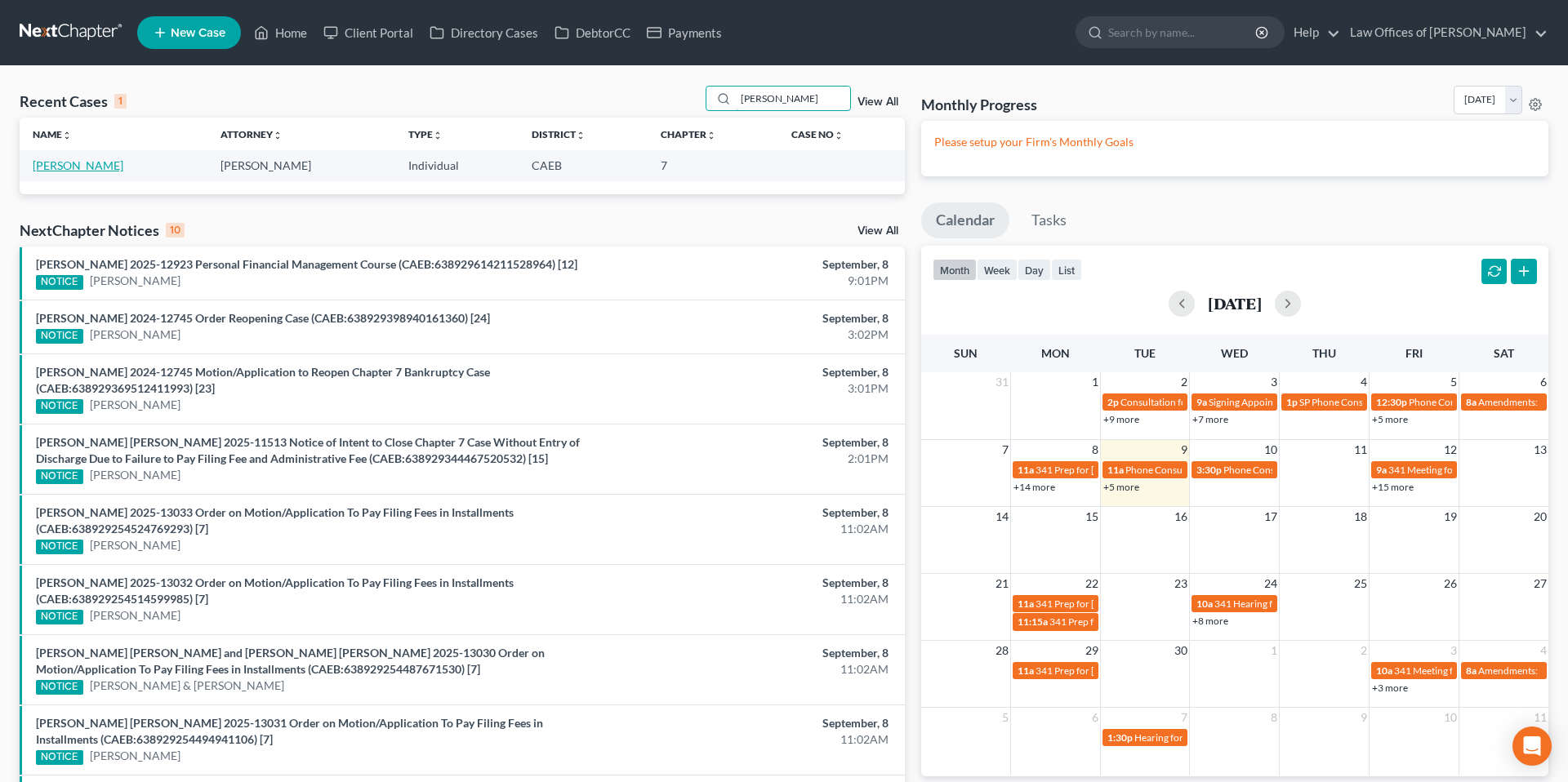
type input "[PERSON_NAME]"
click at [106, 167] on link "[PERSON_NAME]" at bounding box center [77, 165] width 90 height 14
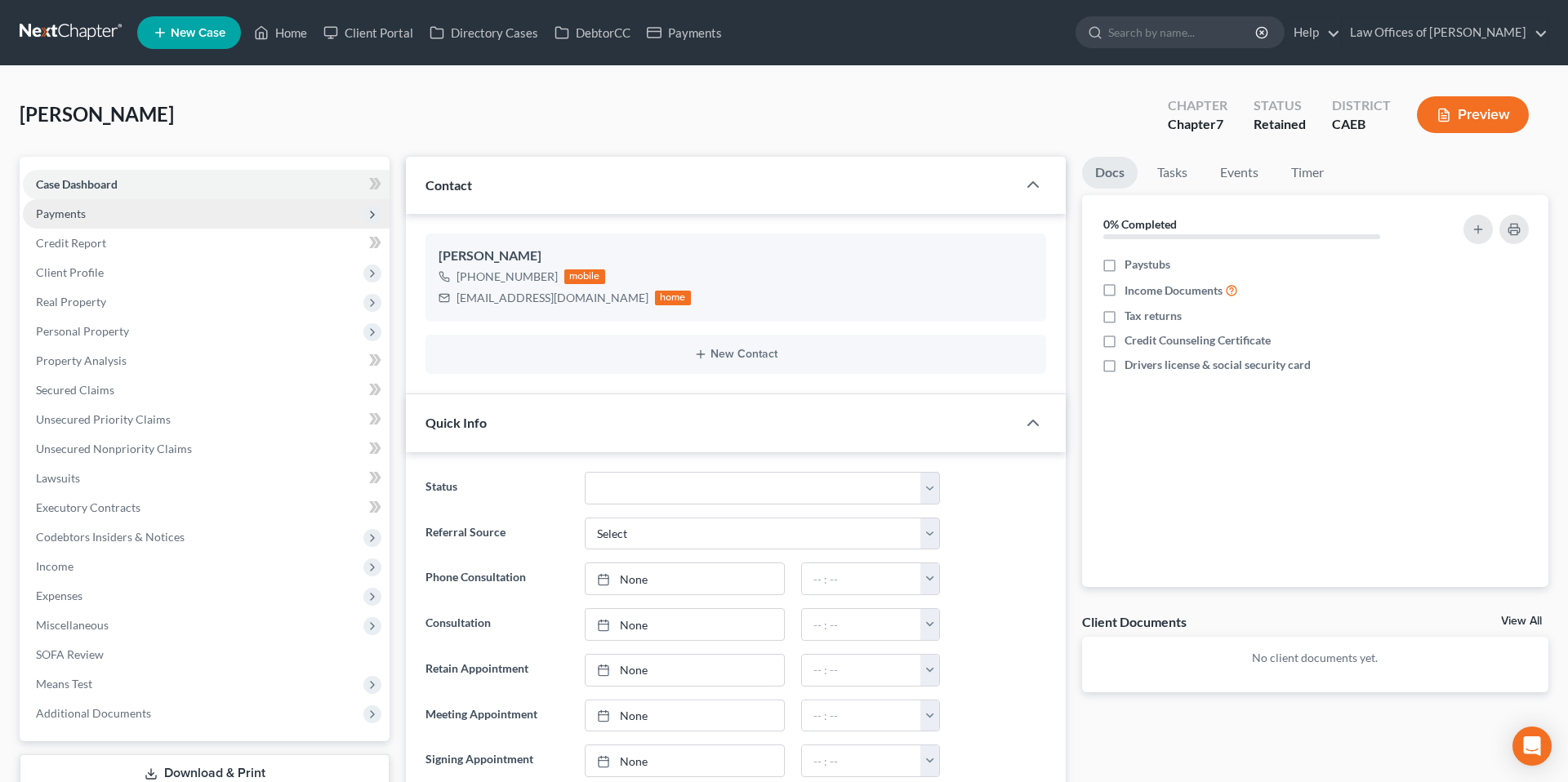
click at [75, 213] on span "Payments" at bounding box center [60, 213] width 50 height 14
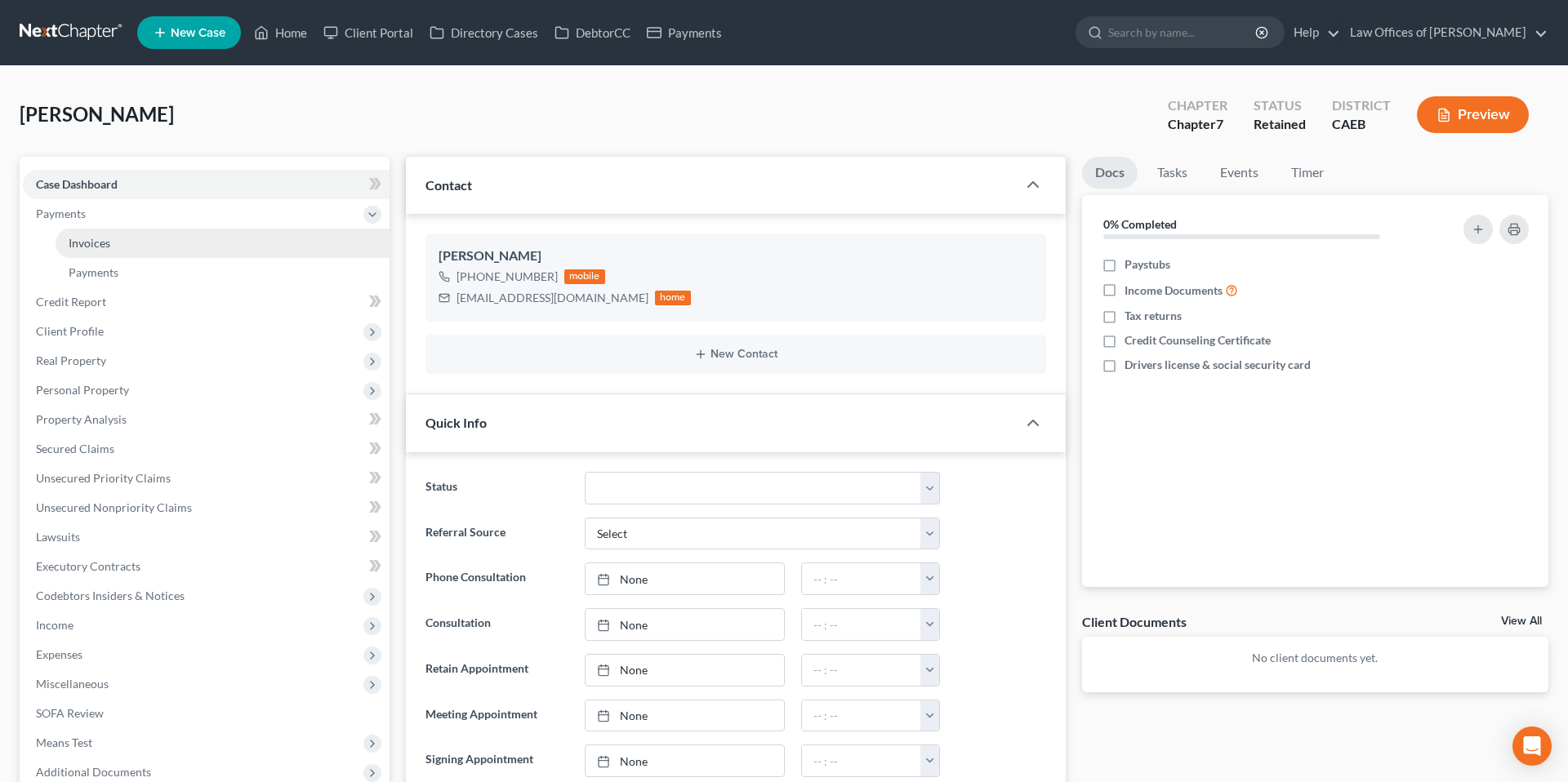
click at [114, 238] on link "Invoices" at bounding box center [222, 243] width 334 height 29
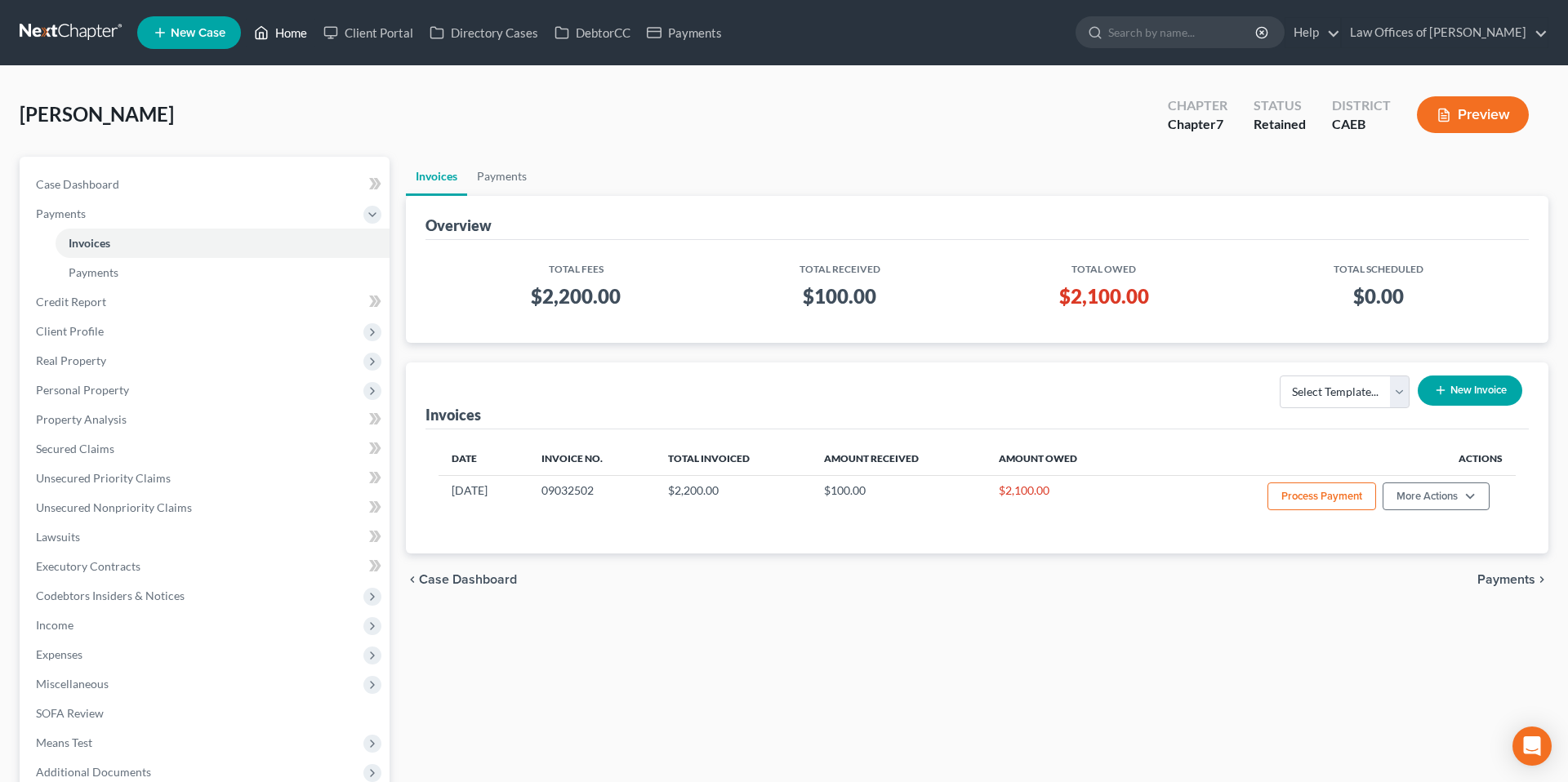
click at [280, 30] on link "Home" at bounding box center [281, 33] width 69 height 29
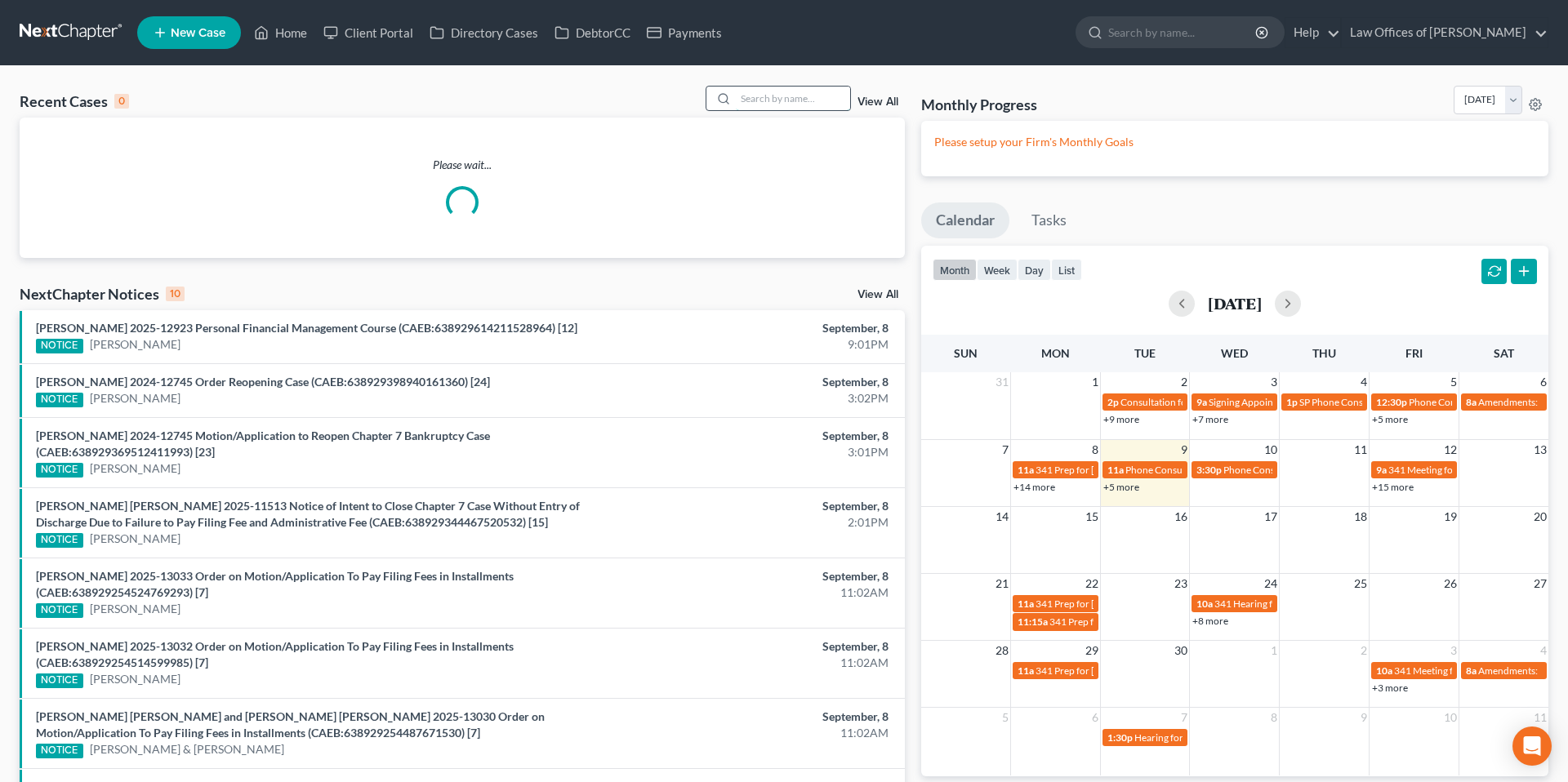
click at [829, 101] on input "search" at bounding box center [792, 98] width 114 height 24
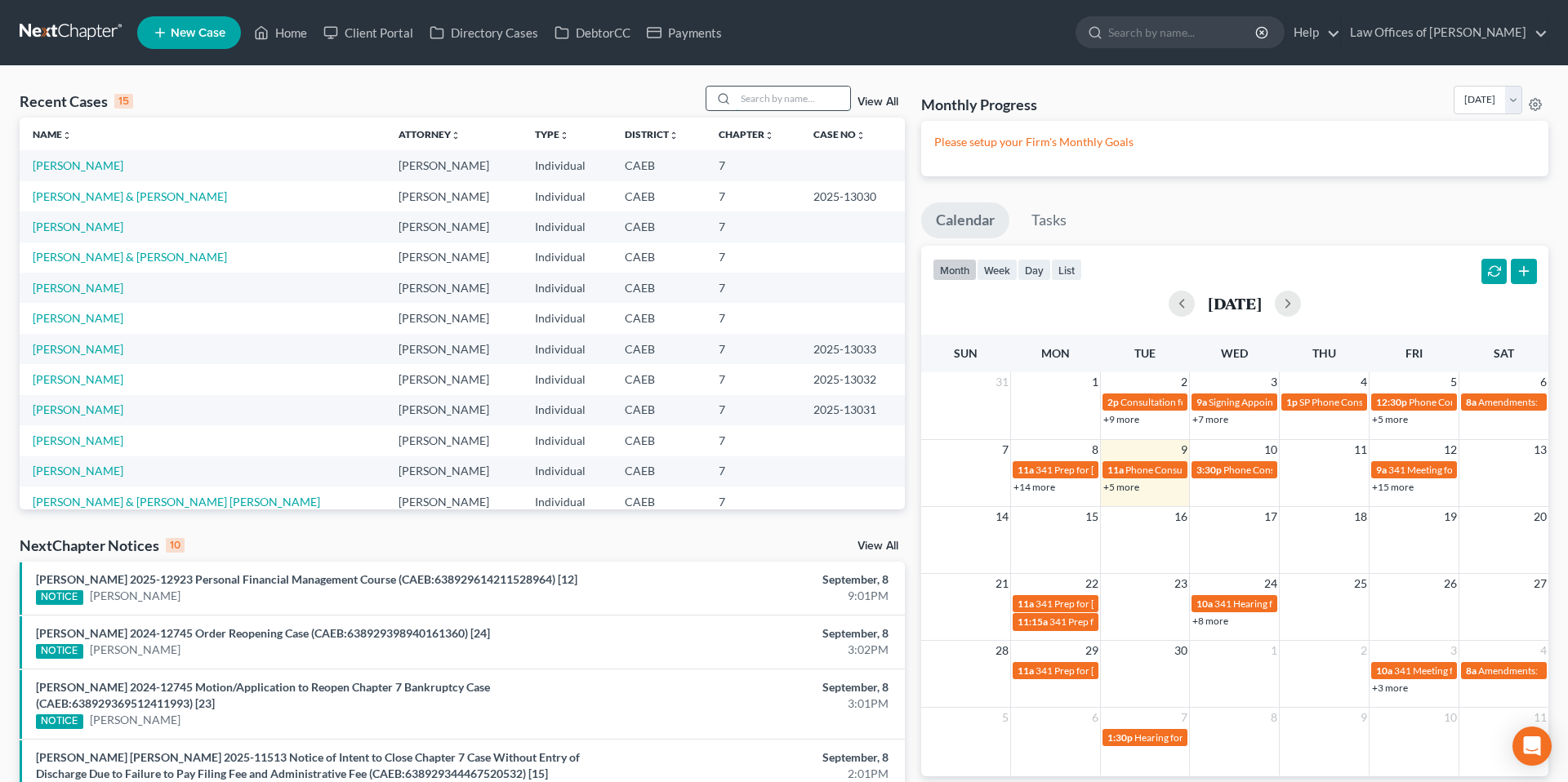
click at [829, 101] on input "search" at bounding box center [792, 98] width 114 height 24
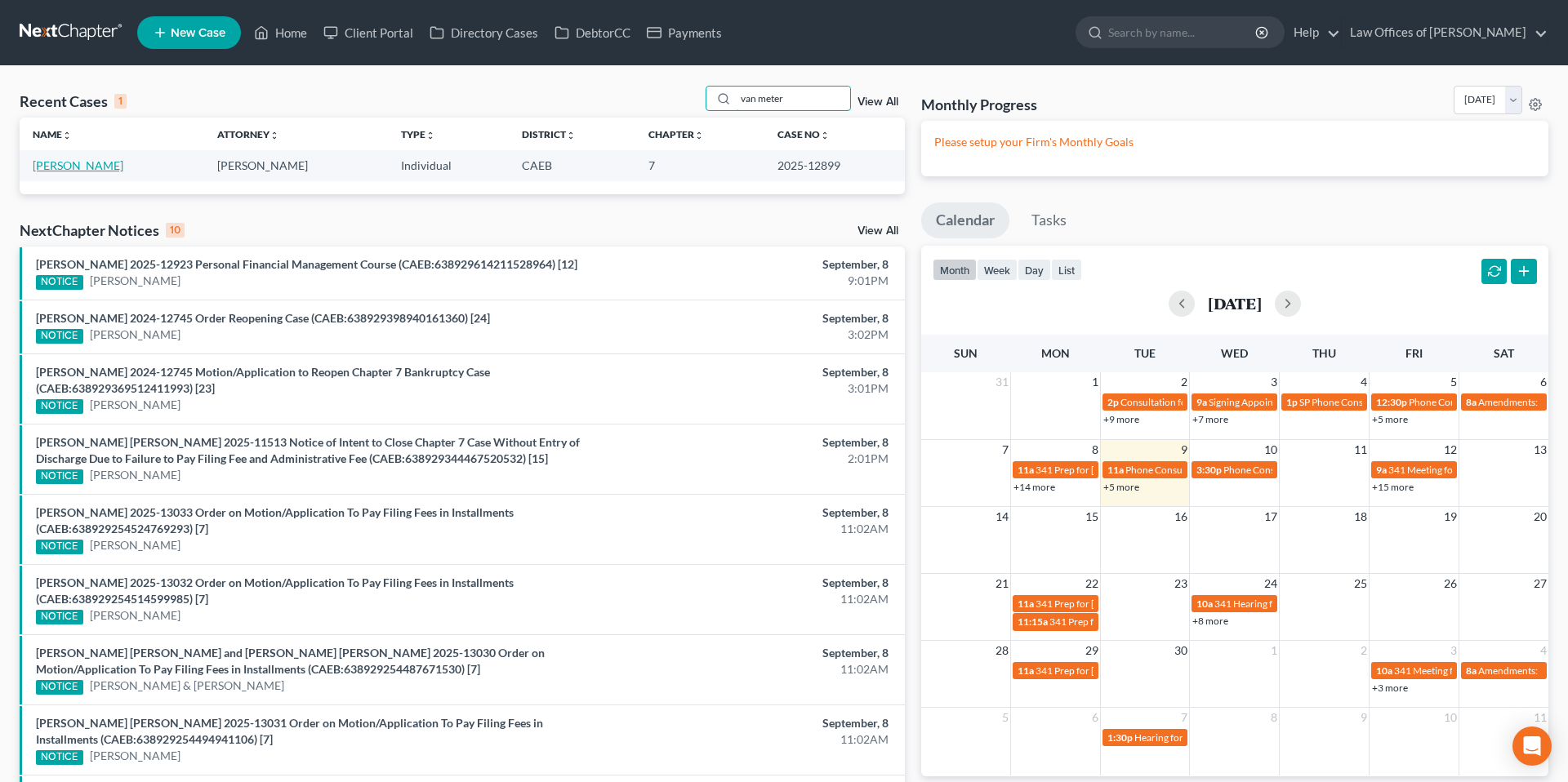
type input "van meter"
click at [94, 167] on link "[PERSON_NAME]" at bounding box center [77, 165] width 90 height 14
select select "5"
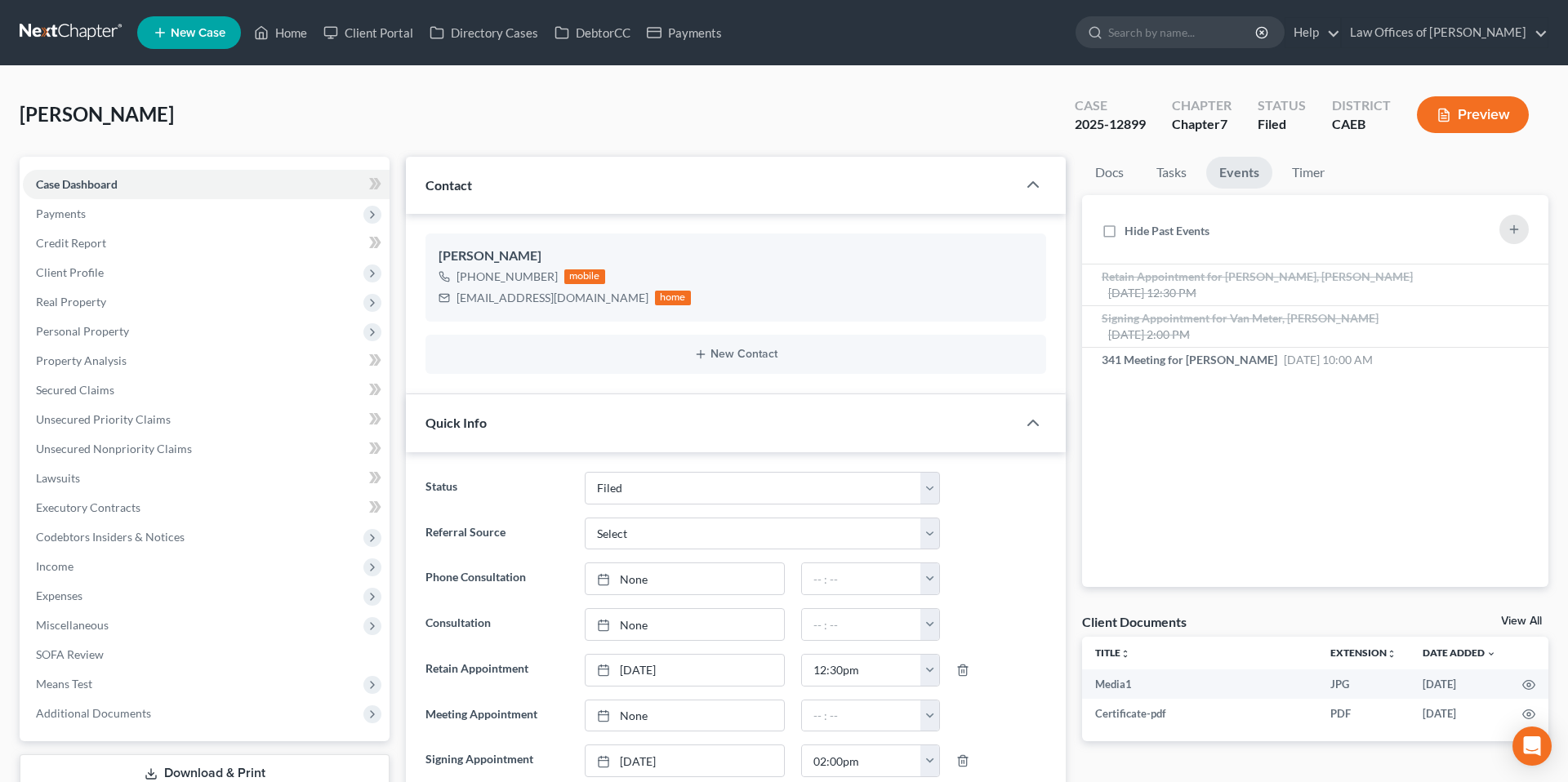
scroll to position [1831, 0]
click at [277, 36] on link "Home" at bounding box center [281, 33] width 69 height 29
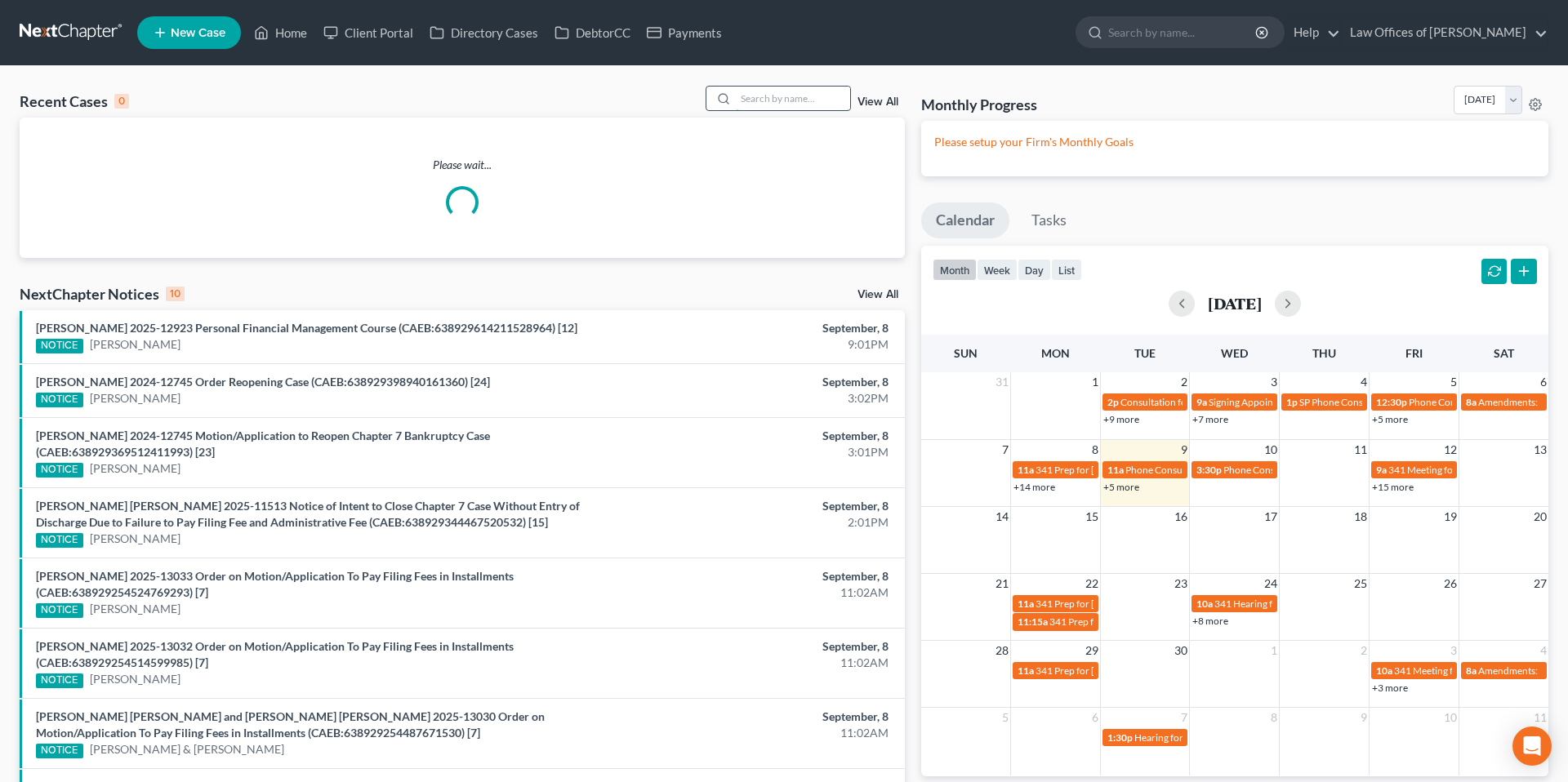
click at [820, 101] on input "search" at bounding box center [792, 98] width 114 height 24
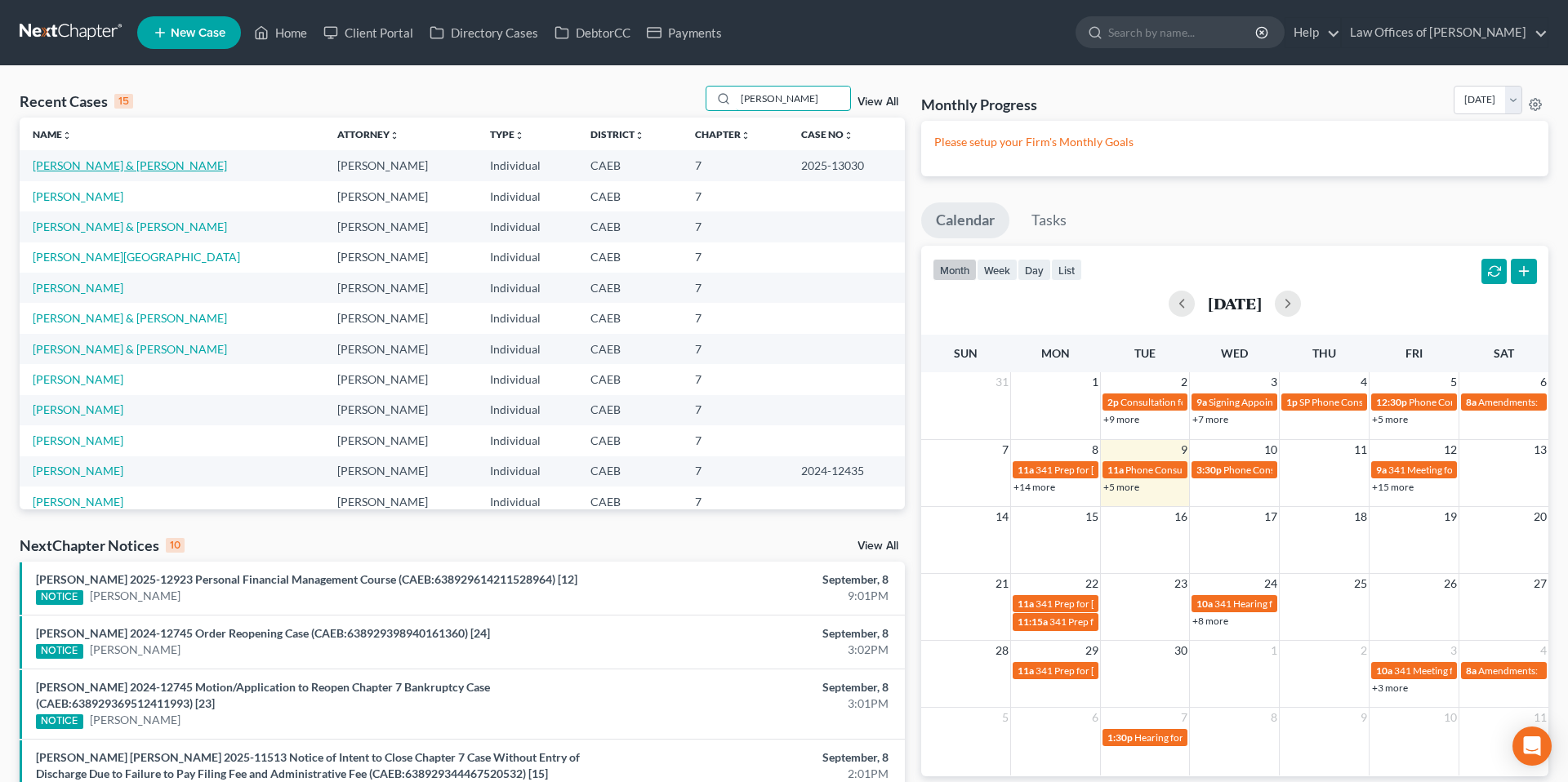
type input "[PERSON_NAME]"
click at [121, 166] on link "[PERSON_NAME] & [PERSON_NAME]" at bounding box center [129, 165] width 194 height 14
select select "5"
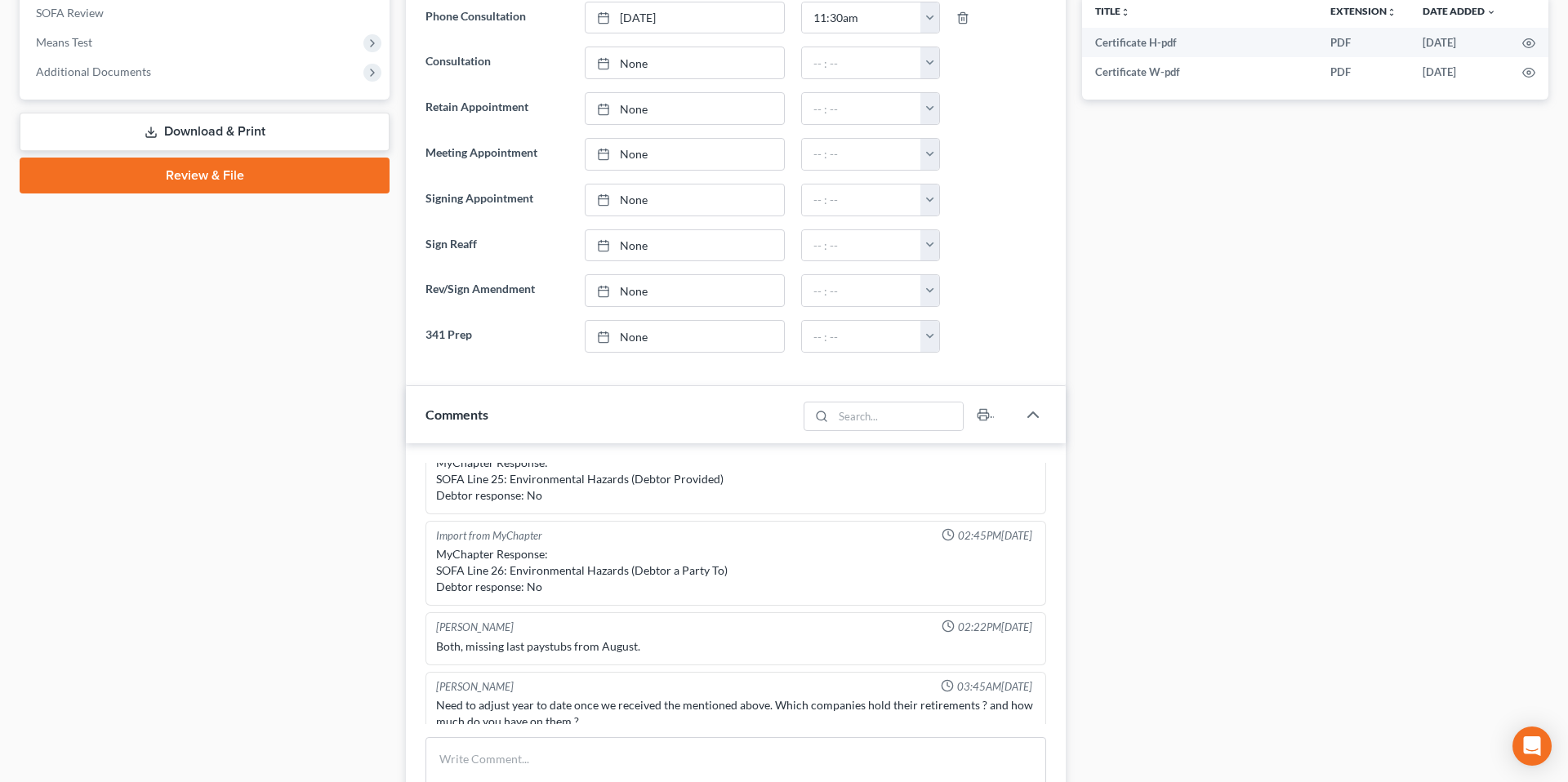
scroll to position [620, 0]
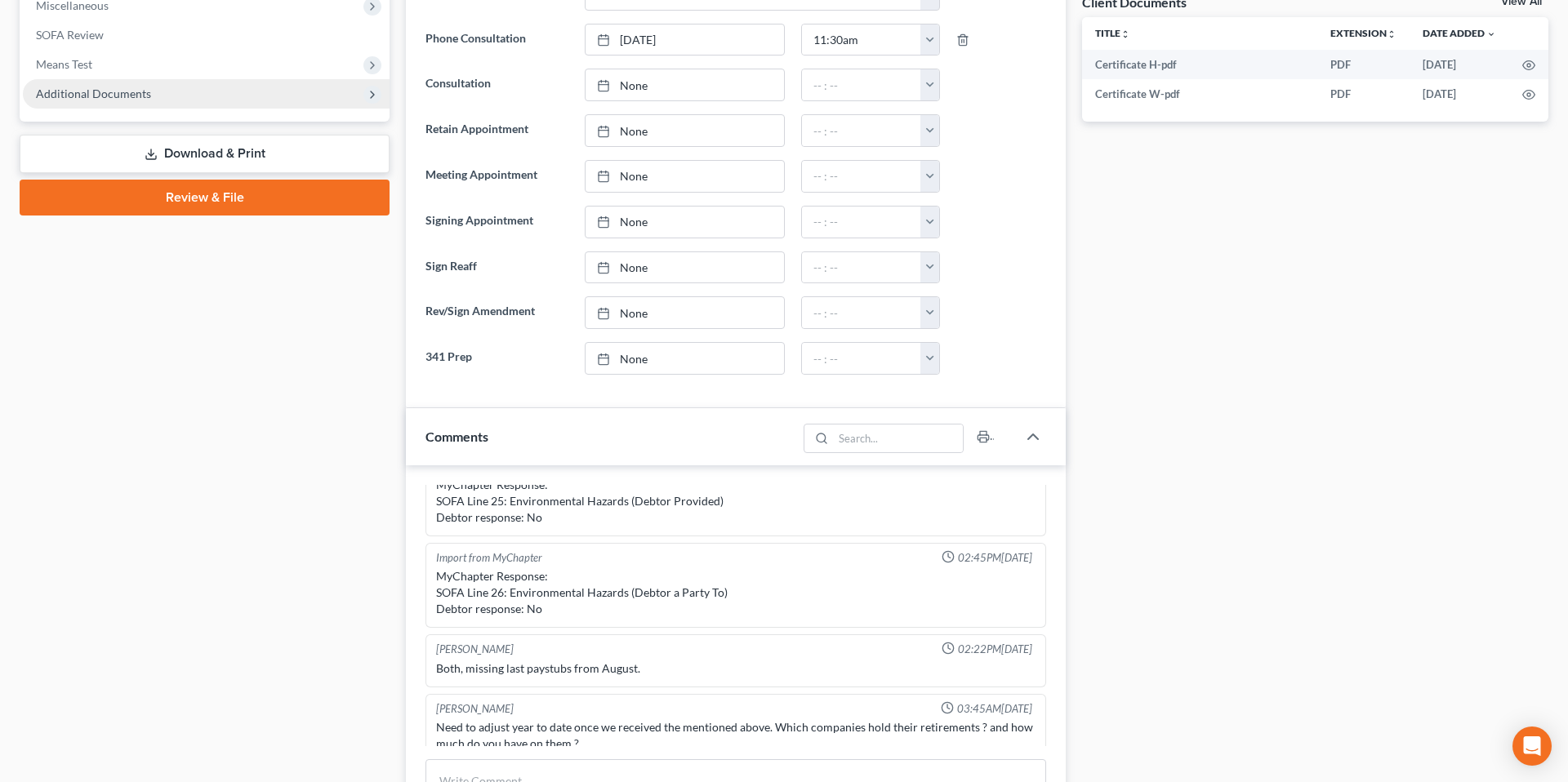
click at [111, 95] on span "Additional Documents" at bounding box center [93, 93] width 115 height 14
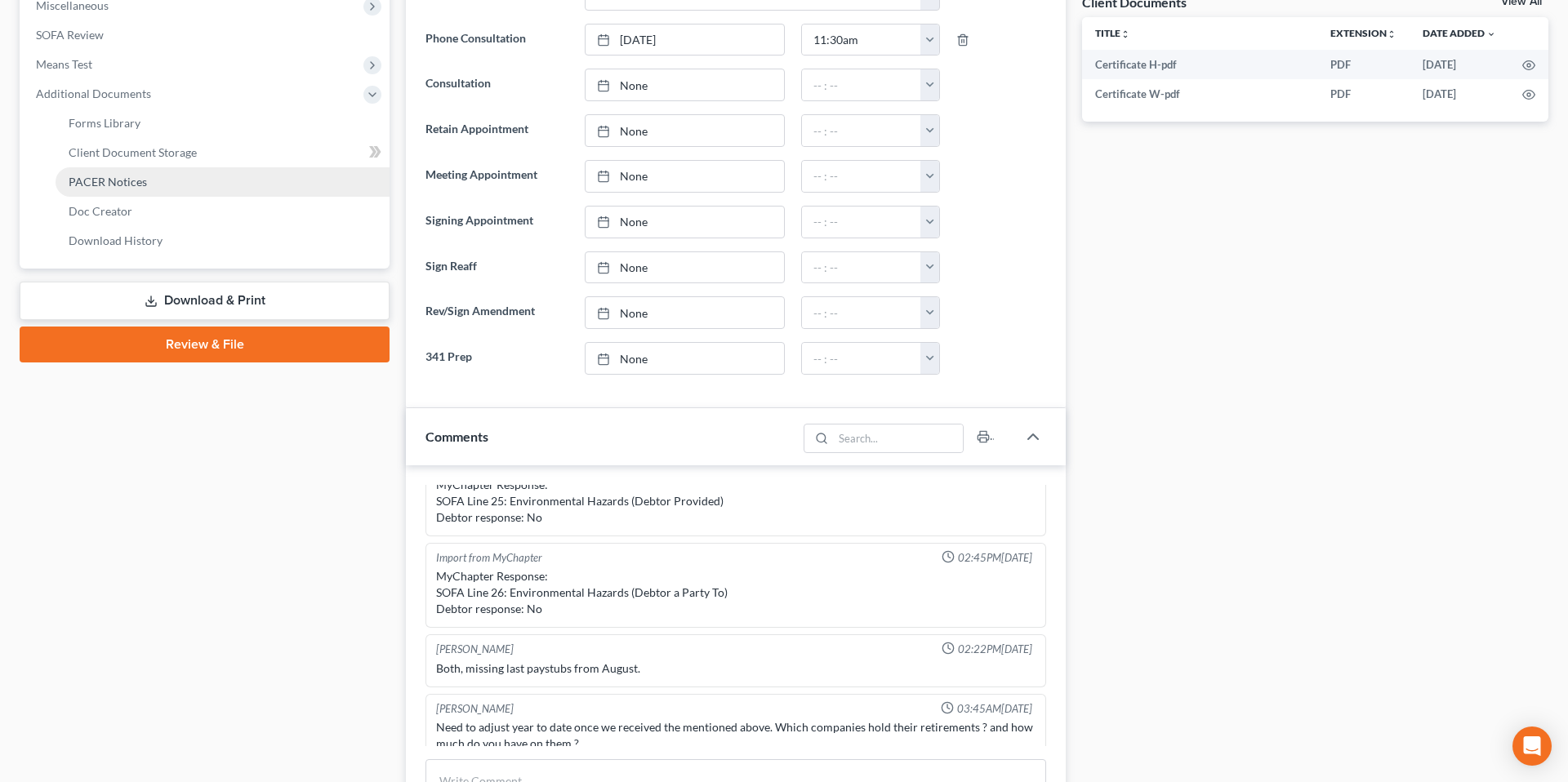
click at [125, 170] on link "PACER Notices" at bounding box center [222, 182] width 334 height 29
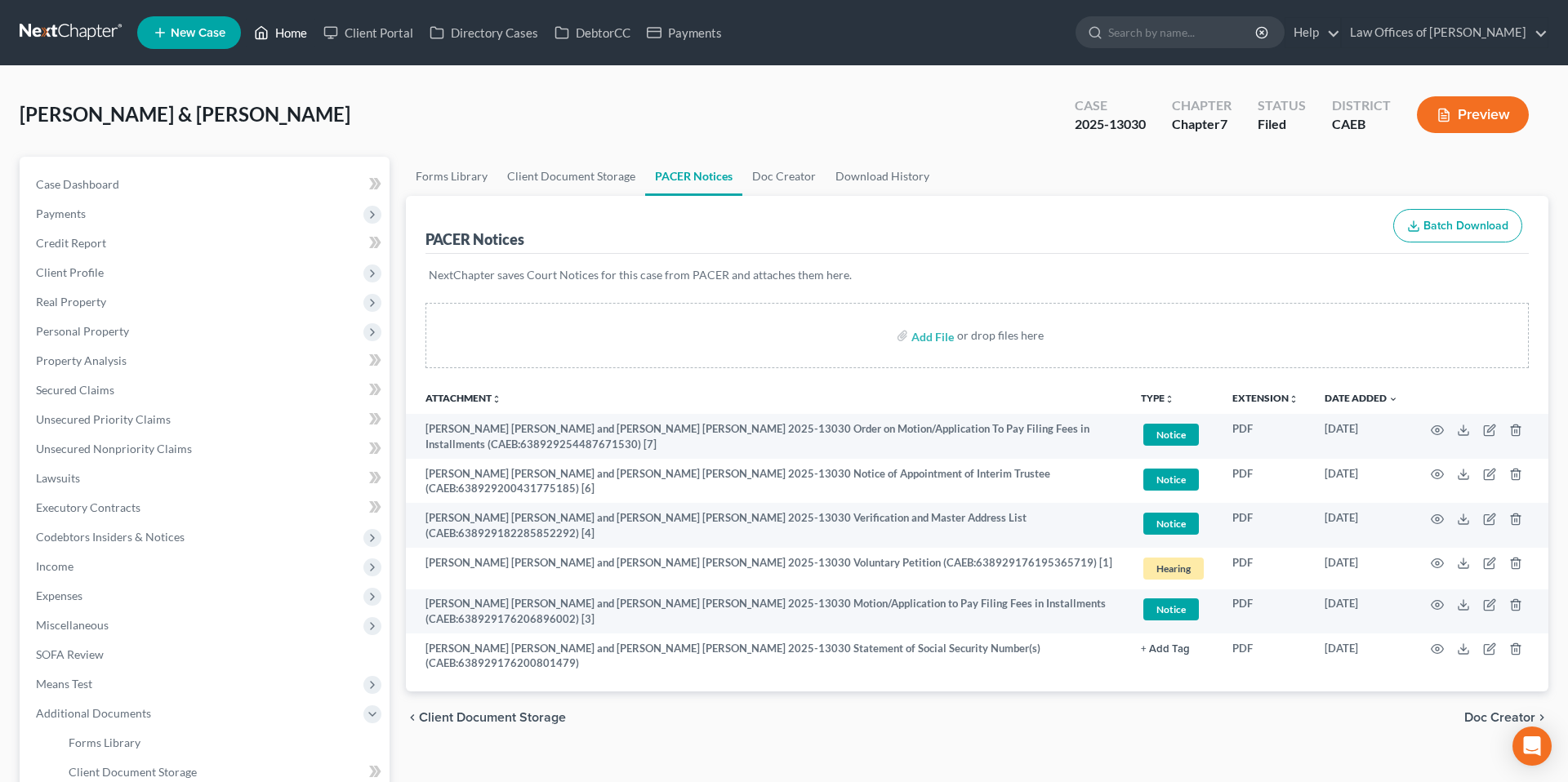
click at [289, 36] on link "Home" at bounding box center [281, 33] width 69 height 29
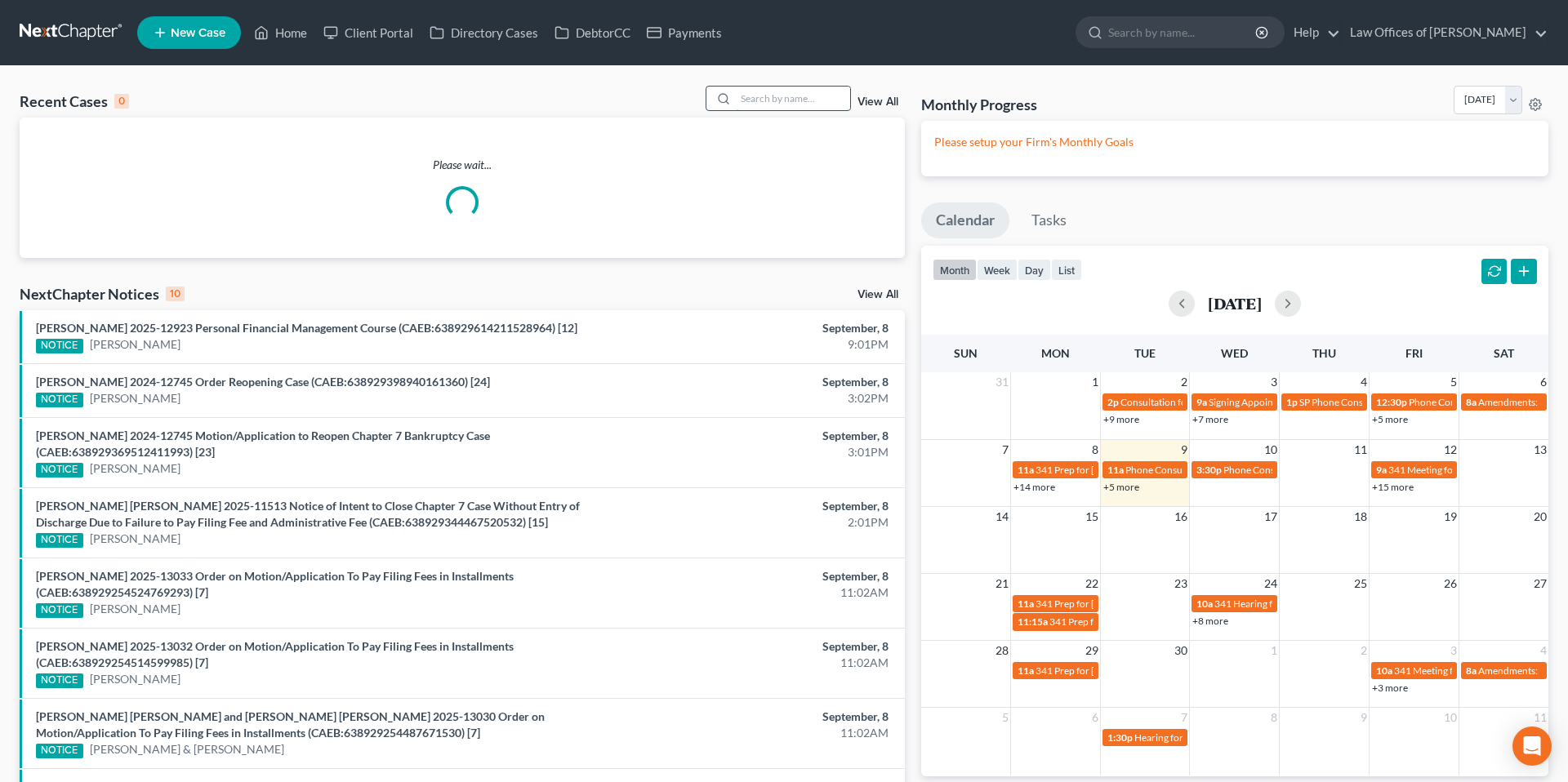
click at [795, 96] on input "search" at bounding box center [792, 98] width 114 height 24
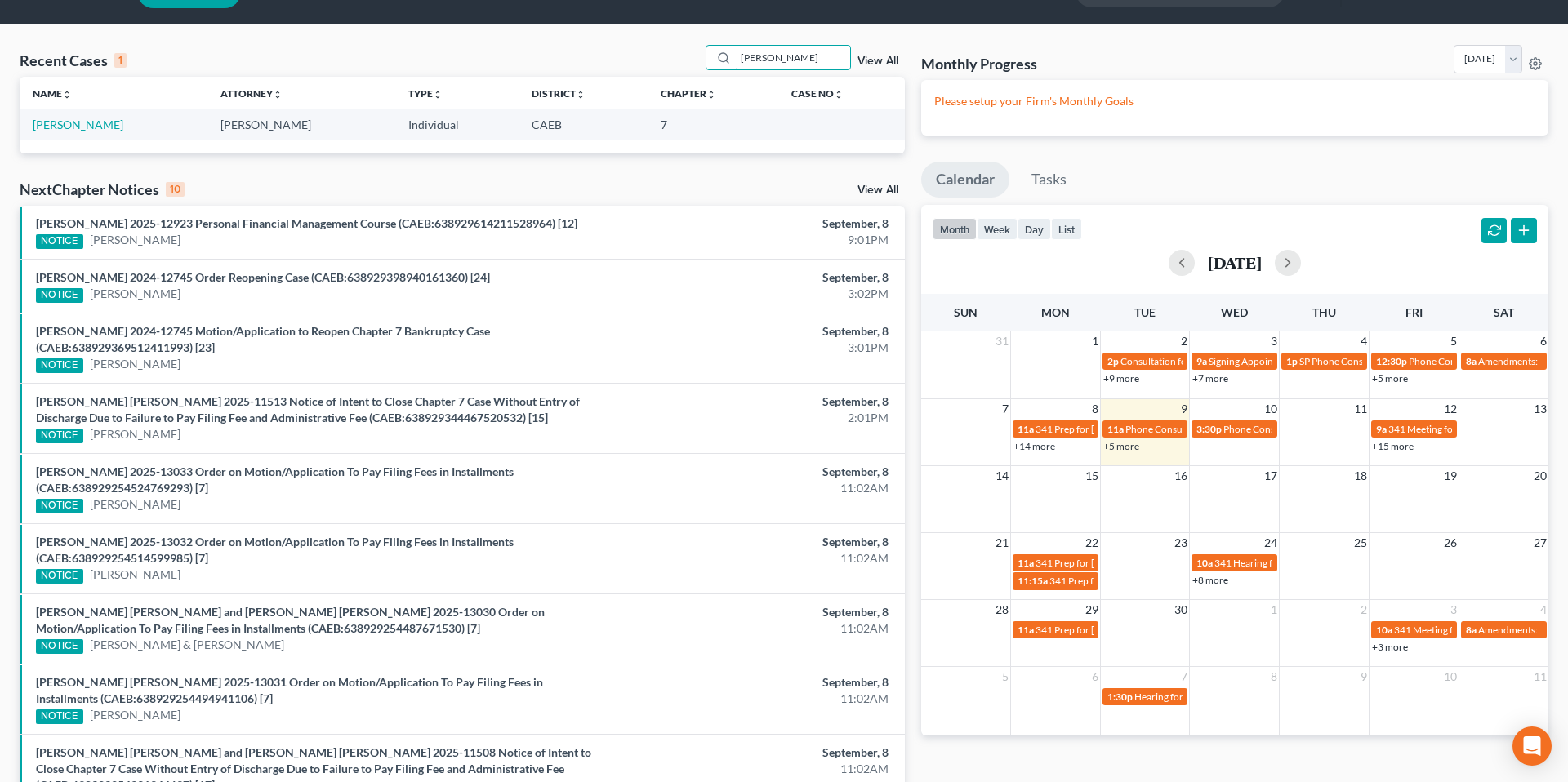
scroll to position [53, 0]
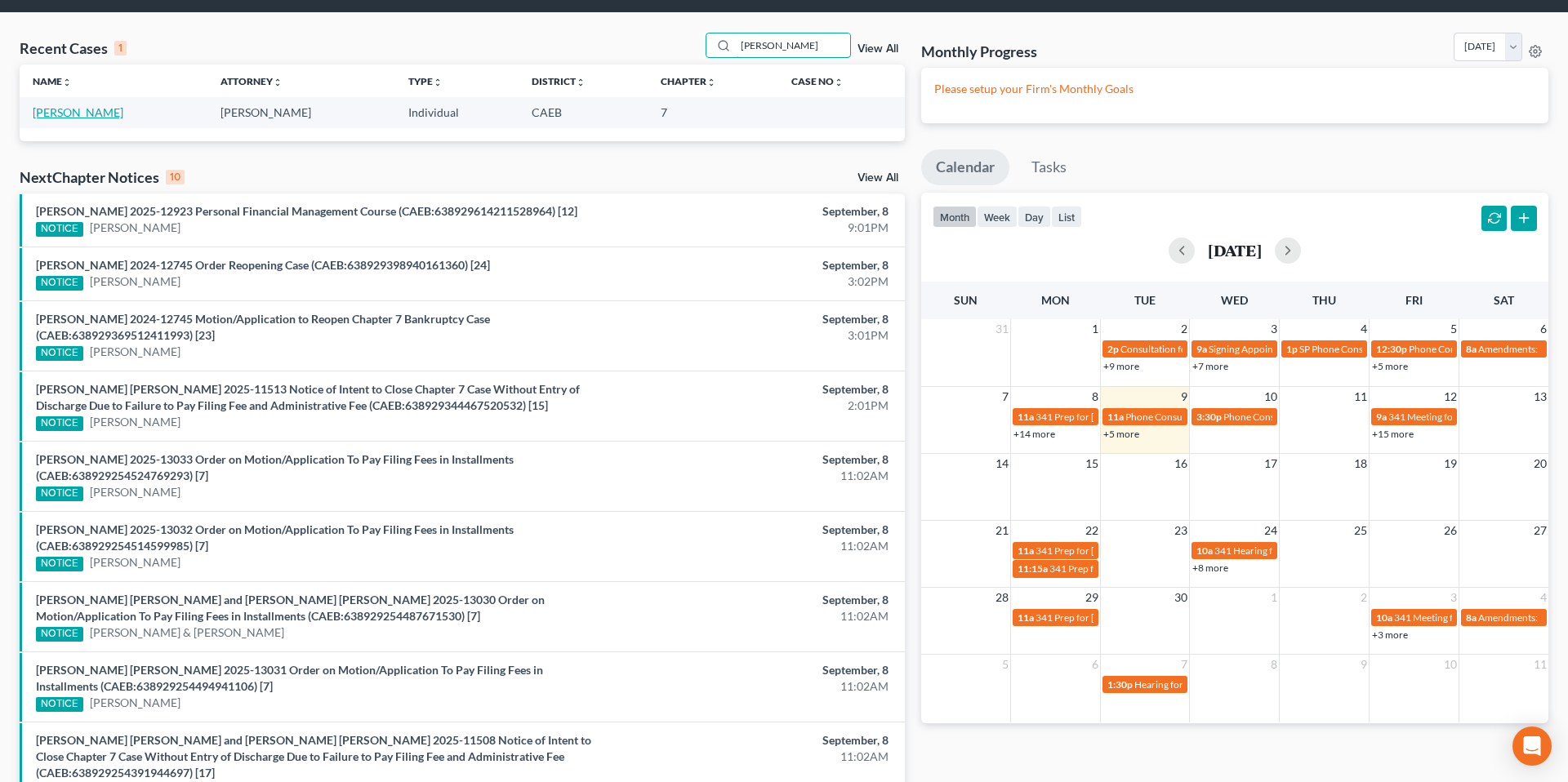
type input "[PERSON_NAME]"
click at [83, 108] on link "[PERSON_NAME]" at bounding box center [77, 112] width 90 height 14
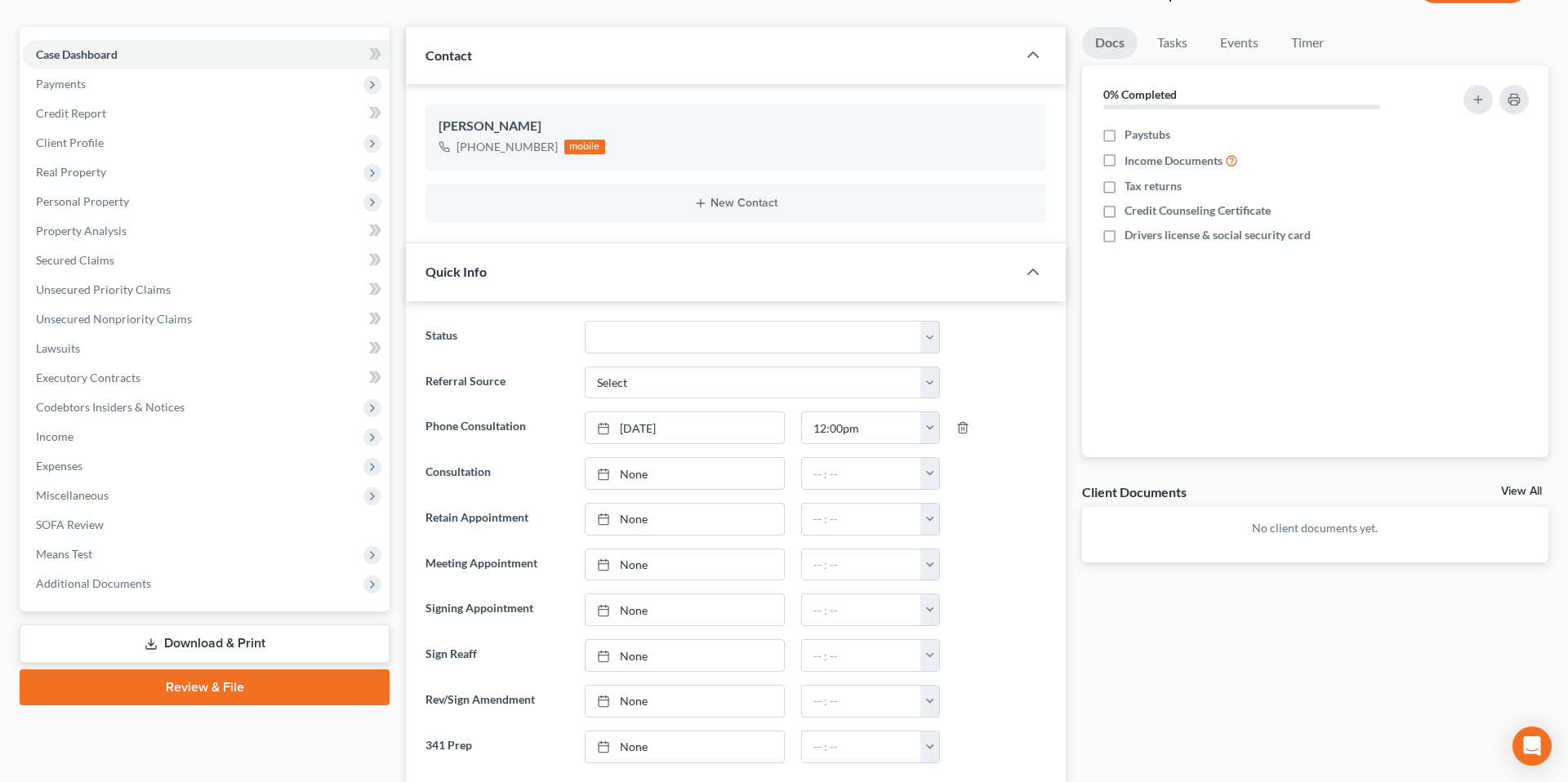
scroll to position [139, 0]
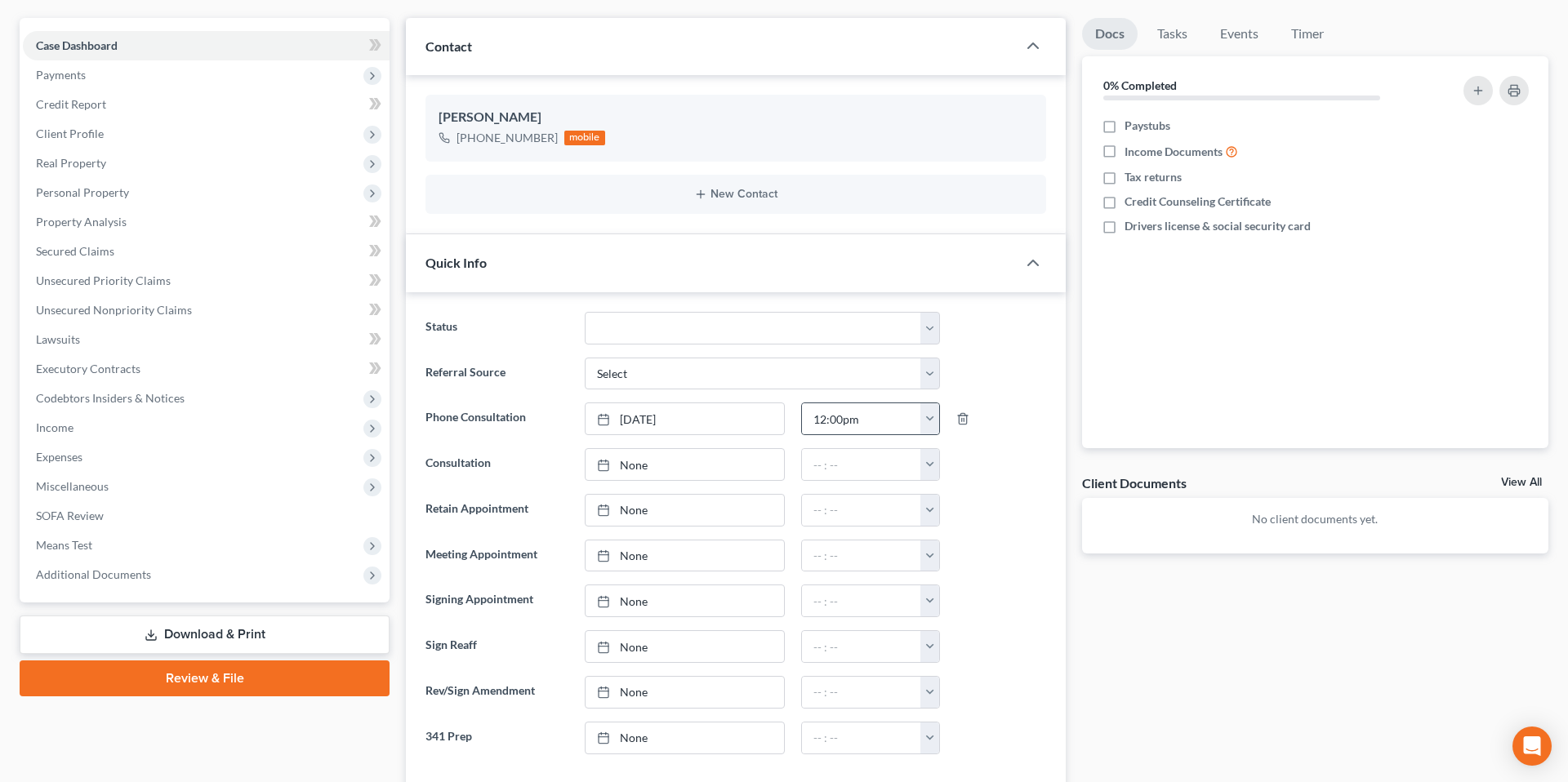
click at [938, 417] on button "button" at bounding box center [930, 419] width 19 height 31
click at [985, 467] on link "12:30pm" at bounding box center [965, 464] width 91 height 27
type input "12:30pm"
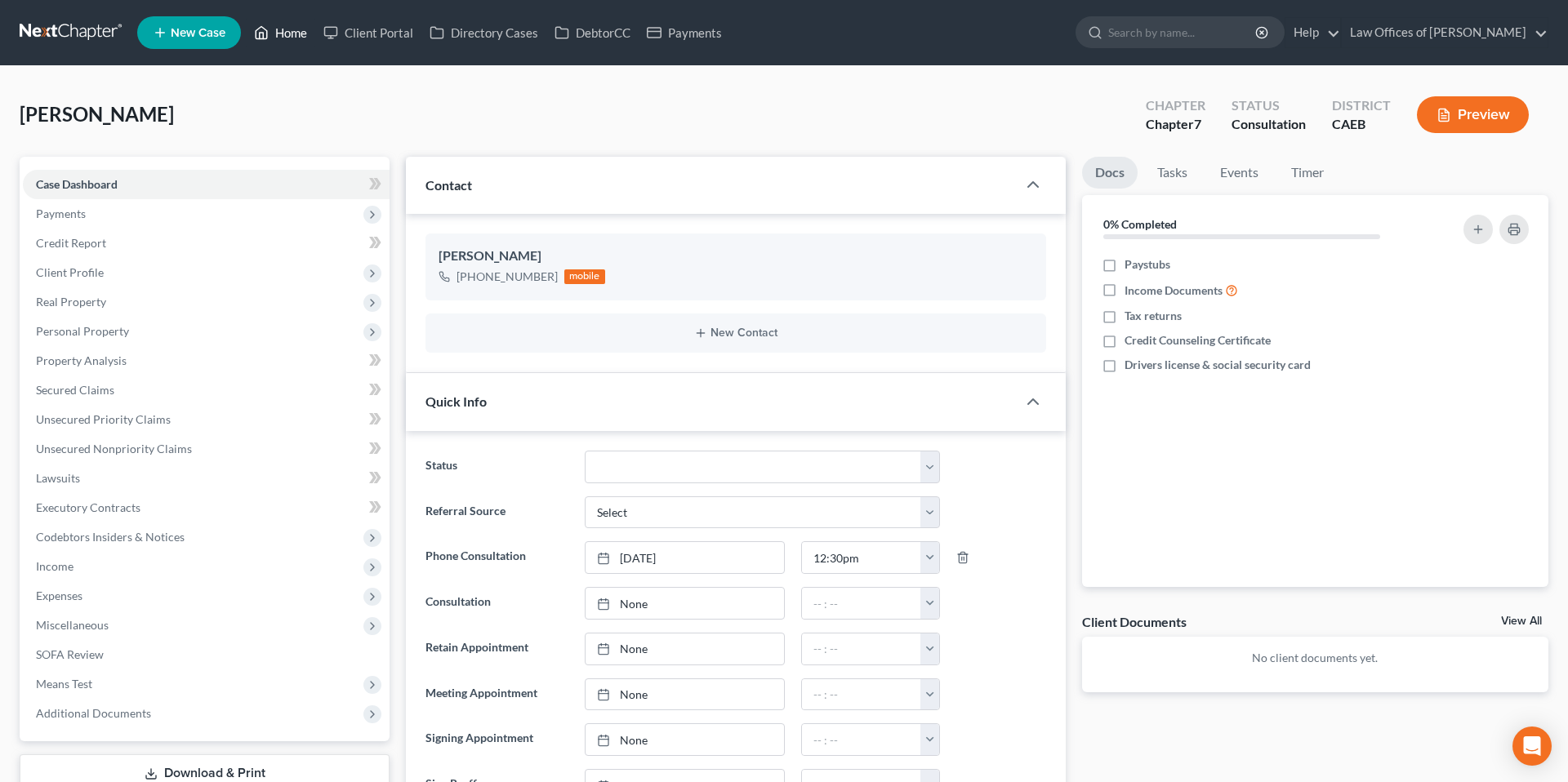
click at [304, 26] on link "Home" at bounding box center [281, 33] width 69 height 29
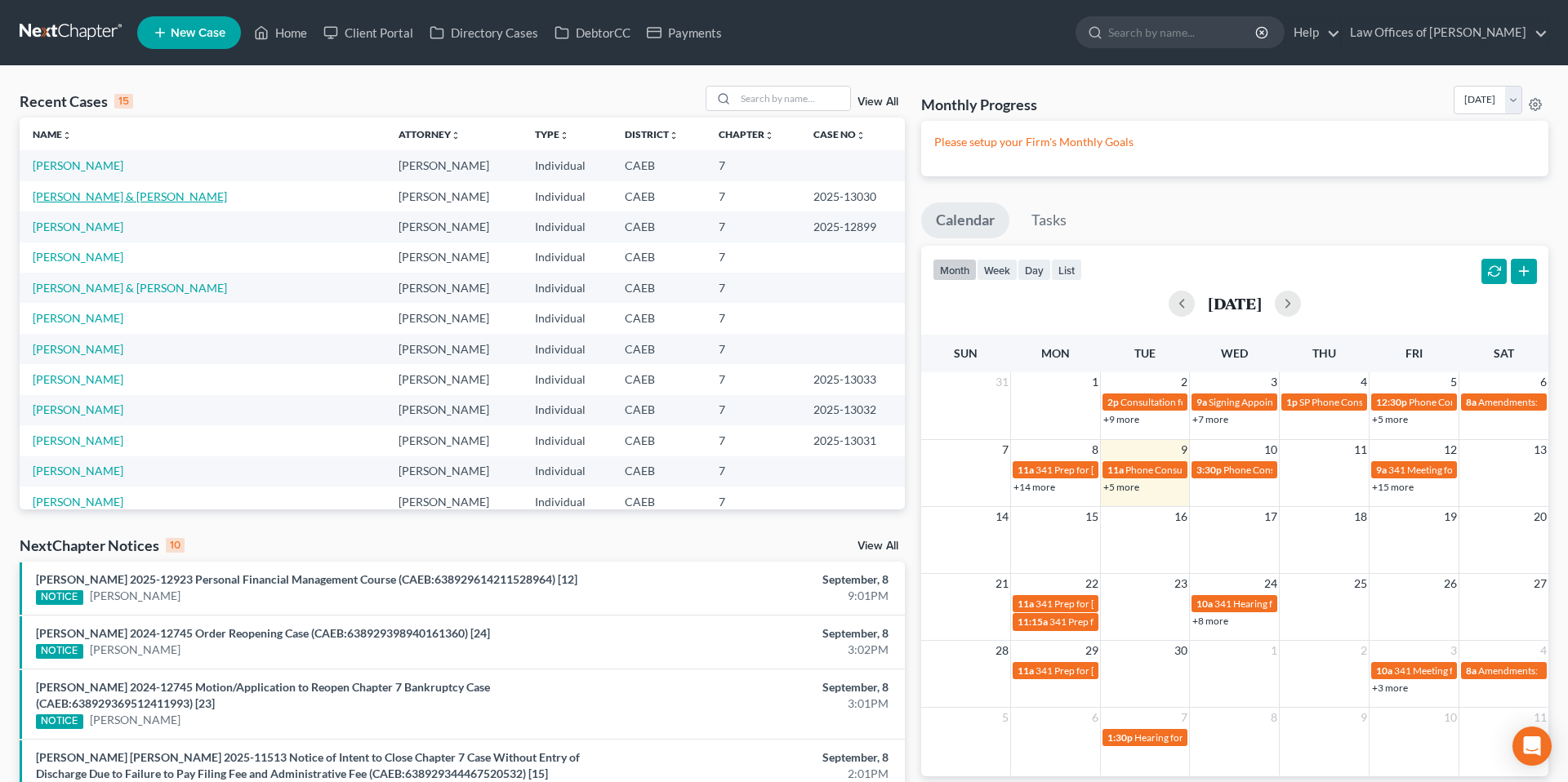
click at [120, 192] on link "[PERSON_NAME] & [PERSON_NAME]" at bounding box center [129, 196] width 194 height 14
select select "5"
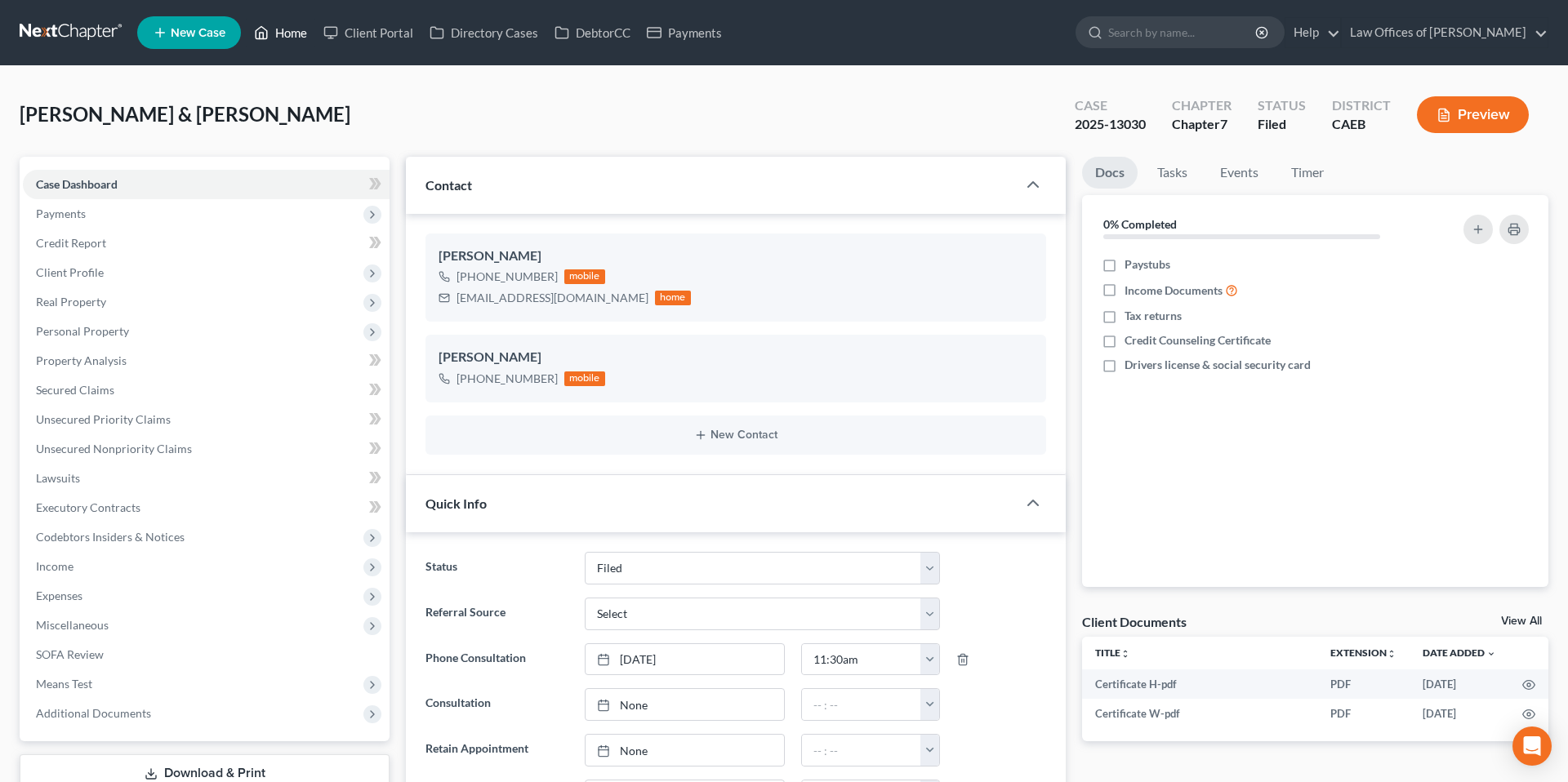
click at [286, 31] on link "Home" at bounding box center [281, 33] width 69 height 29
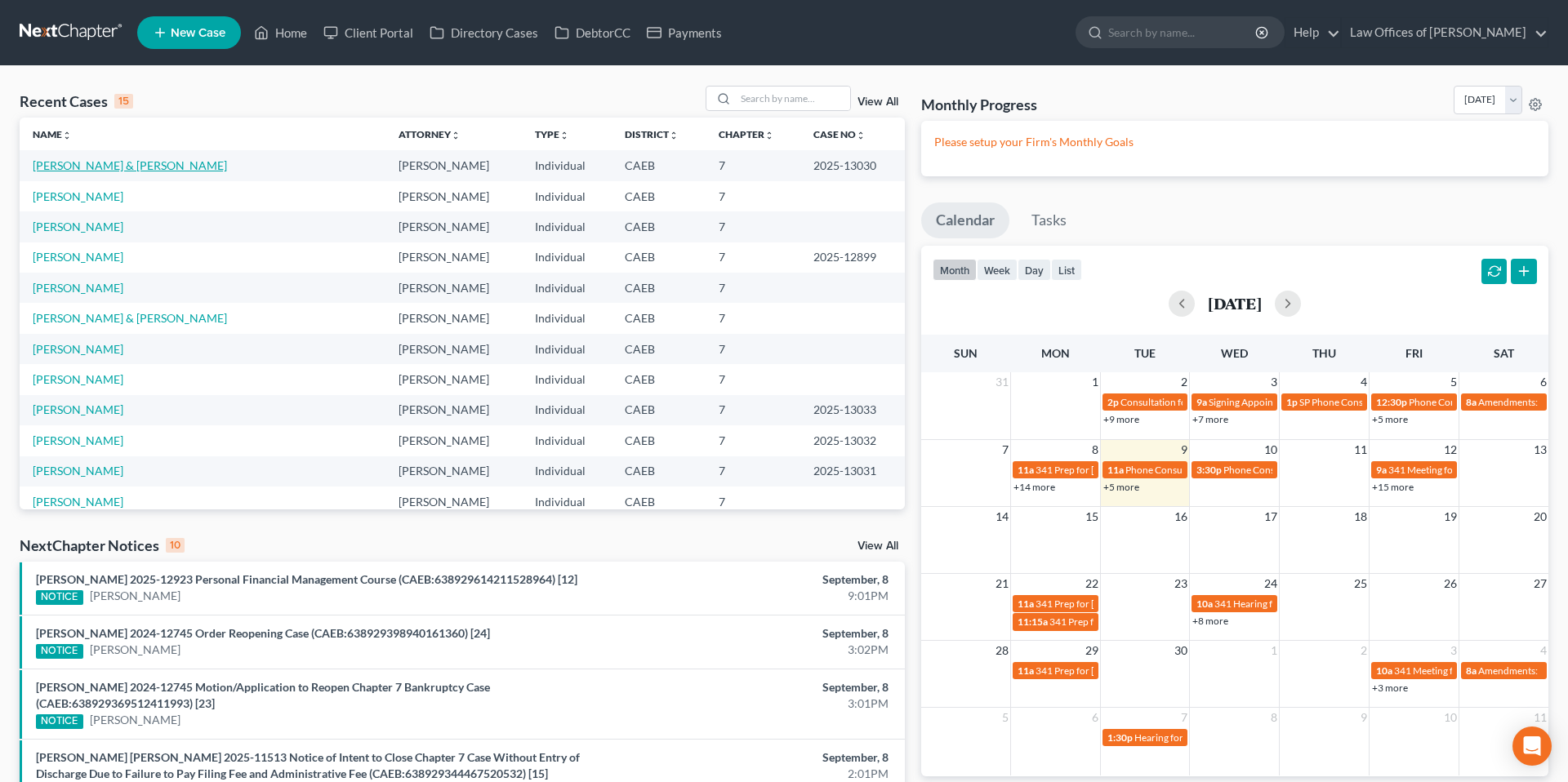
click at [140, 167] on link "[PERSON_NAME] & [PERSON_NAME]" at bounding box center [129, 165] width 194 height 14
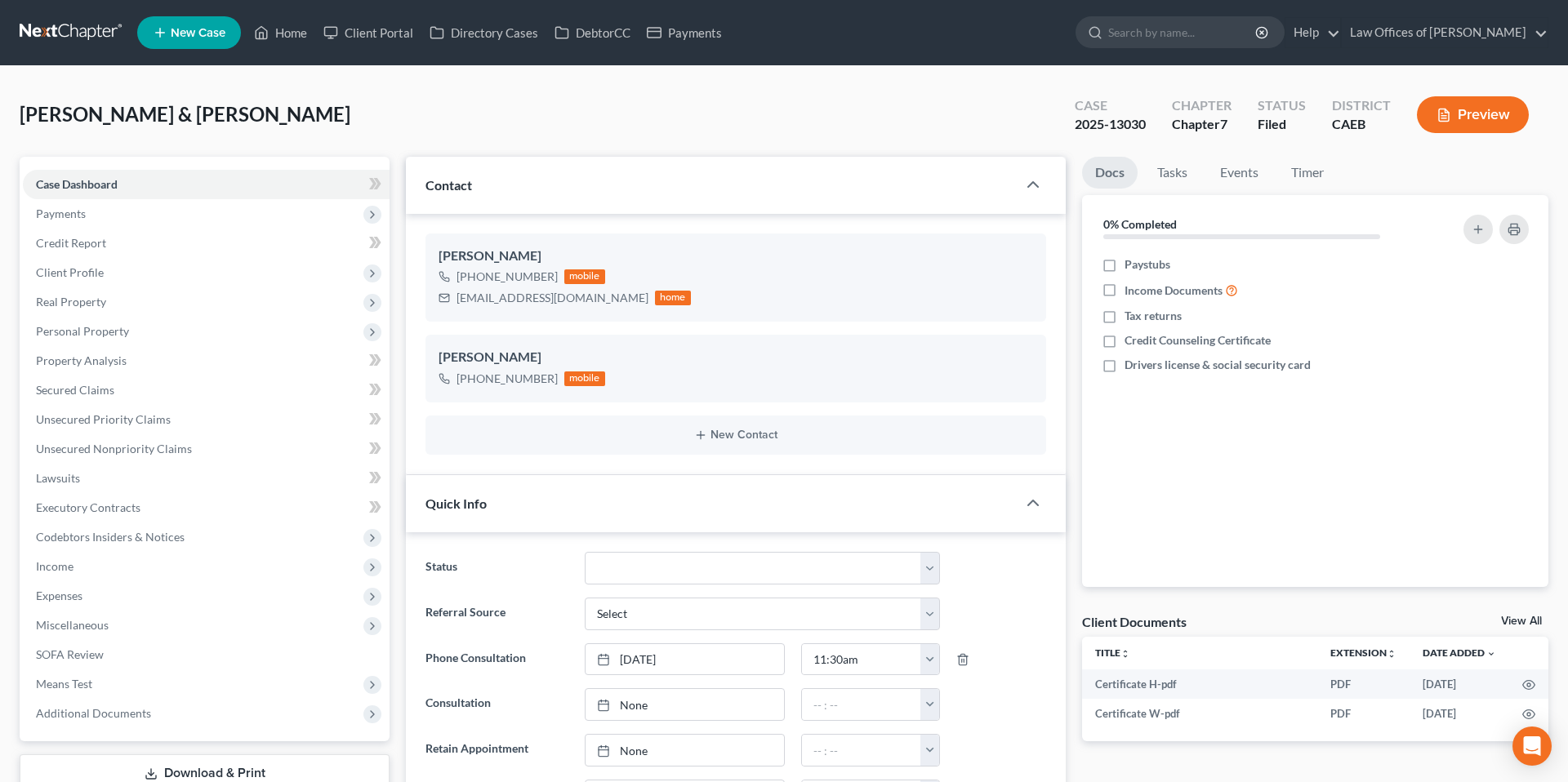
scroll to position [3837, 0]
click at [289, 34] on link "Home" at bounding box center [281, 33] width 69 height 29
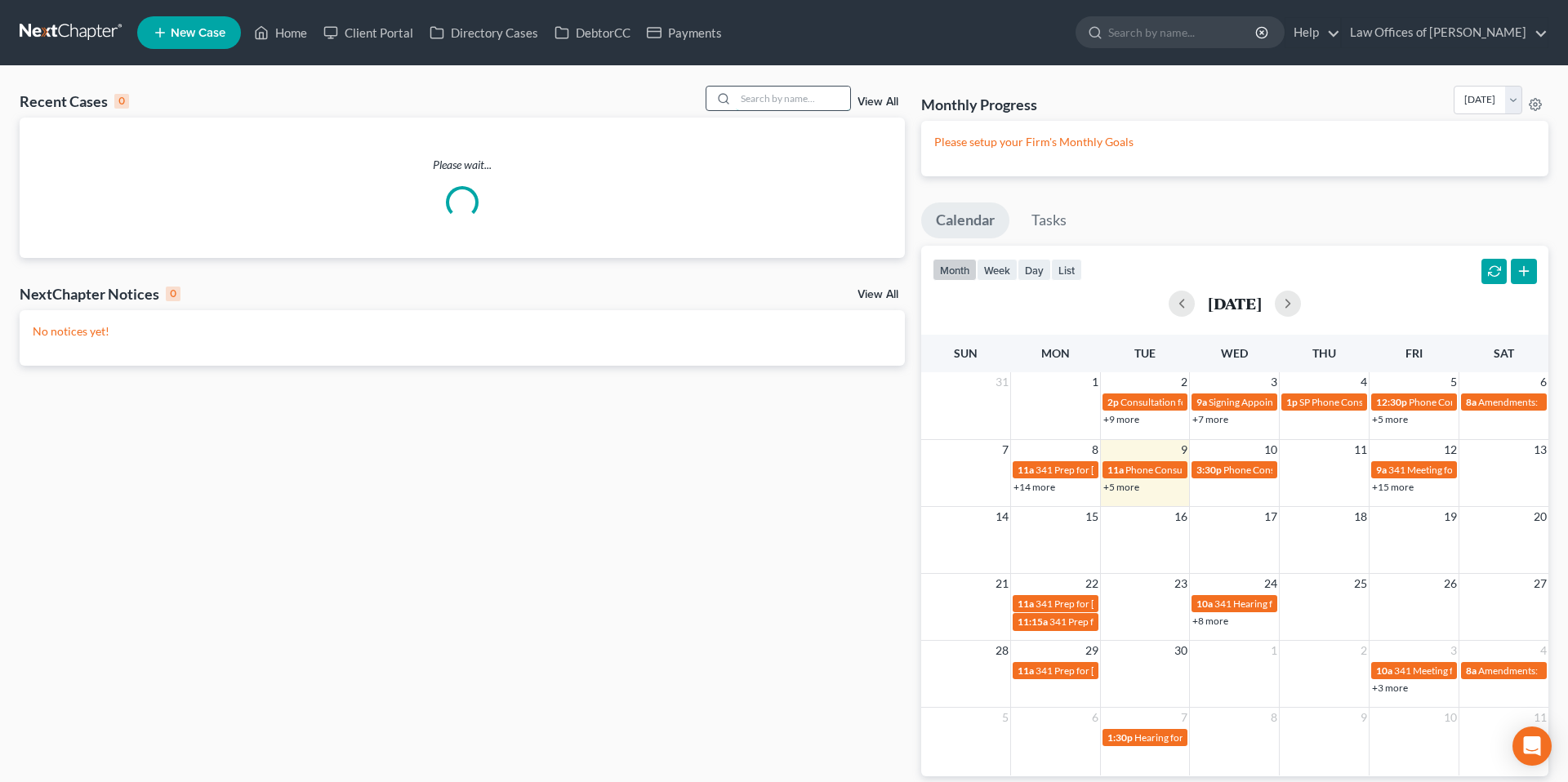
click at [770, 100] on input "search" at bounding box center [792, 98] width 114 height 24
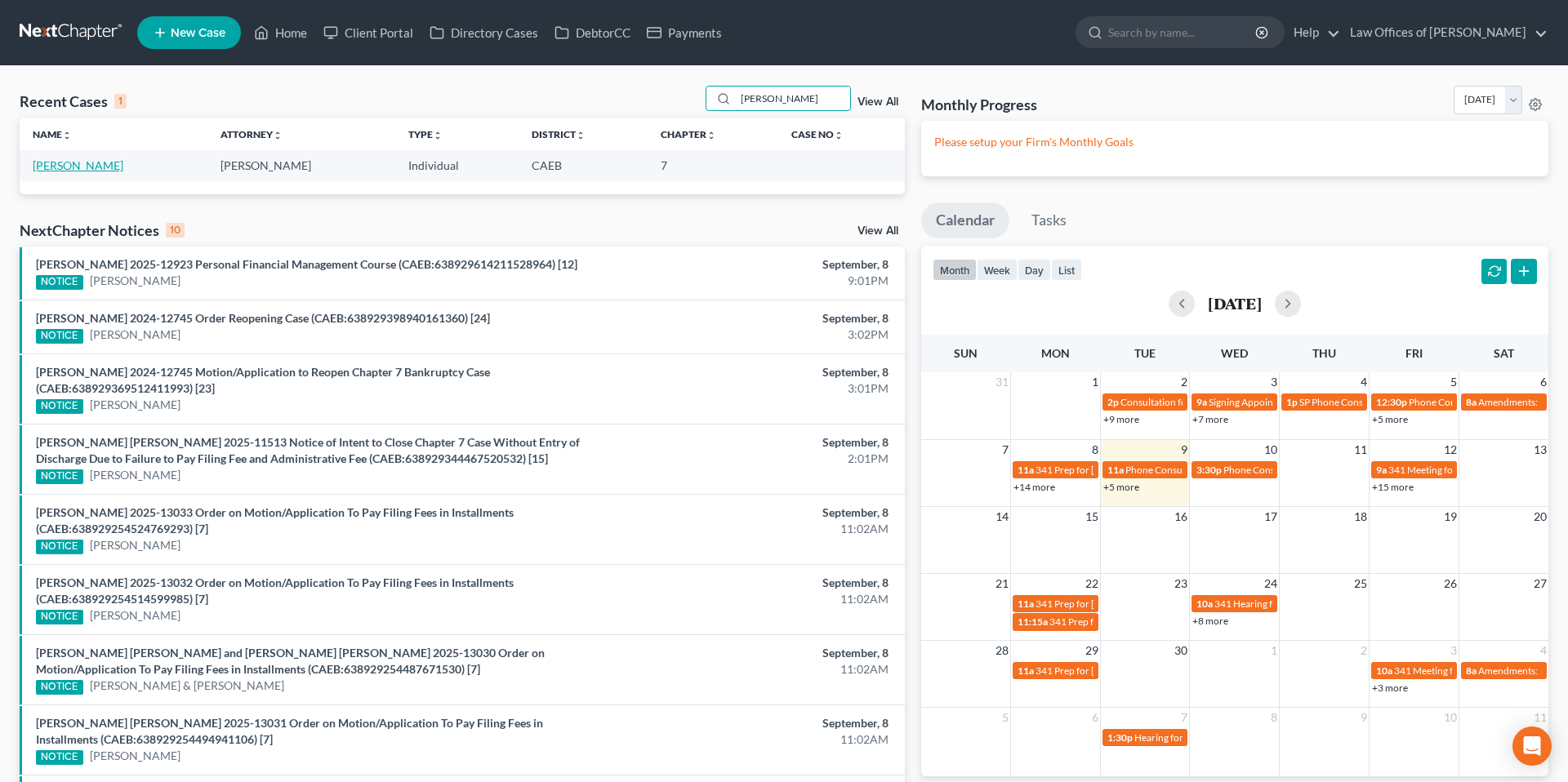
type input "[PERSON_NAME]"
click at [93, 166] on link "[PERSON_NAME]" at bounding box center [77, 165] width 90 height 14
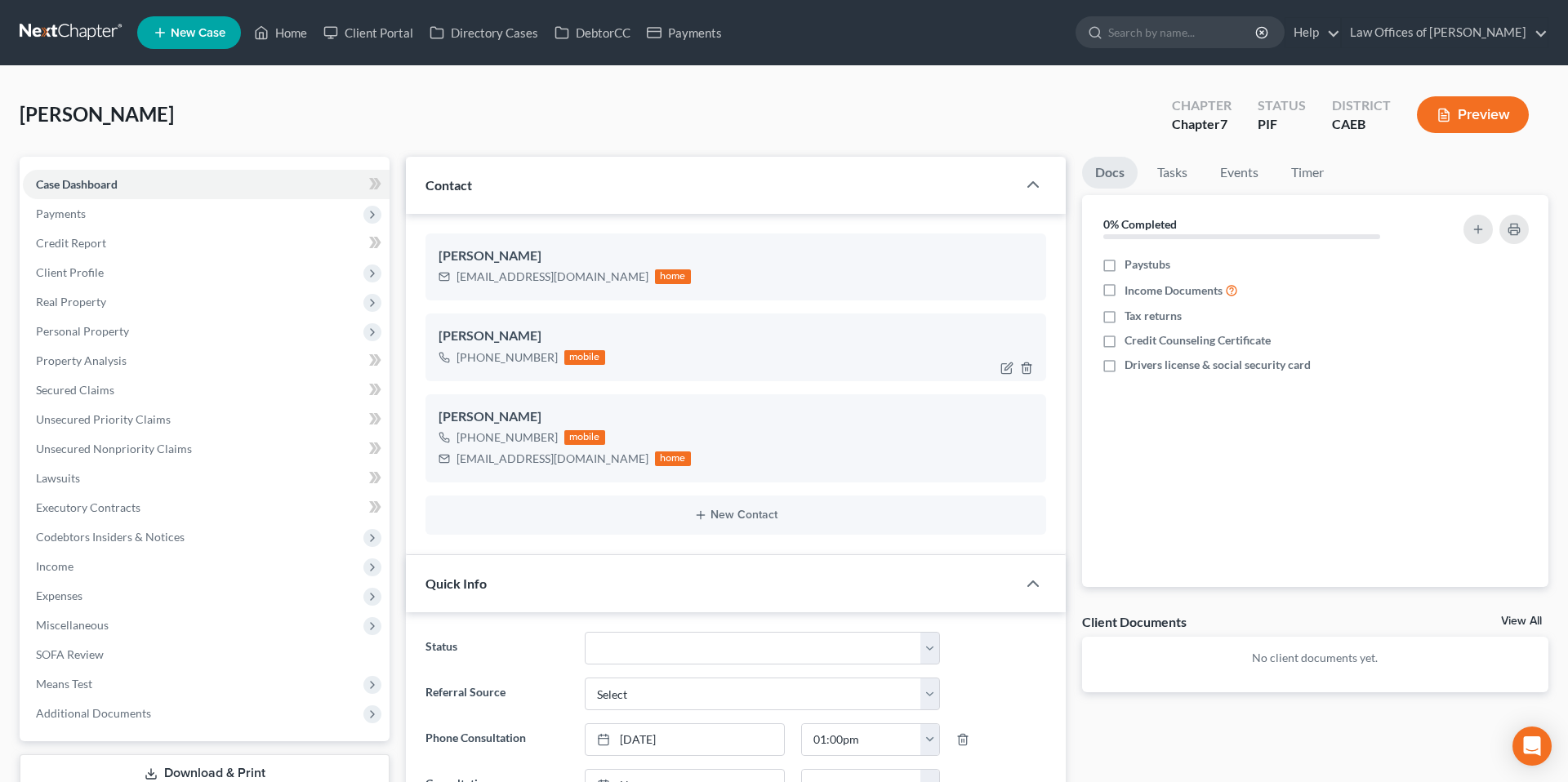
scroll to position [3174, 0]
click at [1024, 365] on icon "button" at bounding box center [1026, 368] width 7 height 11
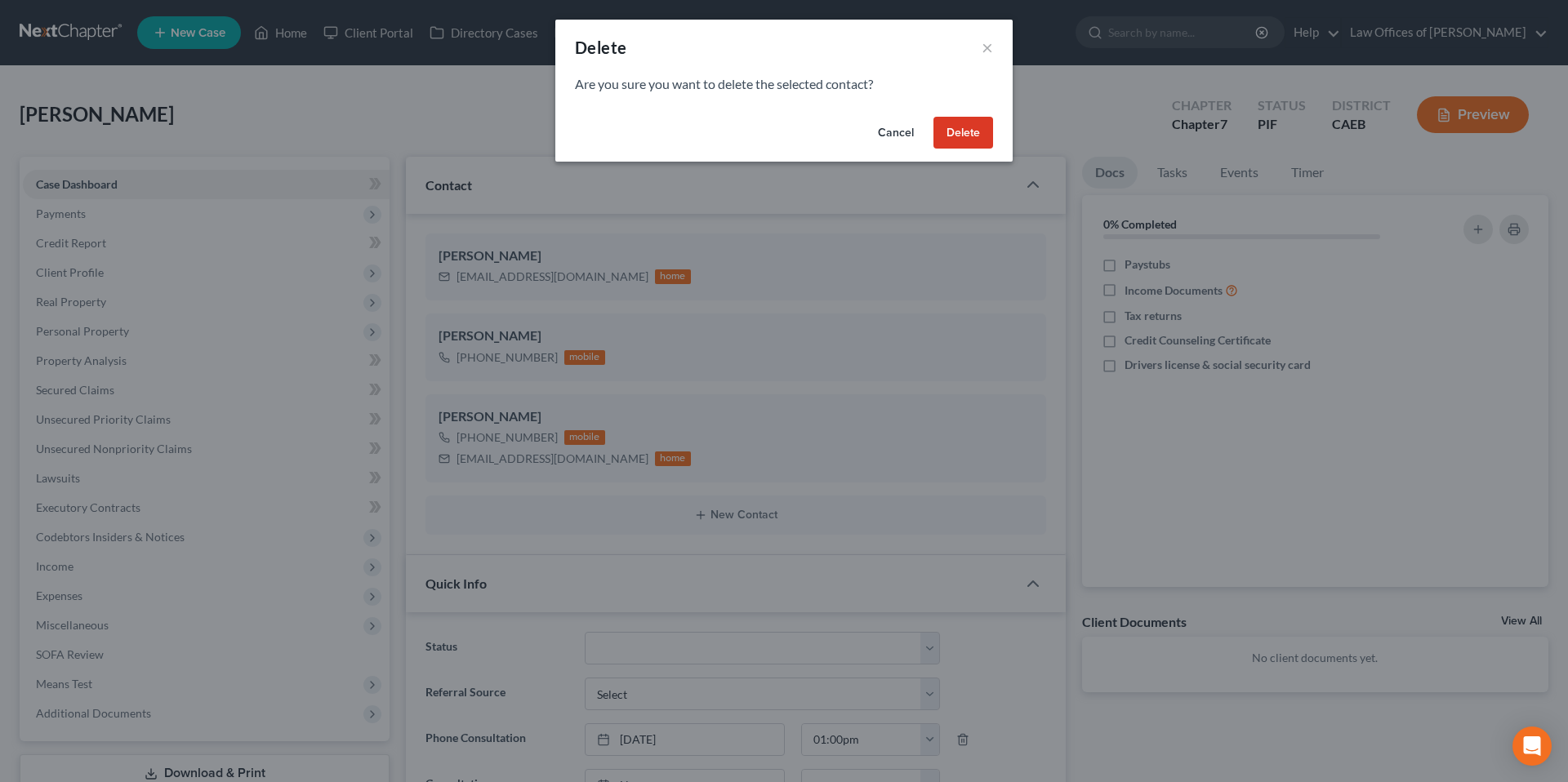
click at [968, 126] on button "Delete" at bounding box center [963, 133] width 59 height 33
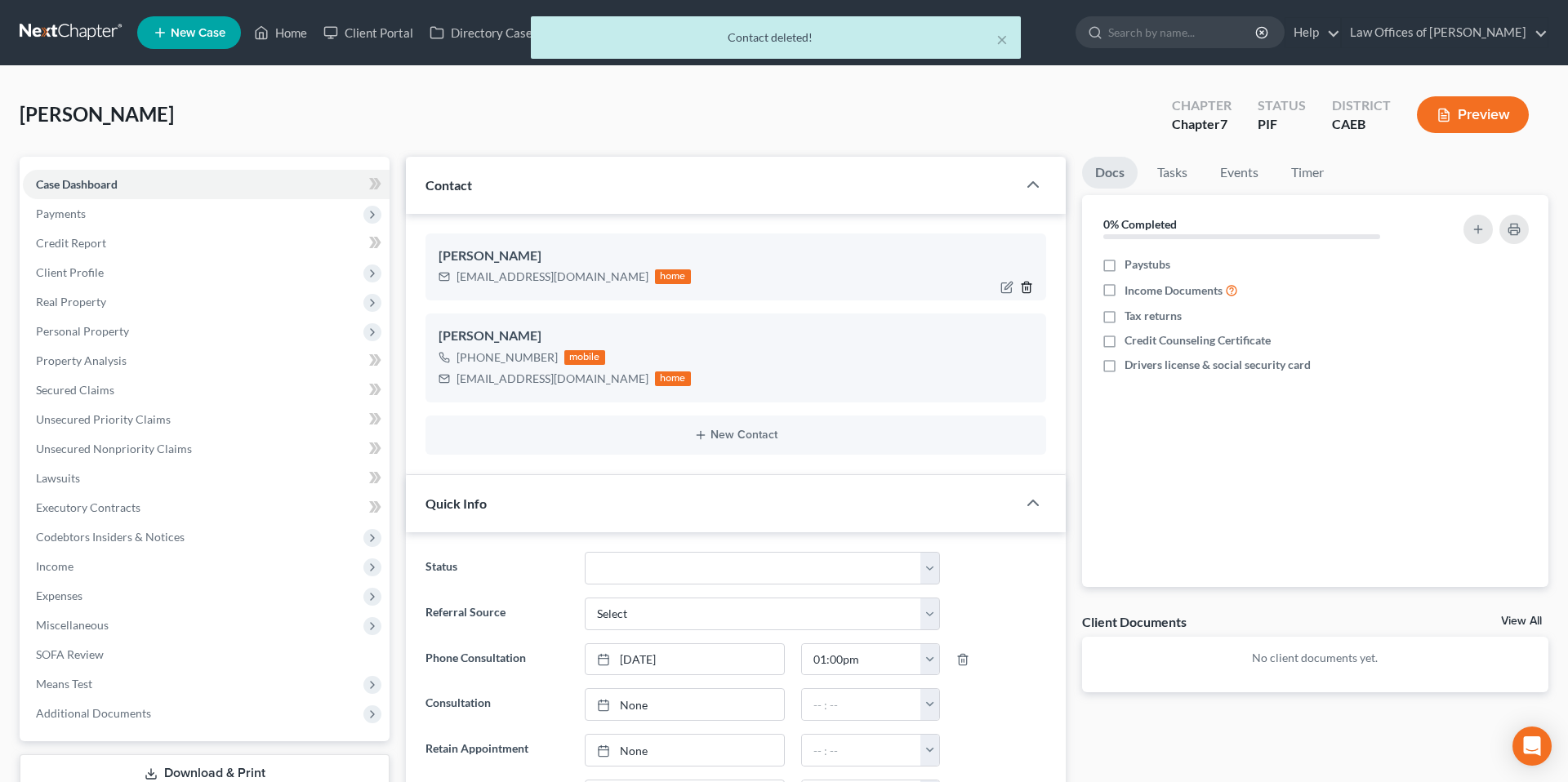
click at [1029, 285] on icon "button" at bounding box center [1026, 287] width 13 height 13
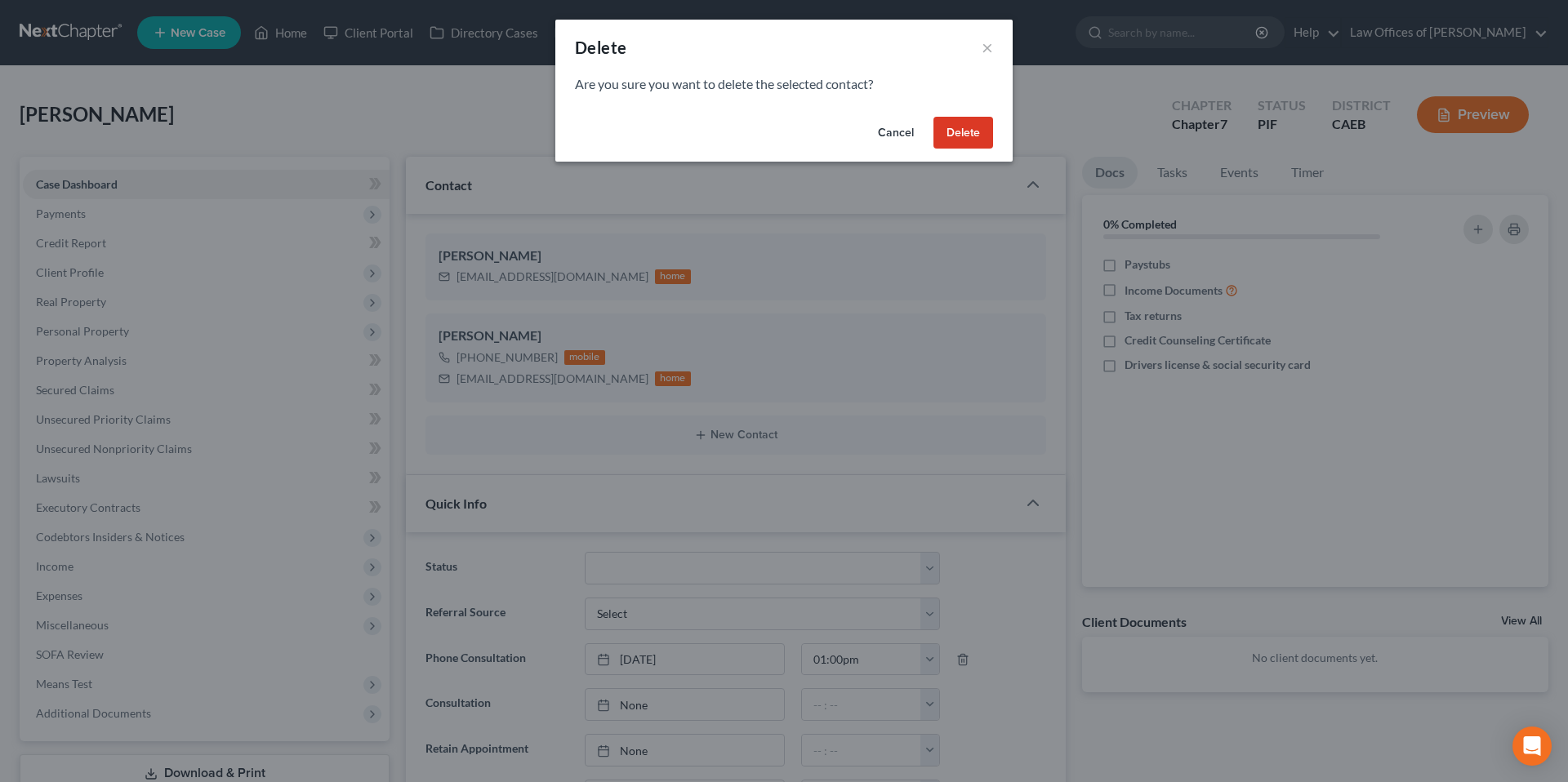
click at [971, 126] on button "Delete" at bounding box center [963, 133] width 59 height 33
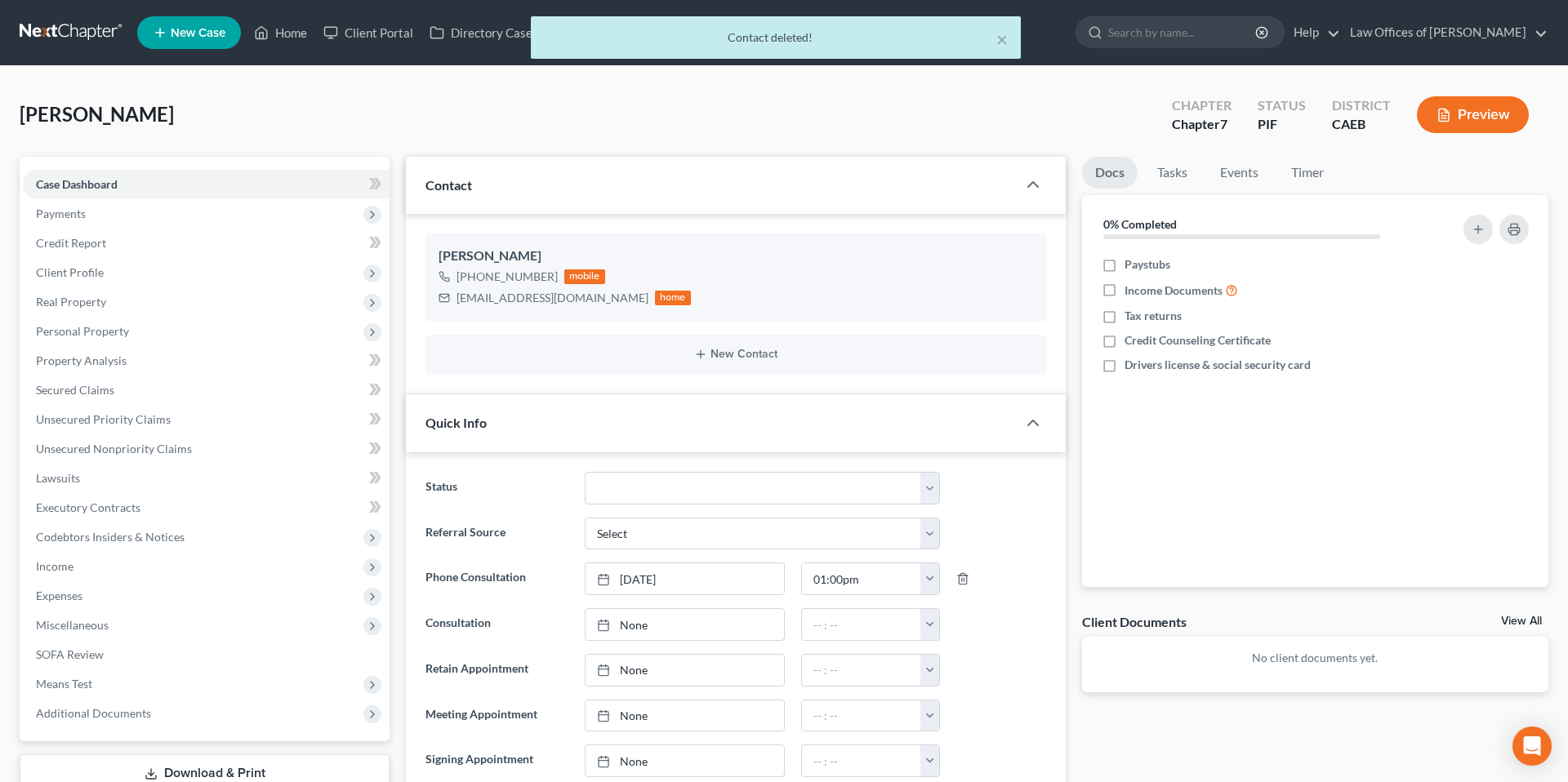
click at [398, 127] on div "[PERSON_NAME] Upgraded Chapter Chapter 7 Status PIF District CAEB Preview" at bounding box center [784, 121] width 1529 height 71
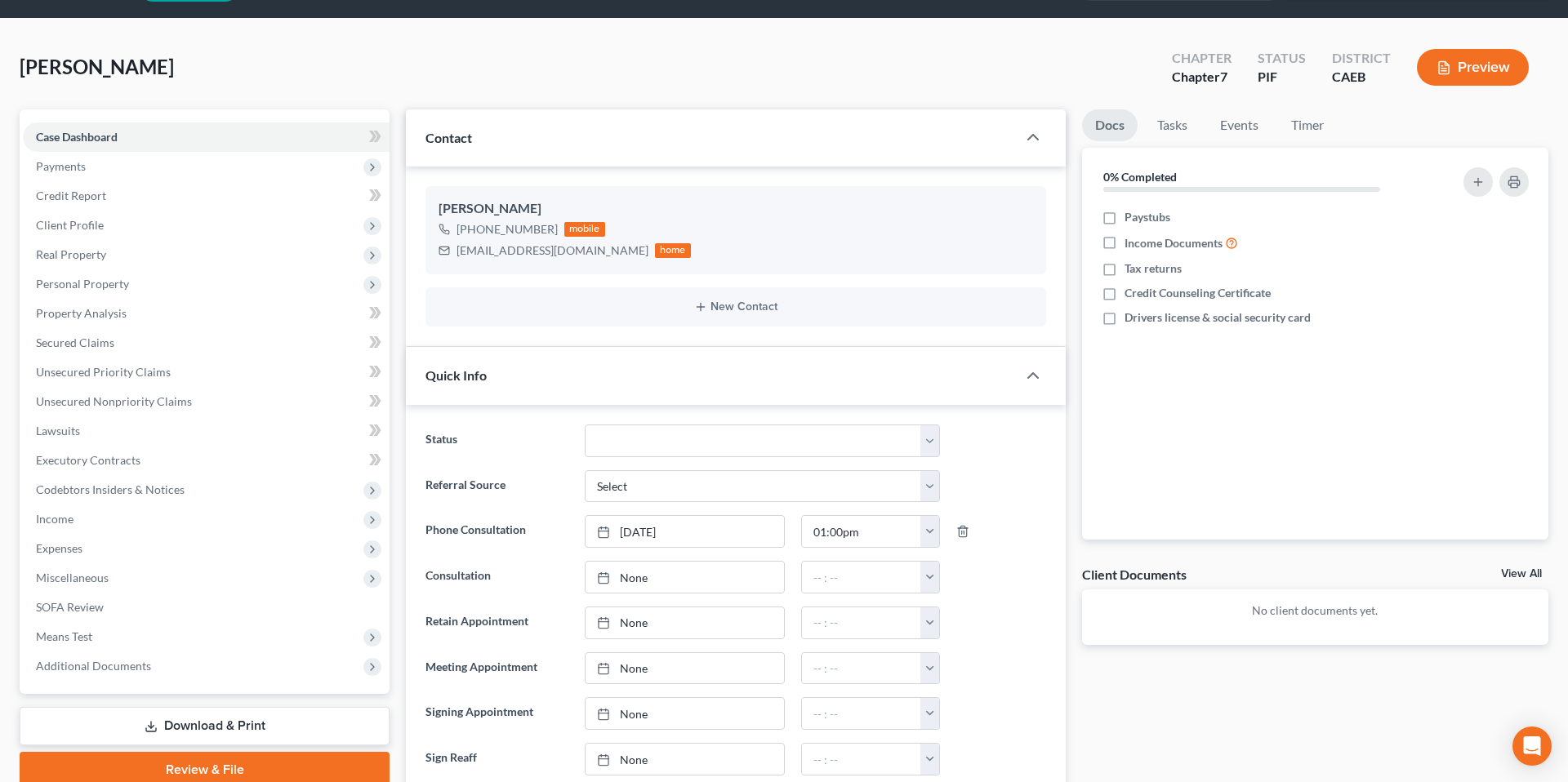
scroll to position [0, 0]
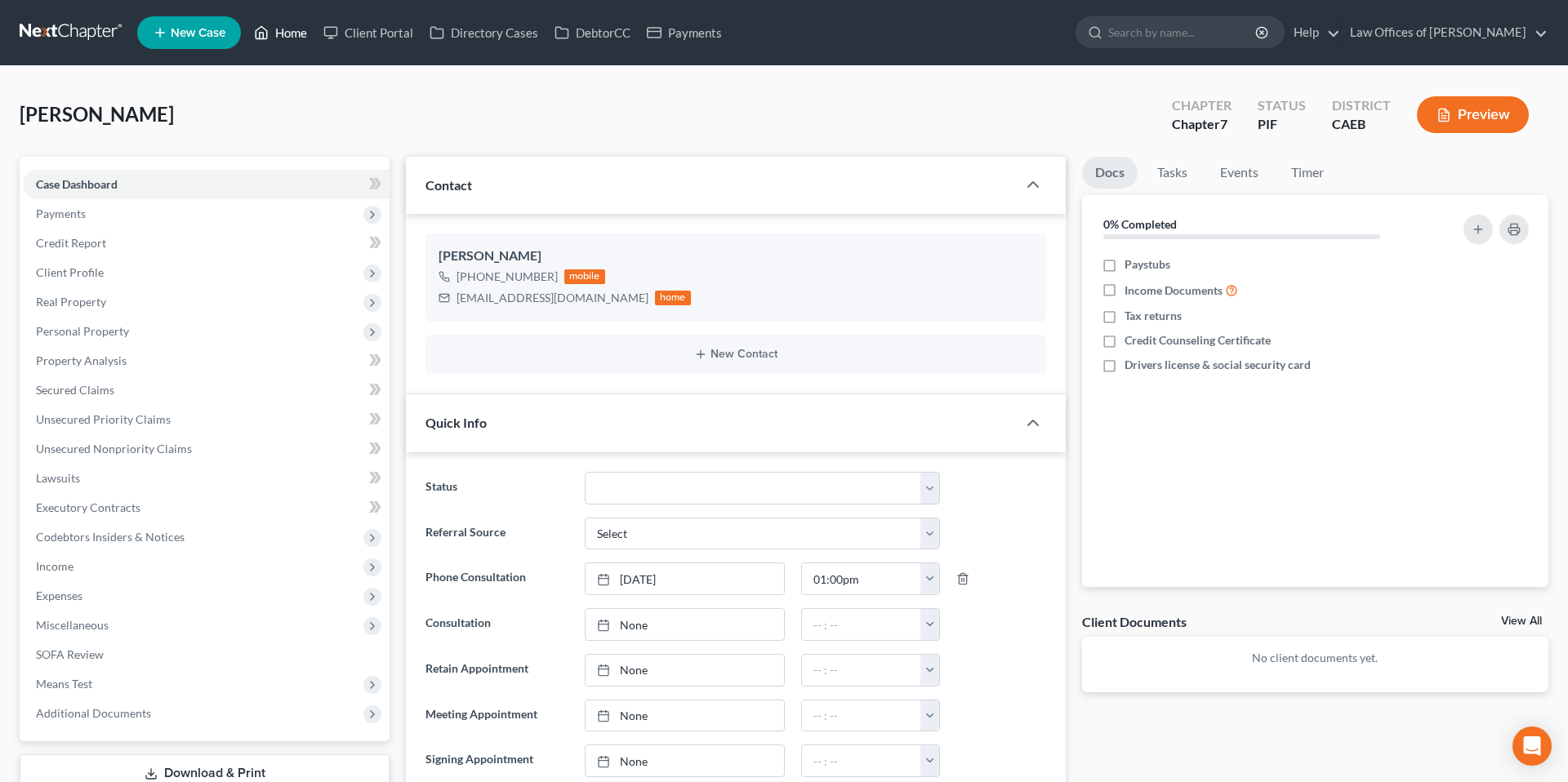
click at [284, 35] on link "Home" at bounding box center [281, 33] width 69 height 29
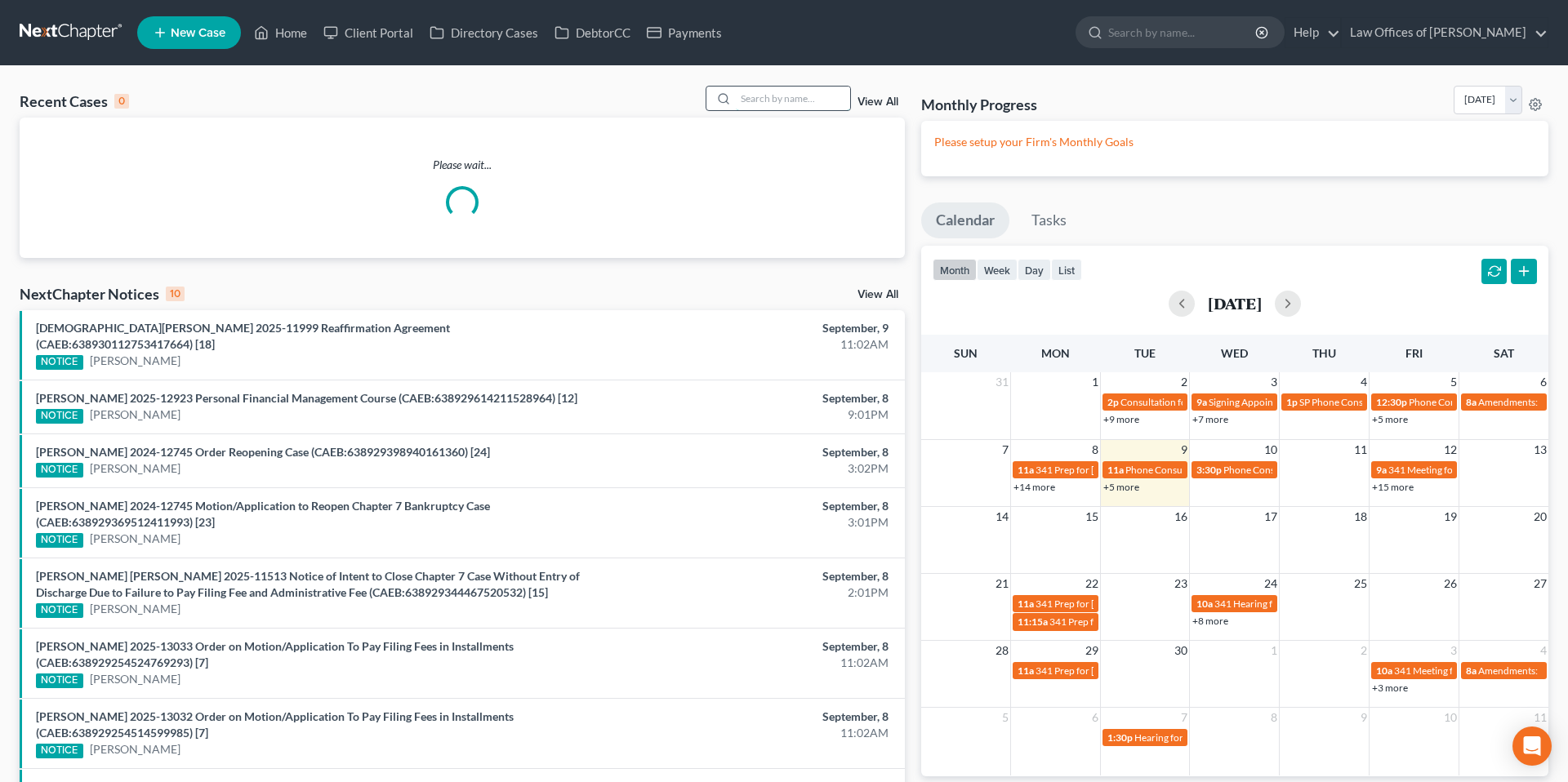
click at [752, 95] on input "search" at bounding box center [792, 98] width 114 height 24
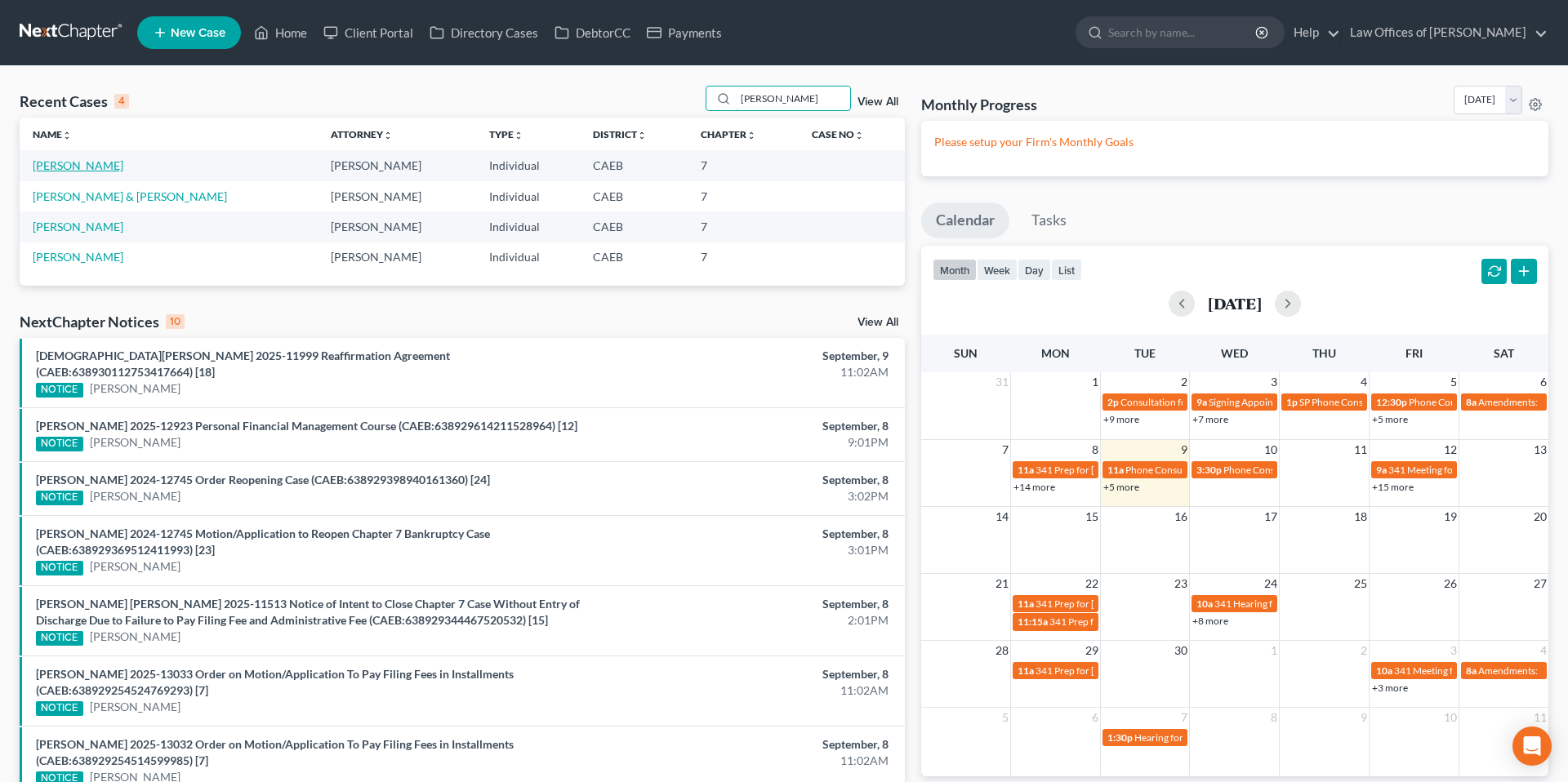
type input "[PERSON_NAME]"
click at [88, 166] on link "[PERSON_NAME]" at bounding box center [77, 165] width 90 height 14
select select "0"
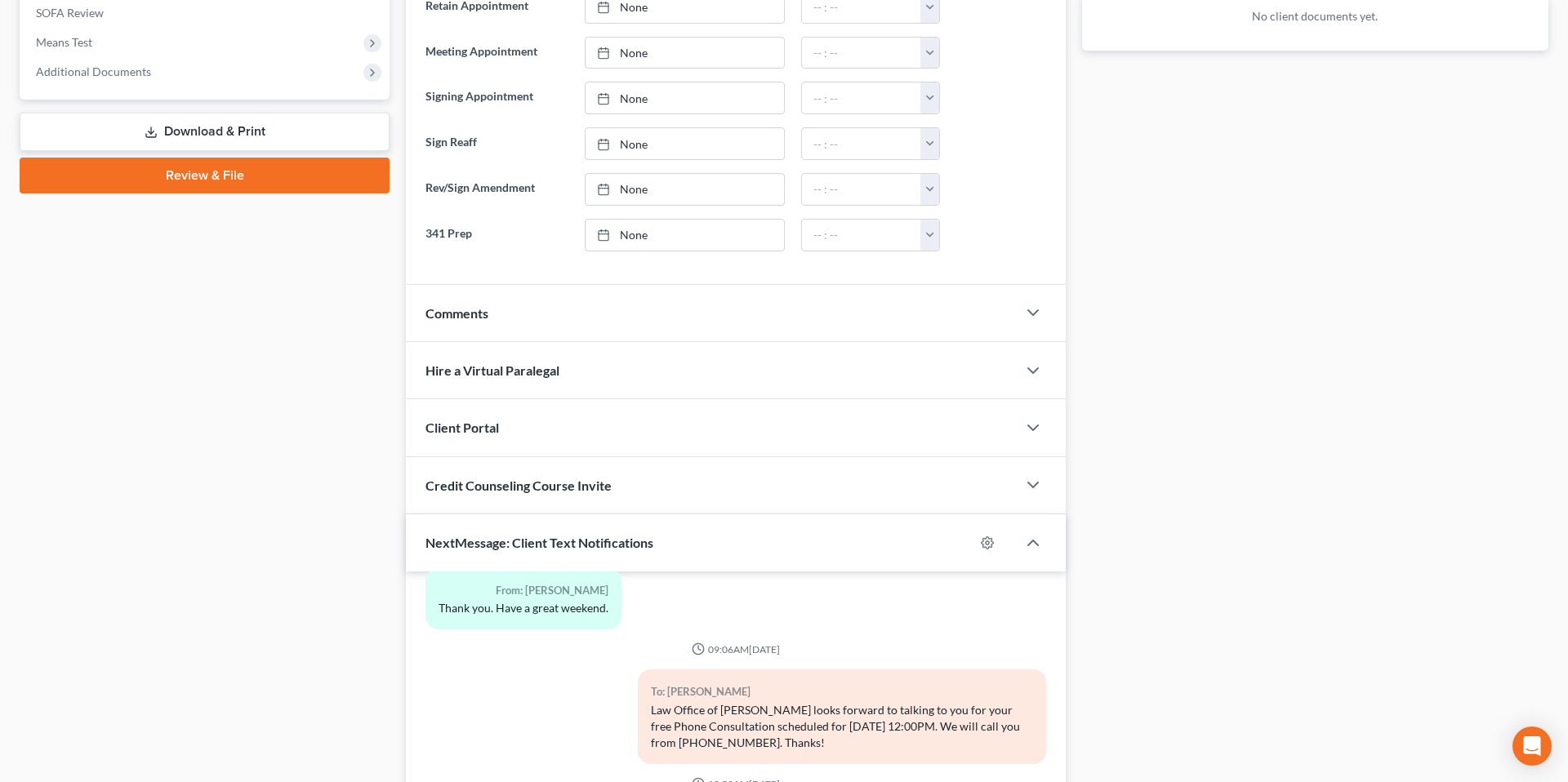
scroll to position [859, 0]
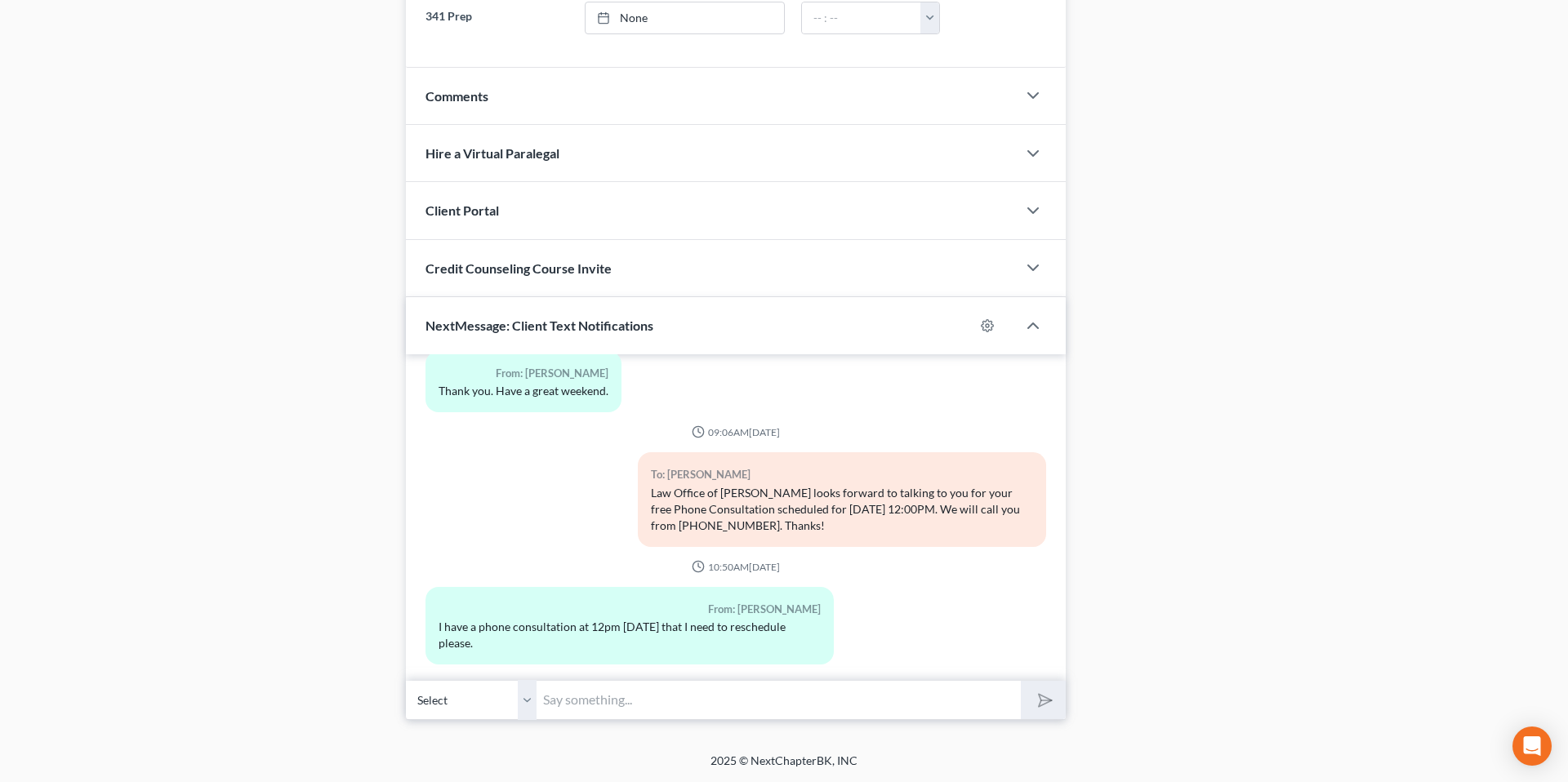
click at [642, 708] on input "text" at bounding box center [779, 700] width 484 height 40
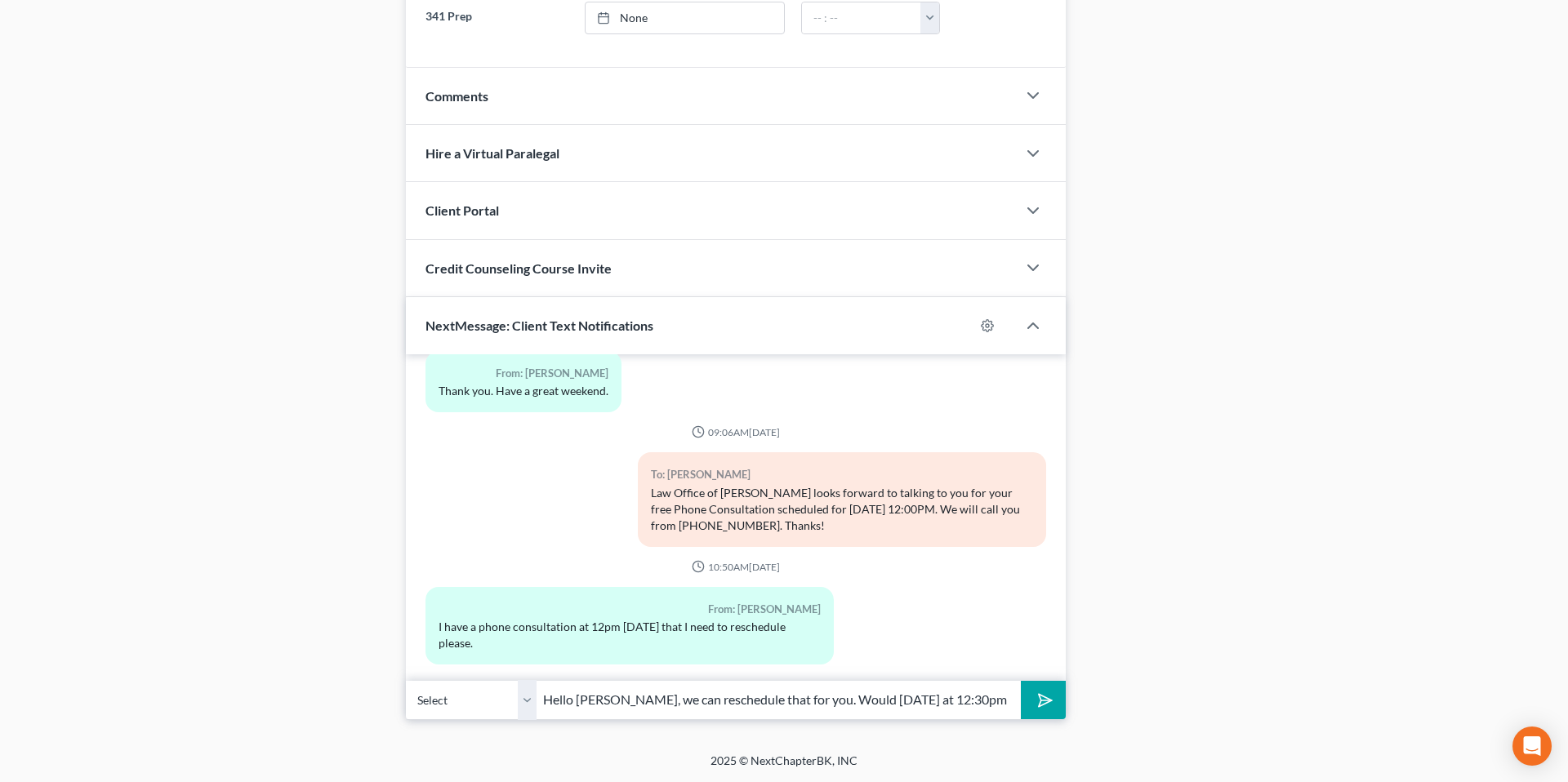
type input "Hello [PERSON_NAME], we can reschedule that for you. Would [DATE] at 12:30pm wo…"
click at [1021, 681] on button "submit" at bounding box center [1043, 700] width 45 height 38
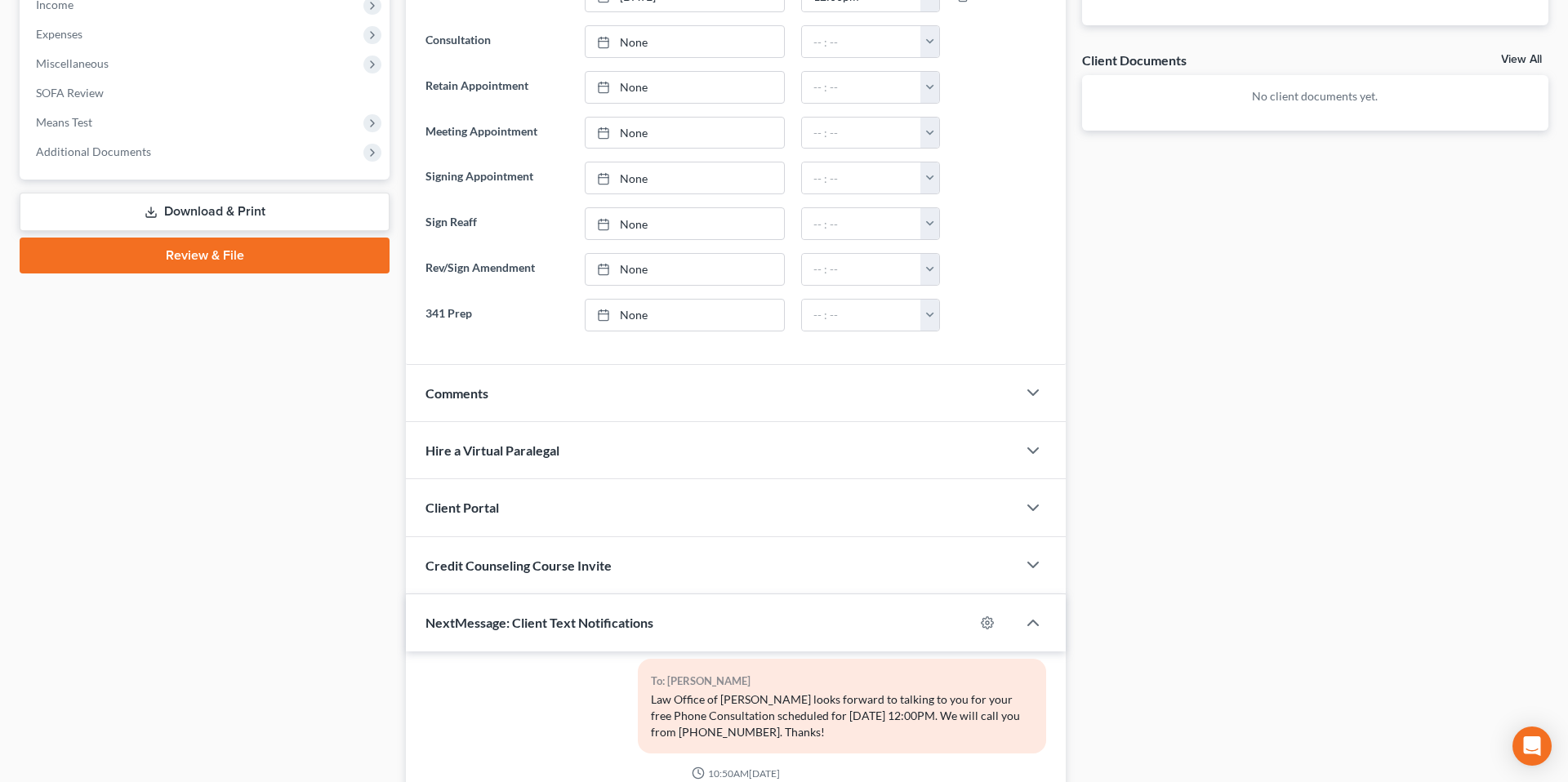
scroll to position [0, 0]
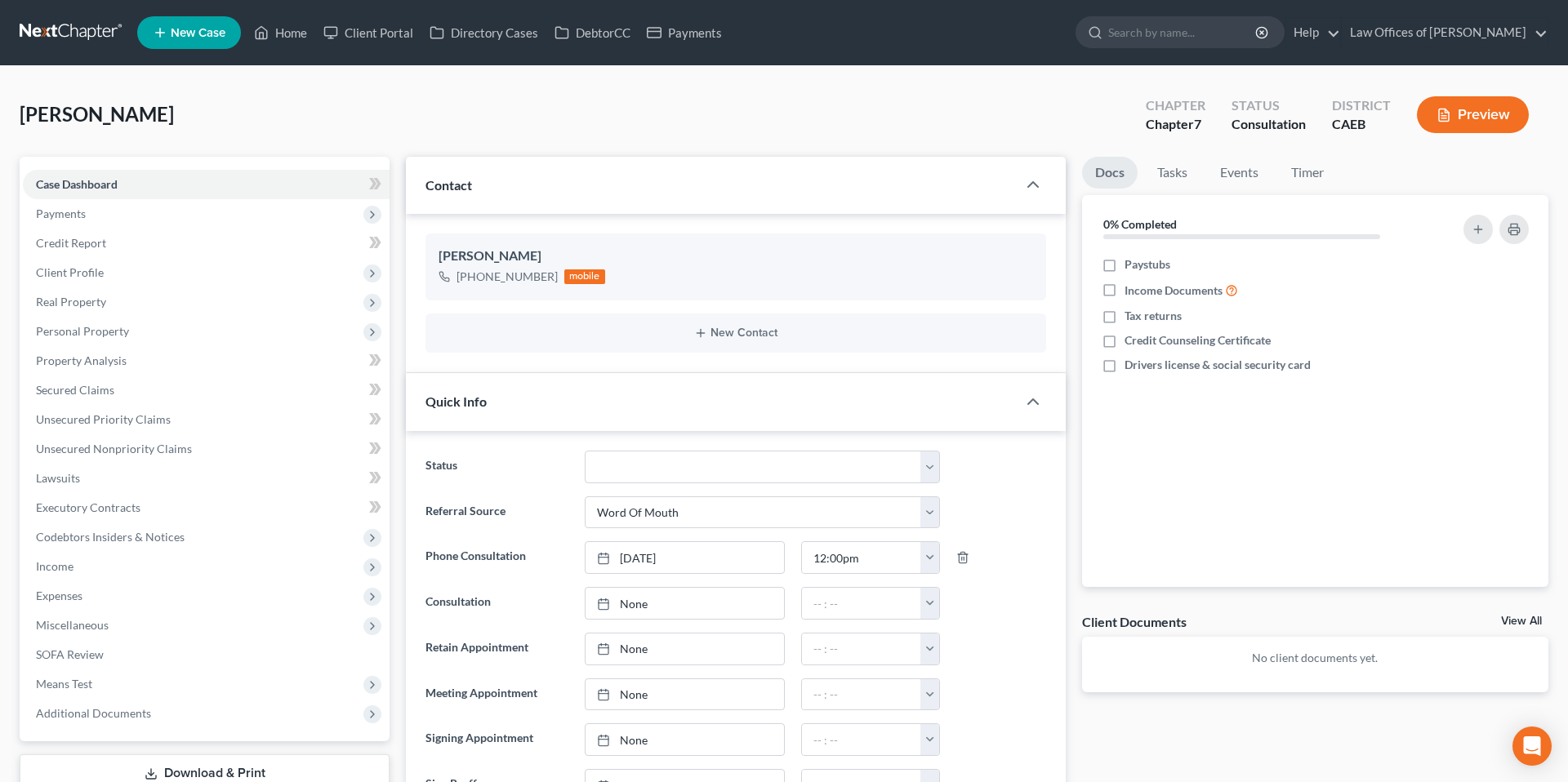
click at [200, 27] on span "New Case" at bounding box center [198, 33] width 55 height 12
select select "8"
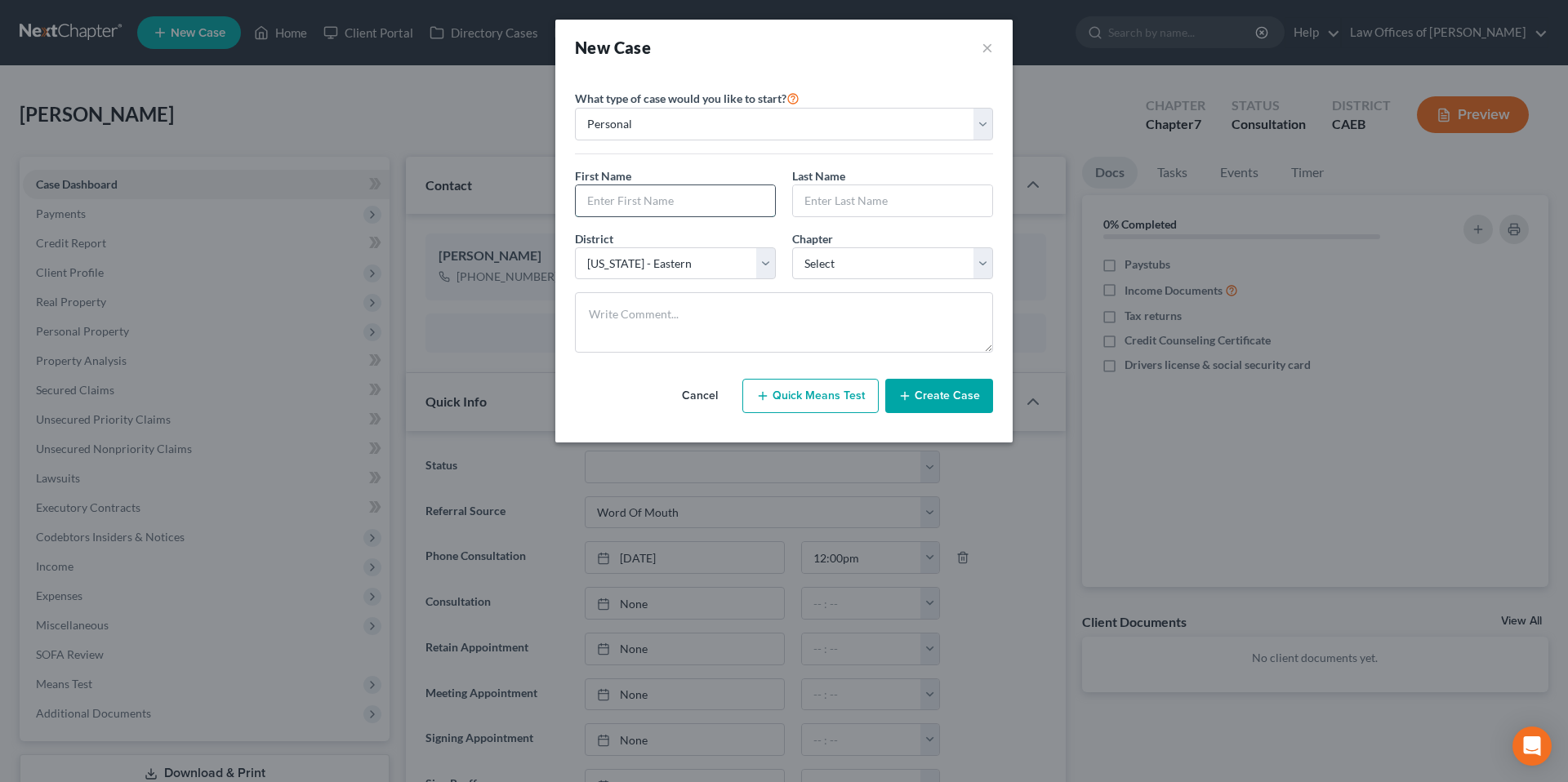
click at [645, 208] on input "text" at bounding box center [676, 201] width 200 height 31
type input "[PERSON_NAME]"
click at [870, 252] on select "Select 7 11 12 13" at bounding box center [892, 263] width 201 height 33
select select "0"
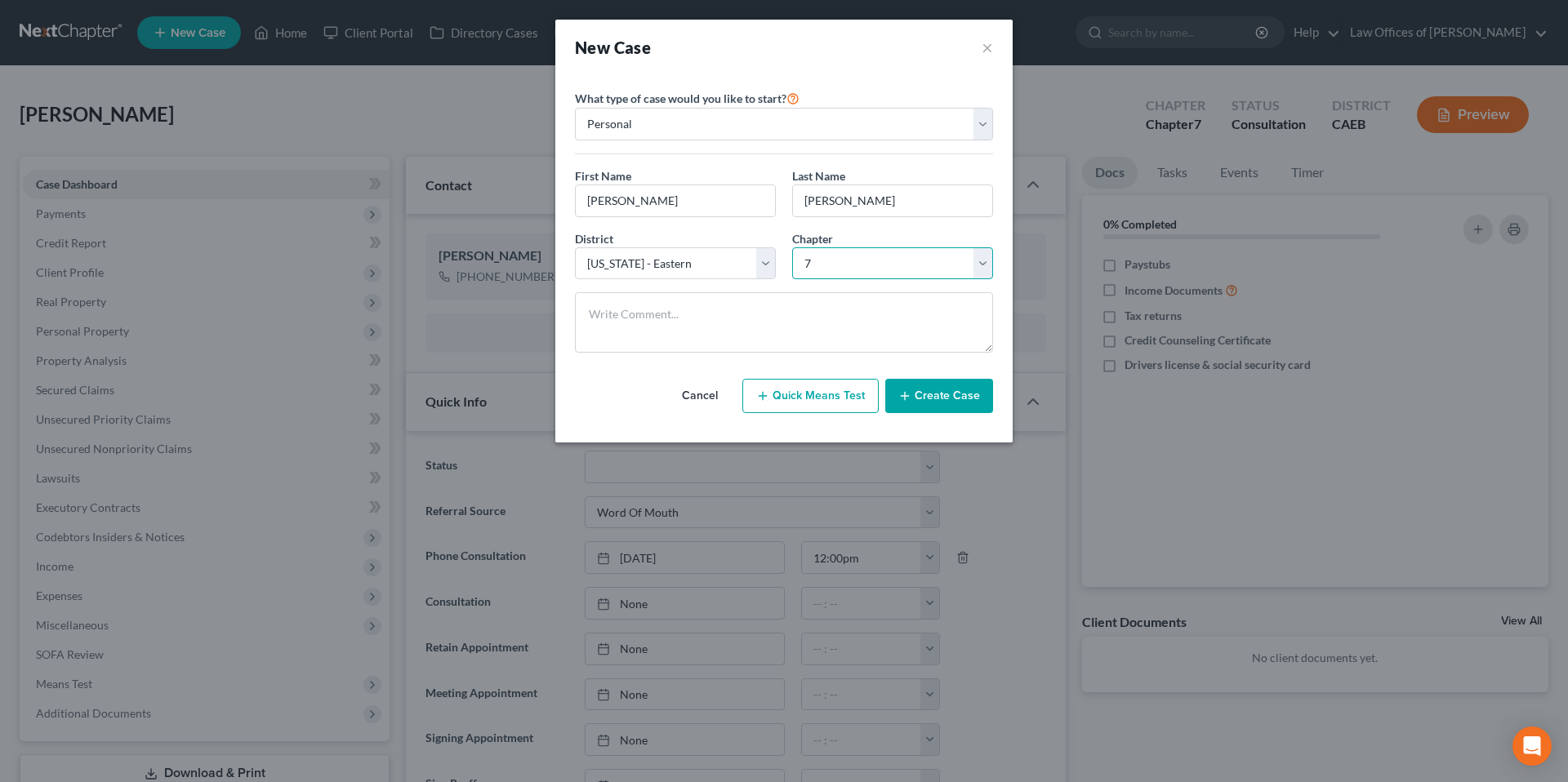
click at [792, 247] on select "Select 7 11 12 13" at bounding box center [892, 263] width 201 height 33
click at [938, 405] on button "Create Case" at bounding box center [939, 396] width 108 height 35
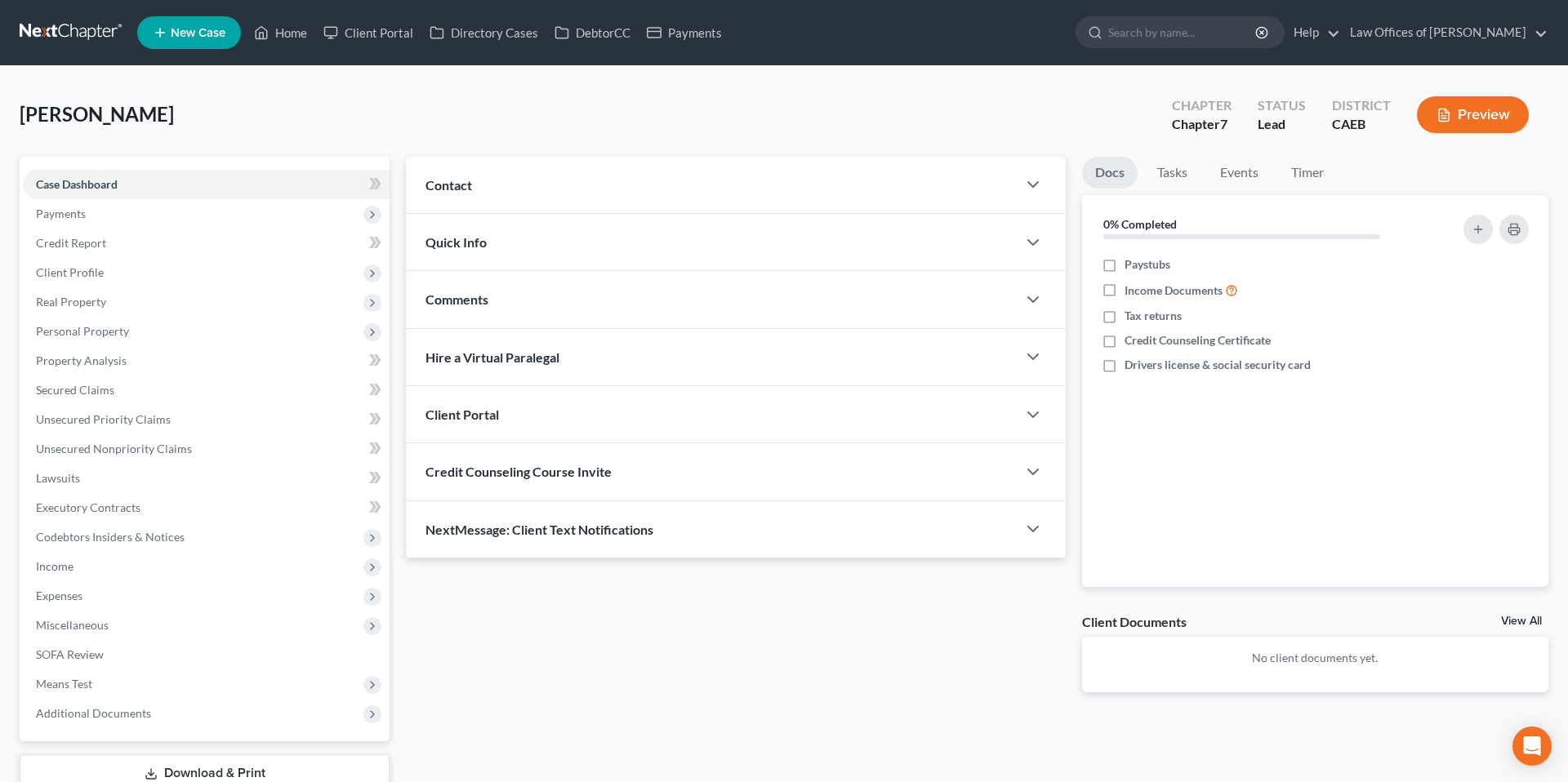
scroll to position [80, 0]
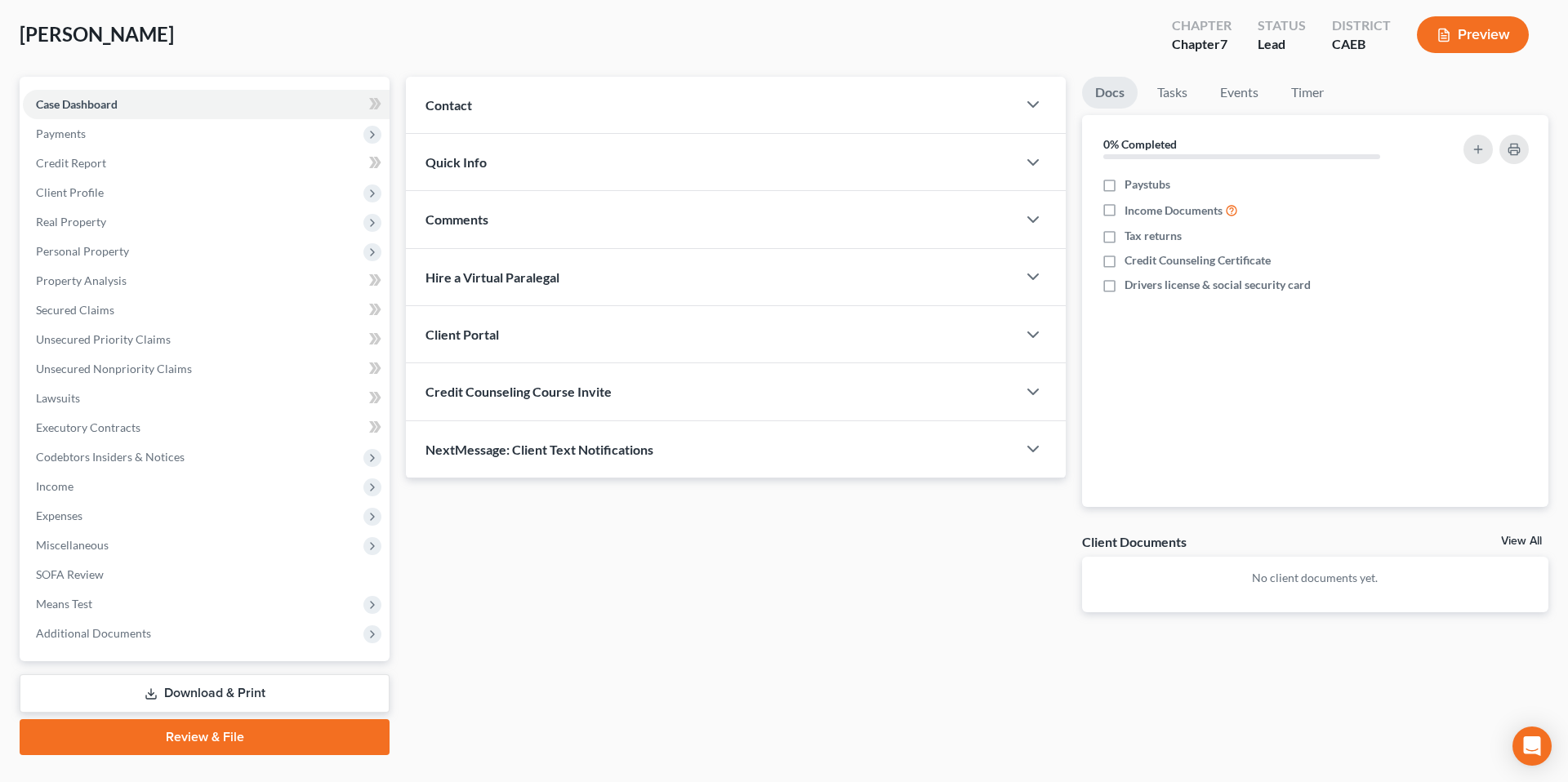
click at [837, 115] on div "Contact" at bounding box center [711, 105] width 611 height 57
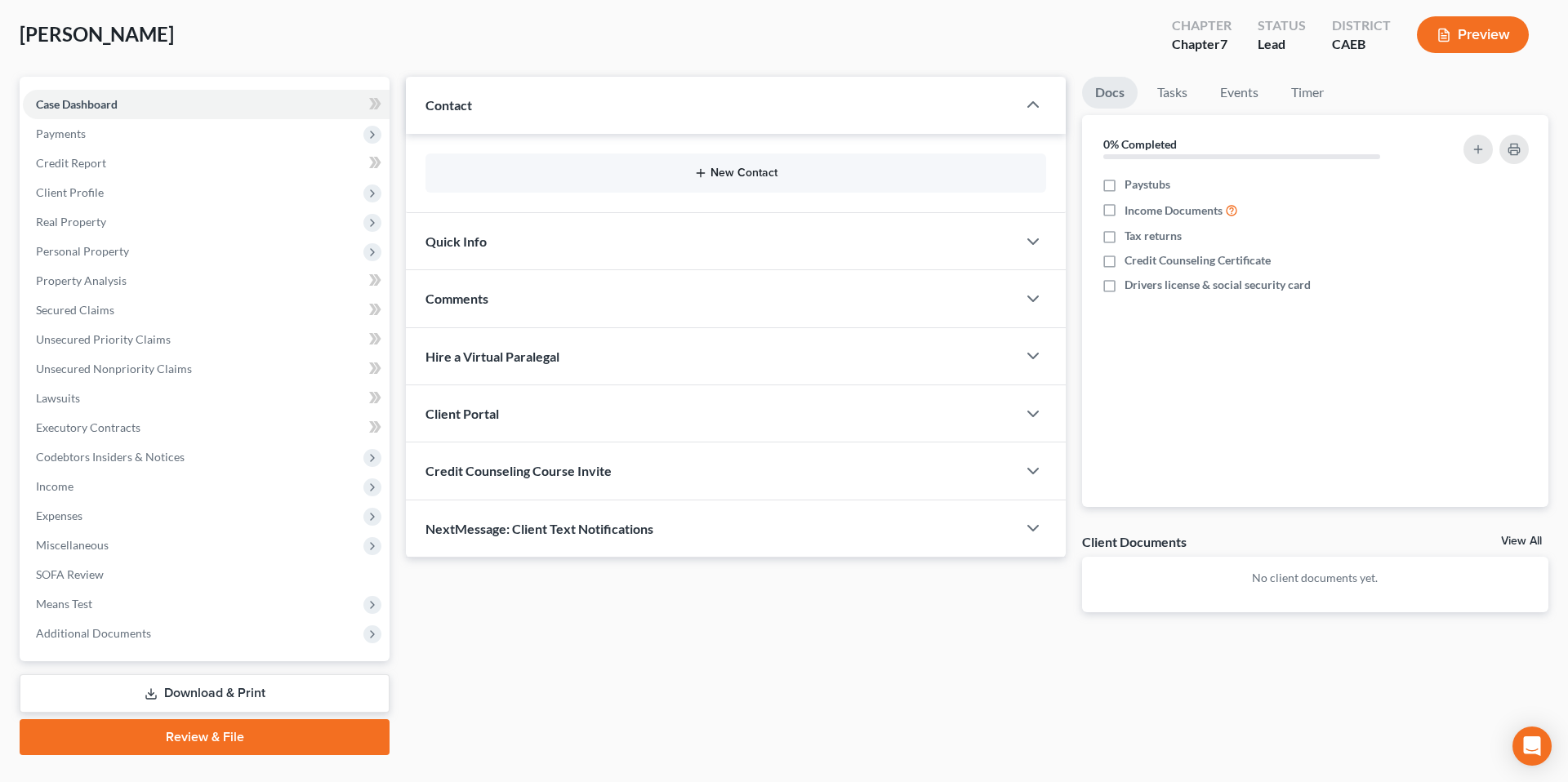
click at [753, 169] on button "New Contact" at bounding box center [736, 173] width 594 height 13
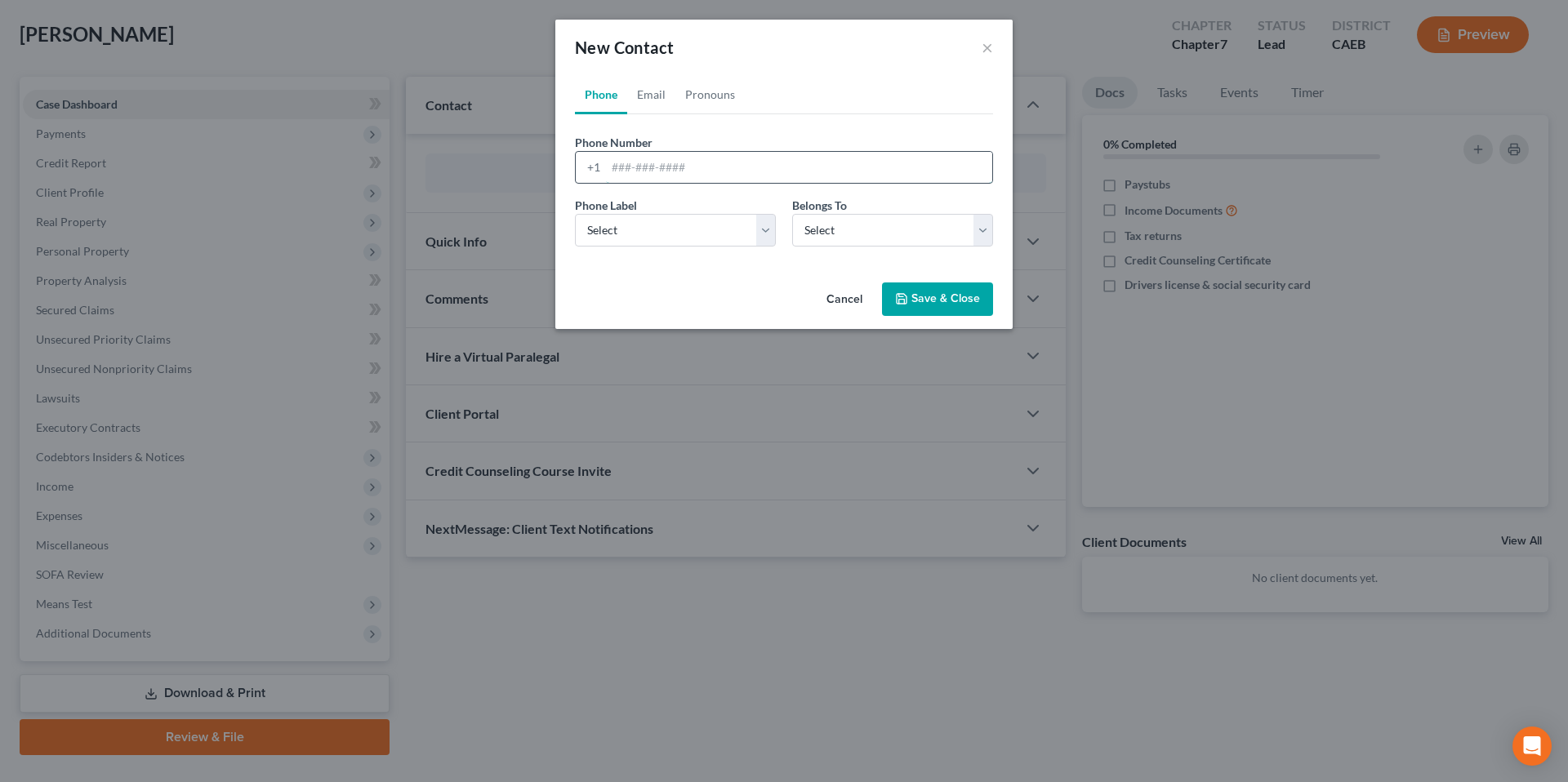
click at [682, 170] on input "tel" at bounding box center [799, 168] width 387 height 31
type input "5596162008"
click at [723, 244] on select "Select Mobile Home Work Other" at bounding box center [676, 231] width 201 height 33
select select "0"
click at [575, 214] on select "Select Mobile Home Work Other" at bounding box center [676, 231] width 201 height 33
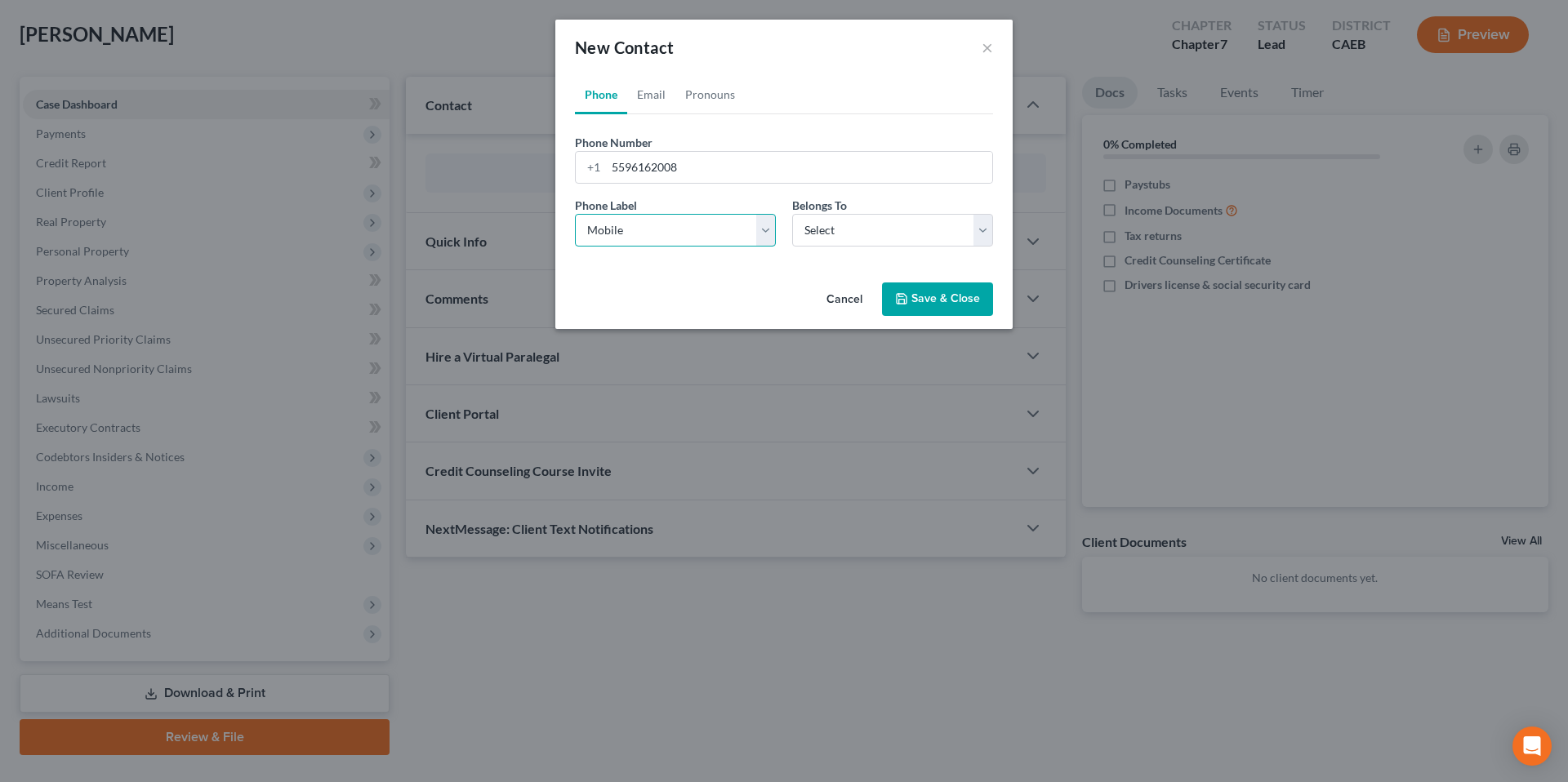
click at [620, 233] on select "Select Mobile Home Work Other" at bounding box center [676, 231] width 201 height 33
click at [851, 232] on select "Select Client Other" at bounding box center [892, 231] width 201 height 33
select select "0"
click at [792, 214] on select "Select Client Other" at bounding box center [892, 231] width 201 height 33
click at [930, 298] on button "Save & Close" at bounding box center [938, 300] width 111 height 35
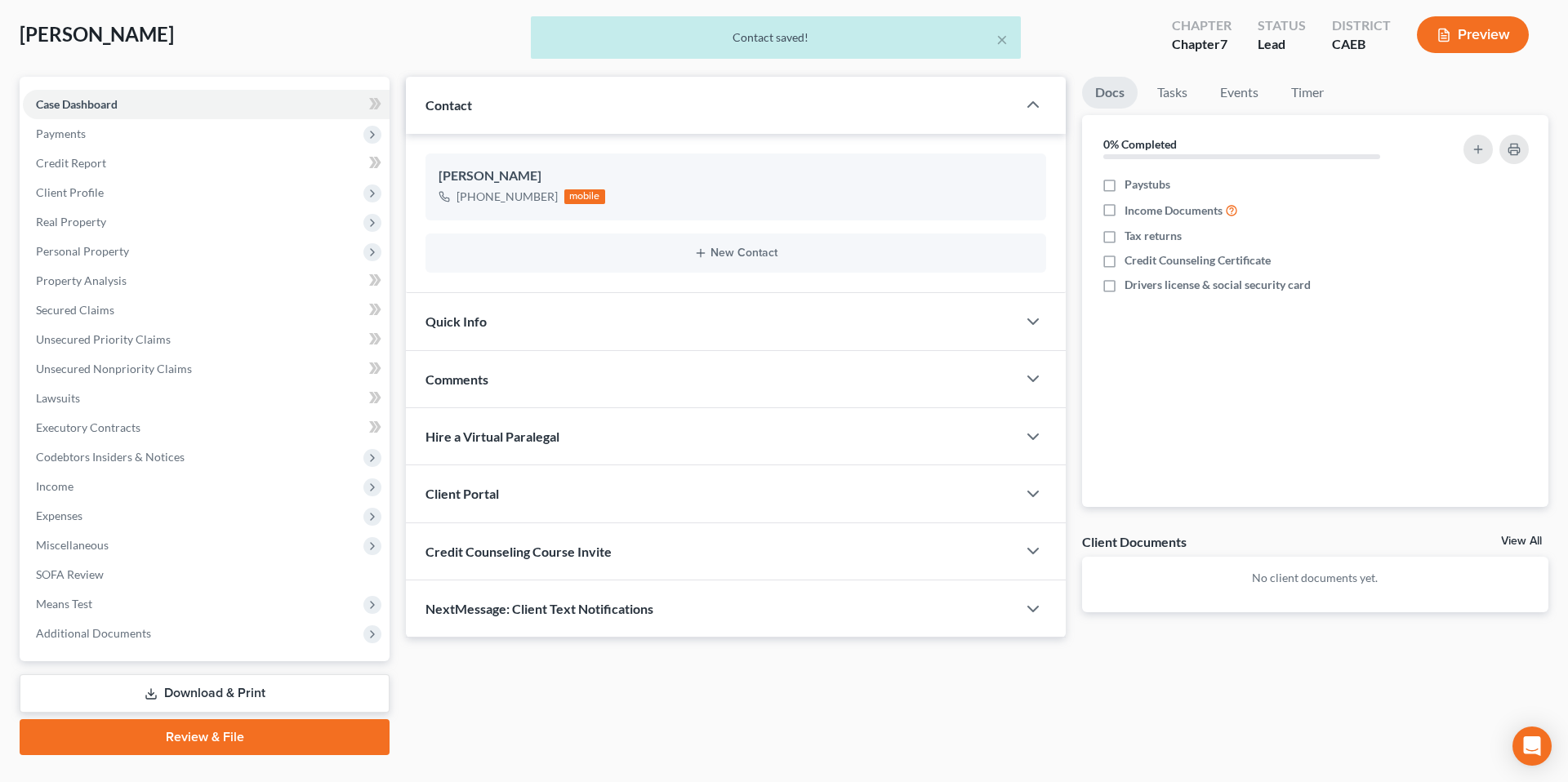
click at [693, 332] on div "Quick Info" at bounding box center [711, 322] width 611 height 57
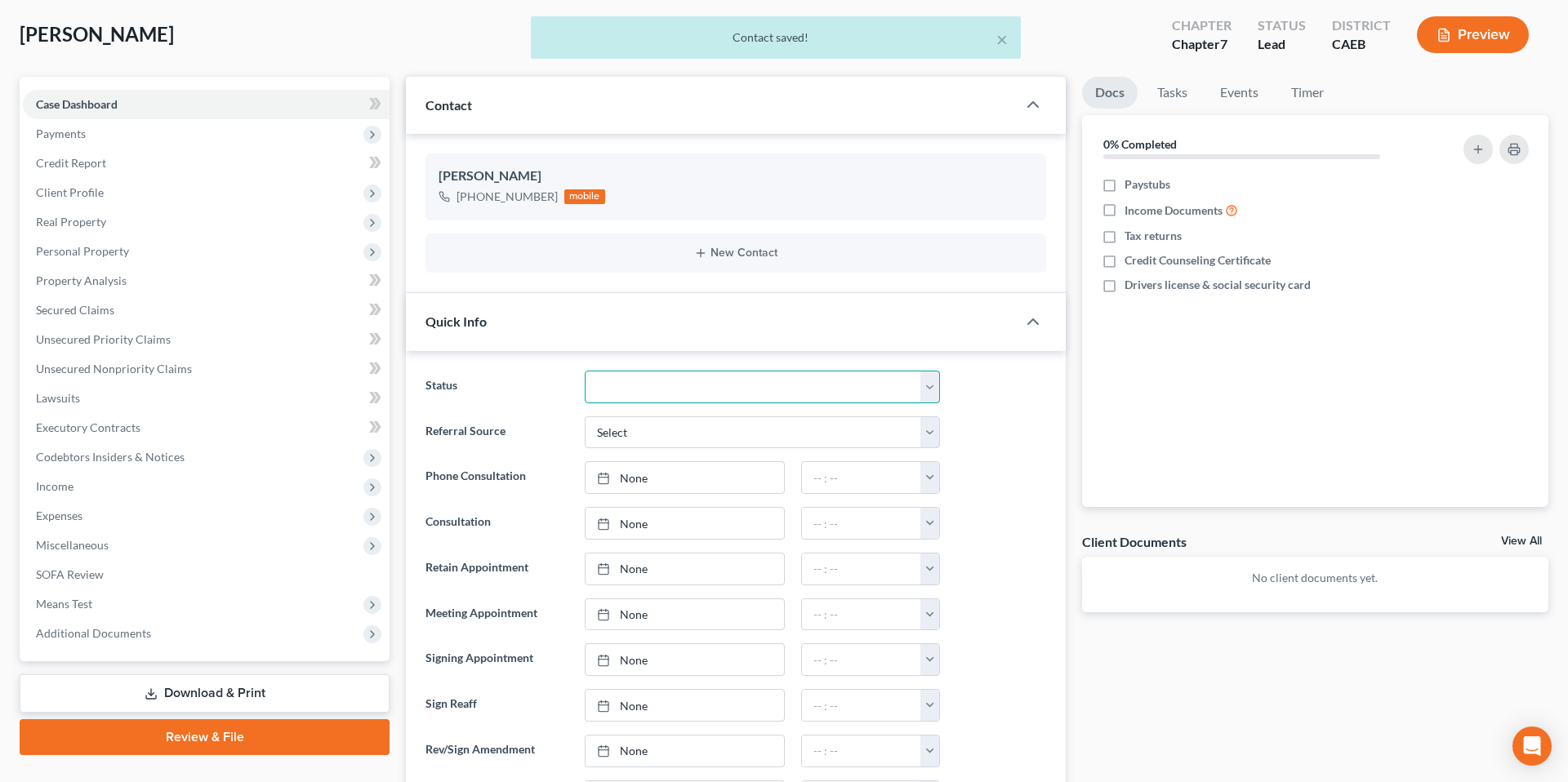
click at [676, 387] on select "Cancelled/Refund Closed Consultation Declined Discharged Filed Income Check In …" at bounding box center [763, 387] width 356 height 33
select select "2"
click at [585, 371] on select "Cancelled/Refund Closed Consultation Declined Discharged Filed Income Check In …" at bounding box center [763, 387] width 356 height 33
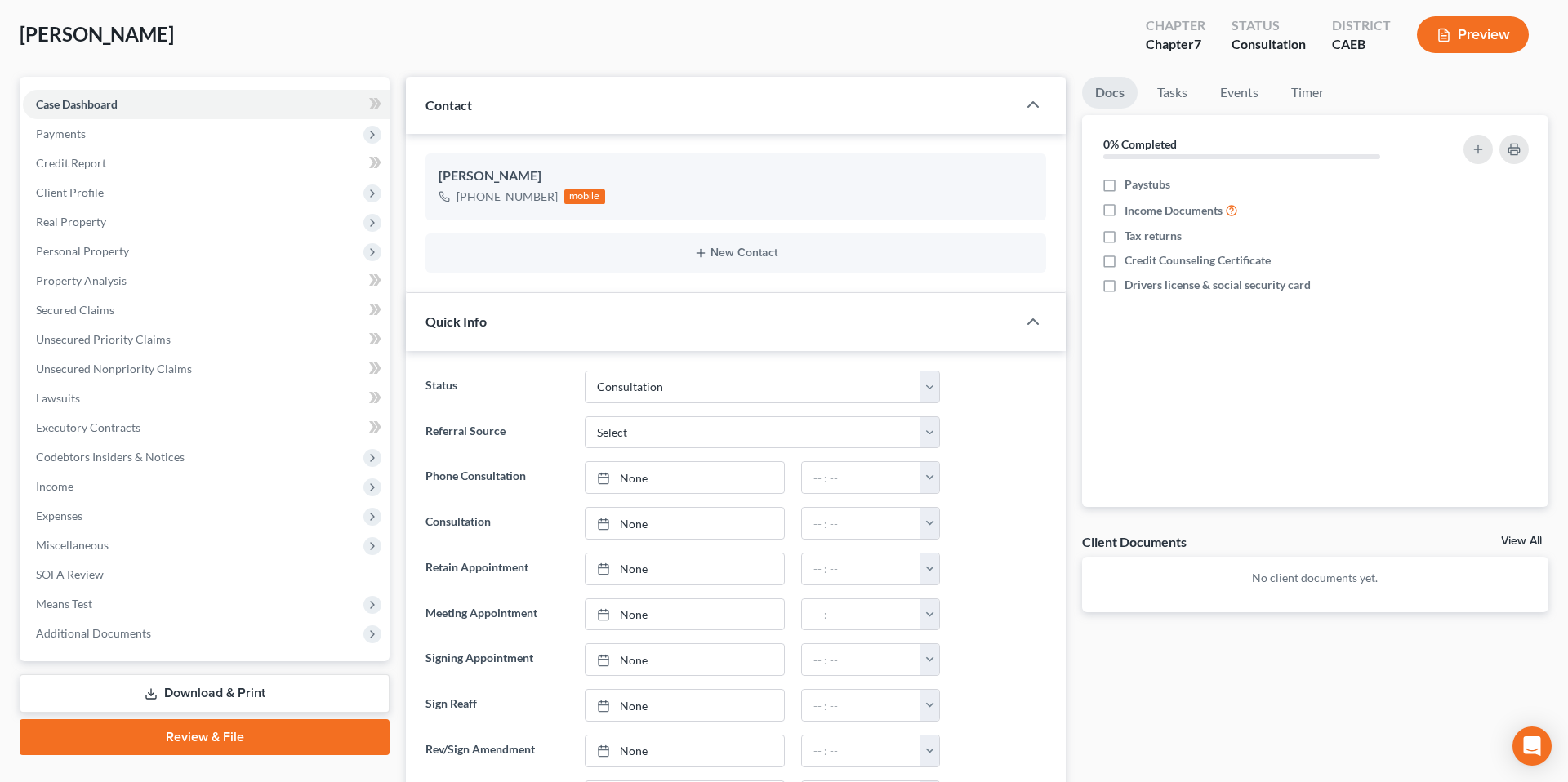
click at [1022, 413] on ng-include "Status Cancelled/Refund Closed Consultation Declined Discharged Filed Income Ch…" at bounding box center [736, 592] width 621 height 443
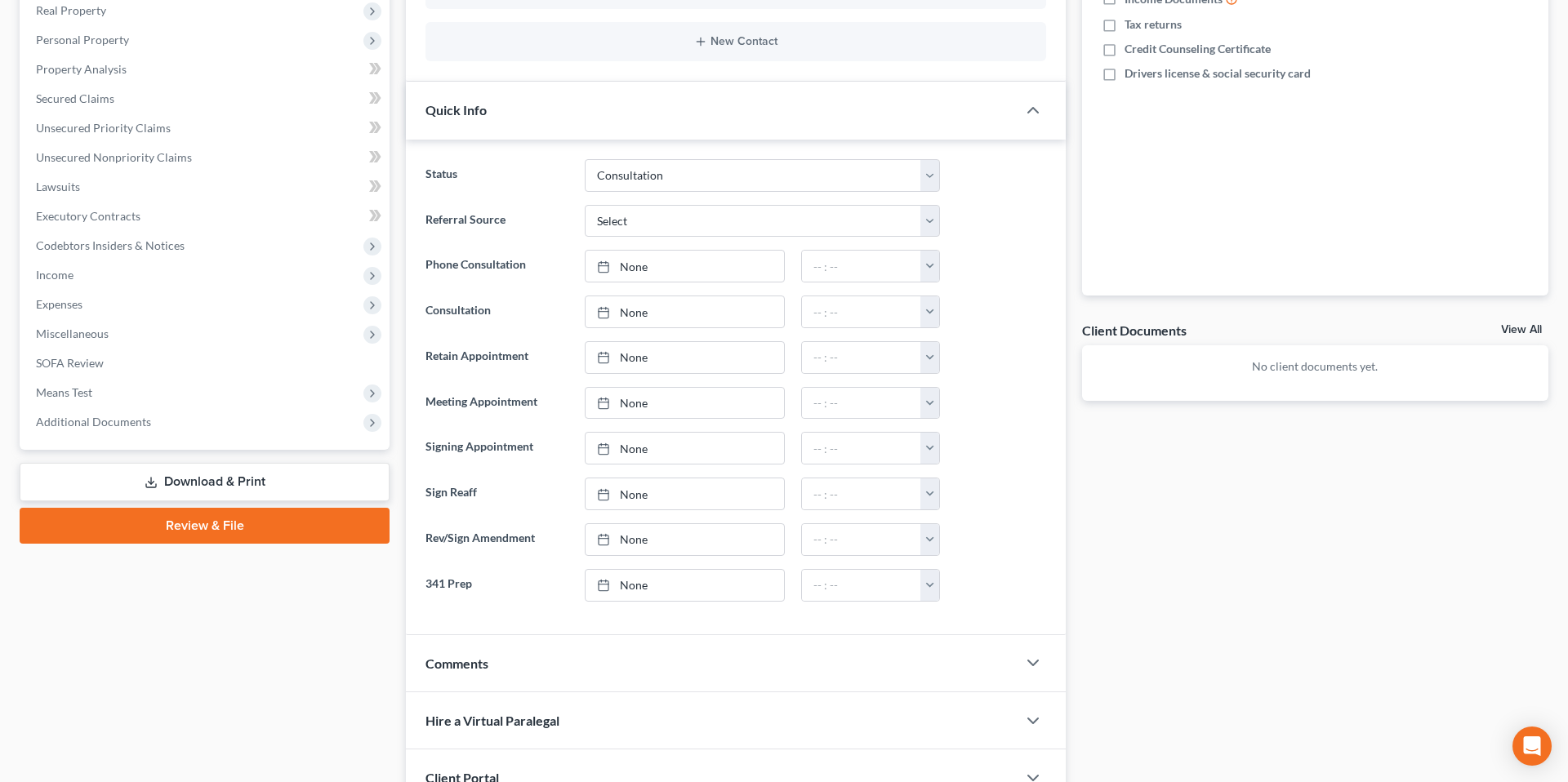
scroll to position [294, 0]
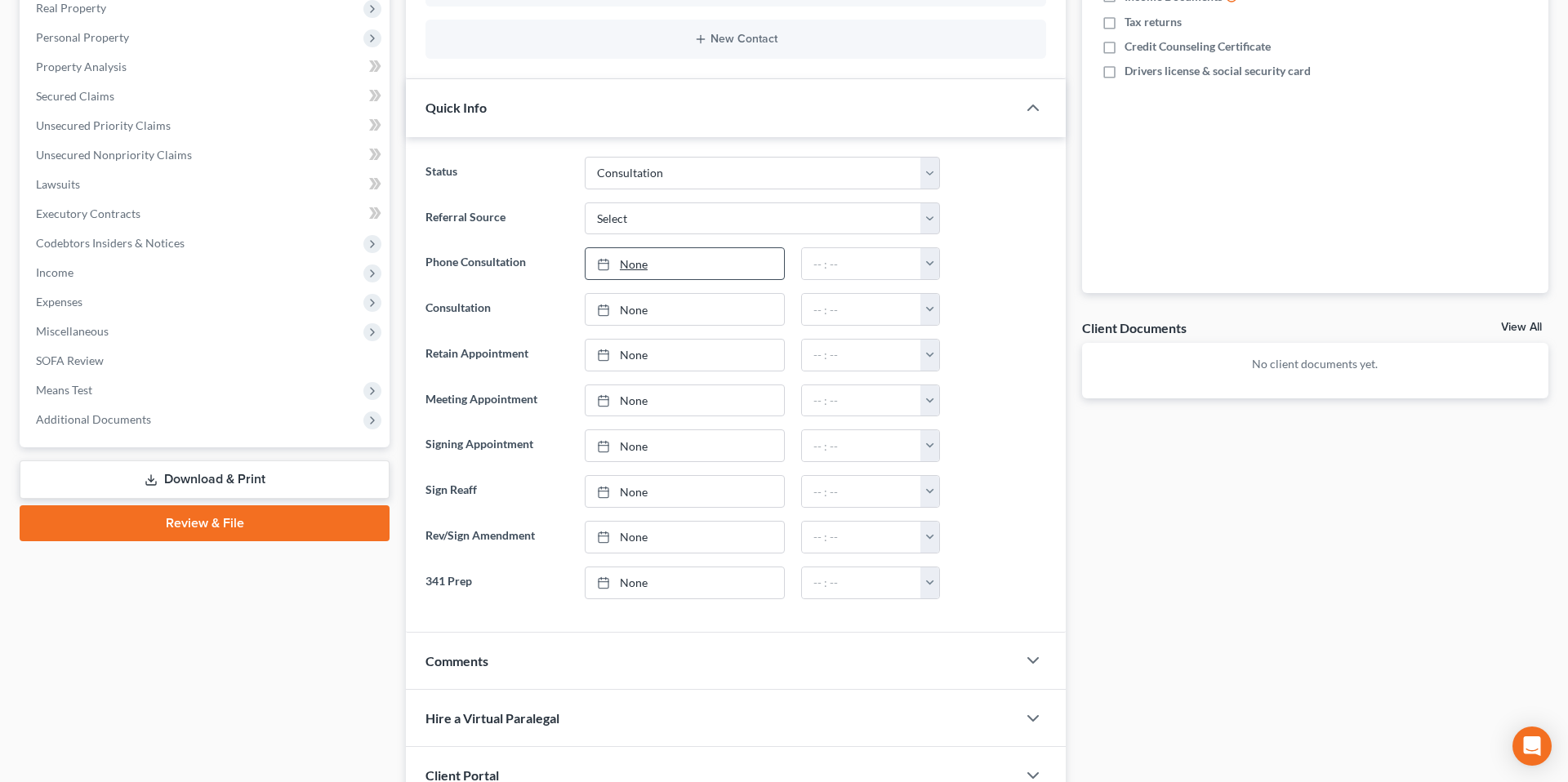
click at [679, 265] on link "None" at bounding box center [685, 263] width 199 height 31
click at [926, 264] on button "button" at bounding box center [930, 263] width 19 height 31
click at [969, 293] on link "12:00pm" at bounding box center [965, 292] width 91 height 27
type input "12:00pm"
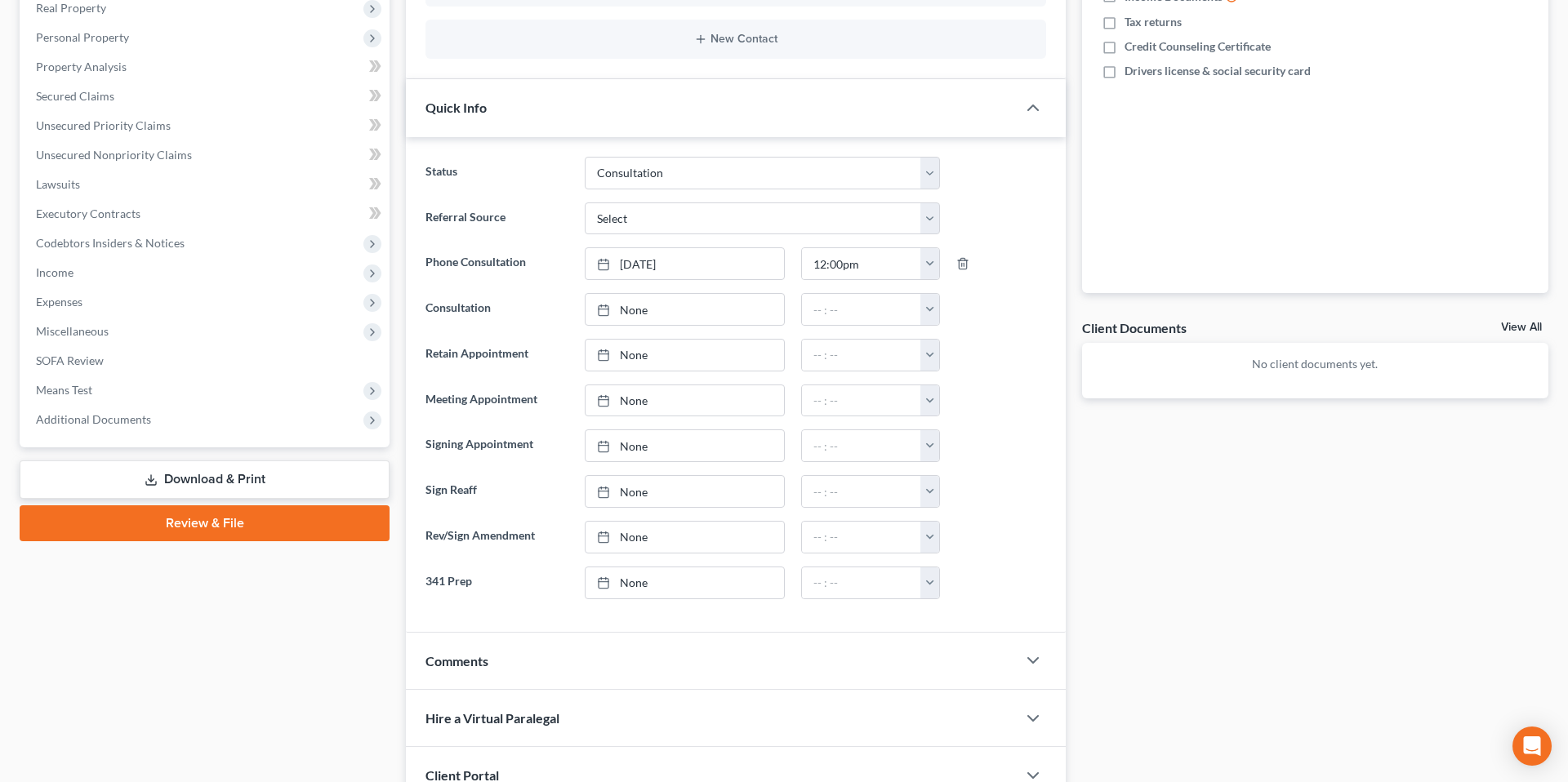
click at [1015, 235] on ng-include "Status Cancelled/Refund Closed Consultation Declined Discharged Filed Income Ch…" at bounding box center [736, 378] width 621 height 443
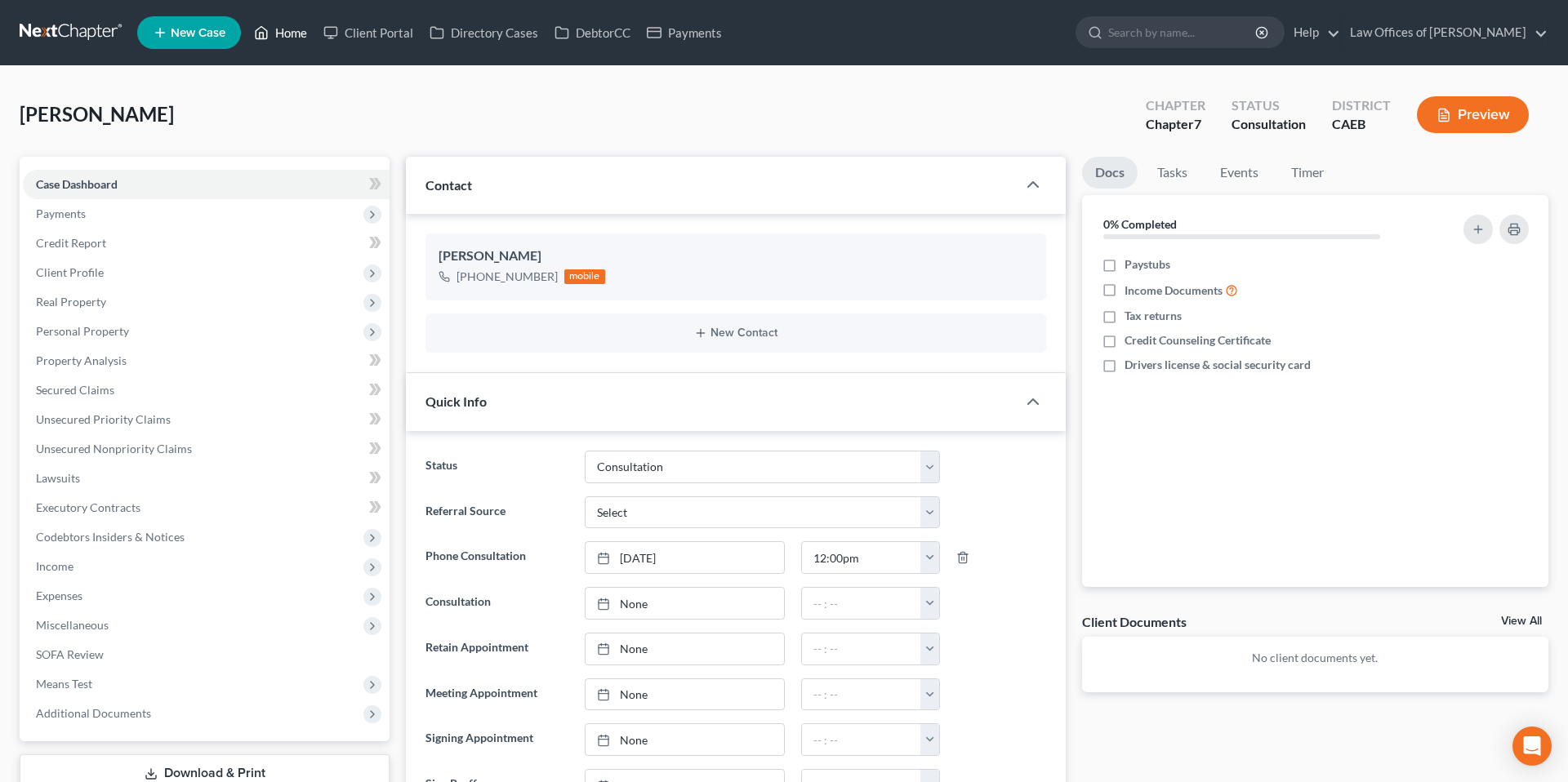
click at [288, 32] on link "Home" at bounding box center [281, 33] width 69 height 29
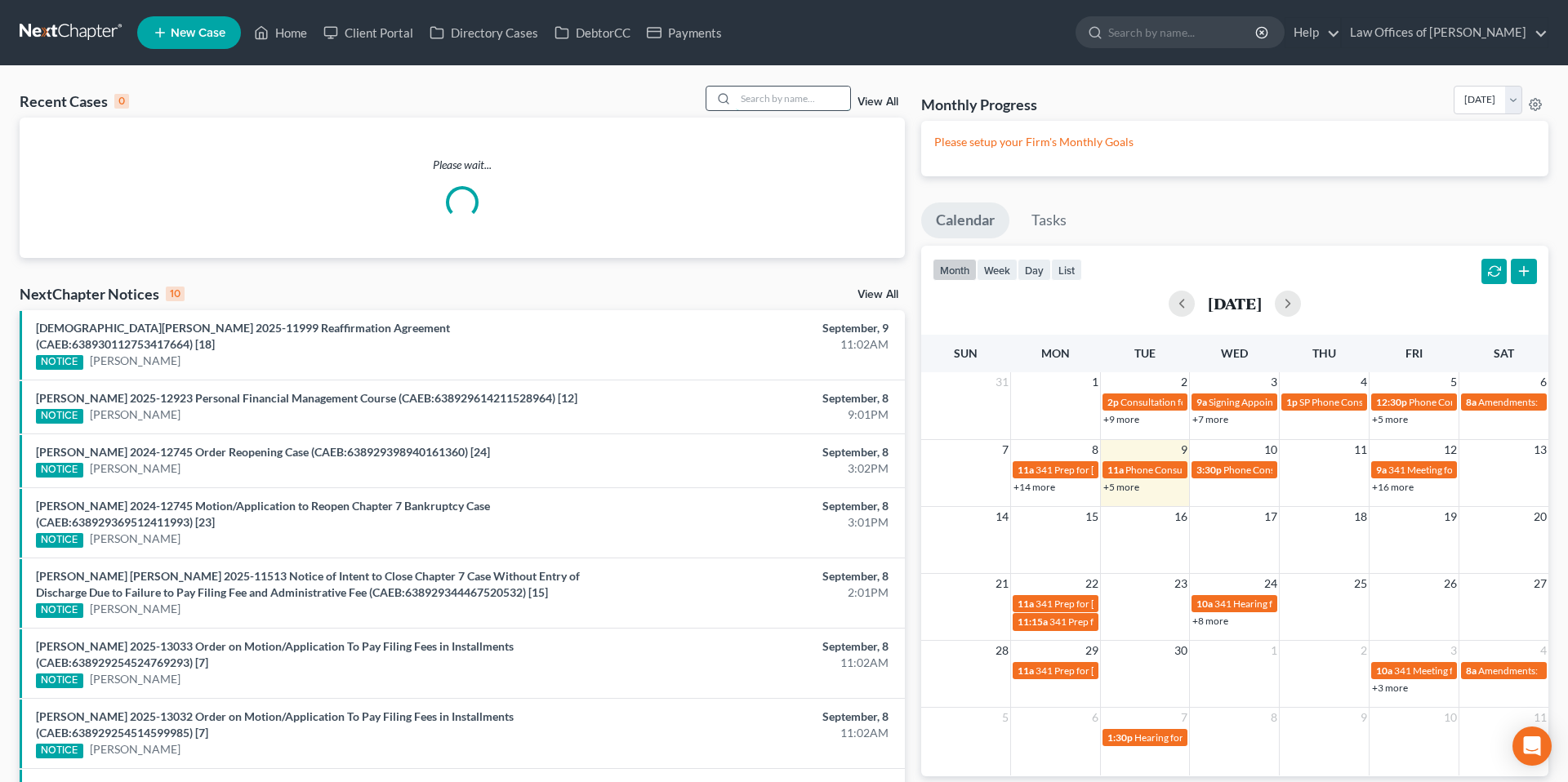
click at [772, 98] on input "search" at bounding box center [792, 98] width 114 height 24
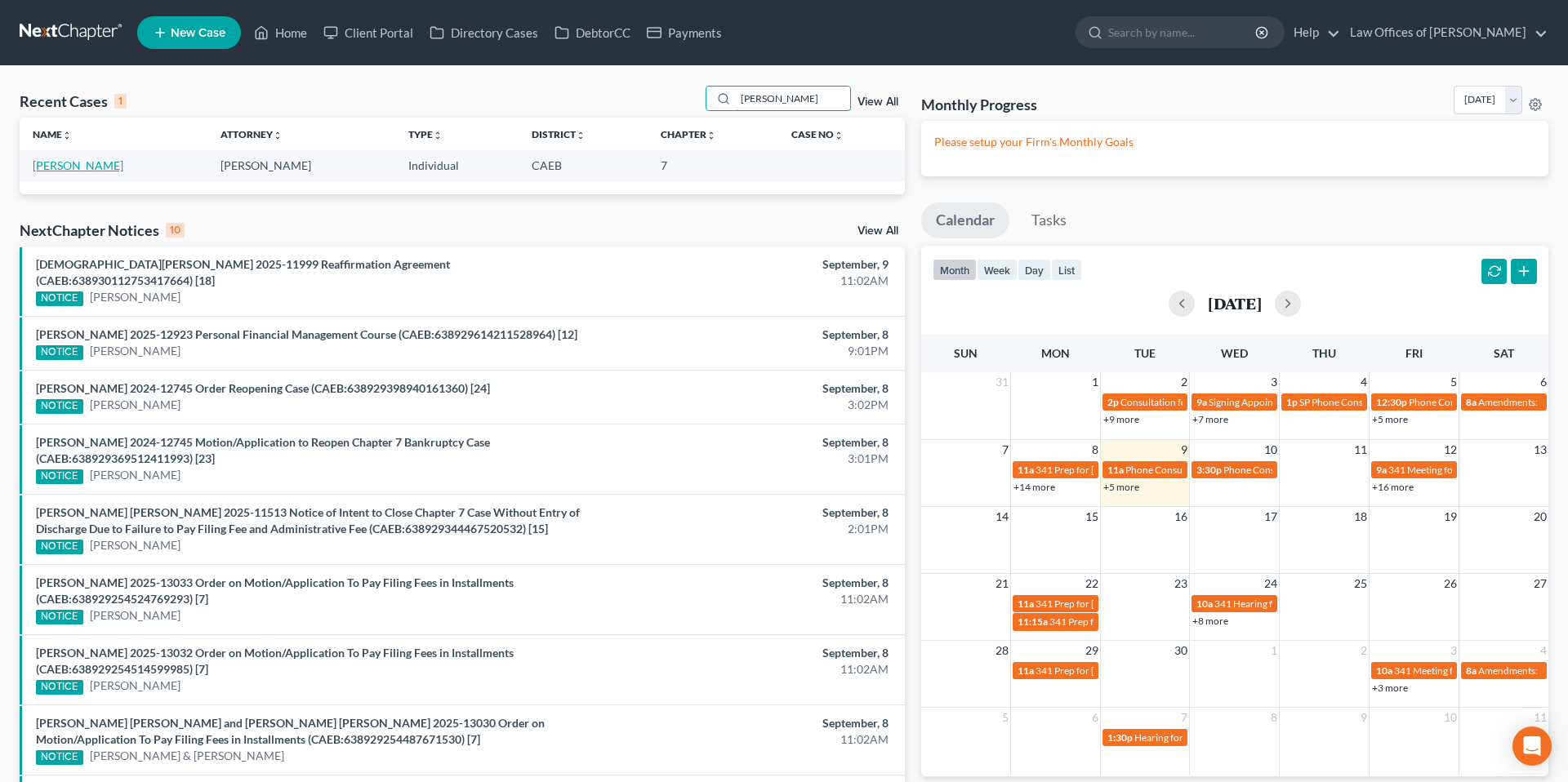
type input "[PERSON_NAME]"
click at [77, 170] on link "[PERSON_NAME]" at bounding box center [77, 165] width 90 height 14
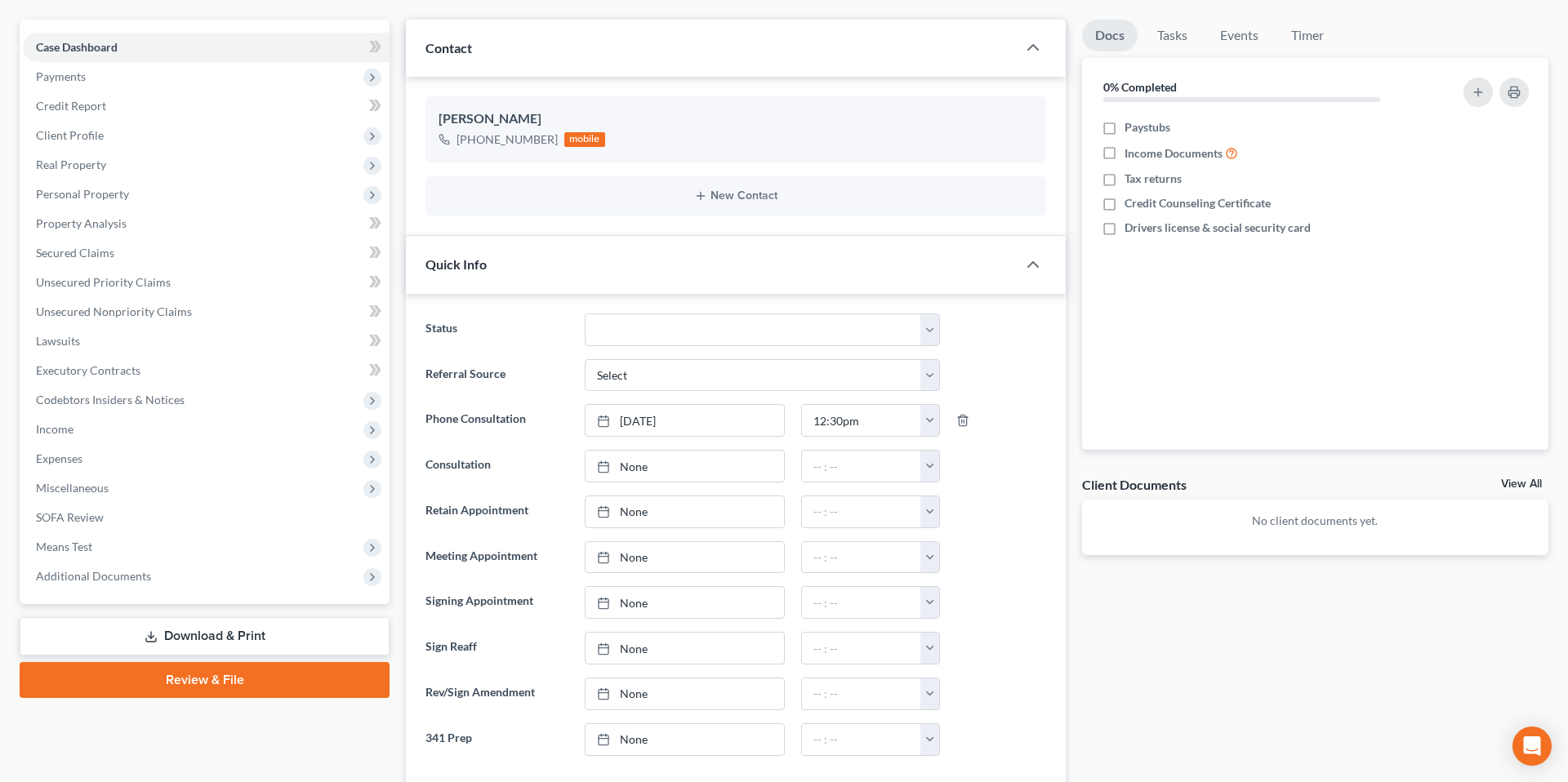
scroll to position [179, 0]
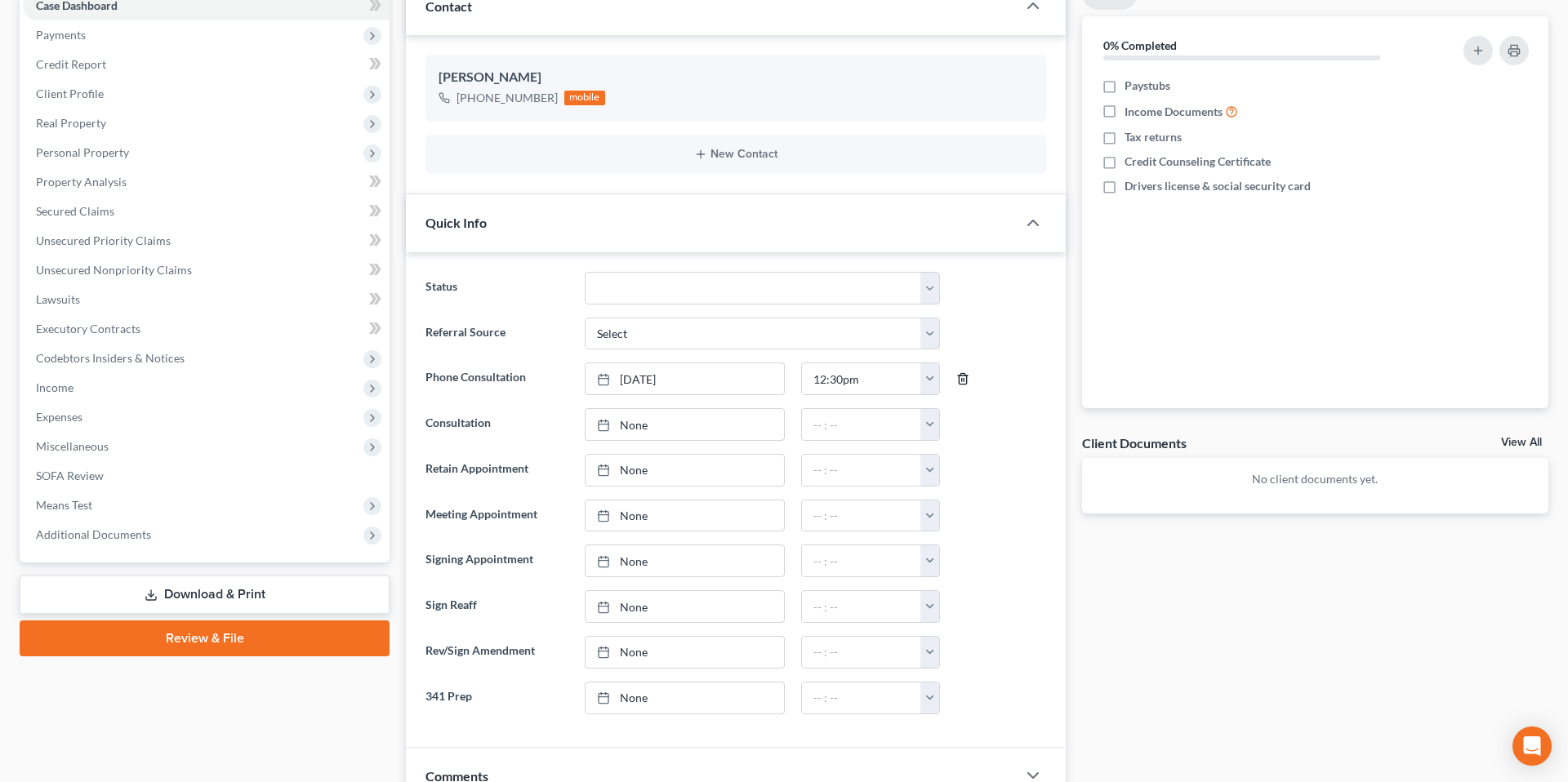
click at [965, 381] on icon "button" at bounding box center [963, 379] width 13 height 13
click at [722, 381] on link "None" at bounding box center [685, 378] width 199 height 31
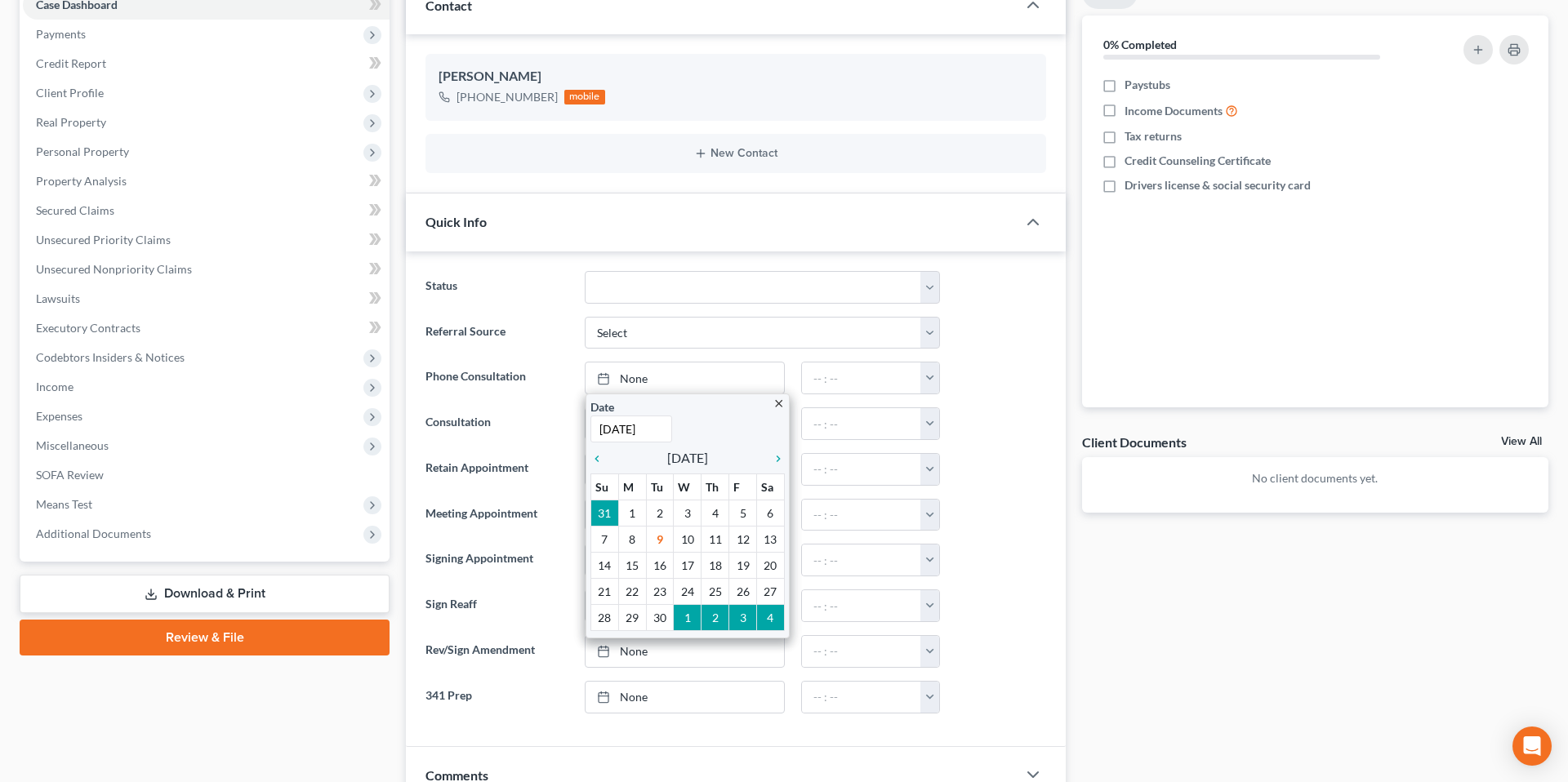
click at [1034, 358] on ng-include "Status Cancelled/Refund Closed Consultation Declined Discharged Filed Income Ch…" at bounding box center [736, 492] width 621 height 443
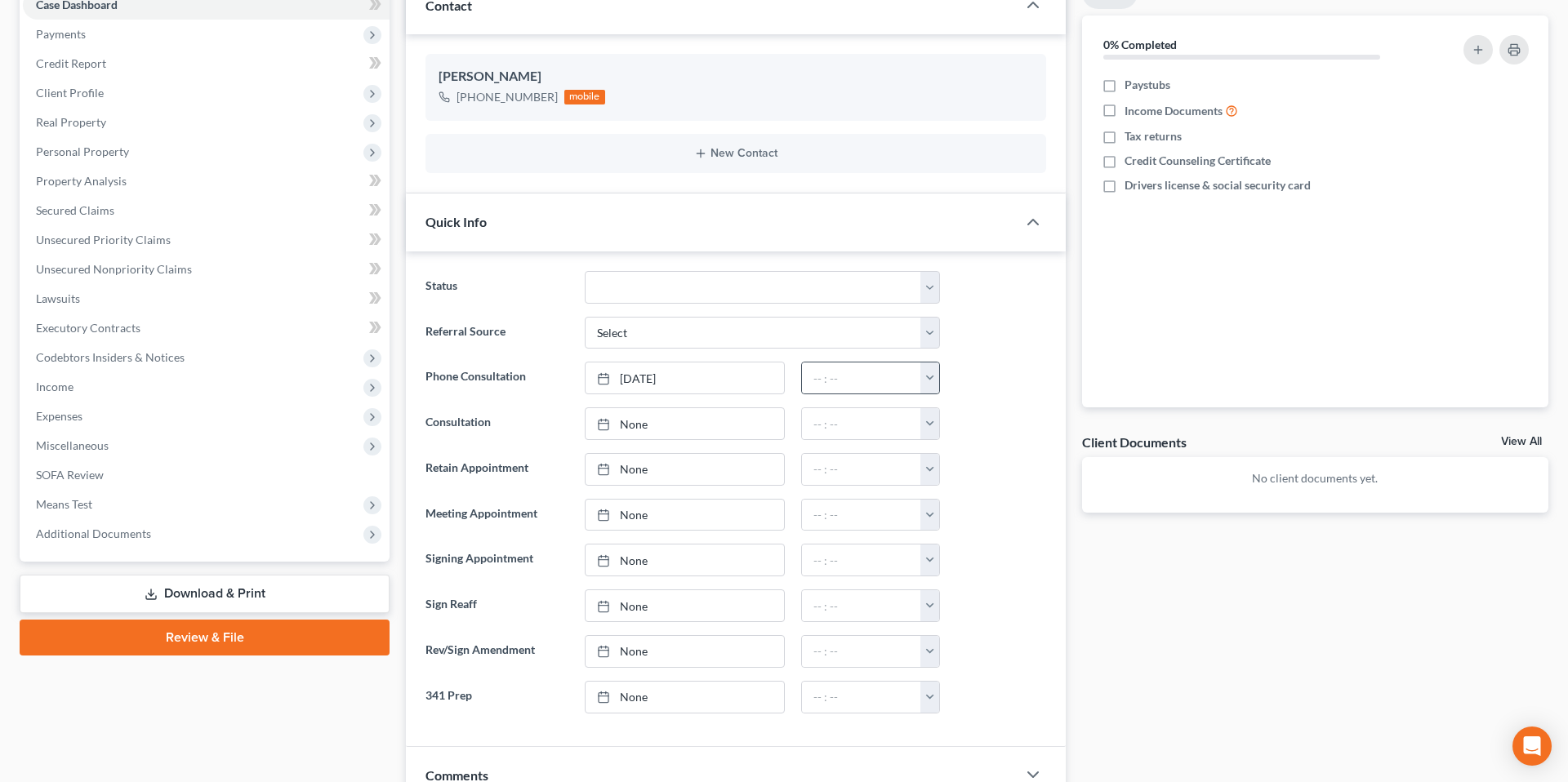
click at [931, 386] on button "button" at bounding box center [930, 378] width 19 height 31
click at [969, 538] on link "12:00pm" at bounding box center [965, 536] width 91 height 27
type input "12:00pm"
click at [969, 507] on div at bounding box center [1001, 515] width 106 height 33
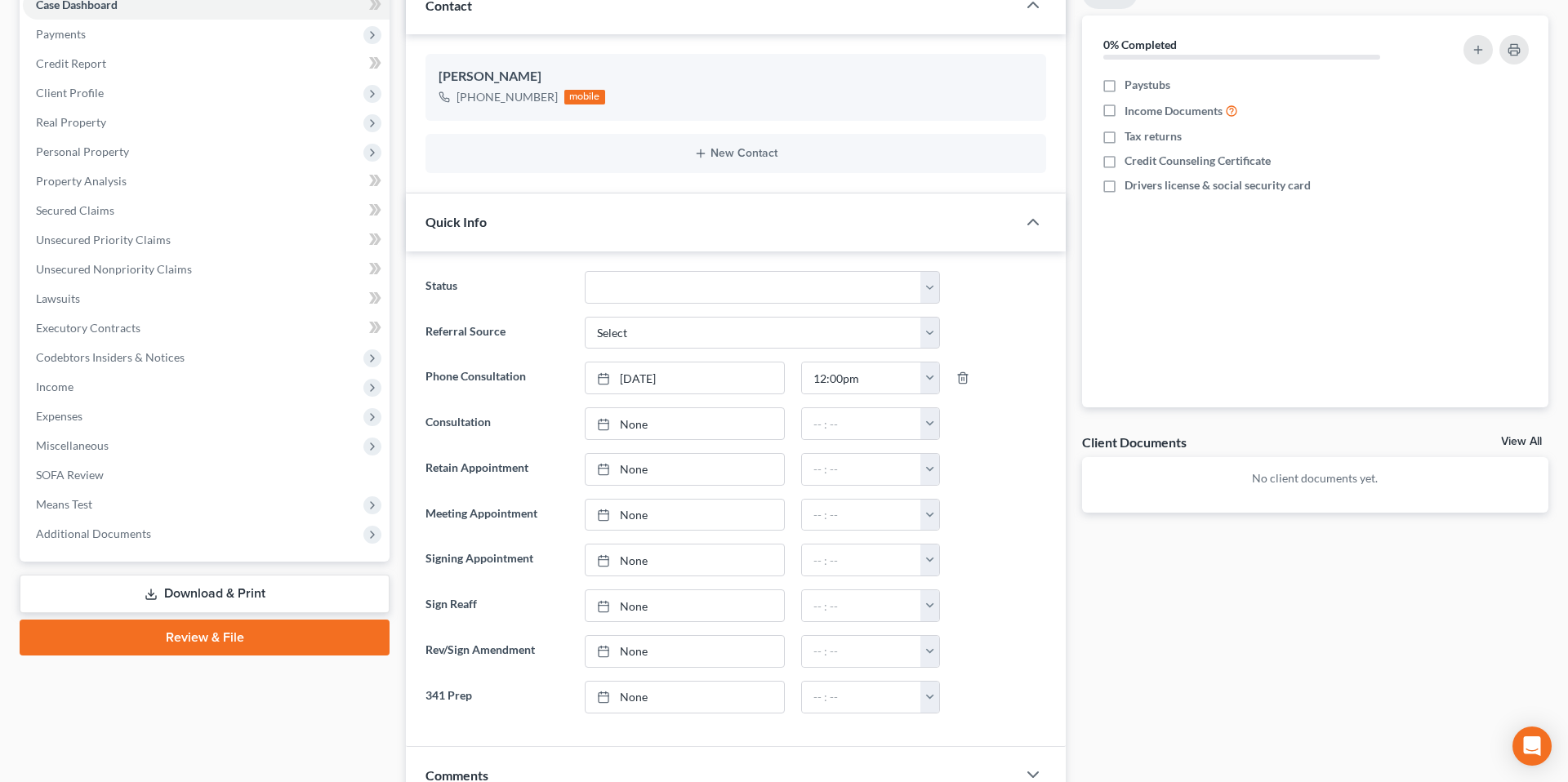
scroll to position [0, 0]
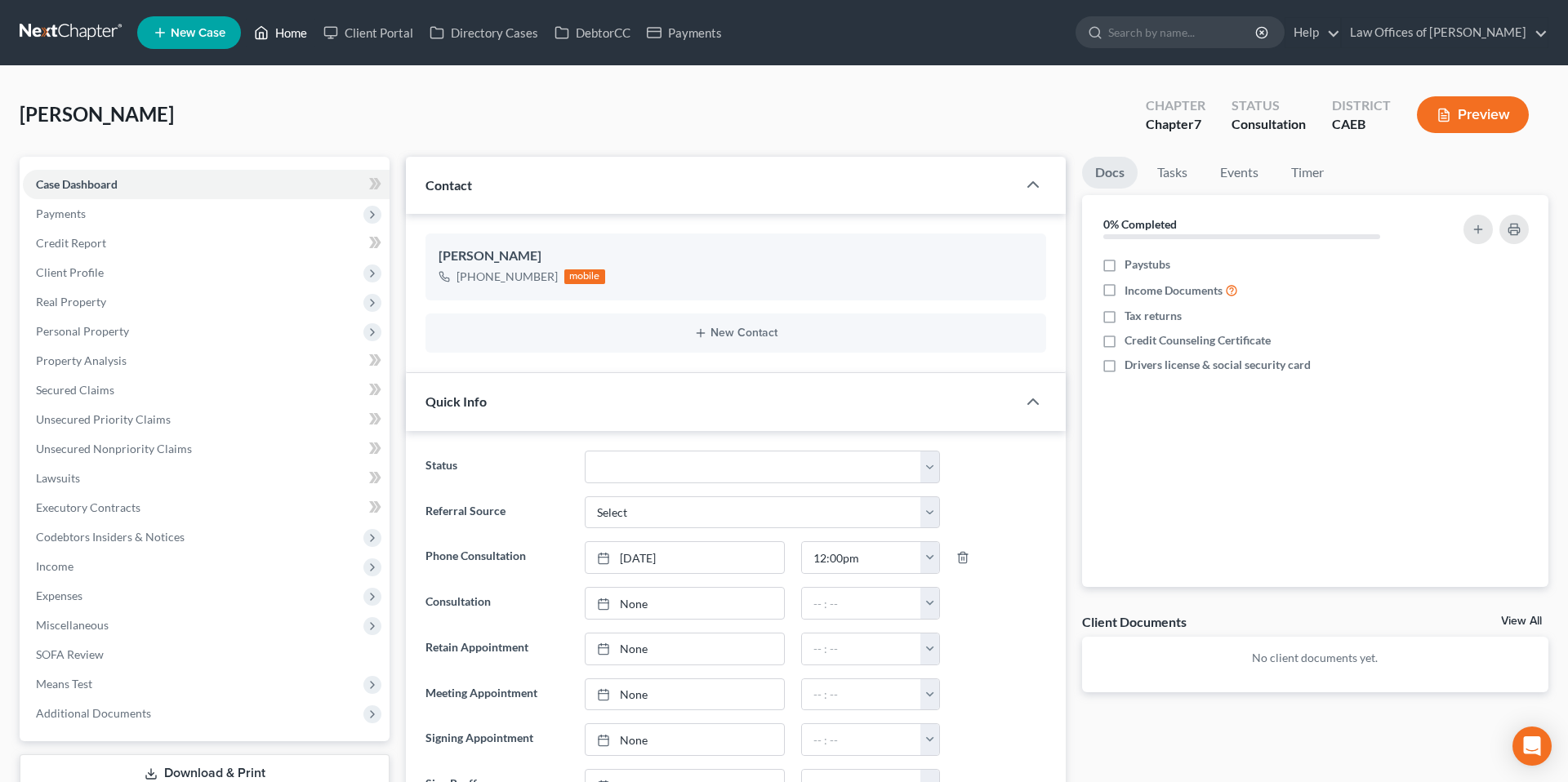
click at [293, 37] on link "Home" at bounding box center [281, 33] width 69 height 29
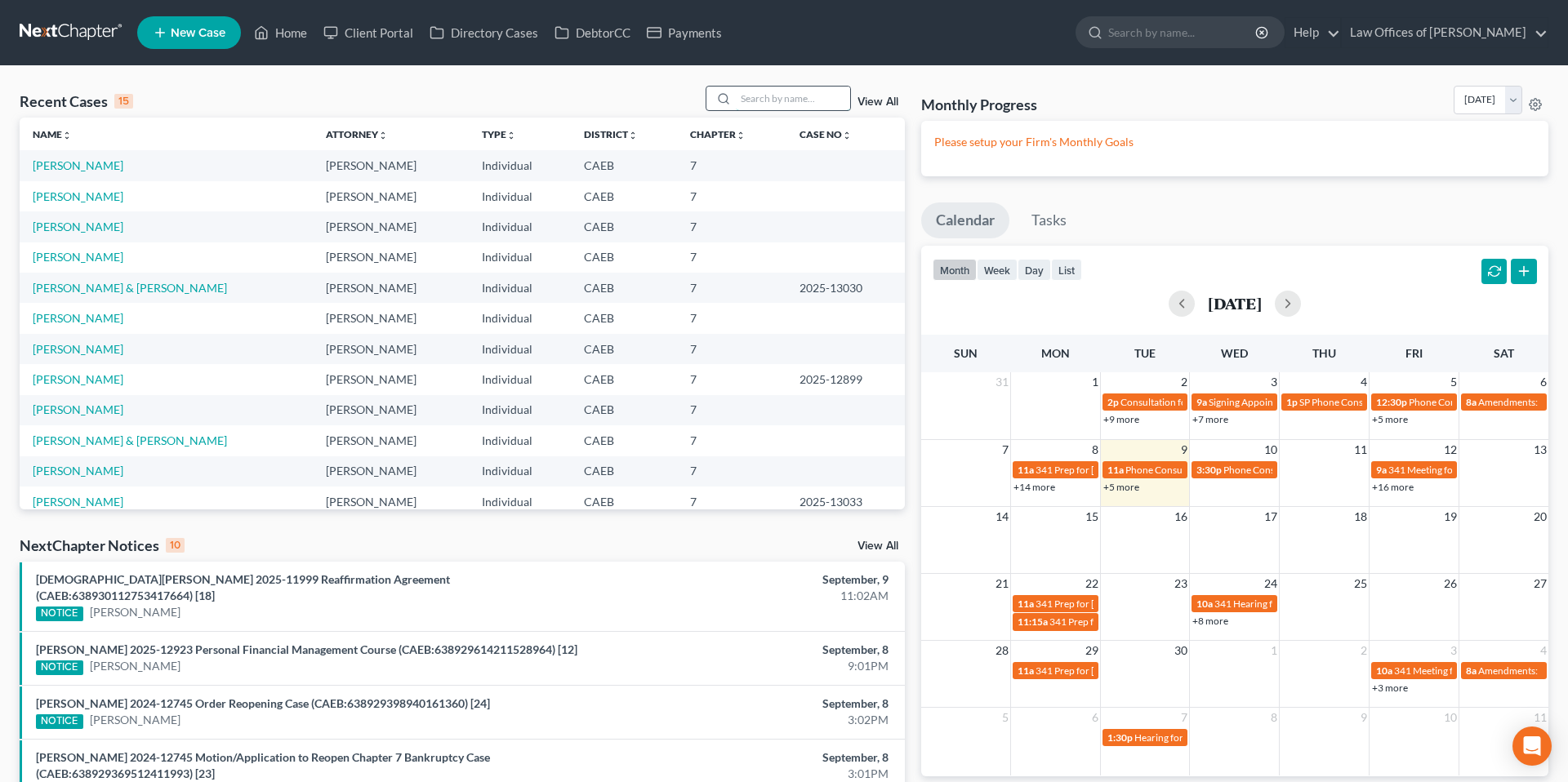
click at [767, 97] on input "search" at bounding box center [792, 98] width 114 height 24
click at [776, 97] on input "search" at bounding box center [792, 98] width 114 height 24
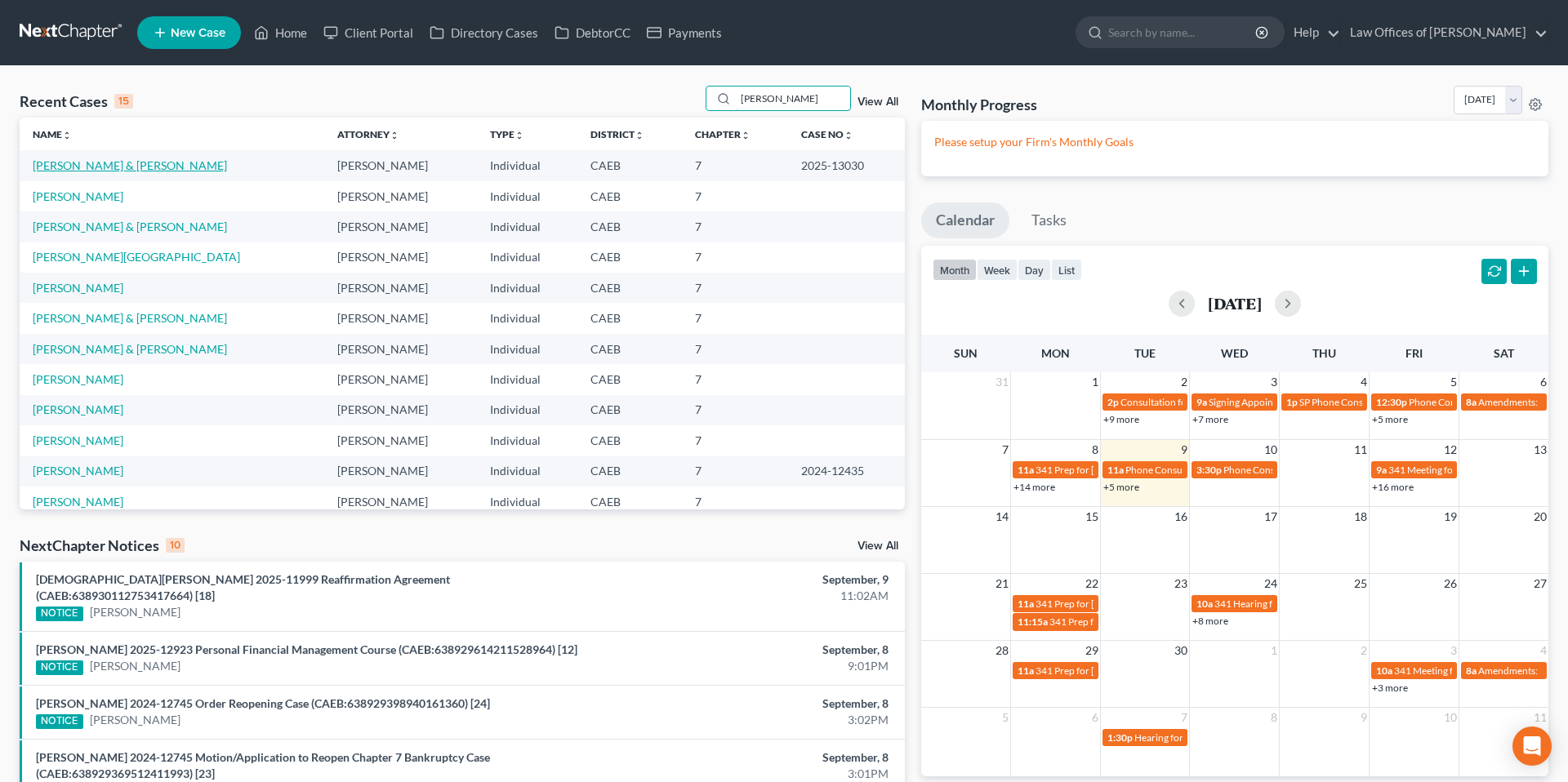
type input "[PERSON_NAME]"
click at [141, 168] on link "[PERSON_NAME] & [PERSON_NAME]" at bounding box center [129, 165] width 194 height 14
select select "5"
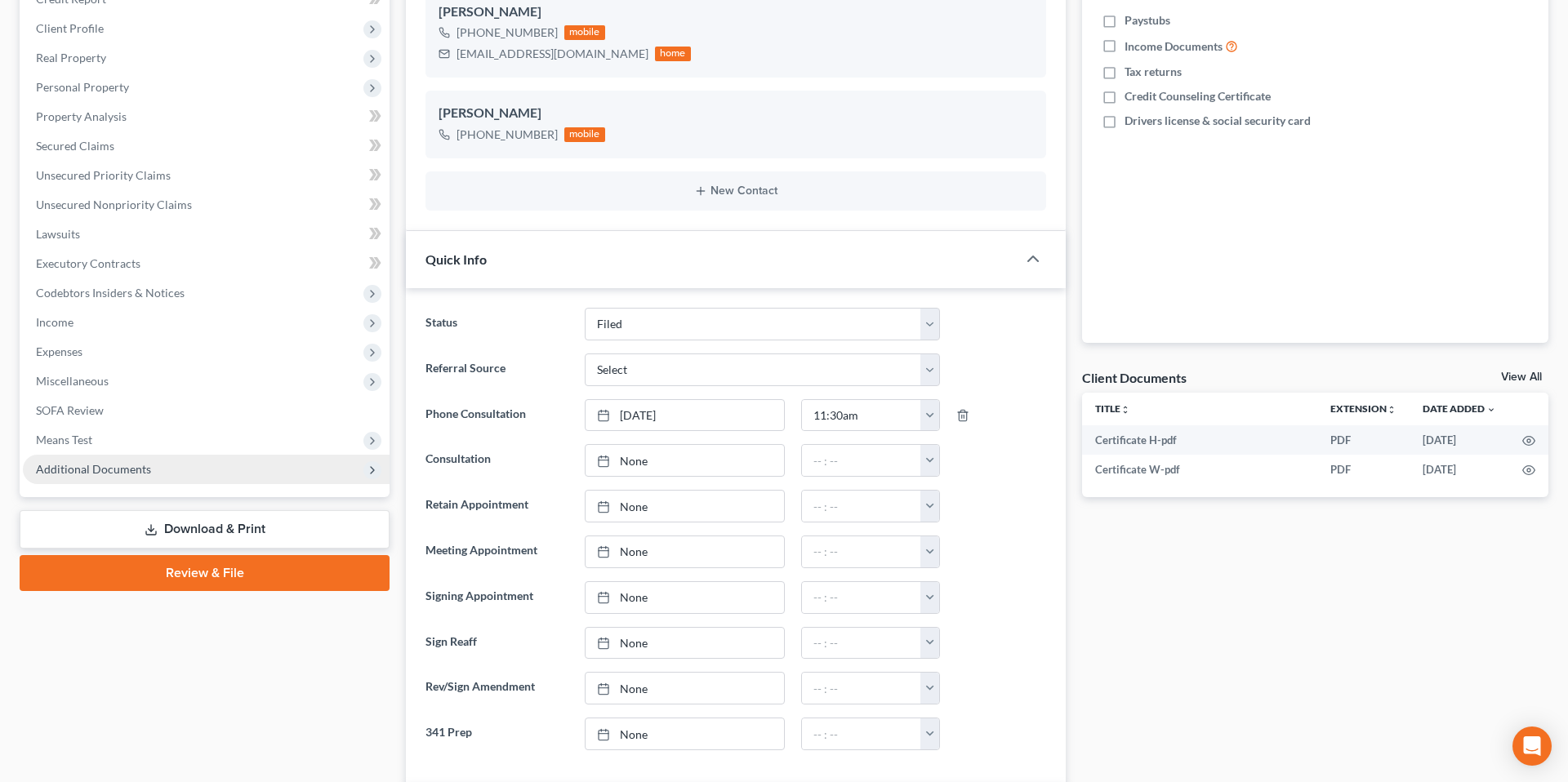
scroll to position [263, 0]
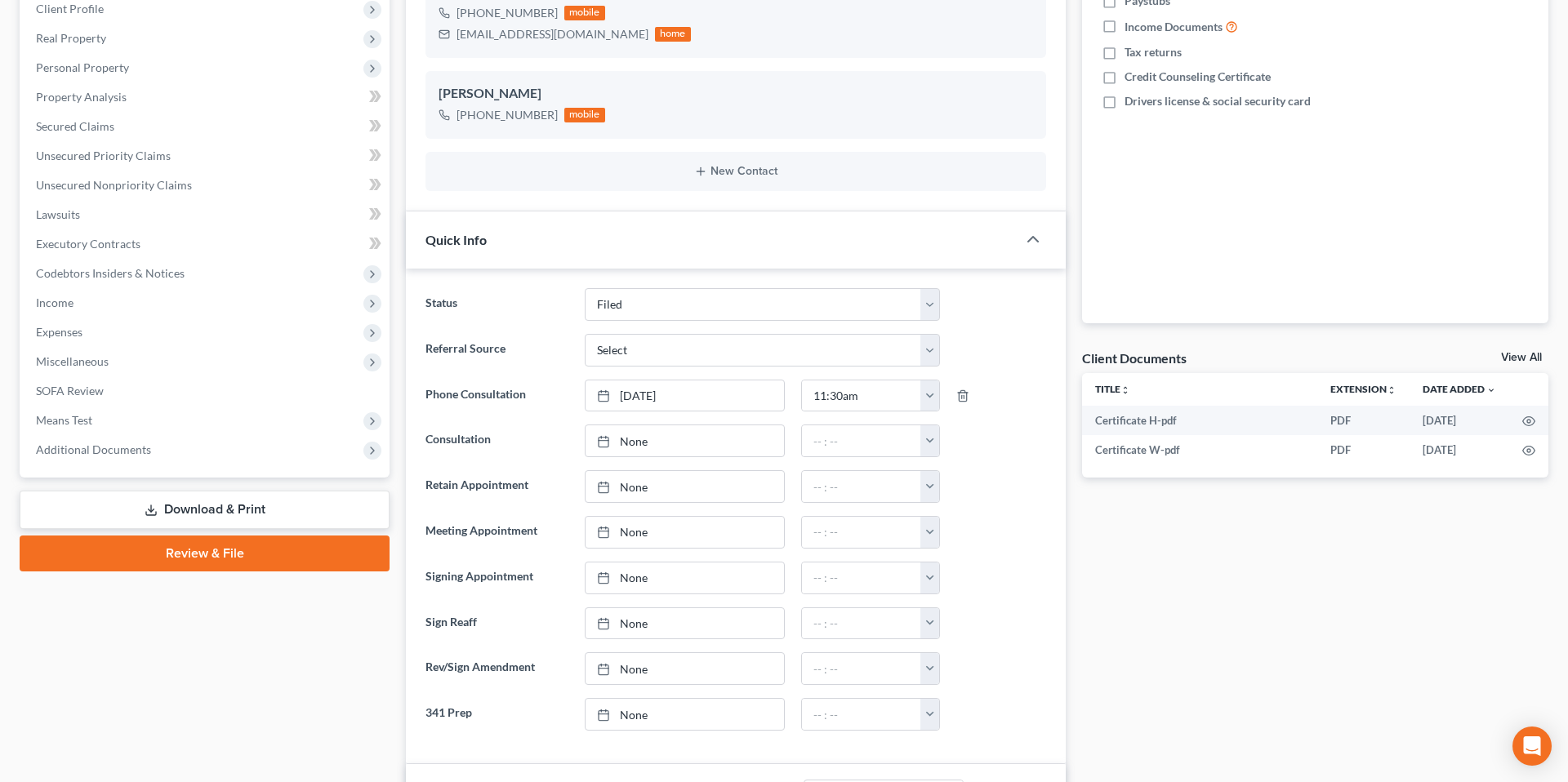
drag, startPoint x: 82, startPoint y: 453, endPoint x: 128, endPoint y: 521, distance: 82.1
click at [82, 454] on span "Additional Documents" at bounding box center [93, 449] width 115 height 14
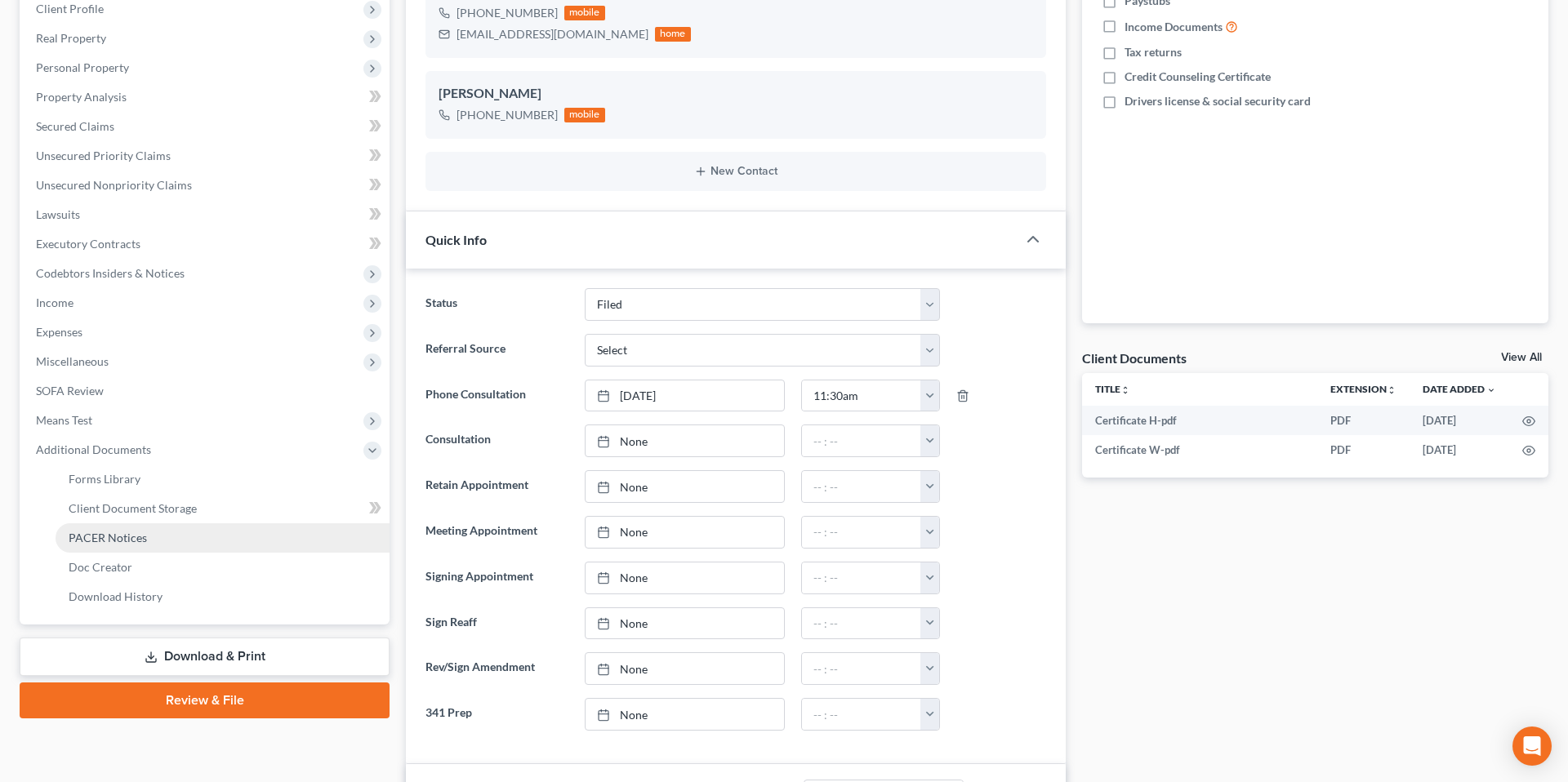
click at [150, 541] on link "PACER Notices" at bounding box center [222, 538] width 334 height 29
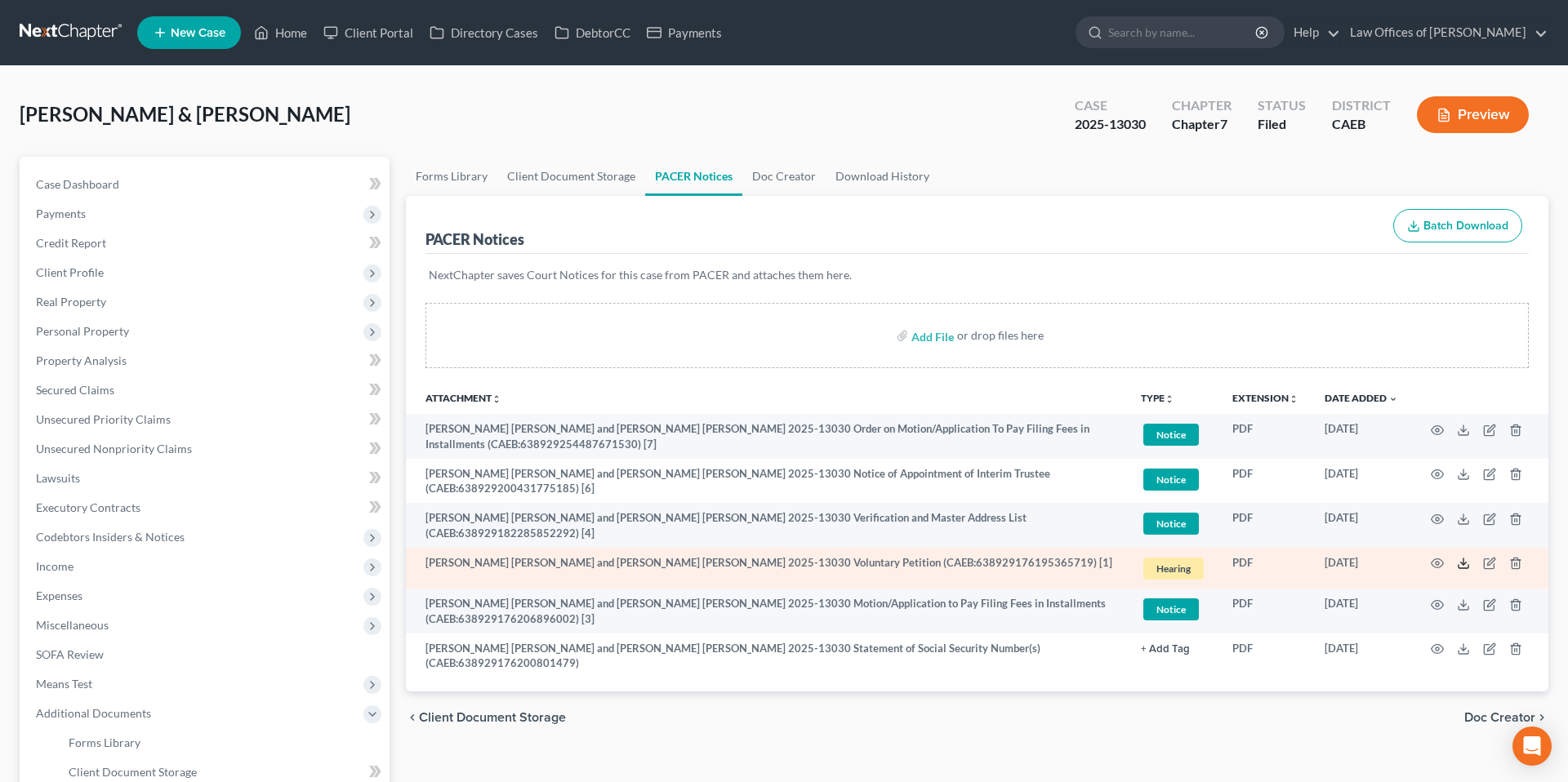
click at [1462, 557] on icon at bounding box center [1463, 563] width 13 height 13
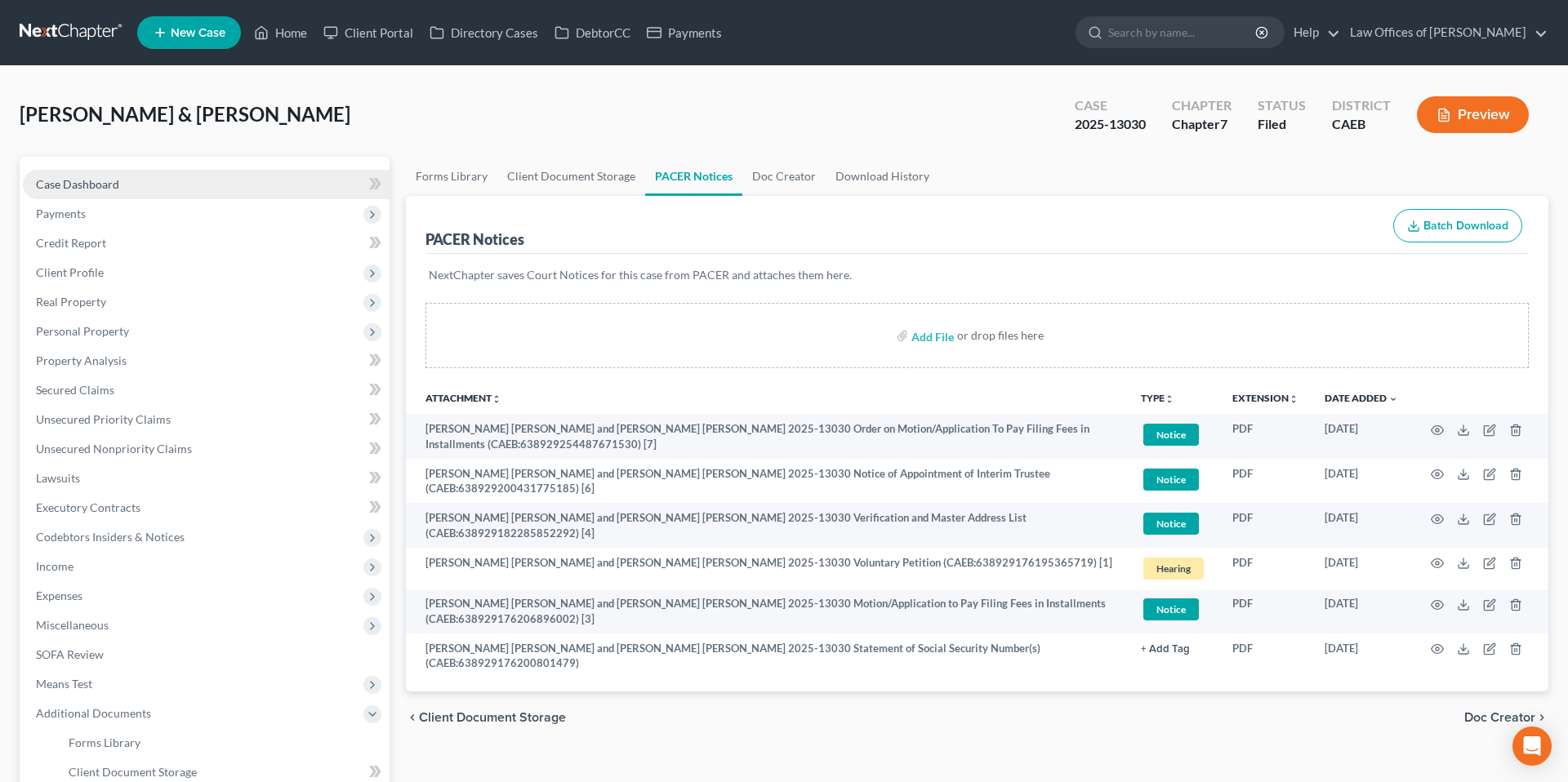
click at [107, 184] on span "Case Dashboard" at bounding box center [77, 183] width 83 height 14
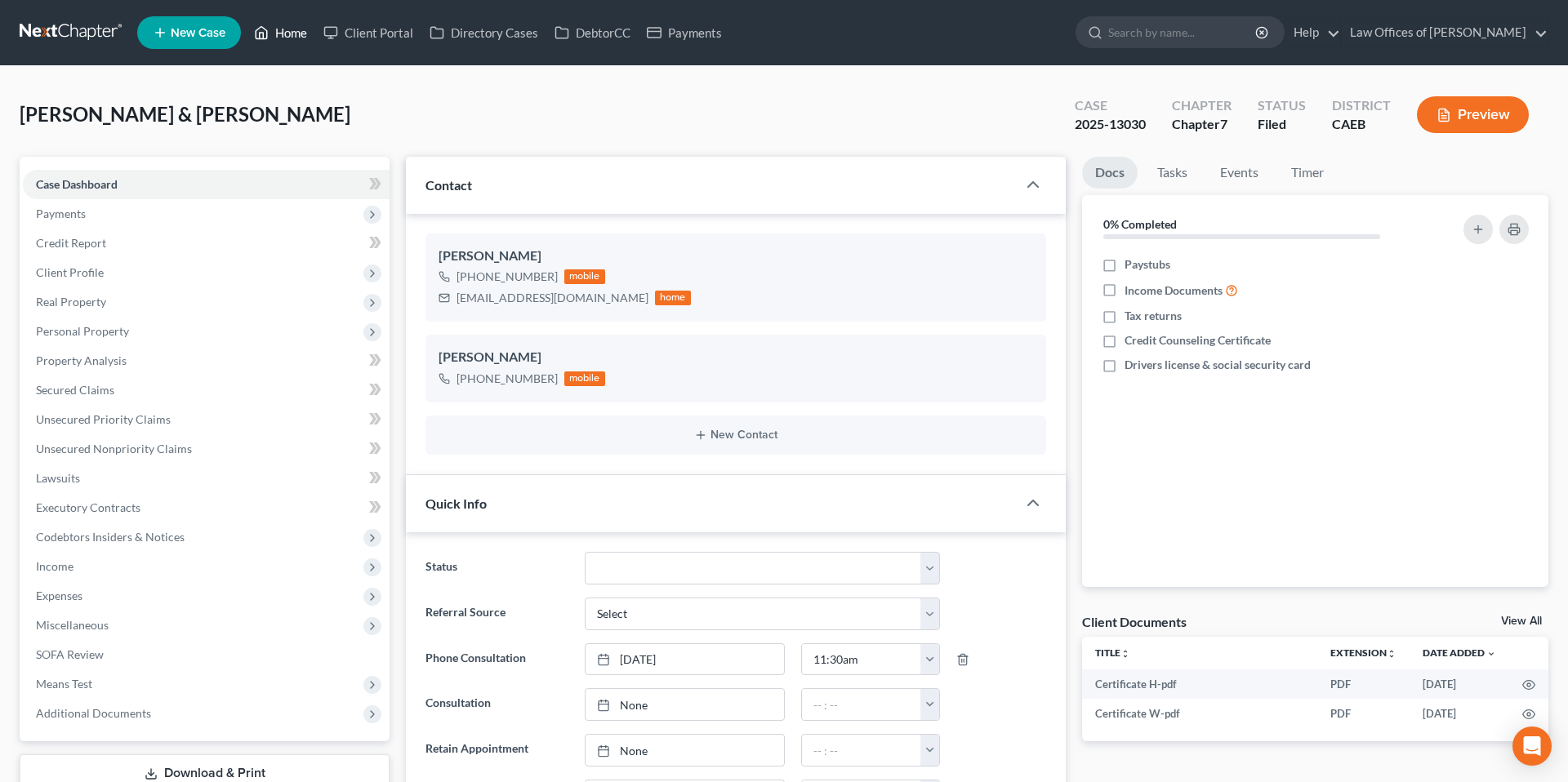
click at [277, 39] on link "Home" at bounding box center [281, 33] width 69 height 29
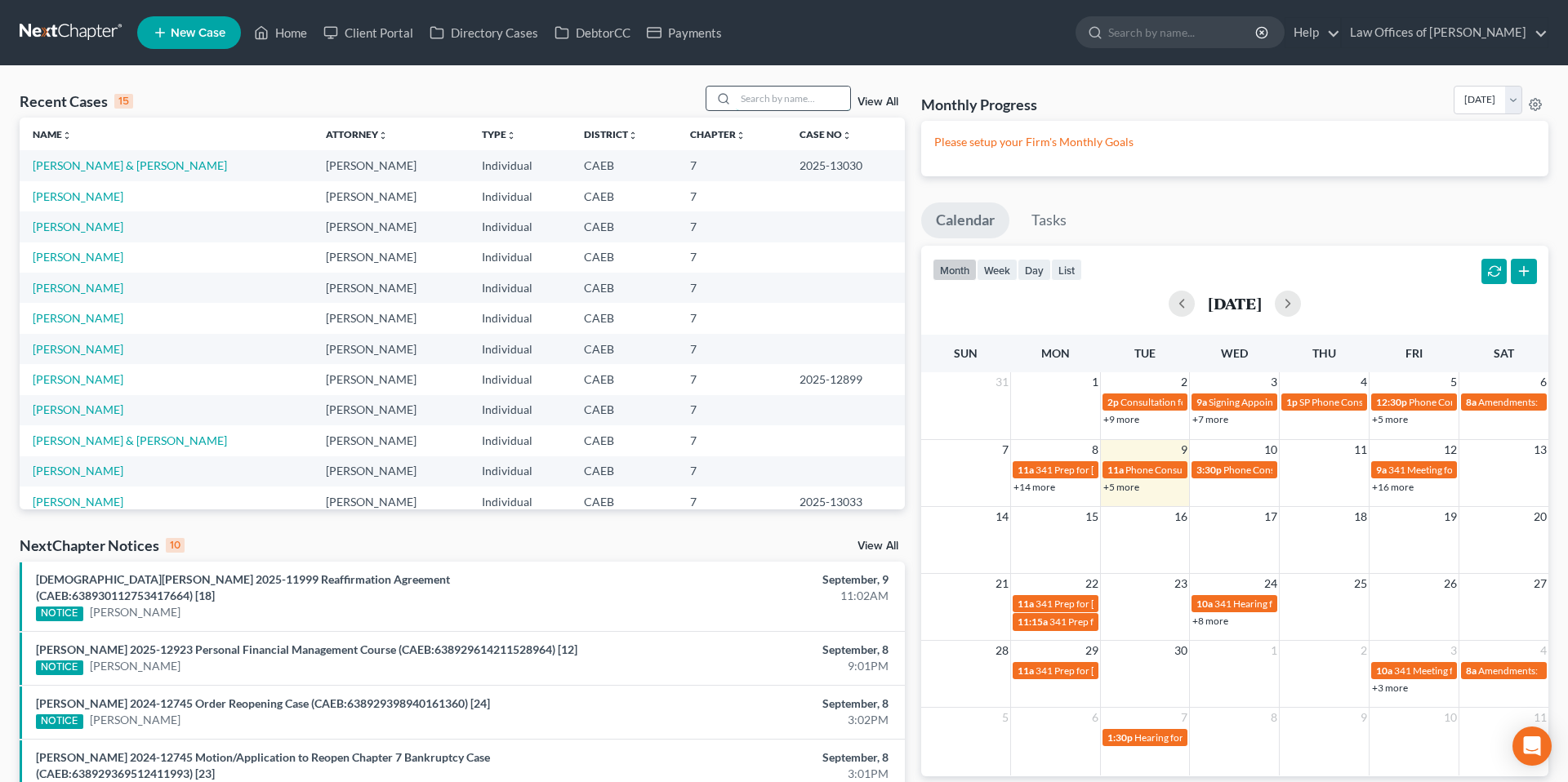
click at [820, 103] on input "search" at bounding box center [792, 98] width 114 height 24
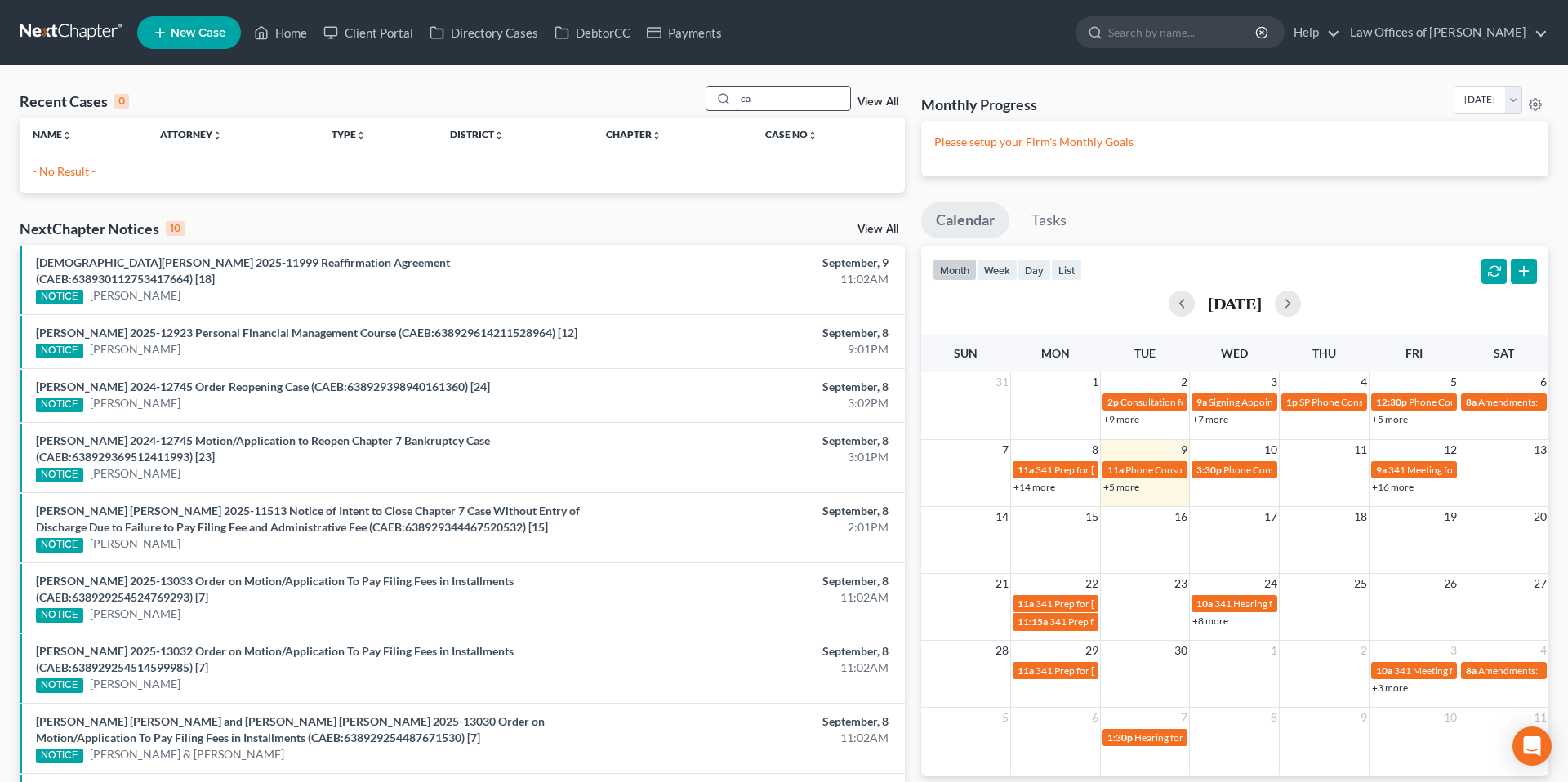
type input "c"
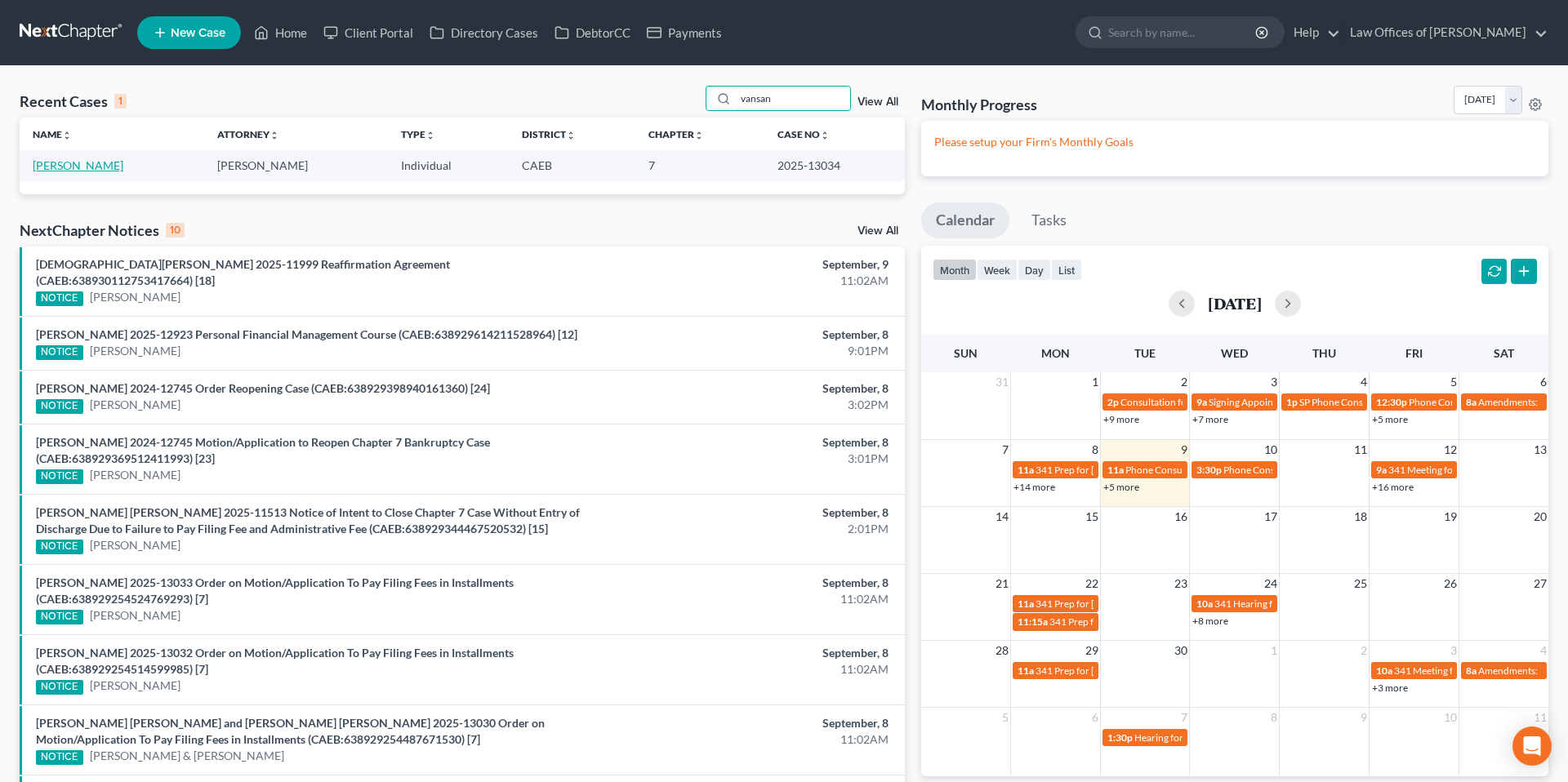
type input "vansan"
click at [86, 167] on link "[PERSON_NAME]" at bounding box center [77, 165] width 90 height 14
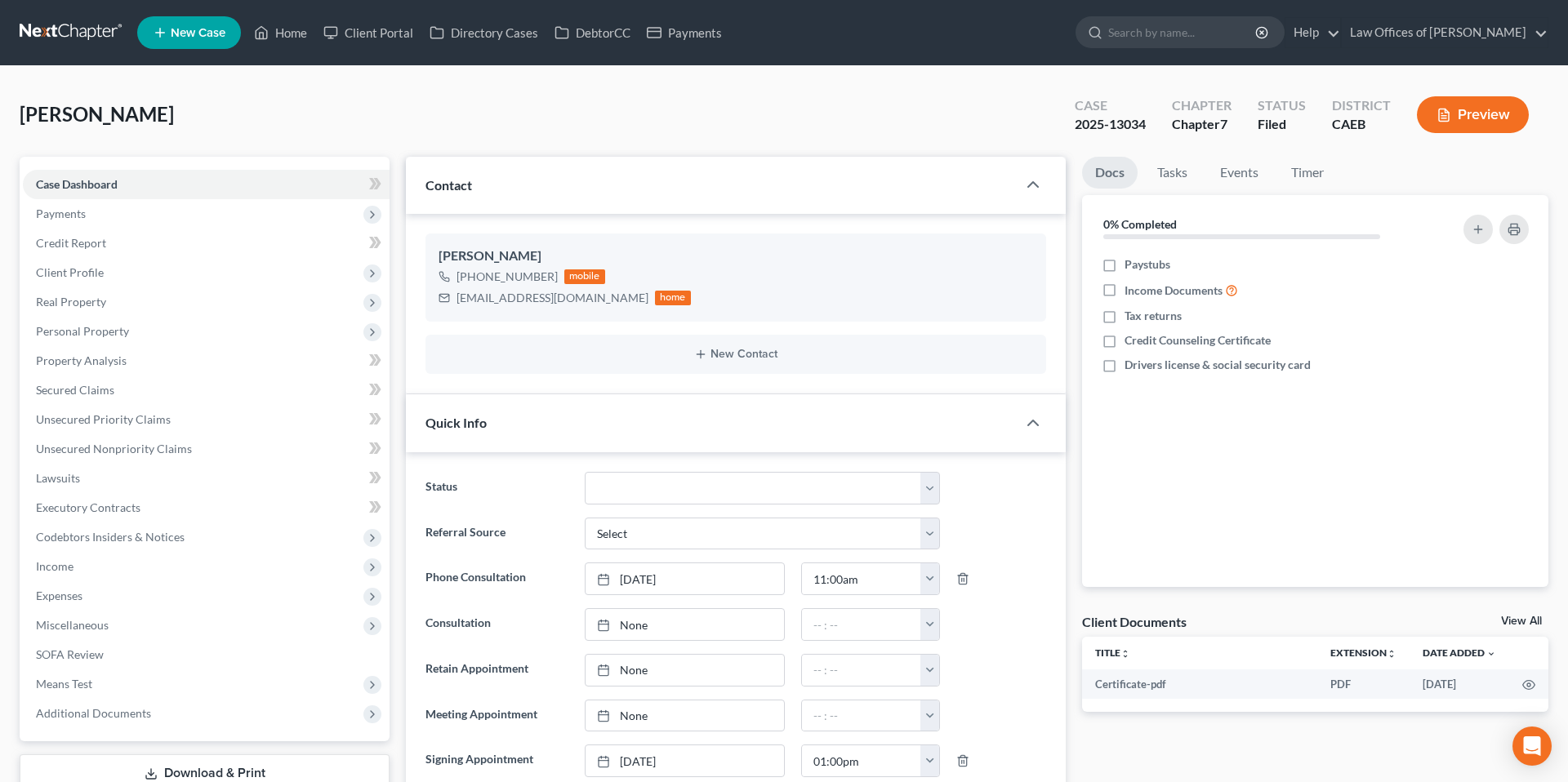
click at [98, 269] on span "Client Profile" at bounding box center [69, 272] width 67 height 14
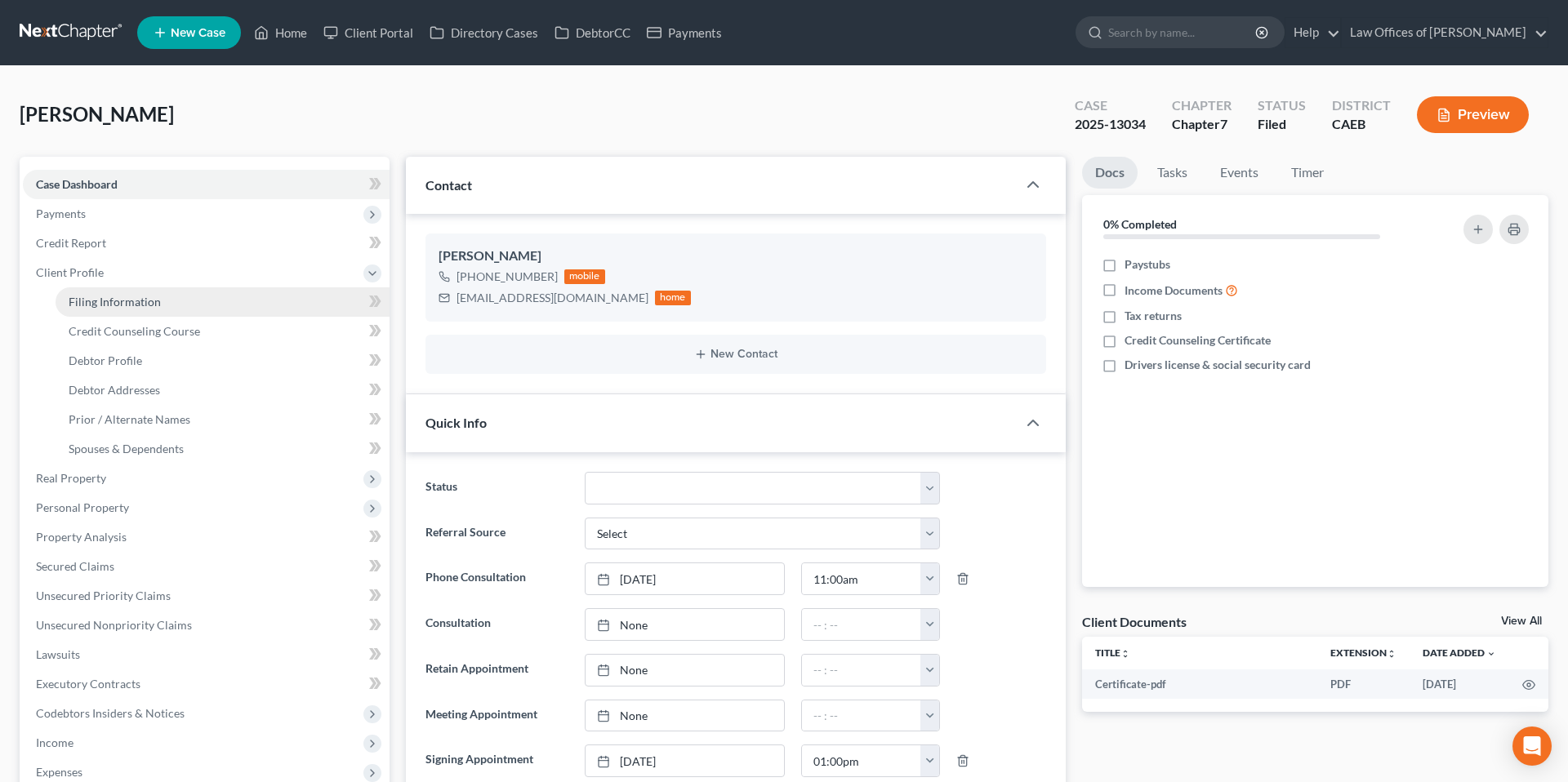
click at [119, 299] on span "Filing Information" at bounding box center [114, 301] width 92 height 14
select select "1"
select select "0"
select select "8"
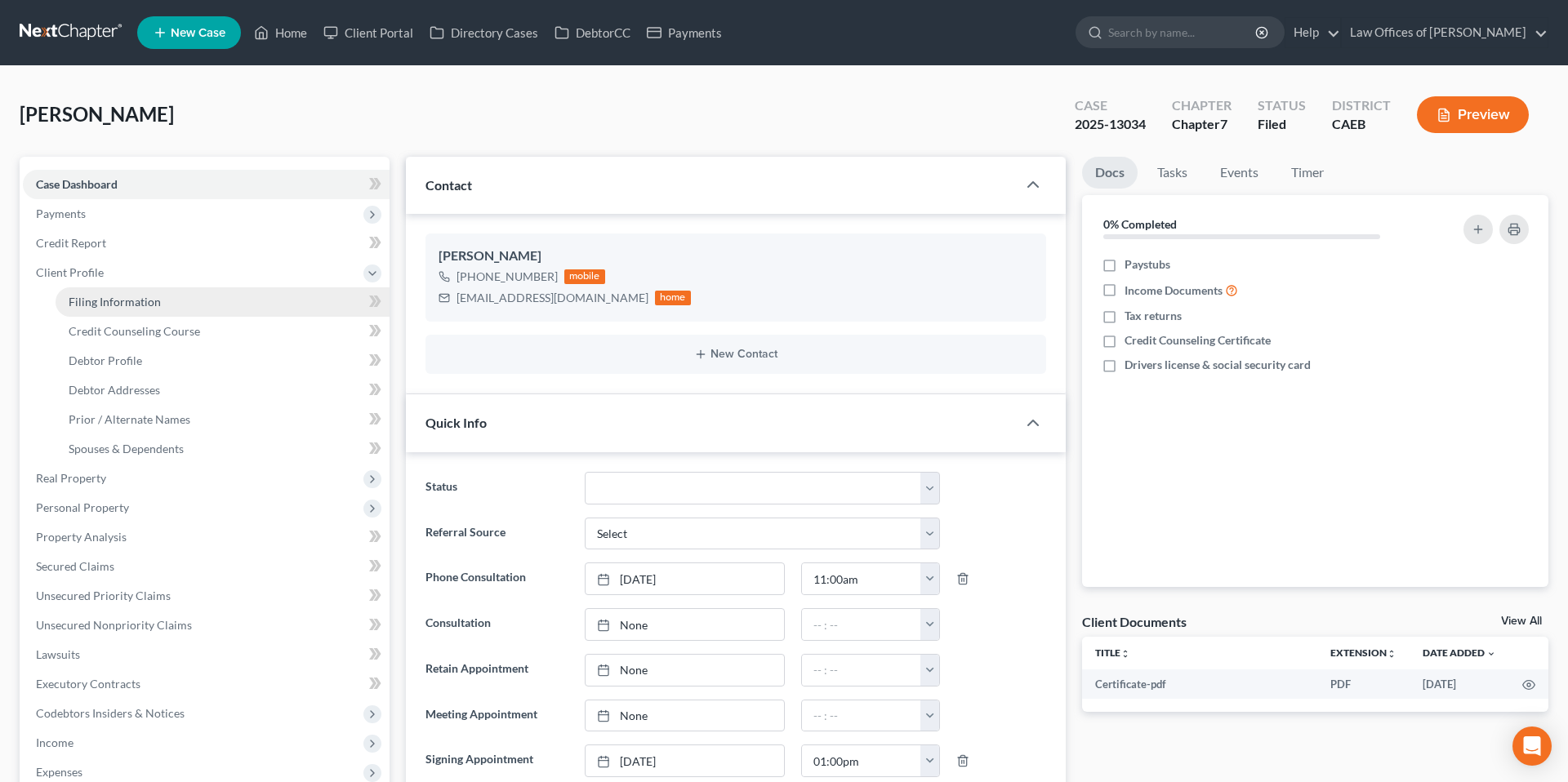
select select "0"
select select "4"
select select "0"
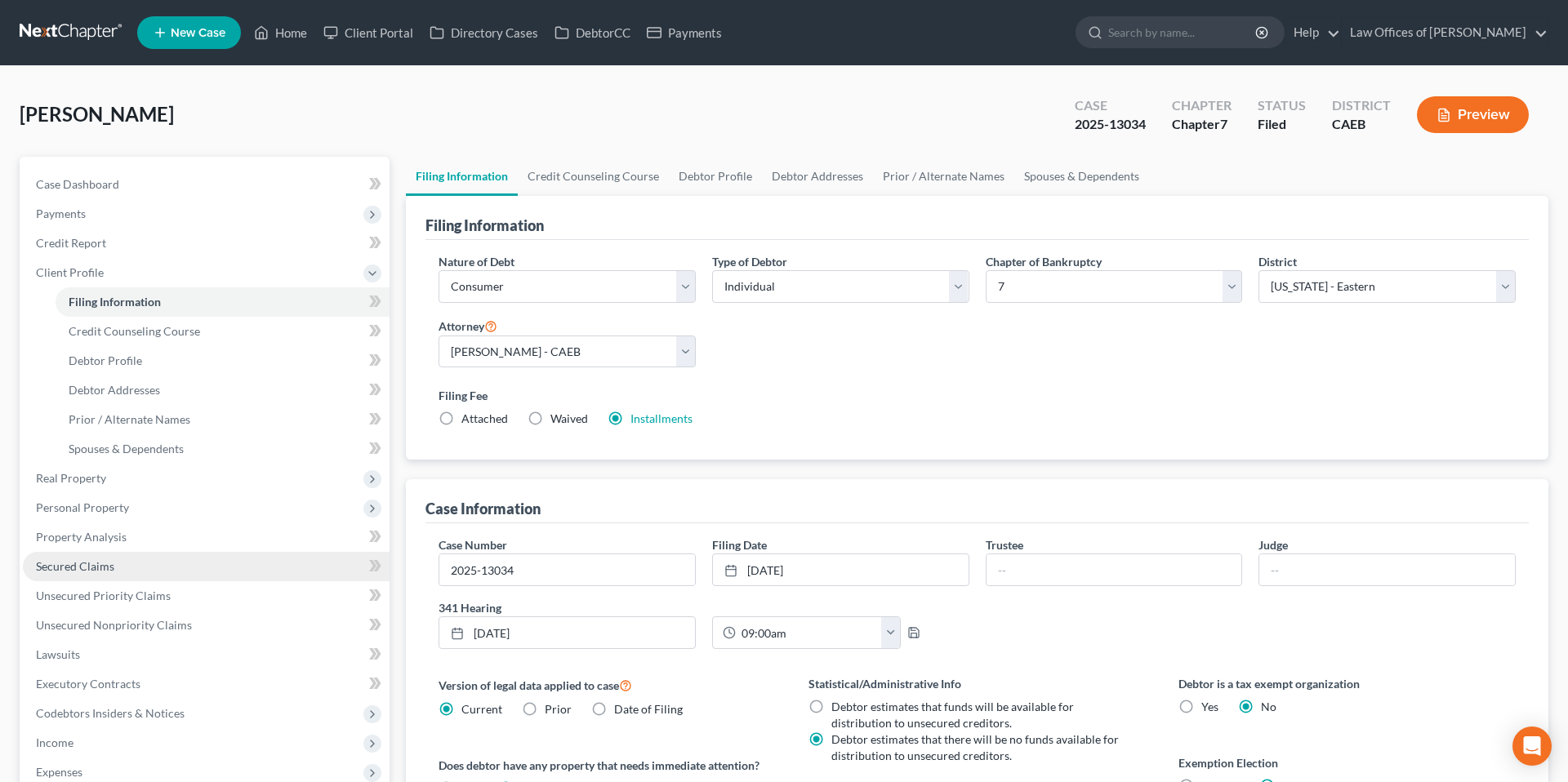
click at [75, 569] on span "Secured Claims" at bounding box center [75, 566] width 78 height 14
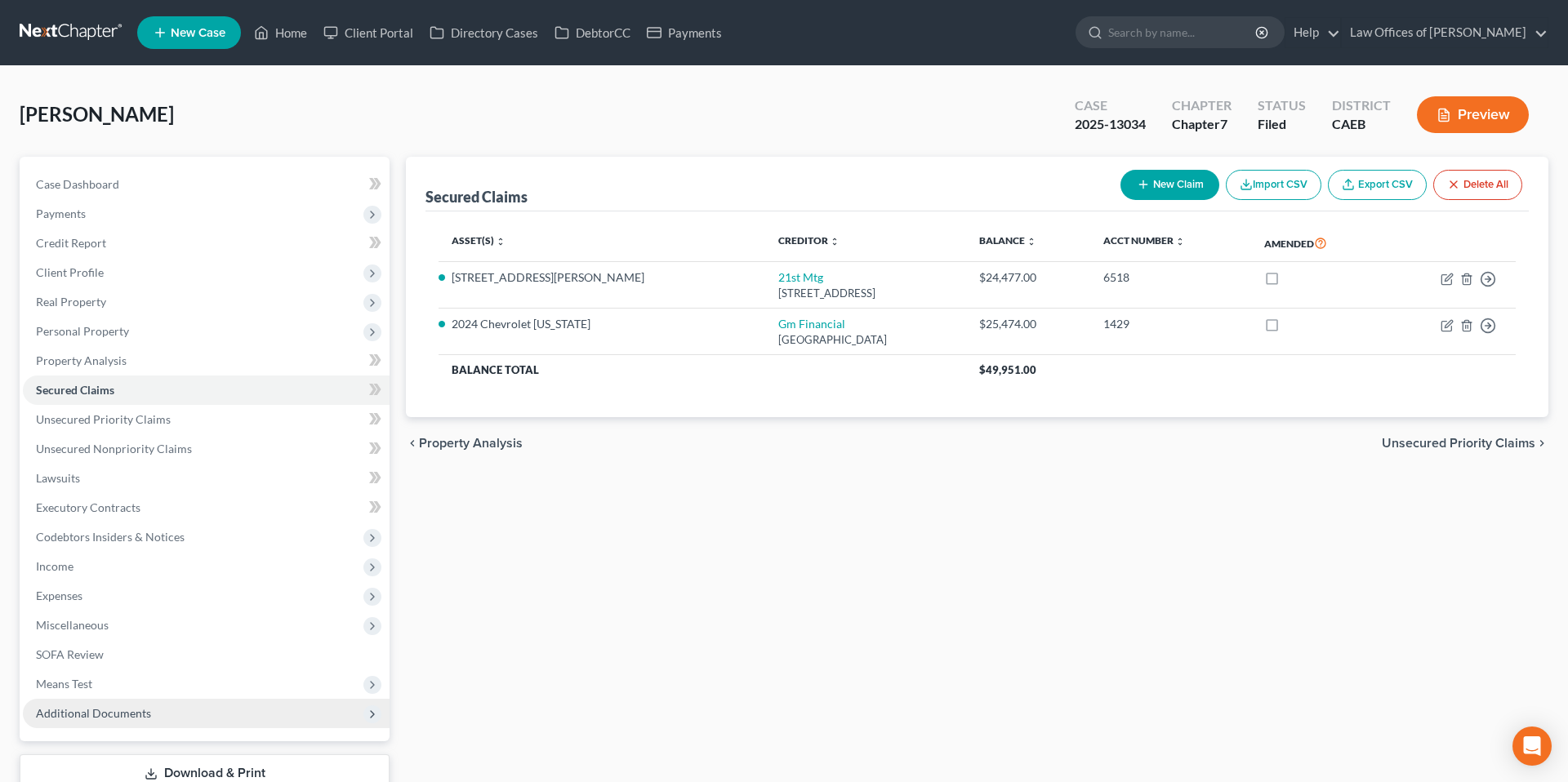
click at [117, 706] on span "Additional Documents" at bounding box center [93, 713] width 115 height 14
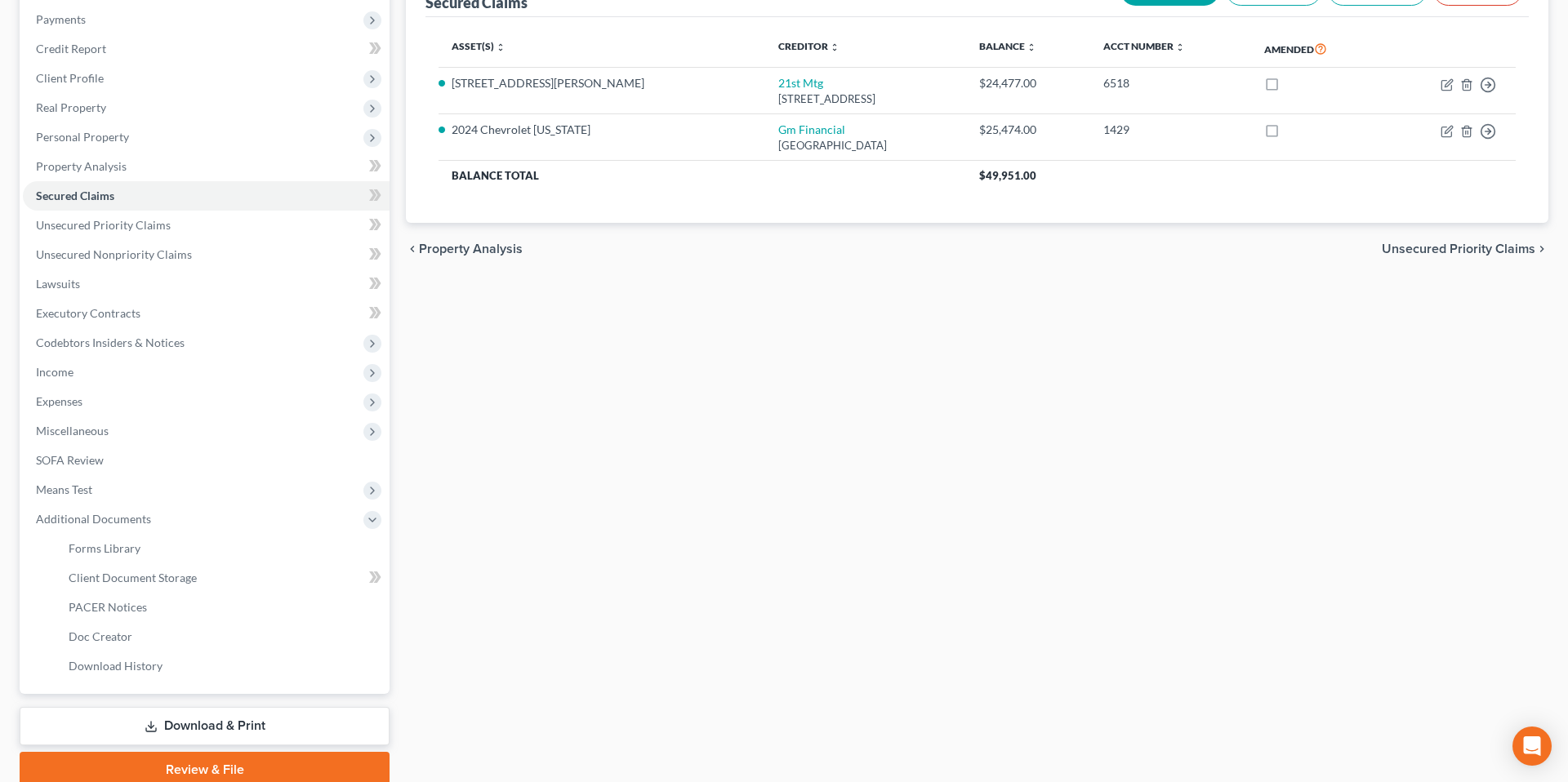
scroll to position [262, 0]
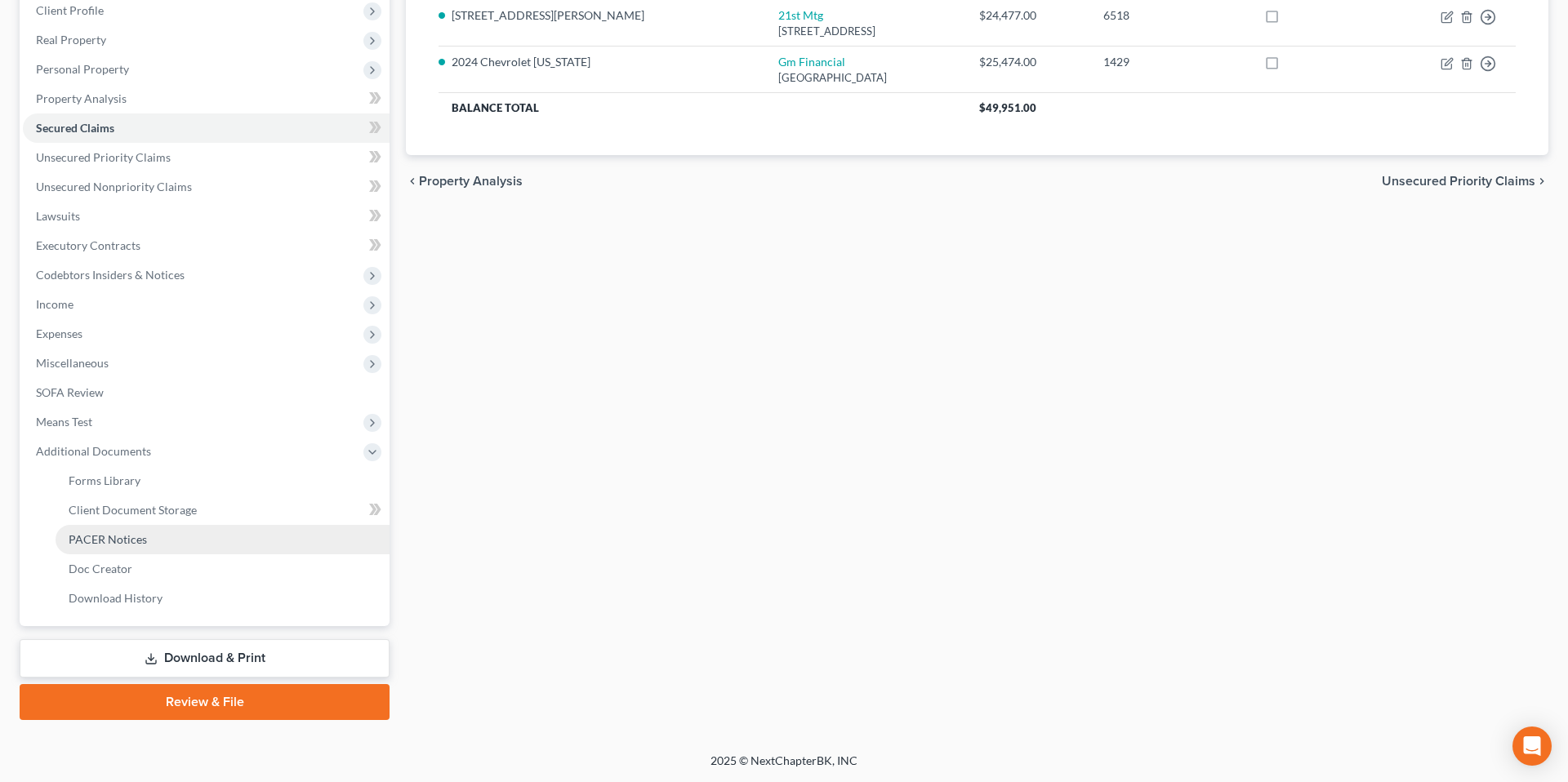
click at [132, 533] on span "PACER Notices" at bounding box center [108, 539] width 78 height 14
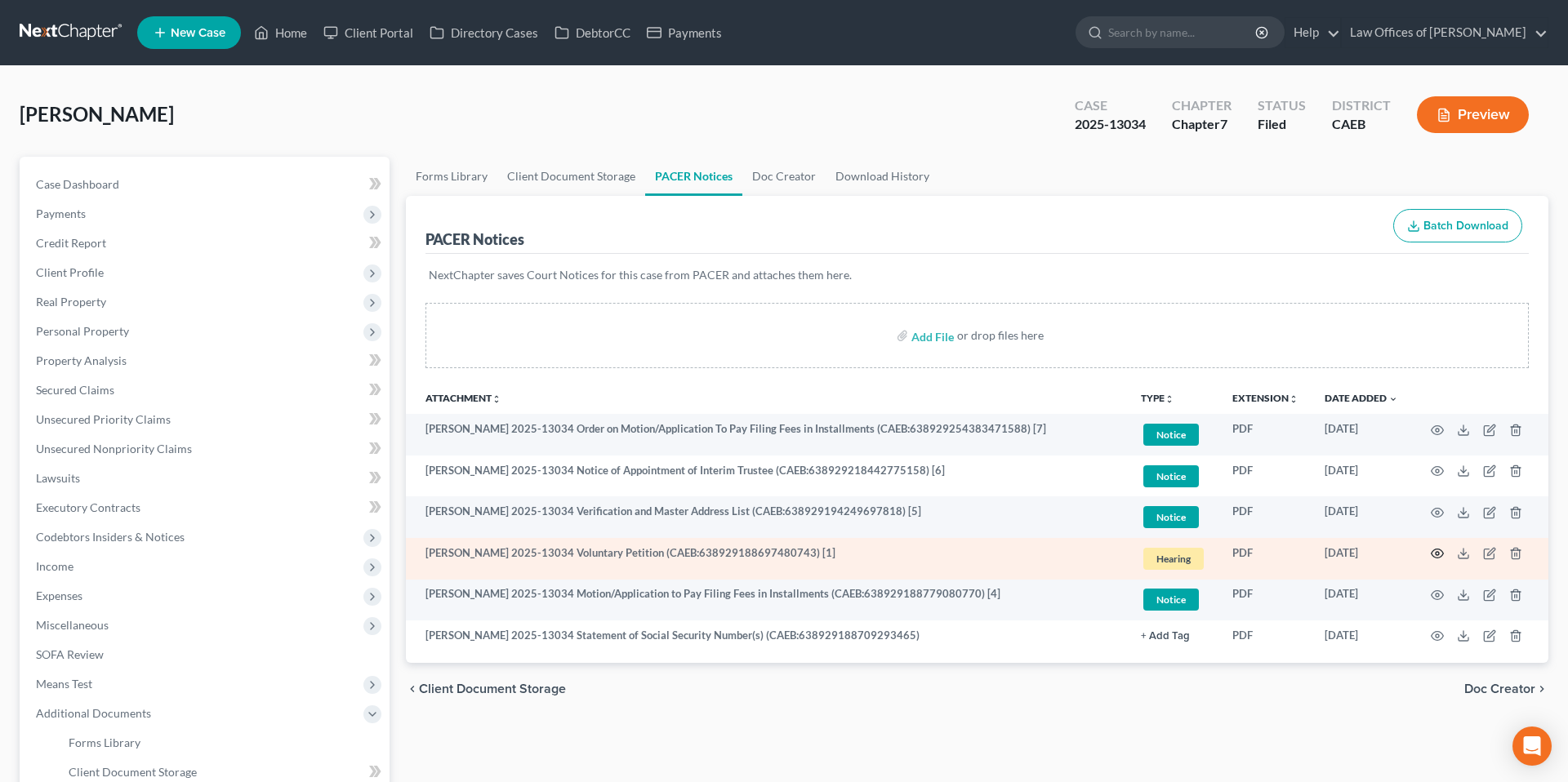
click at [1439, 550] on icon "button" at bounding box center [1438, 554] width 12 height 9
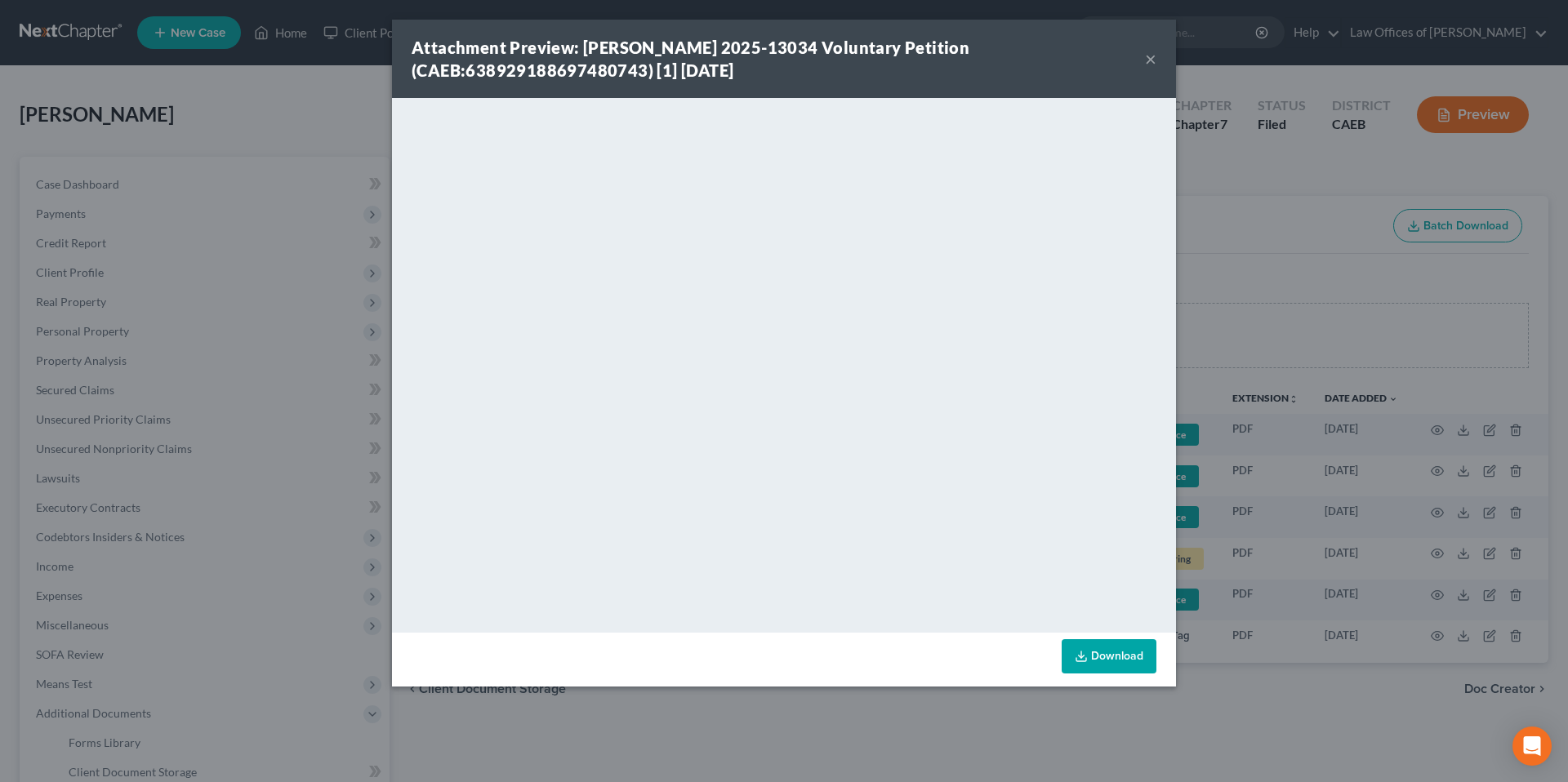
click at [1152, 59] on button "×" at bounding box center [1150, 59] width 12 height 20
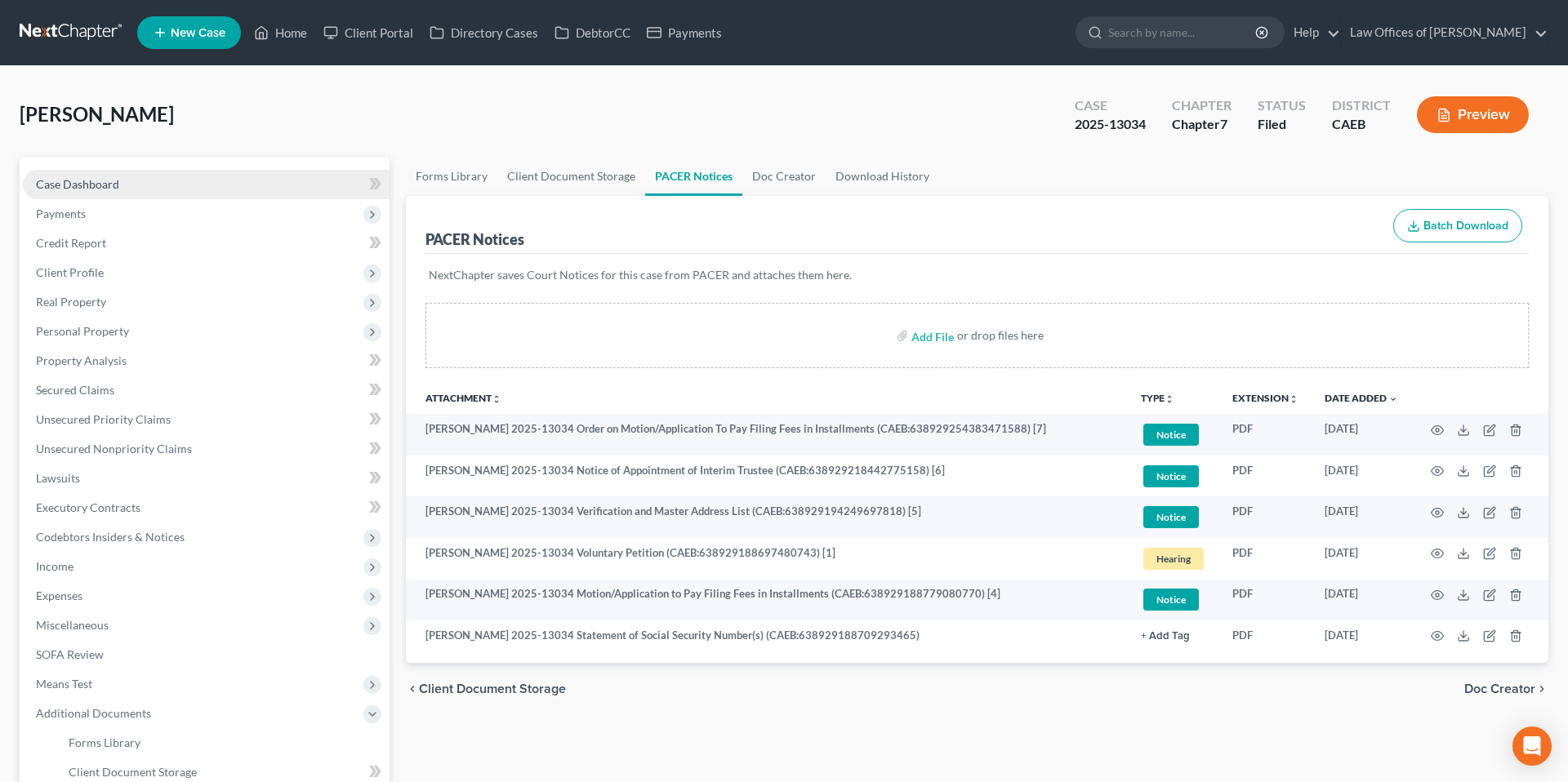
click at [146, 190] on link "Case Dashboard" at bounding box center [206, 184] width 366 height 29
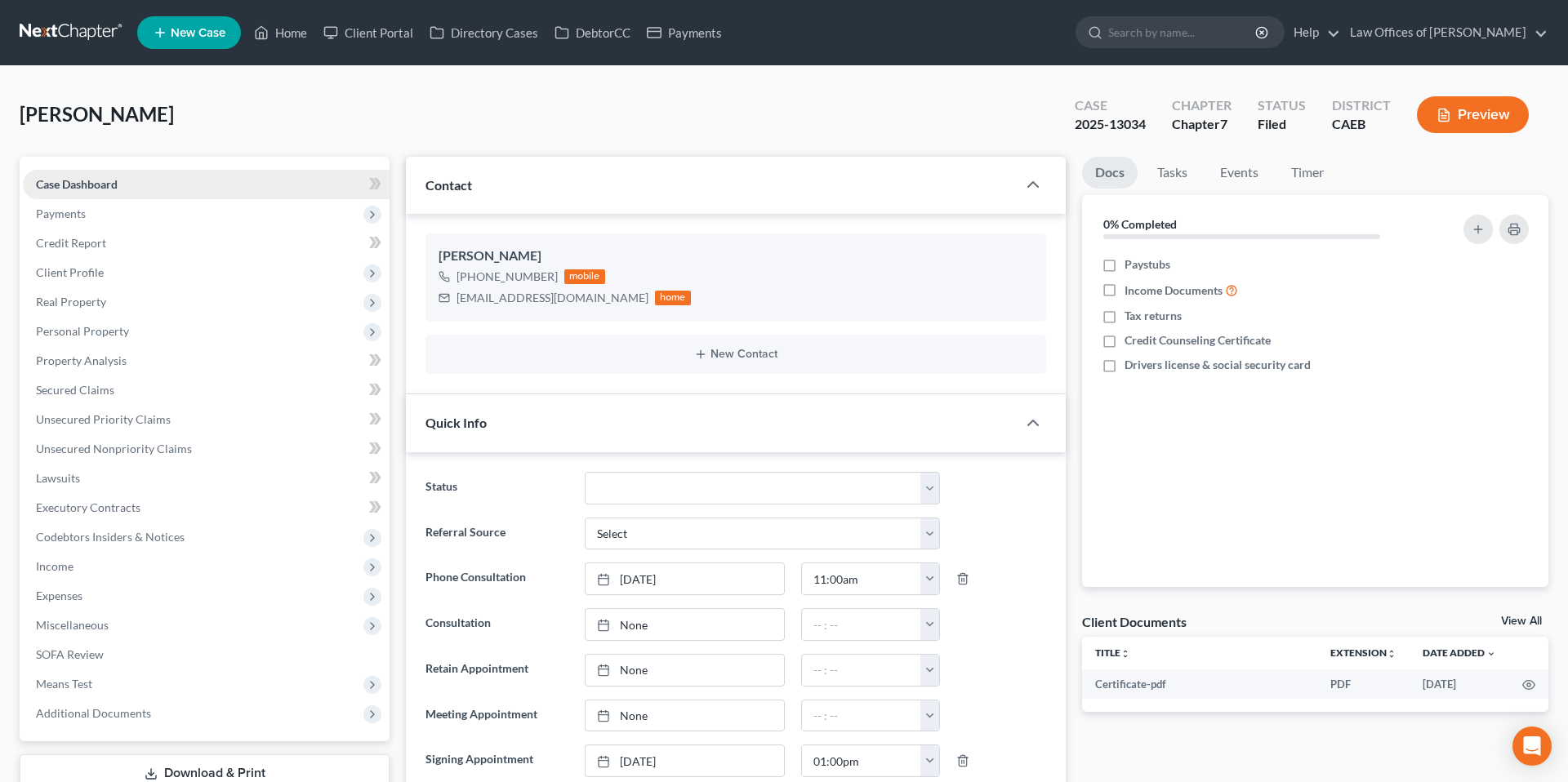
scroll to position [2371, 0]
click at [1234, 177] on link "Events" at bounding box center [1239, 172] width 65 height 32
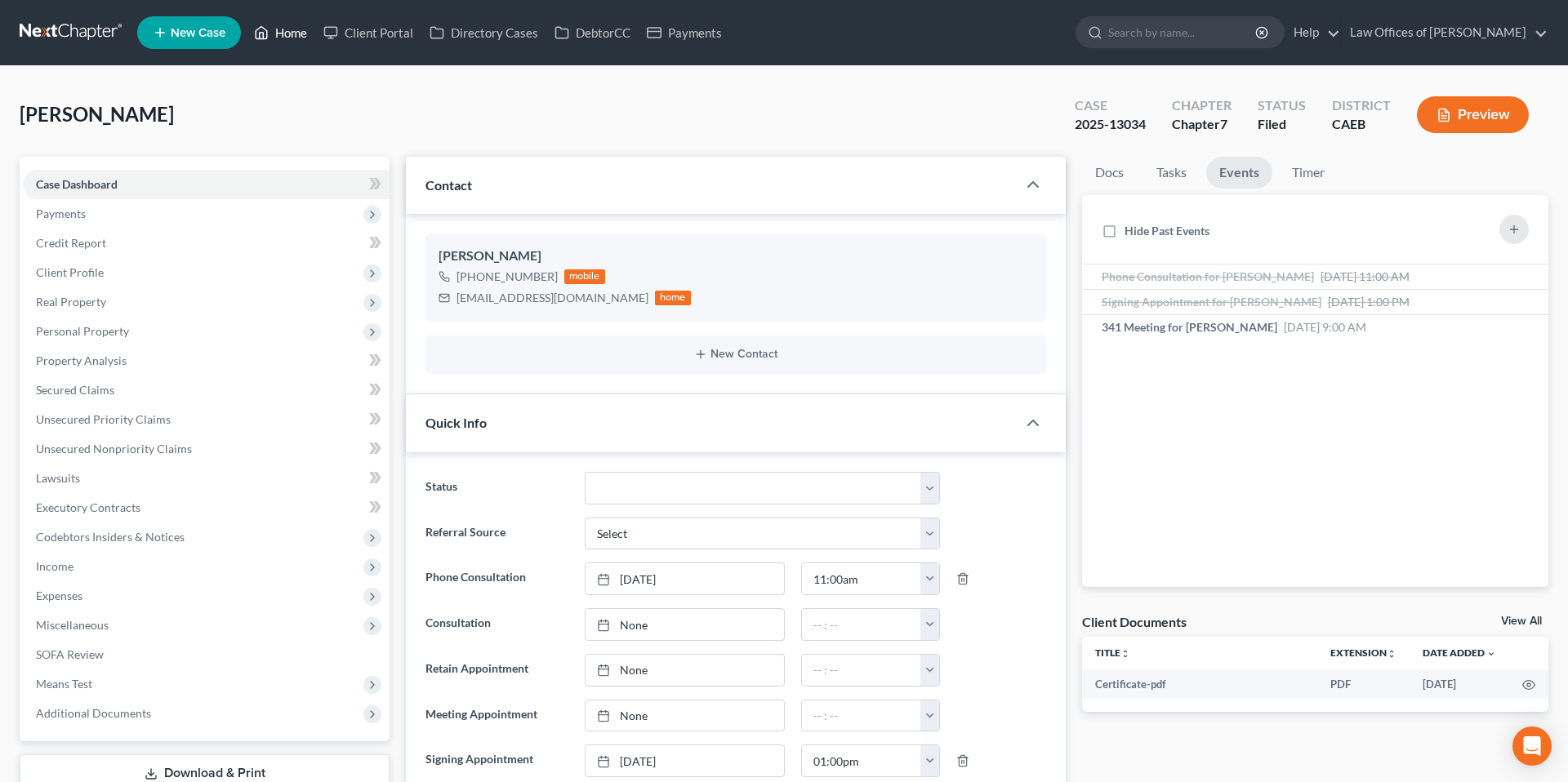
click at [311, 34] on link "Home" at bounding box center [281, 33] width 69 height 29
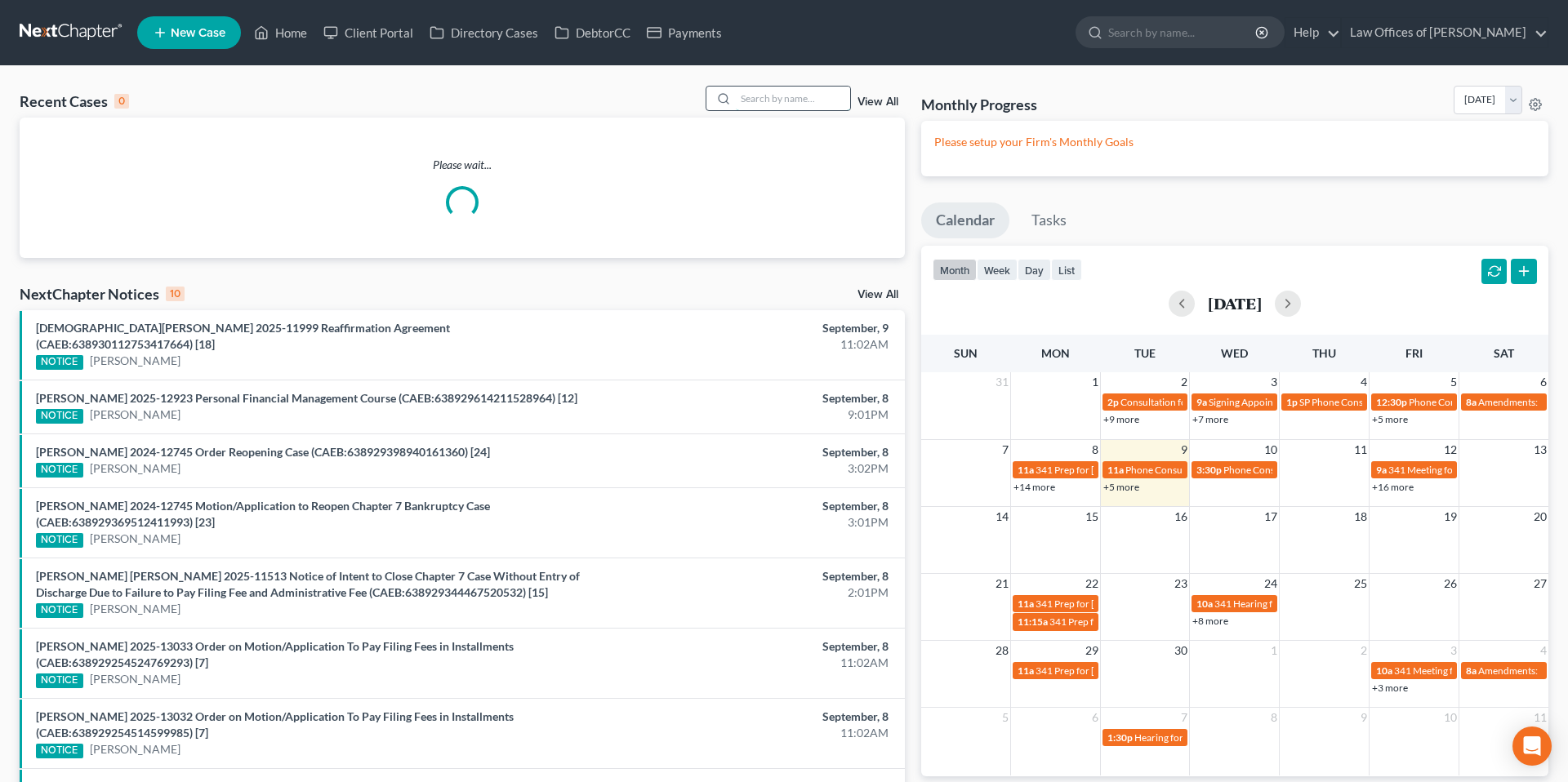
click at [837, 101] on input "search" at bounding box center [792, 98] width 114 height 24
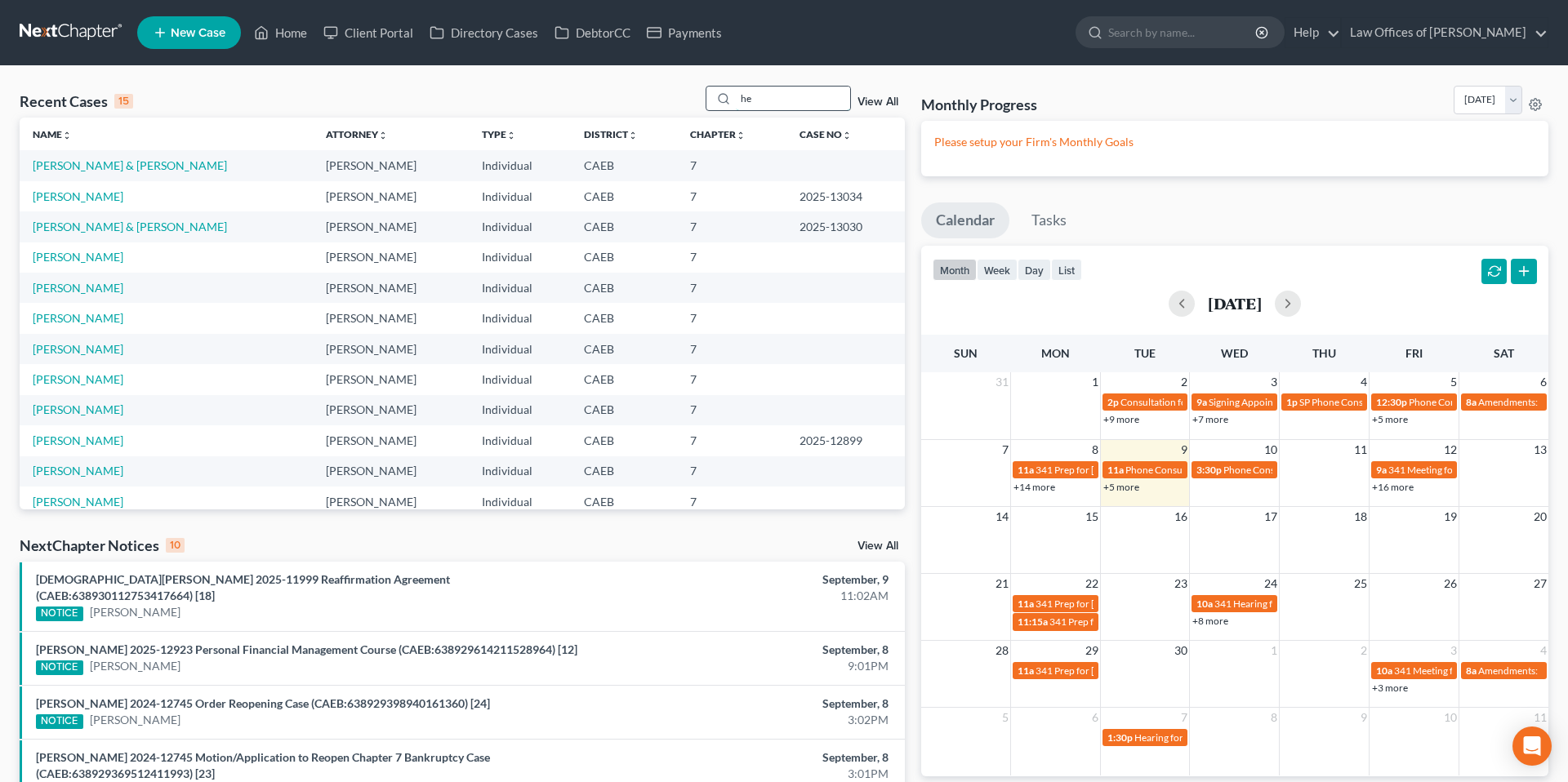
type input "h"
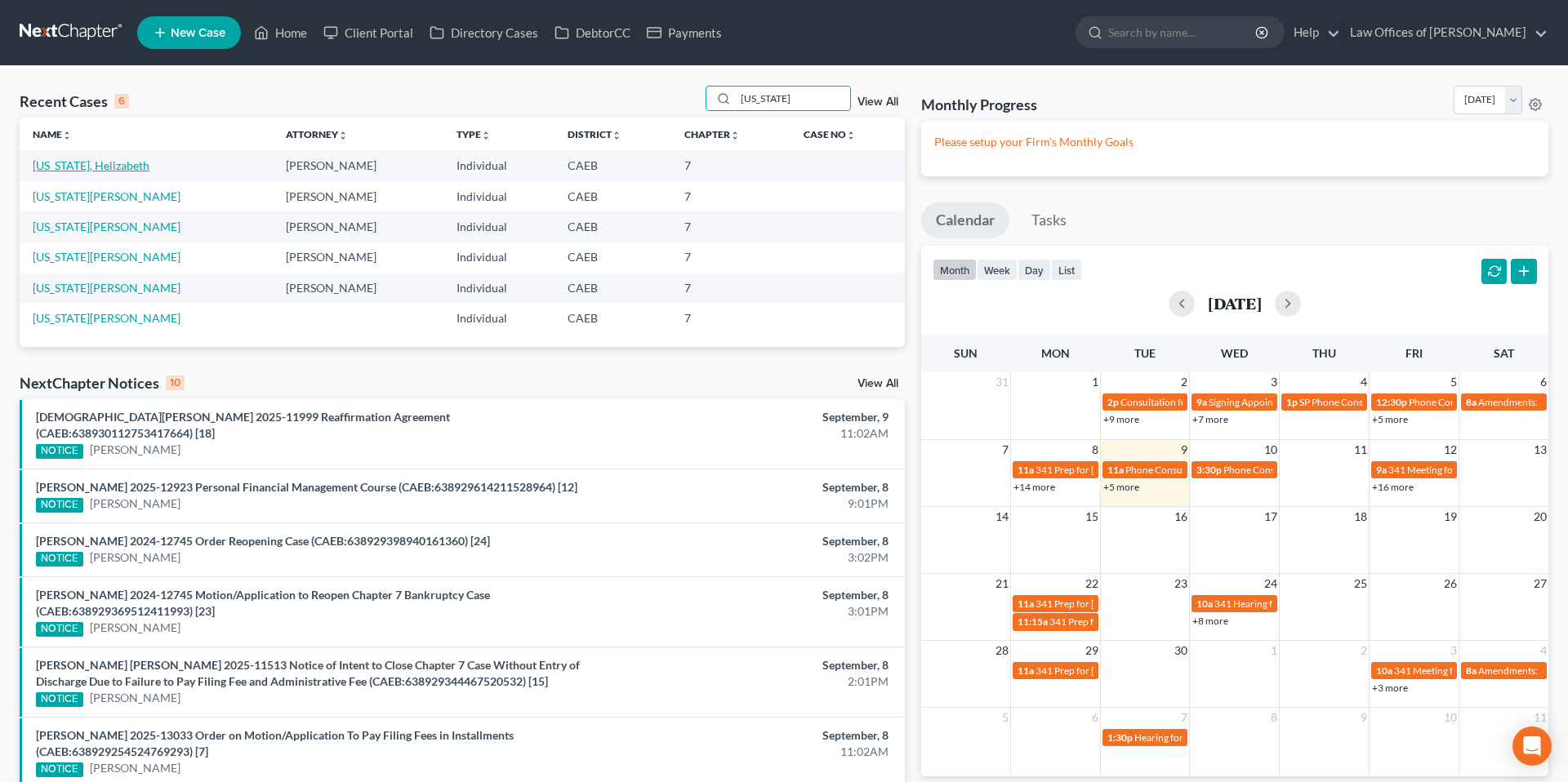
type input "[US_STATE]"
click at [115, 167] on link "[US_STATE], Helizabeth" at bounding box center [91, 165] width 117 height 14
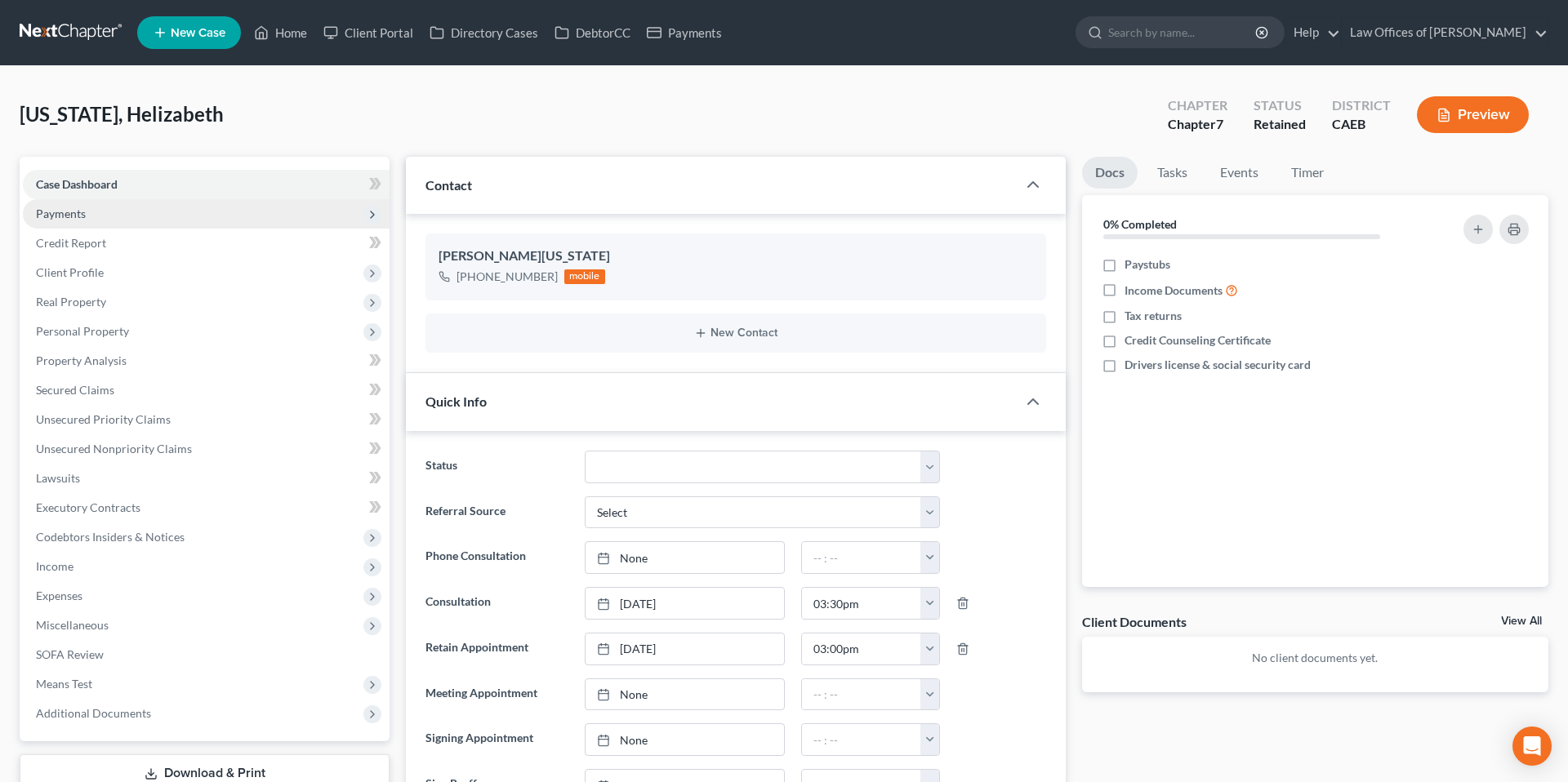
click at [100, 208] on span "Payments" at bounding box center [206, 214] width 366 height 29
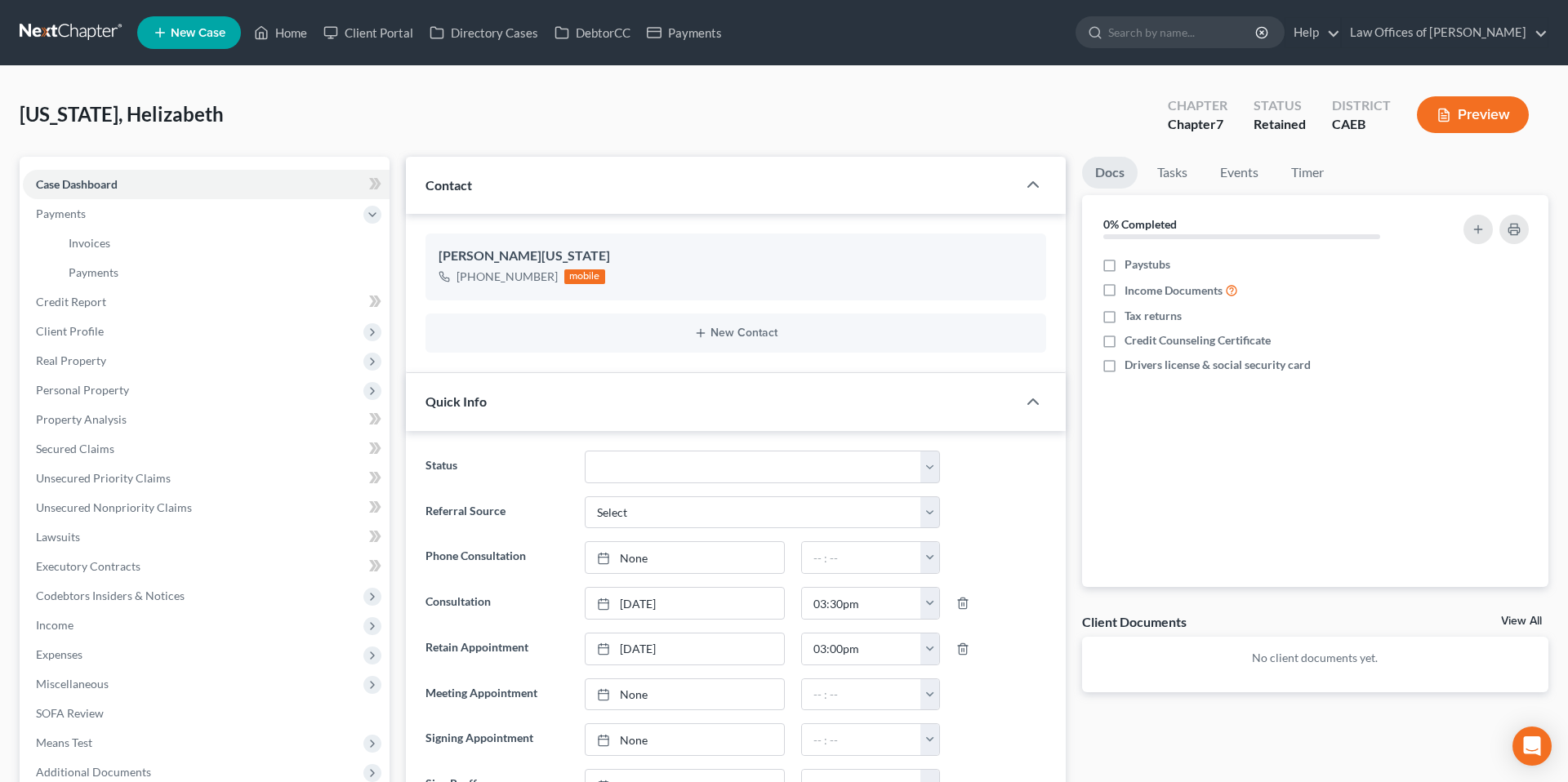
scroll to position [414, 0]
click at [95, 245] on span "Invoices" at bounding box center [89, 242] width 42 height 14
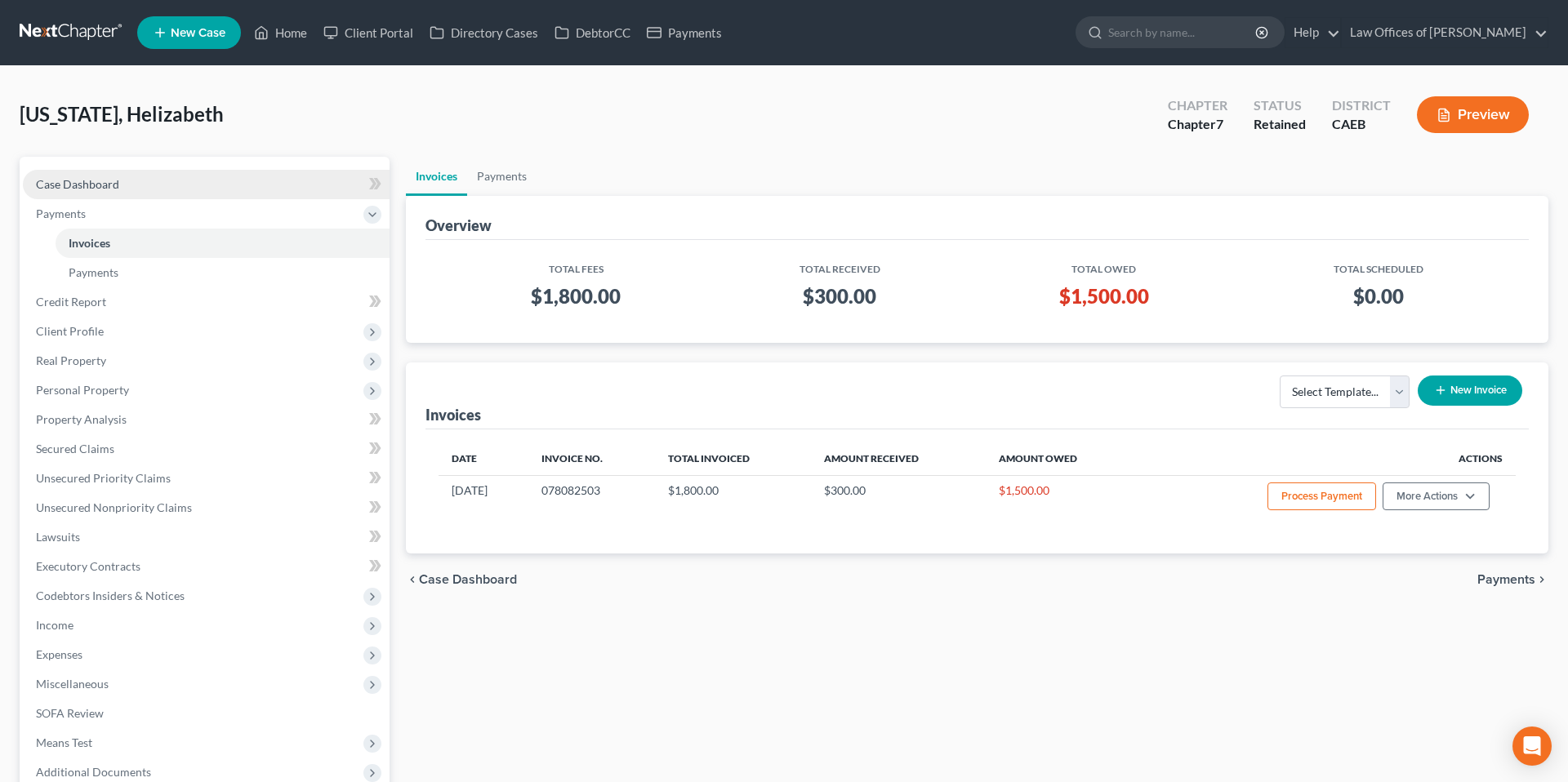
click at [105, 174] on link "Case Dashboard" at bounding box center [206, 184] width 366 height 29
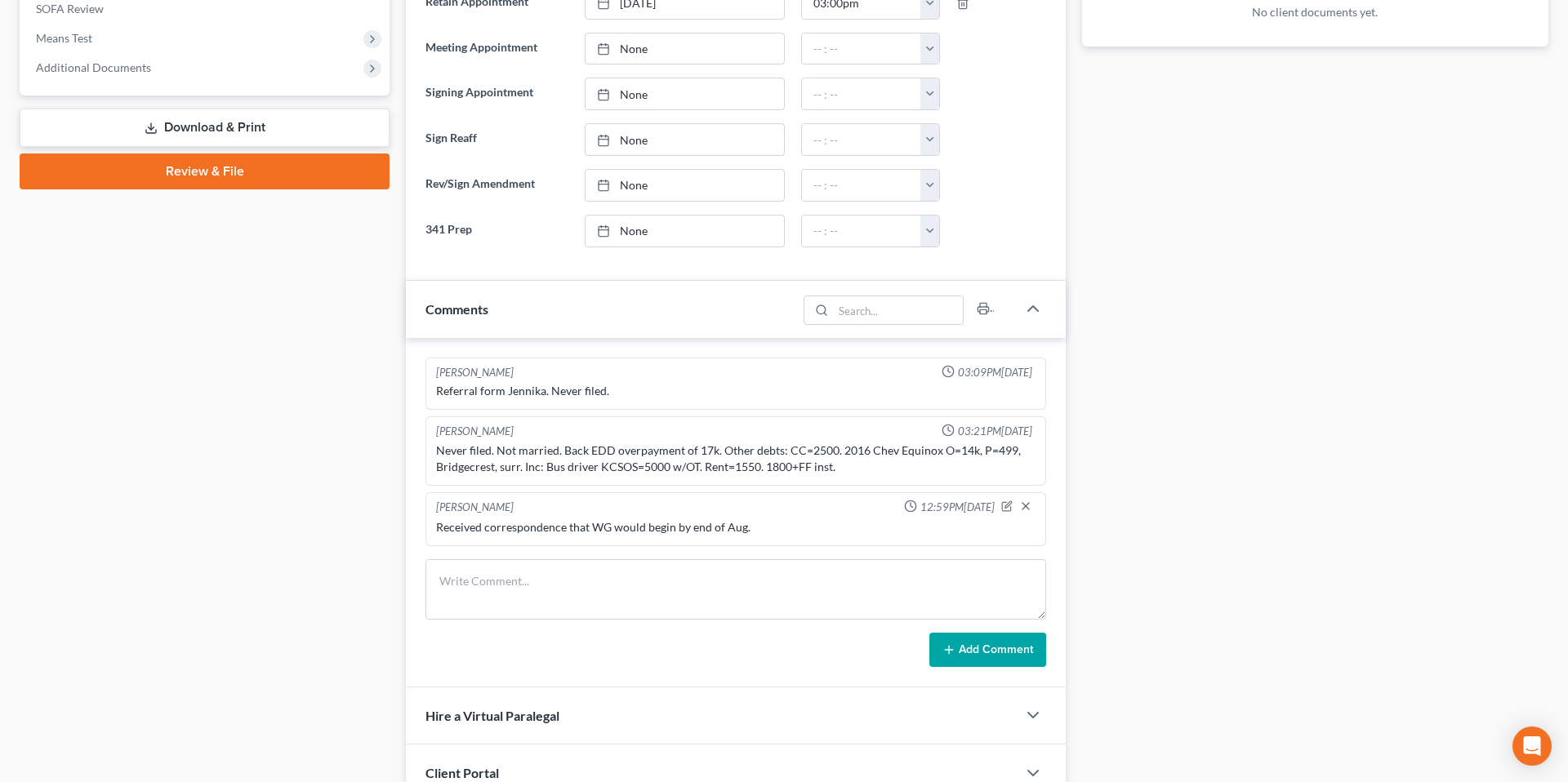
scroll to position [666, 0]
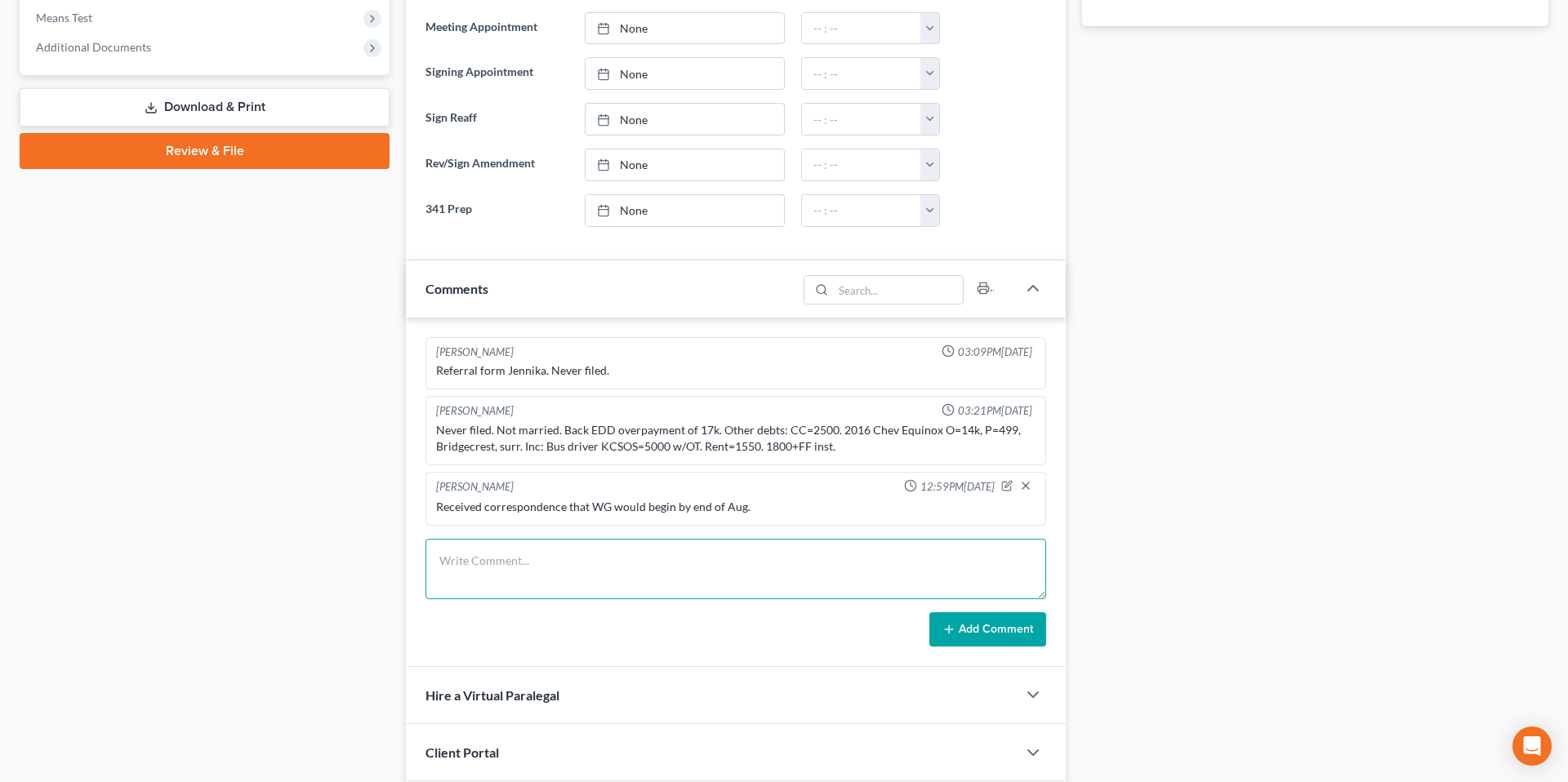
click at [510, 556] on textarea at bounding box center [736, 569] width 621 height 60
click at [638, 566] on textarea "Re" at bounding box center [736, 569] width 621 height 60
type textarea "R"
type textarea "Refund requested."
click at [978, 637] on button "Add Comment" at bounding box center [988, 630] width 117 height 35
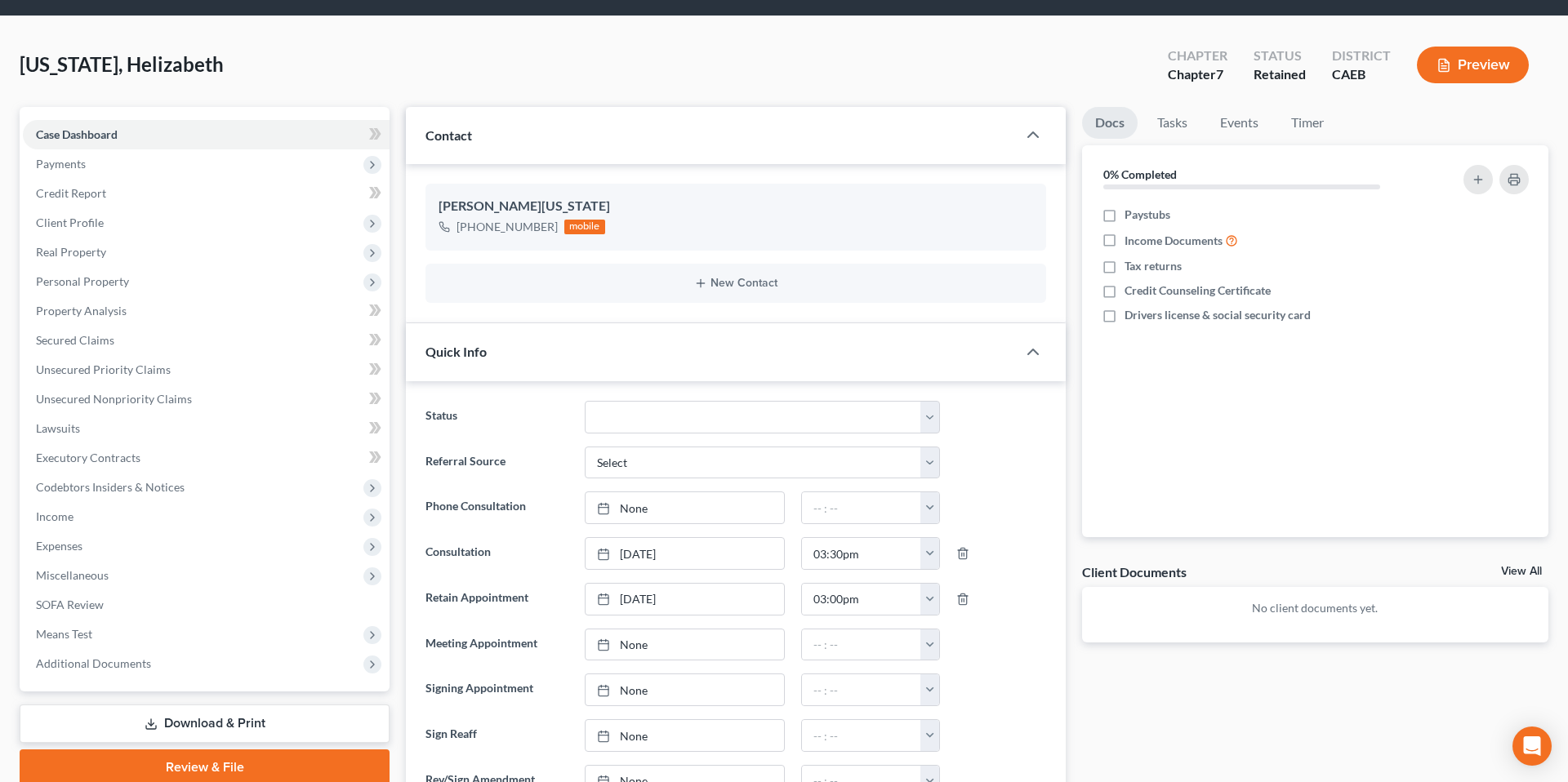
scroll to position [0, 0]
